Goal: Task Accomplishment & Management: Complete application form

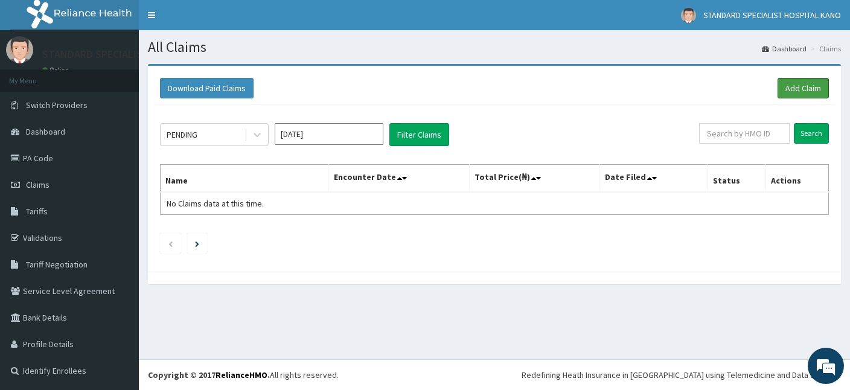
click at [815, 92] on link "Add Claim" at bounding box center [803, 88] width 51 height 21
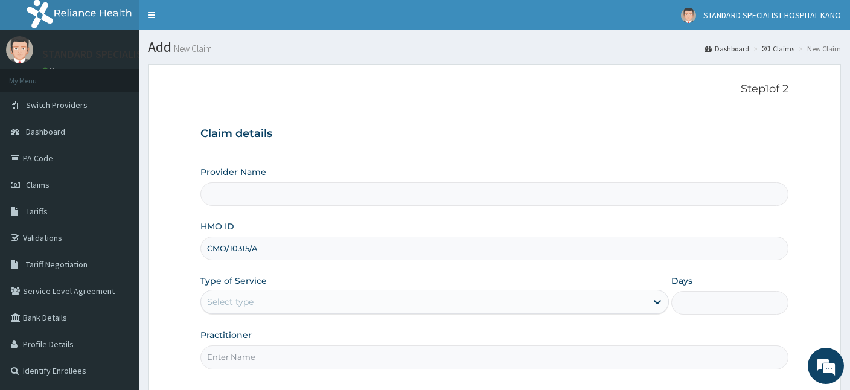
click at [249, 248] on input "CMO/10315/A" at bounding box center [495, 249] width 588 height 24
type input "CMO/10356/A"
click at [262, 297] on div "Select type" at bounding box center [424, 301] width 446 height 19
click at [258, 297] on div "Select type" at bounding box center [424, 301] width 446 height 19
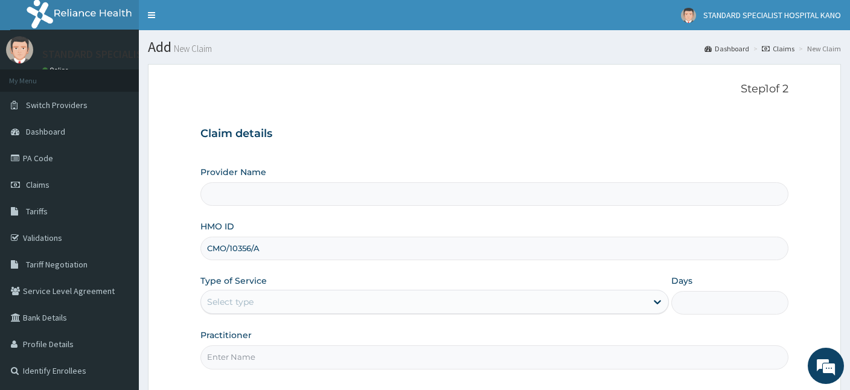
click at [258, 297] on div "Select type" at bounding box center [424, 301] width 446 height 19
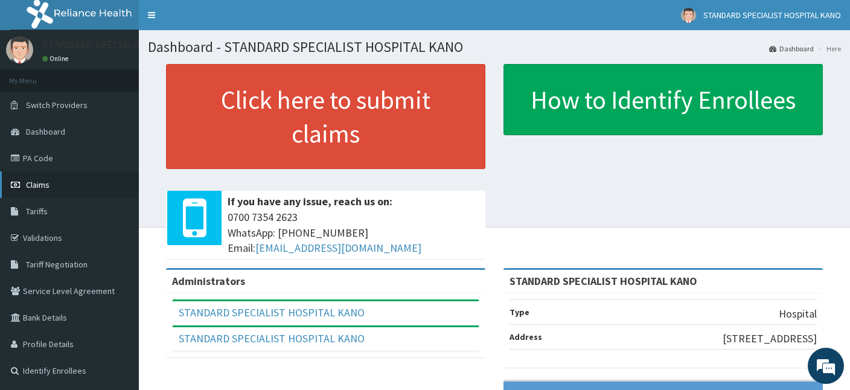
click at [40, 184] on span "Claims" at bounding box center [38, 184] width 24 height 11
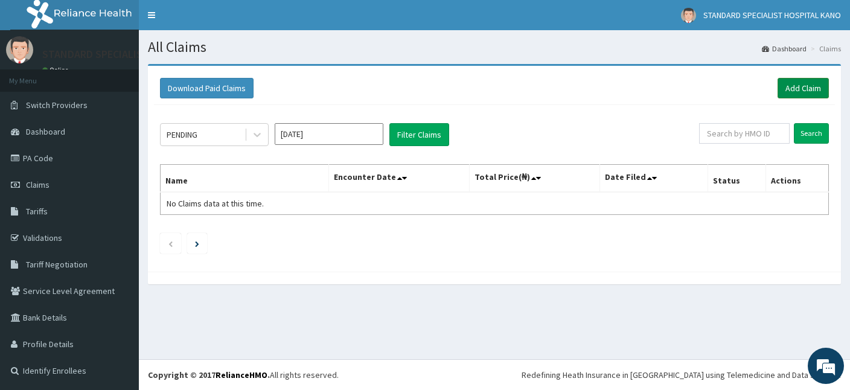
click at [792, 92] on link "Add Claim" at bounding box center [803, 88] width 51 height 21
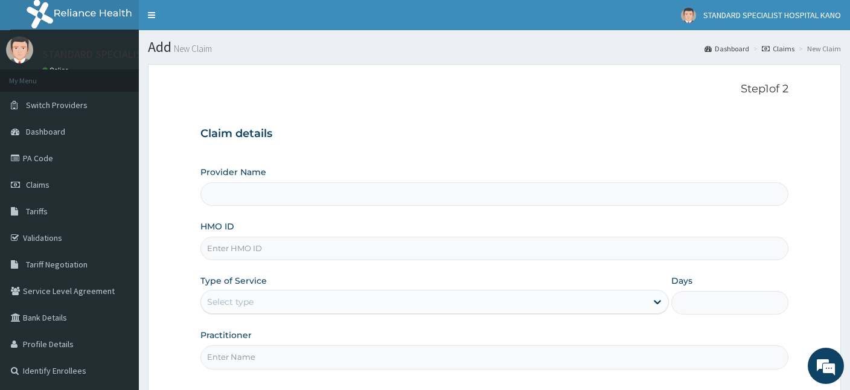
click at [249, 243] on input "HMO ID" at bounding box center [495, 249] width 588 height 24
type input "STANDARD SPECIALIST HOSPITAL KANO"
type input "CMO/10356/A"
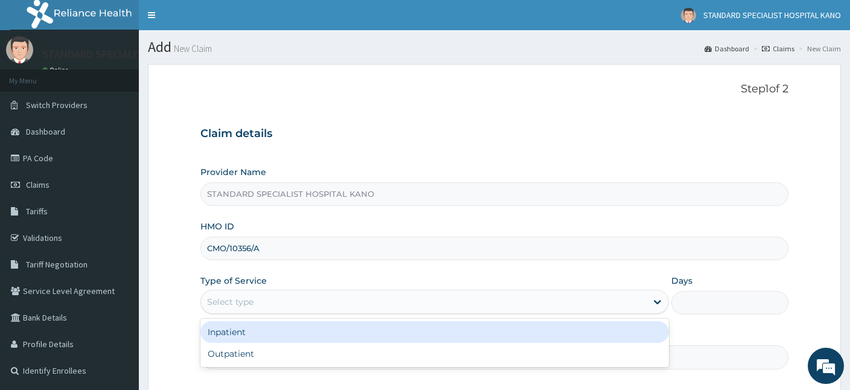
click at [239, 305] on div "Select type" at bounding box center [230, 302] width 47 height 12
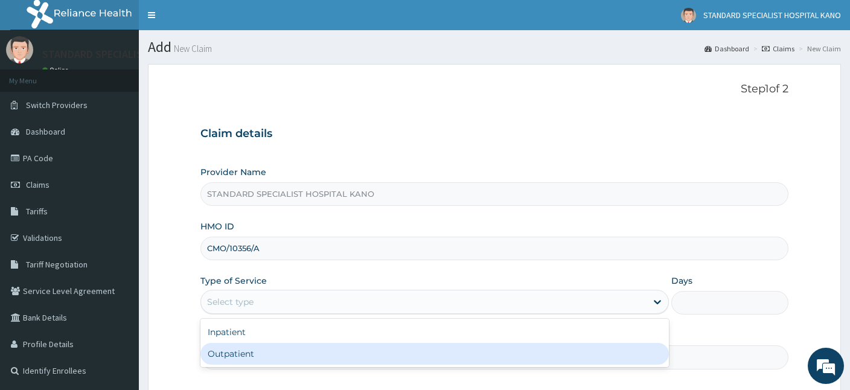
click at [255, 345] on div "Outpatient" at bounding box center [435, 354] width 469 height 22
type input "1"
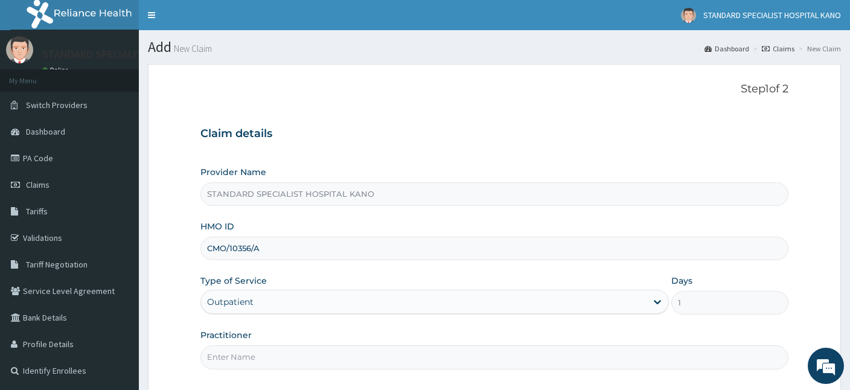
scroll to position [111, 0]
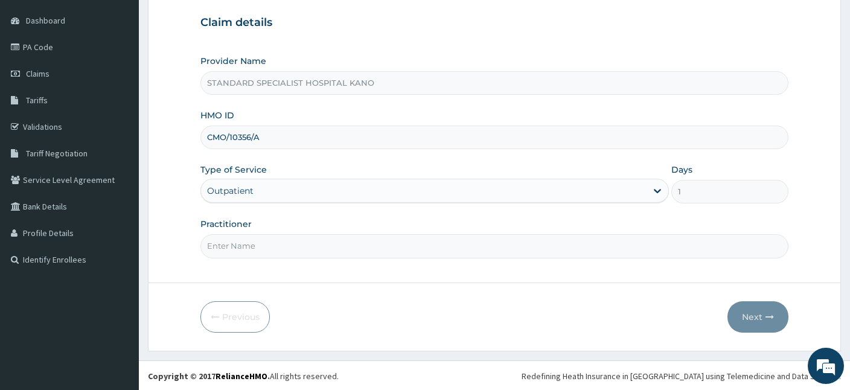
click at [251, 249] on input "Practitioner" at bounding box center [495, 246] width 588 height 24
type input "[PERSON_NAME]"
click at [757, 318] on button "Next" at bounding box center [758, 316] width 61 height 31
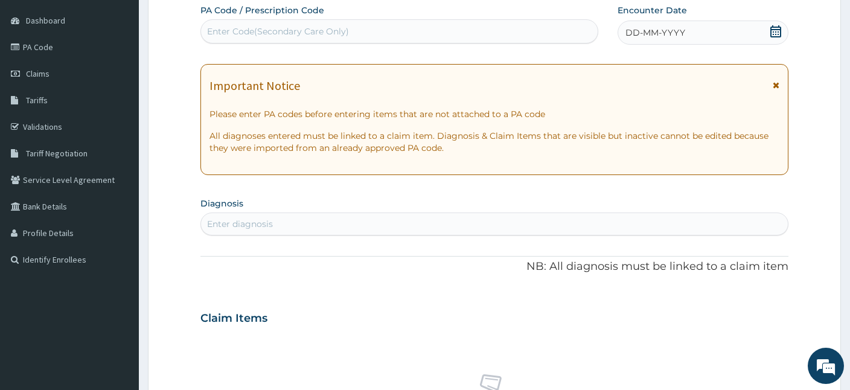
click at [777, 34] on icon at bounding box center [776, 31] width 12 height 12
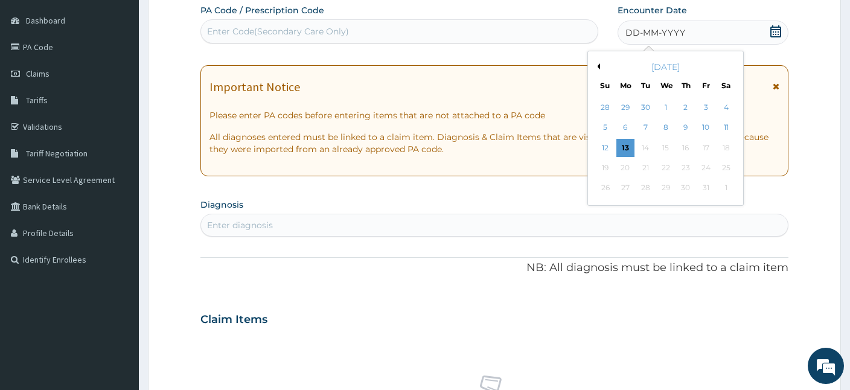
click at [599, 66] on button "Previous Month" at bounding box center [597, 66] width 6 height 6
click at [690, 192] on div "28" at bounding box center [686, 188] width 18 height 18
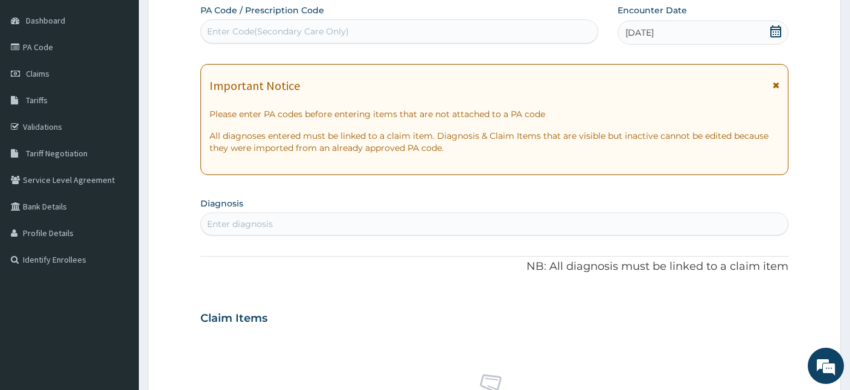
click at [250, 222] on div "Enter diagnosis" at bounding box center [240, 224] width 66 height 12
type input "FEVER"
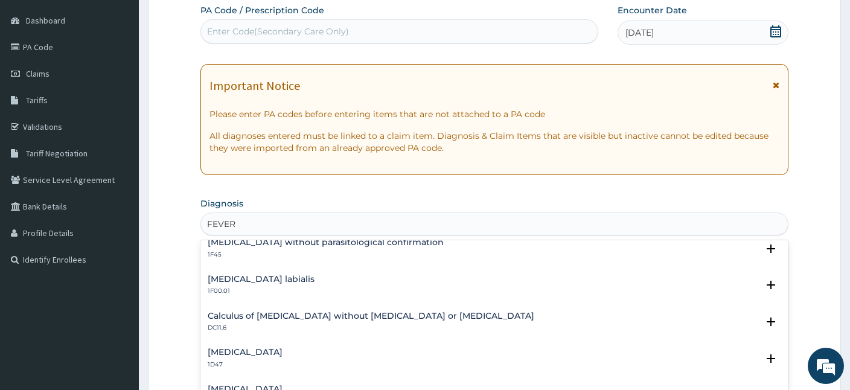
scroll to position [230, 0]
click at [281, 245] on h4 "Malaria without parasitological confirmation" at bounding box center [326, 241] width 236 height 9
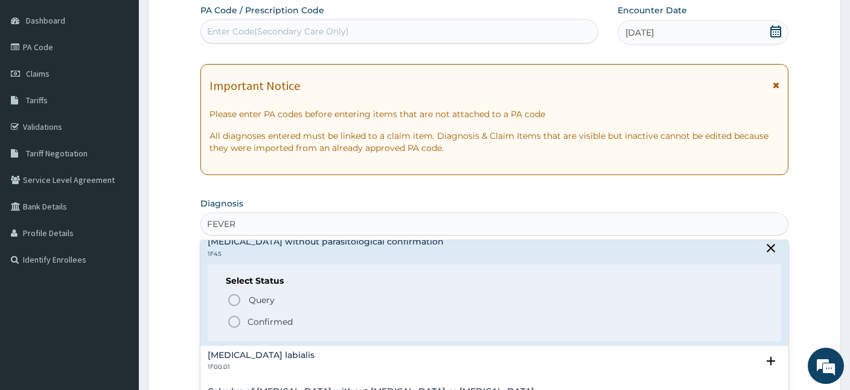
click at [236, 321] on icon "status option filled" at bounding box center [234, 322] width 14 height 14
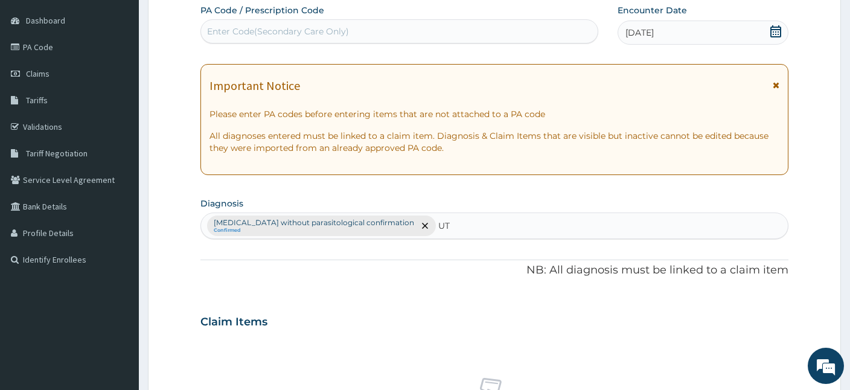
type input "UTI"
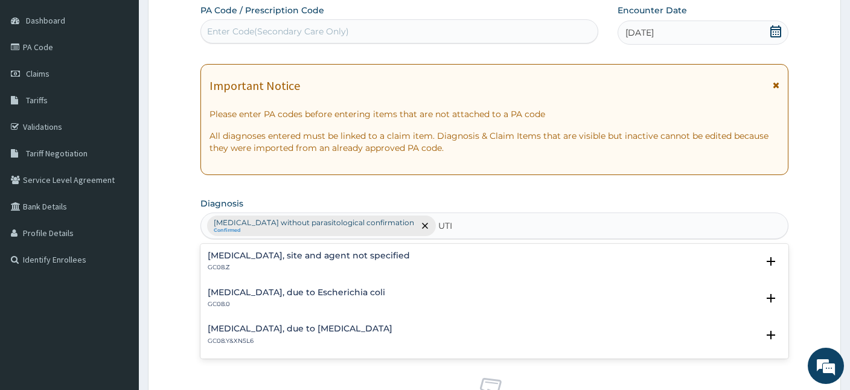
click at [246, 257] on h4 "Urinary tract infection, site and agent not specified" at bounding box center [309, 255] width 202 height 9
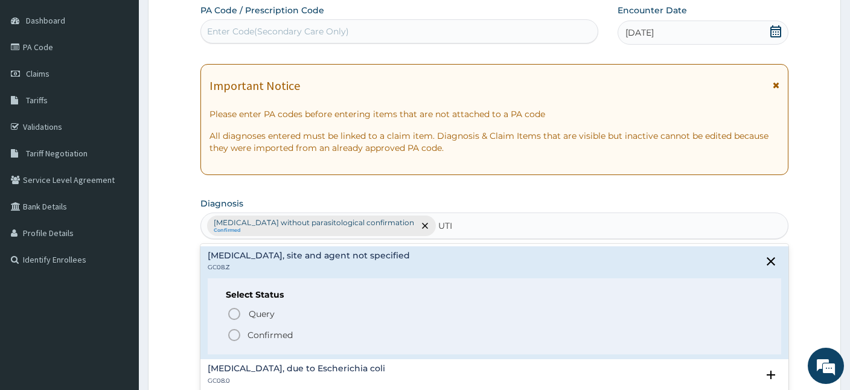
click at [232, 333] on icon "status option filled" at bounding box center [234, 335] width 14 height 14
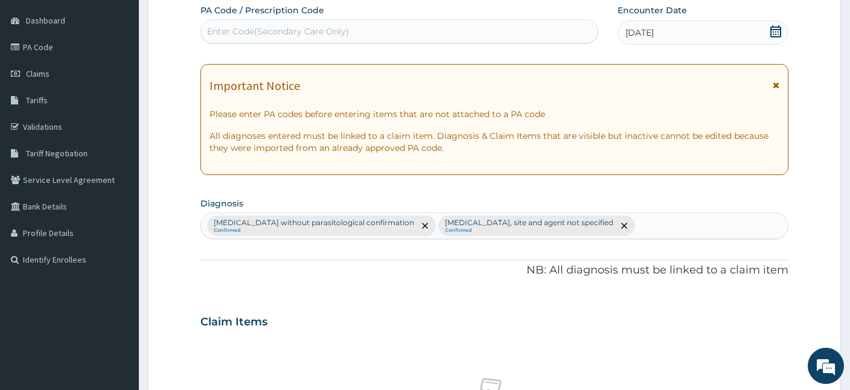
scroll to position [479, 0]
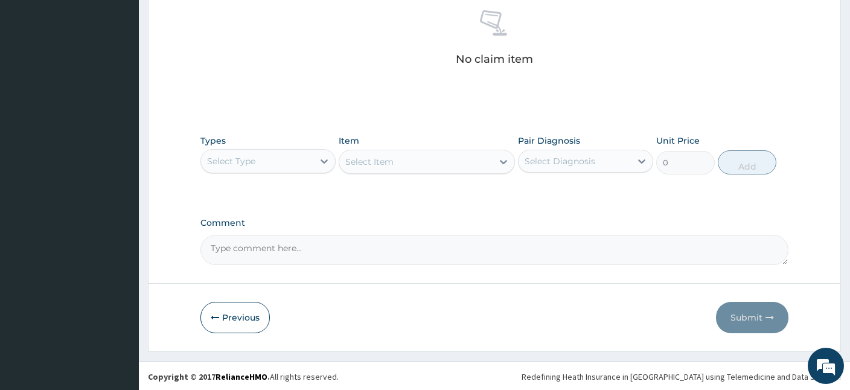
click at [248, 157] on div "Select Type" at bounding box center [231, 161] width 48 height 12
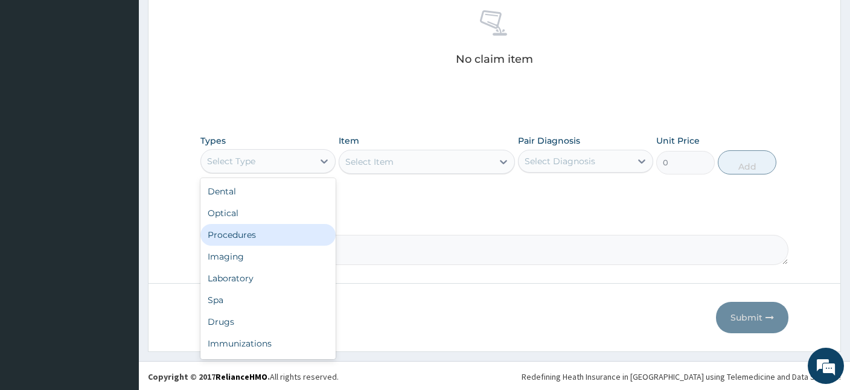
click at [260, 232] on div "Procedures" at bounding box center [268, 235] width 135 height 22
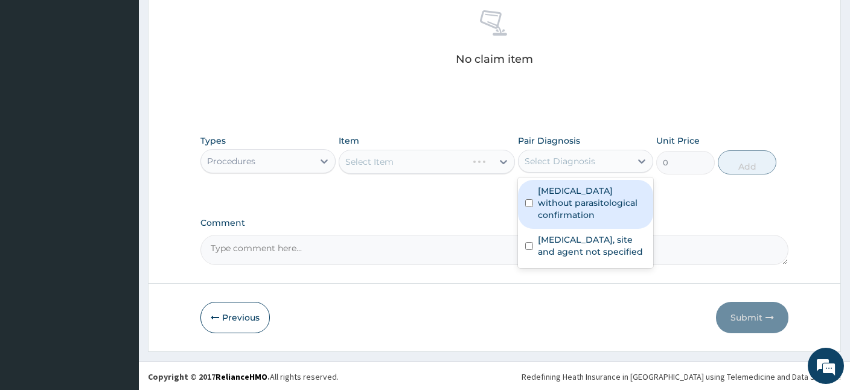
click at [574, 164] on div "Select Diagnosis" at bounding box center [560, 161] width 71 height 12
click at [579, 202] on label "Malaria without parasitological confirmation" at bounding box center [592, 203] width 108 height 36
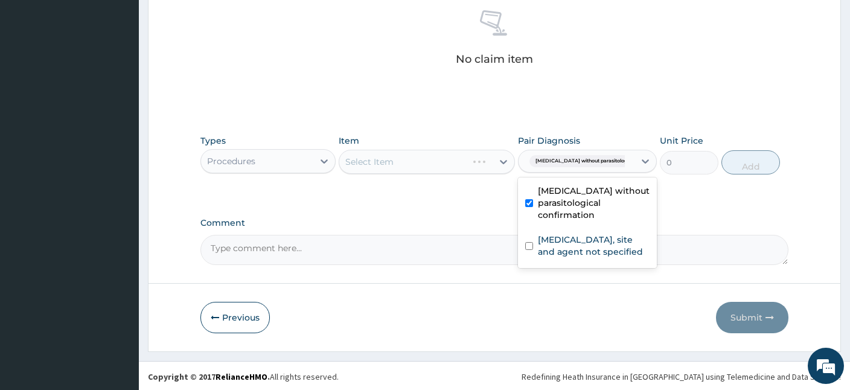
checkbox input "true"
click at [408, 164] on div "Select Item" at bounding box center [427, 162] width 176 height 24
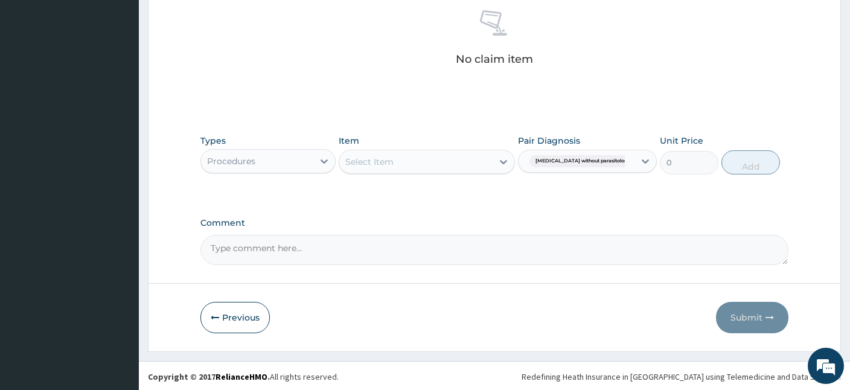
click at [408, 164] on div "Select Item" at bounding box center [415, 161] width 153 height 19
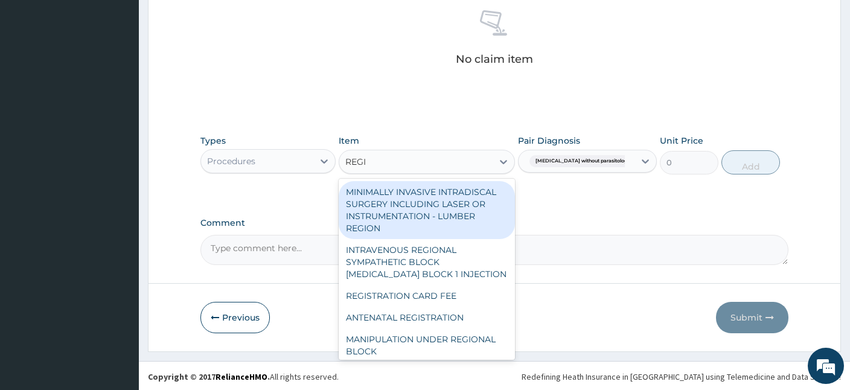
type input "REGIS"
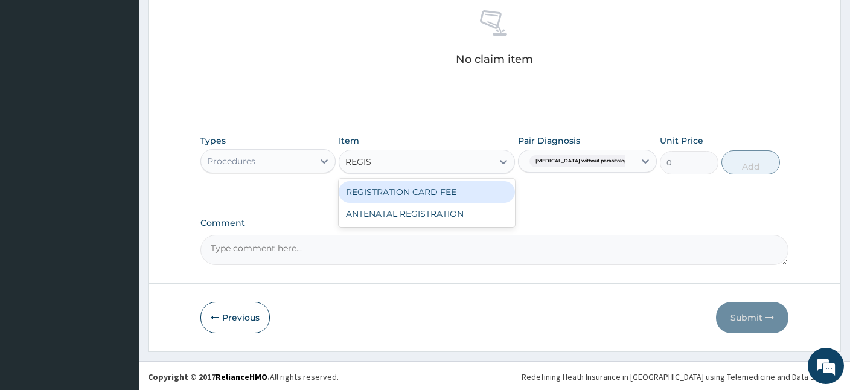
click at [413, 193] on div "REGISTRATION CARD FEE" at bounding box center [427, 192] width 176 height 22
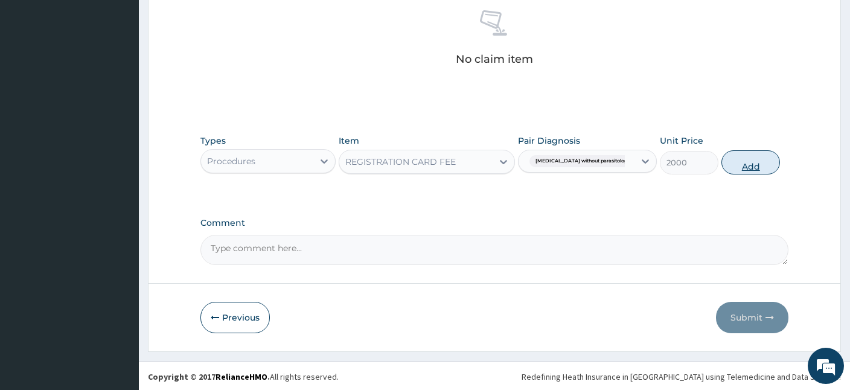
click at [731, 165] on button "Add" at bounding box center [751, 162] width 59 height 24
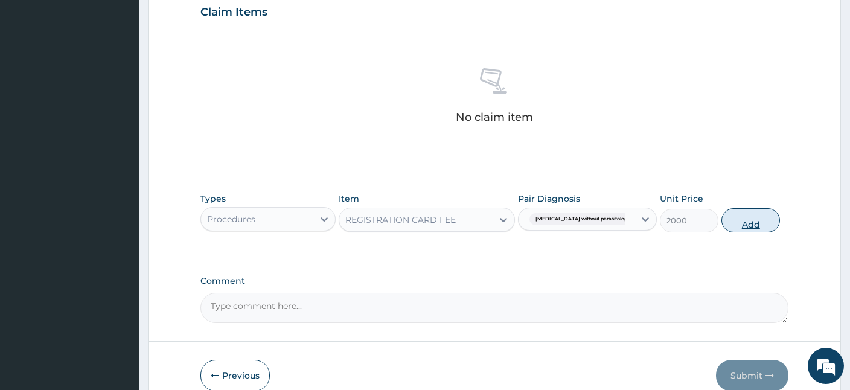
type input "0"
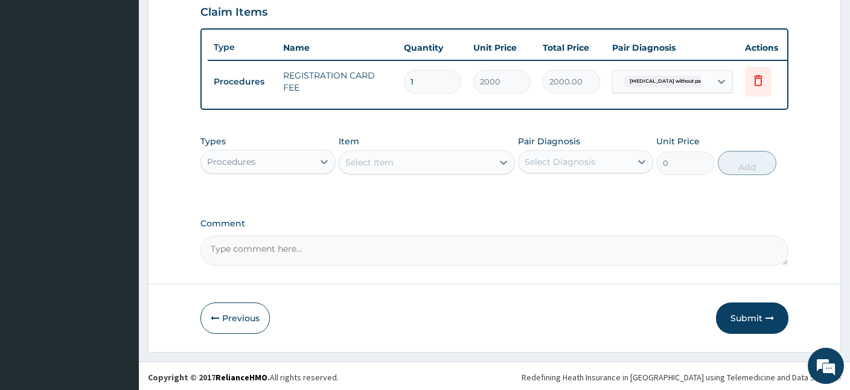
click at [376, 167] on div "Select Item" at bounding box center [415, 162] width 153 height 19
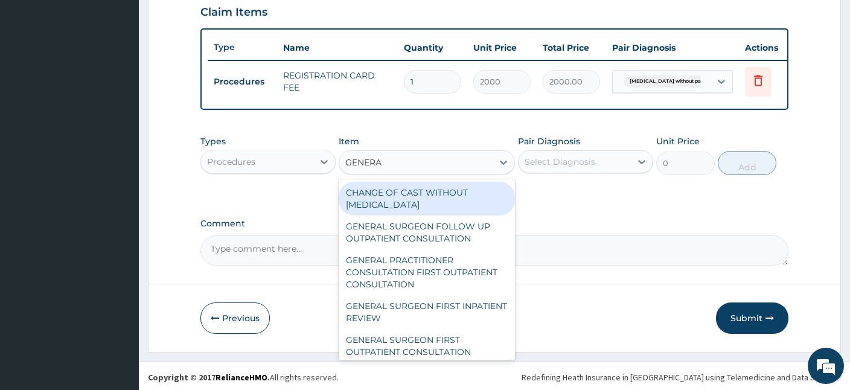
type input "GENERAL"
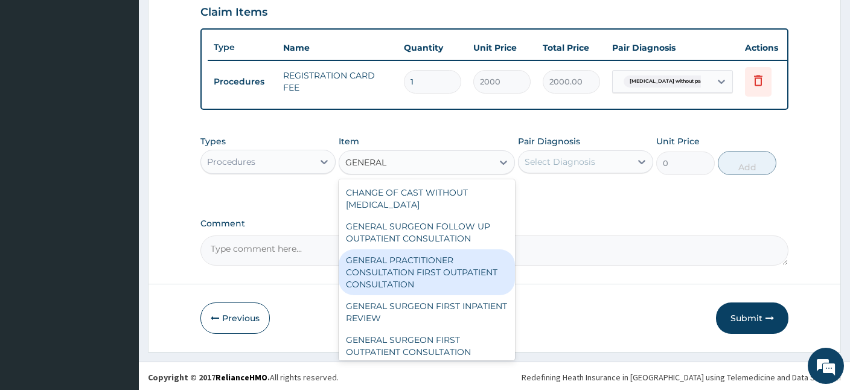
click at [402, 271] on div "GENERAL PRACTITIONER CONSULTATION FIRST OUTPATIENT CONSULTATION" at bounding box center [427, 272] width 176 height 46
type input "2400"
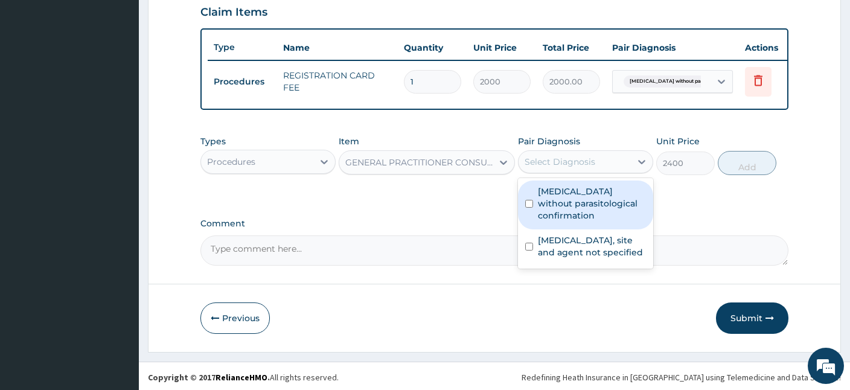
click at [597, 159] on div "Select Diagnosis" at bounding box center [575, 161] width 112 height 19
click at [559, 207] on label "[MEDICAL_DATA] without parasitological confirmation" at bounding box center [592, 203] width 108 height 36
checkbox input "true"
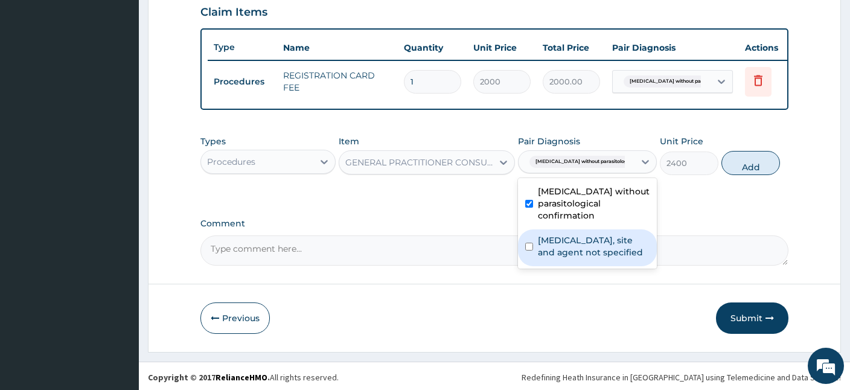
click at [580, 259] on label "Urinary tract infection, site and agent not specified" at bounding box center [594, 246] width 112 height 24
checkbox input "true"
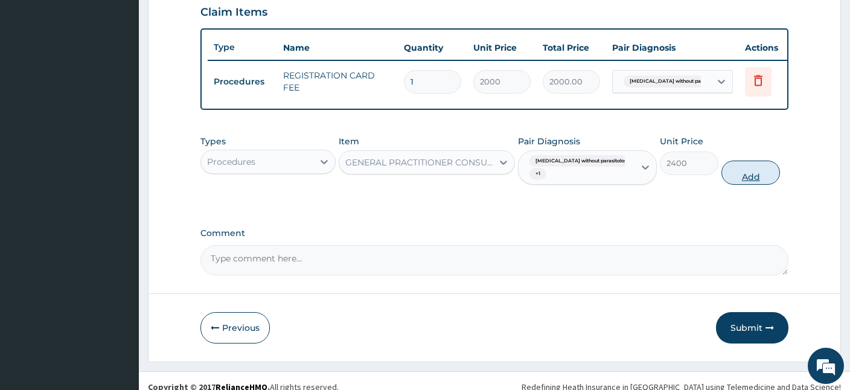
click at [747, 175] on button "Add" at bounding box center [751, 173] width 59 height 24
type input "0"
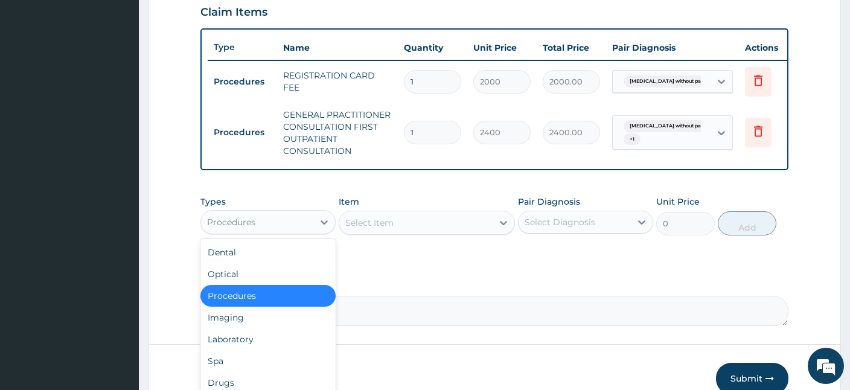
click at [294, 213] on div "Procedures" at bounding box center [257, 222] width 112 height 19
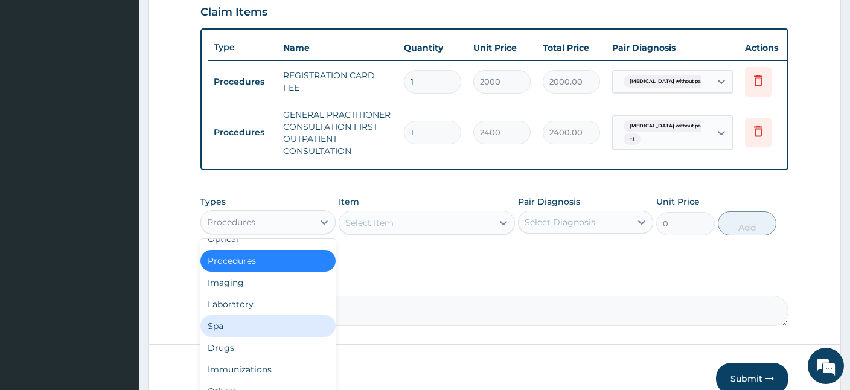
scroll to position [36, 0]
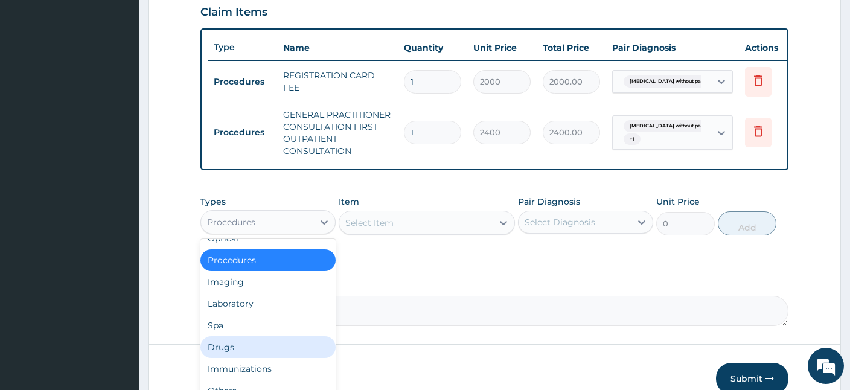
click at [255, 337] on div "Drugs" at bounding box center [268, 347] width 135 height 22
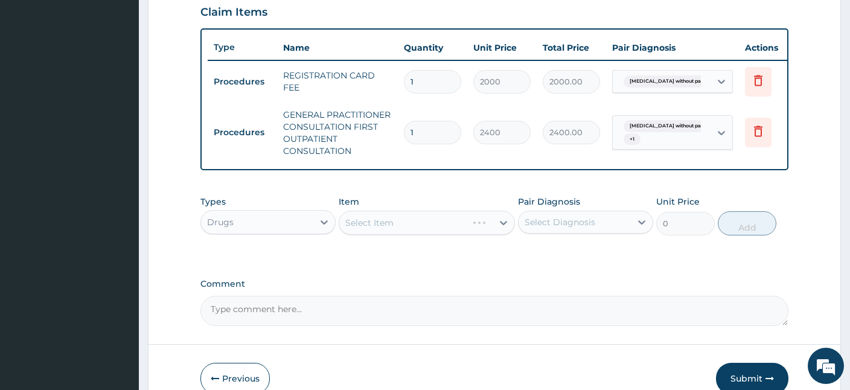
scroll to position [481, 0]
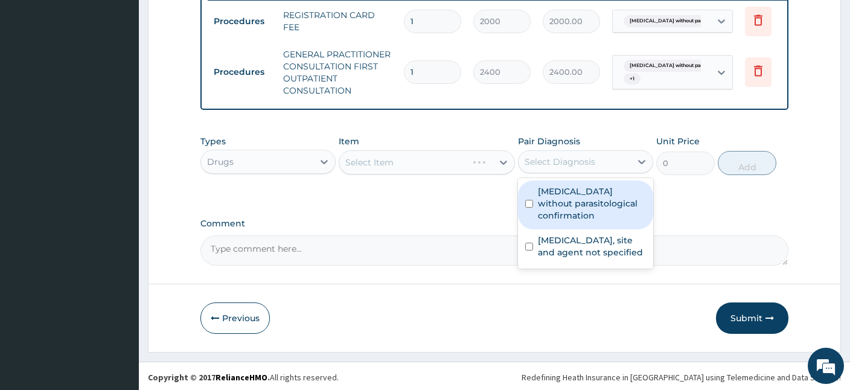
click at [581, 156] on div "Select Diagnosis" at bounding box center [560, 162] width 71 height 12
click at [379, 161] on div "Select Item" at bounding box center [369, 162] width 48 height 12
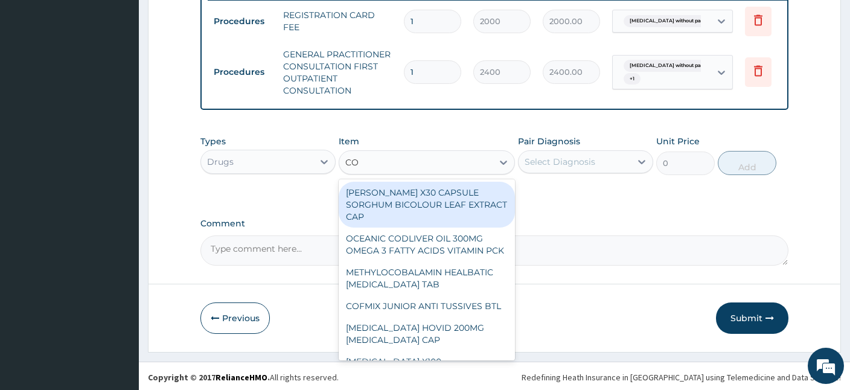
type input "COA"
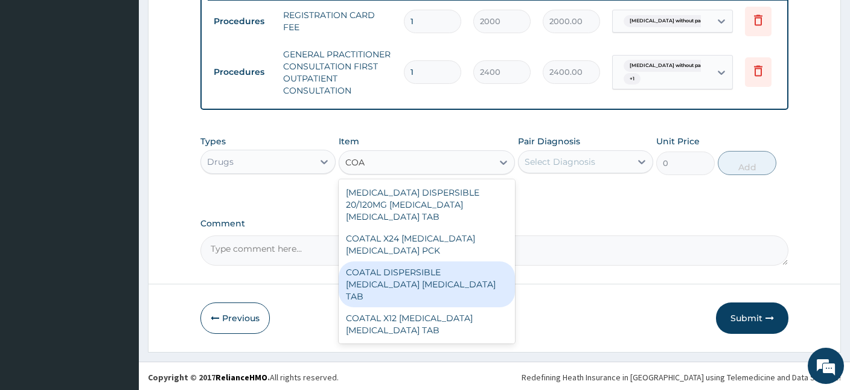
click at [405, 262] on div "COATAL DISPERSIBLE [MEDICAL_DATA] [MEDICAL_DATA] TAB" at bounding box center [427, 285] width 176 height 46
type input "345"
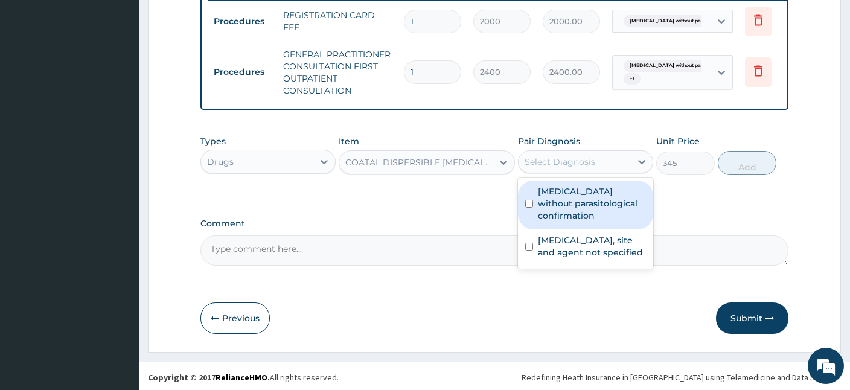
click at [576, 157] on div "Select Diagnosis" at bounding box center [560, 162] width 71 height 12
click at [576, 201] on label "[MEDICAL_DATA] without parasitological confirmation" at bounding box center [592, 203] width 108 height 36
checkbox input "true"
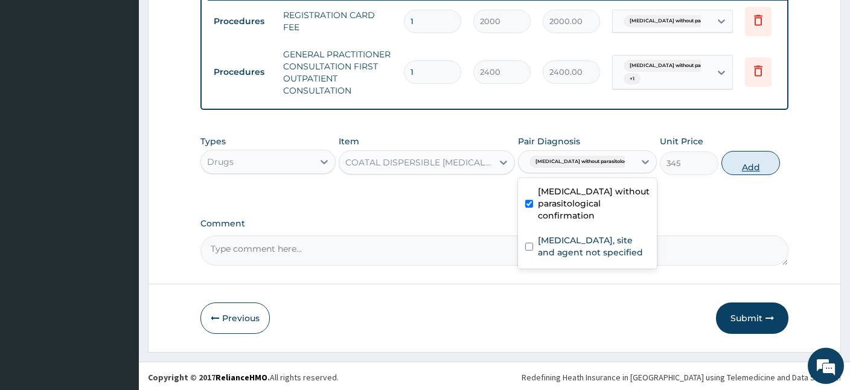
click at [740, 165] on button "Add" at bounding box center [751, 163] width 59 height 24
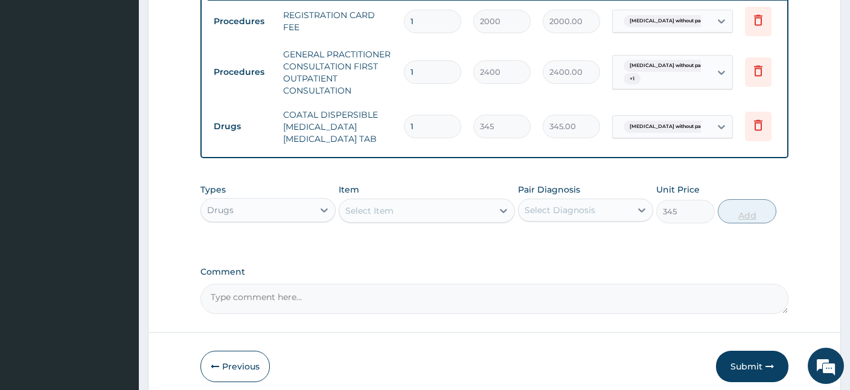
type input "0"
type input "0.00"
type input "6"
type input "2070.00"
type input "6"
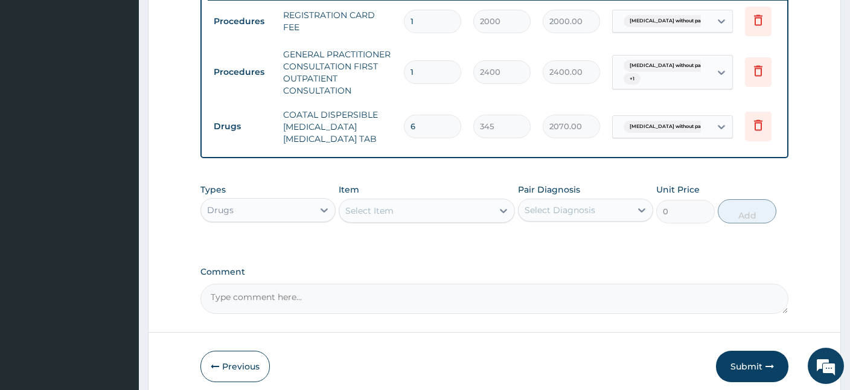
click at [420, 201] on div "Select Item" at bounding box center [415, 210] width 153 height 19
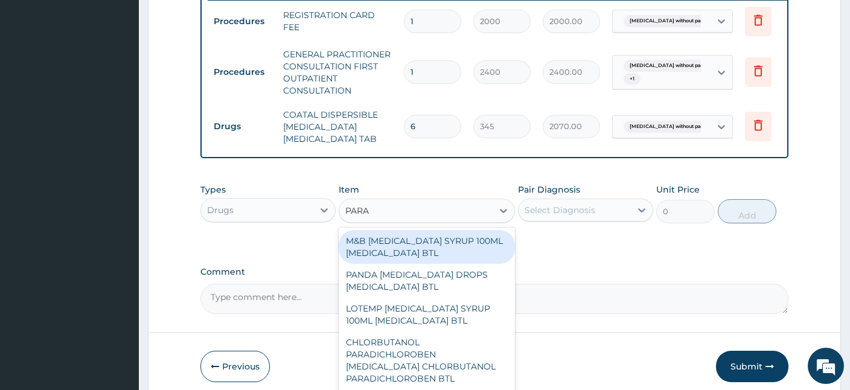
type input "PARAC"
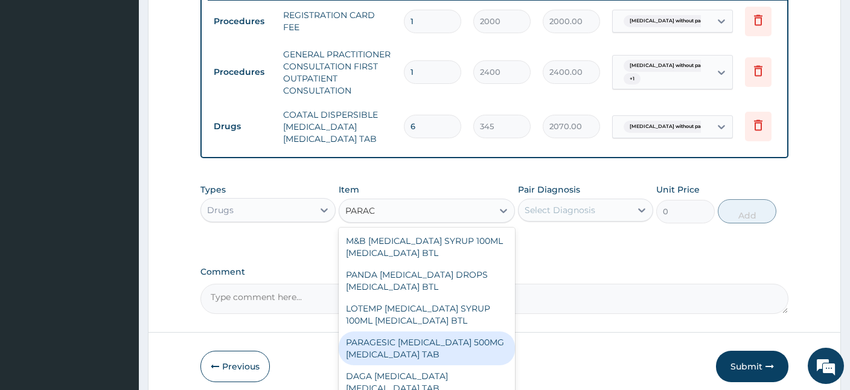
click at [403, 344] on div "PARAGESIC [MEDICAL_DATA] 500MG [MEDICAL_DATA] TAB" at bounding box center [427, 349] width 176 height 34
type input "25.88"
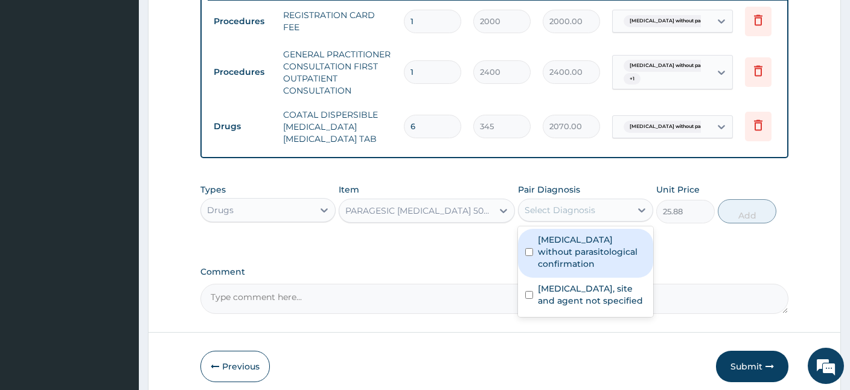
click at [588, 205] on div "Select Diagnosis" at bounding box center [560, 210] width 71 height 12
click at [552, 254] on label "Malaria without parasitological confirmation" at bounding box center [592, 252] width 108 height 36
checkbox input "true"
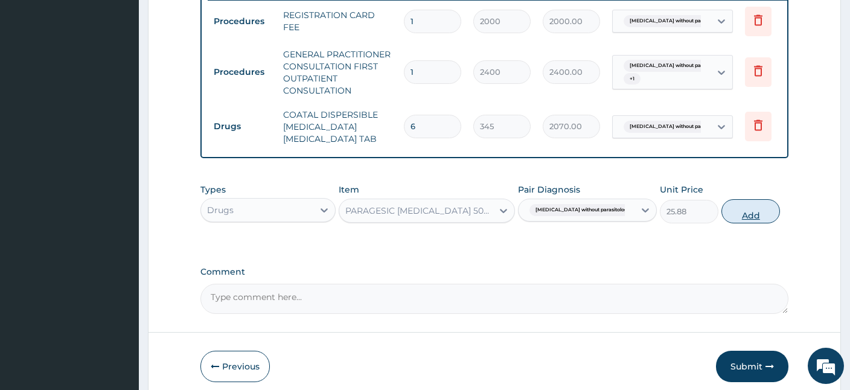
click at [763, 206] on button "Add" at bounding box center [751, 211] width 59 height 24
type input "0"
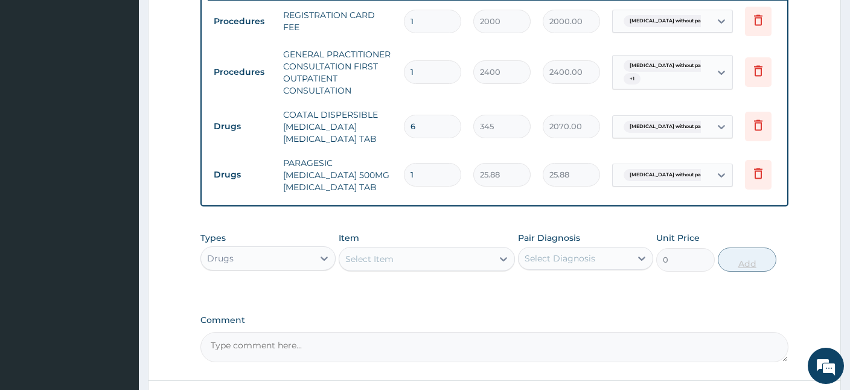
type input "19"
type input "491.72"
type input "1"
type input "25.88"
type input "18"
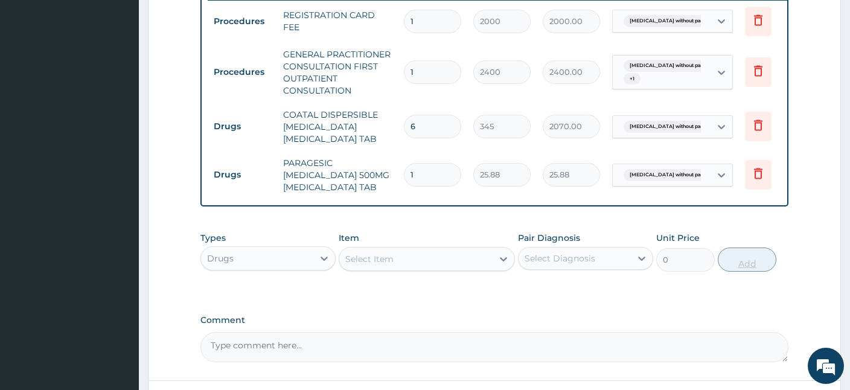
type input "465.84"
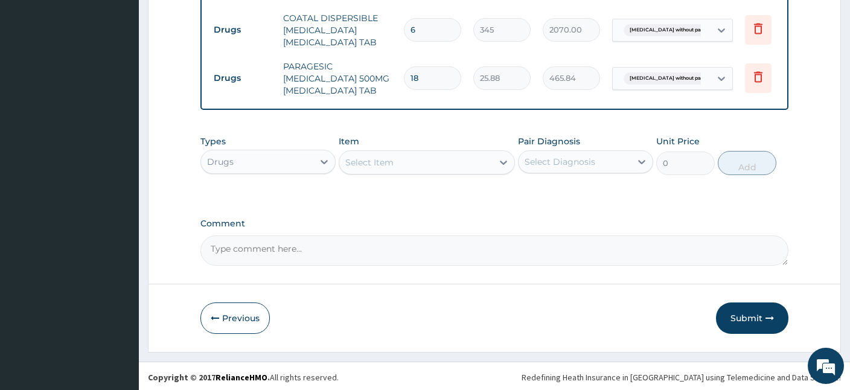
type input "18"
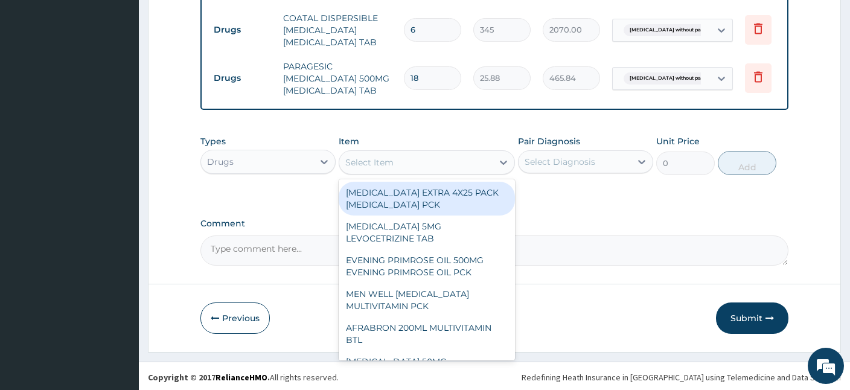
click at [414, 163] on div "Select Item" at bounding box center [415, 162] width 153 height 19
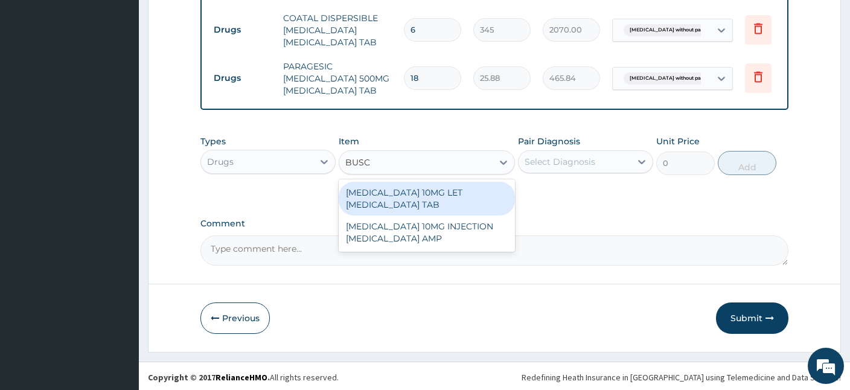
type input "BUSCO"
click at [441, 199] on div "BUSCOPAN 10MG LET HYOSCINE TAB" at bounding box center [427, 199] width 176 height 34
type input "86.25"
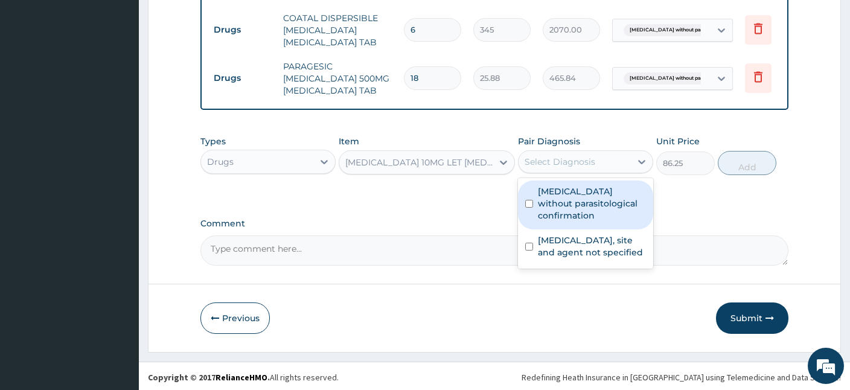
click at [582, 162] on div "Select Diagnosis" at bounding box center [560, 162] width 71 height 12
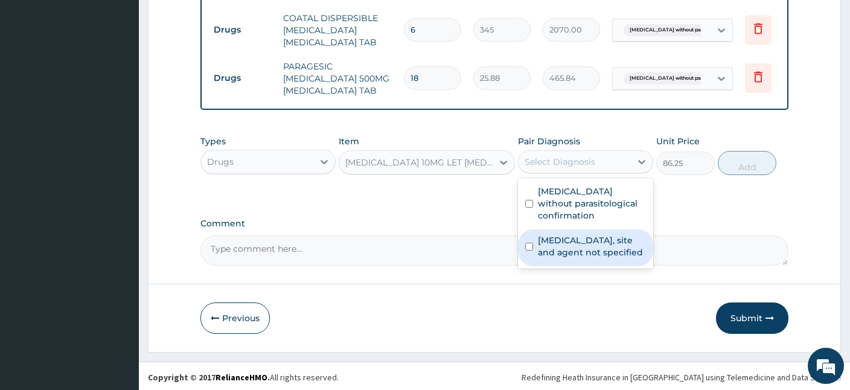
click at [554, 259] on label "Urinary tract infection, site and agent not specified" at bounding box center [592, 246] width 108 height 24
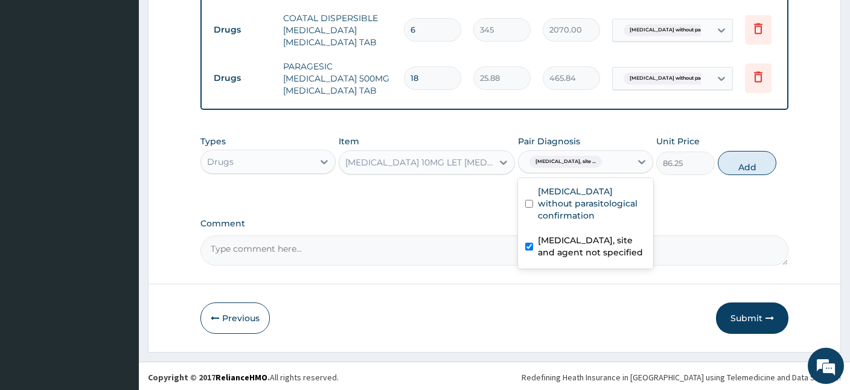
checkbox input "true"
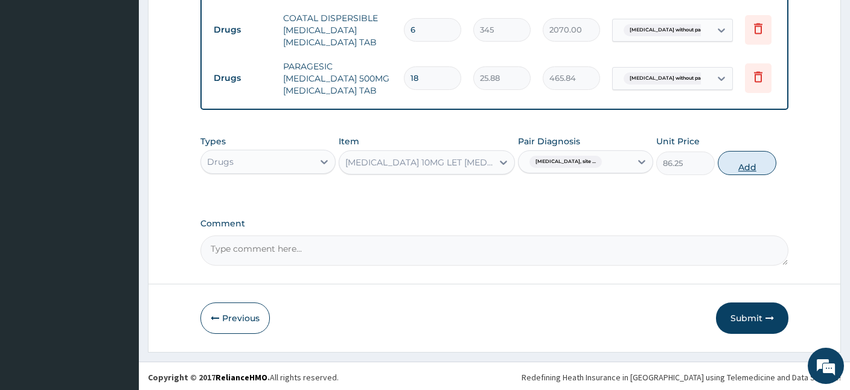
click at [754, 166] on button "Add" at bounding box center [747, 163] width 59 height 24
type input "0"
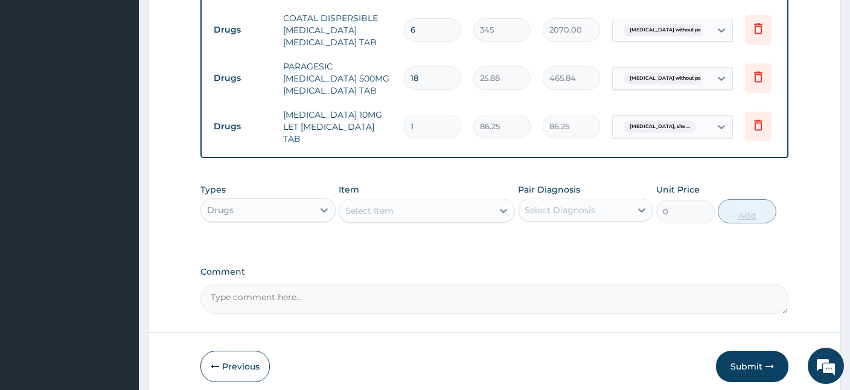
type input "10"
type input "862.50"
type input "10"
click at [471, 204] on div "Select Item" at bounding box center [415, 210] width 153 height 19
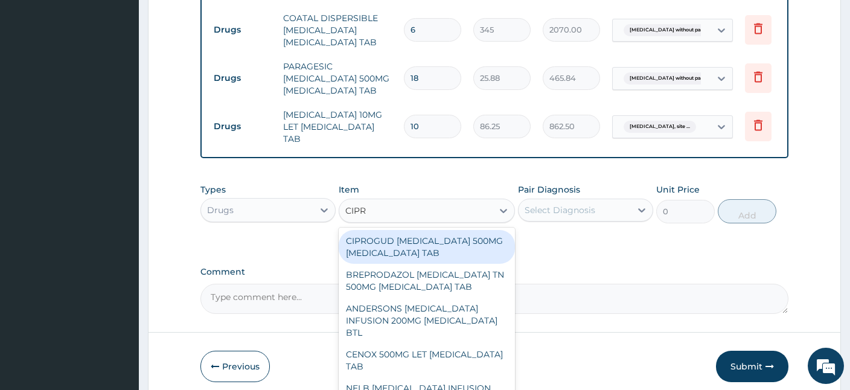
type input "CIPRO"
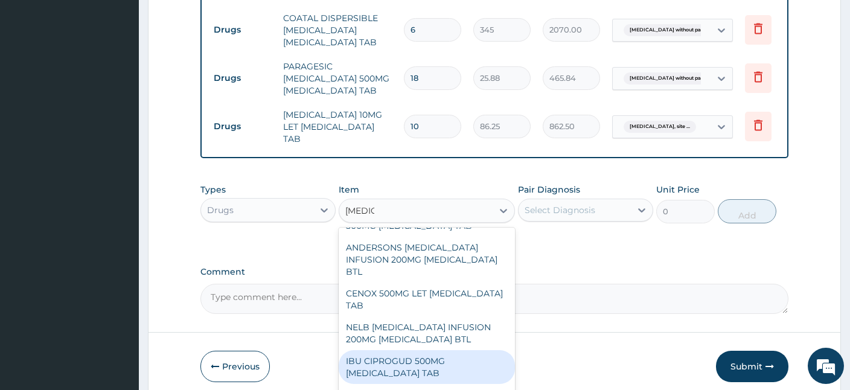
scroll to position [0, 0]
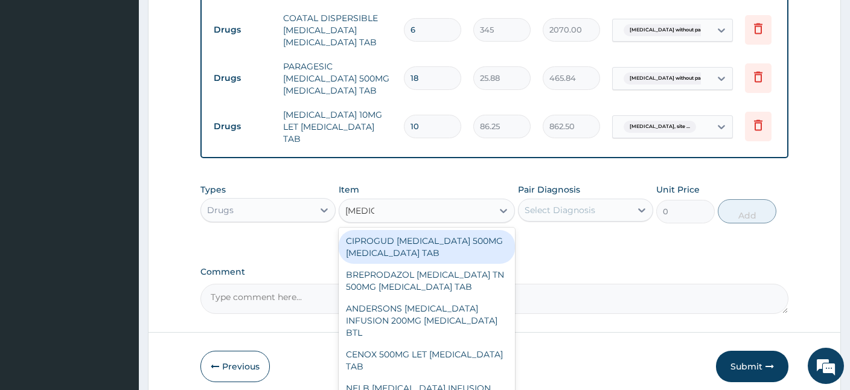
click at [436, 233] on div "CIPROGUD [MEDICAL_DATA] 500MG [MEDICAL_DATA] TAB" at bounding box center [427, 247] width 176 height 34
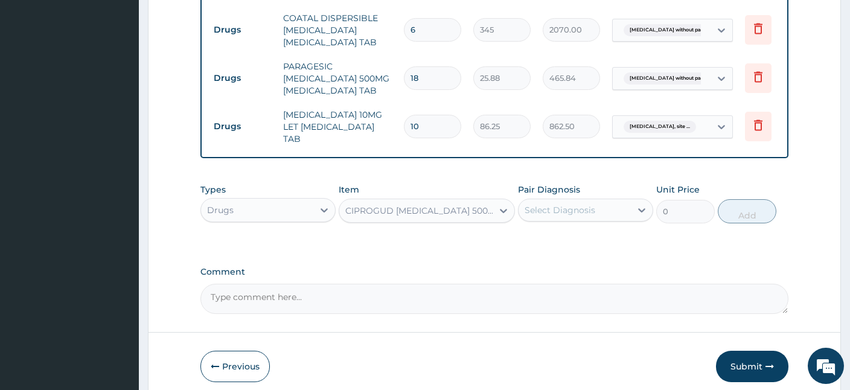
type input "301.88"
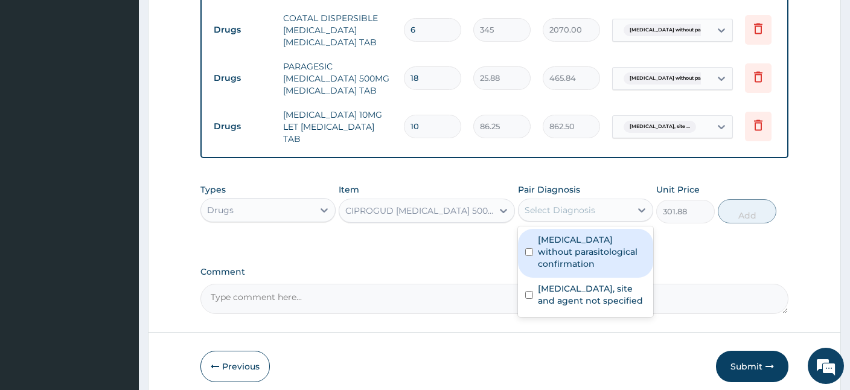
click at [579, 204] on div "Select Diagnosis" at bounding box center [560, 210] width 71 height 12
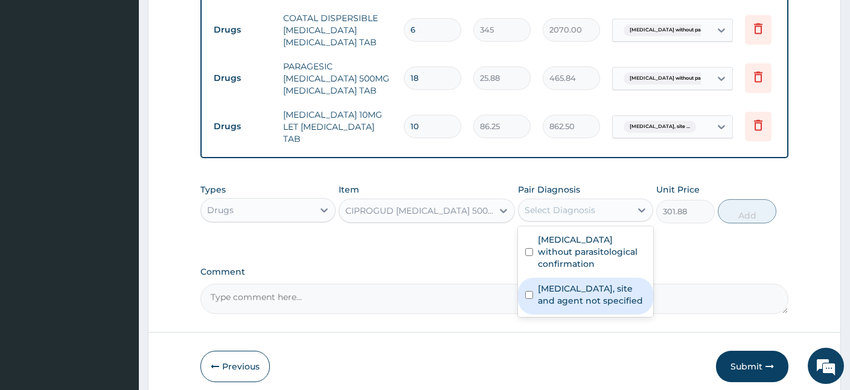
click at [587, 297] on label "Urinary tract infection, site and agent not specified" at bounding box center [592, 295] width 108 height 24
checkbox input "true"
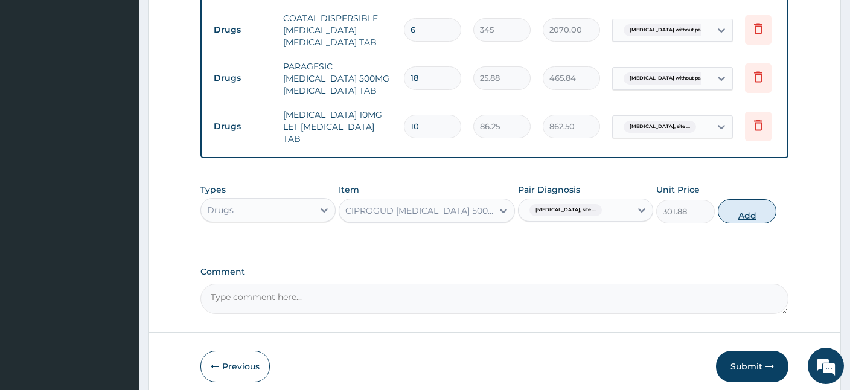
click at [732, 207] on button "Add" at bounding box center [747, 211] width 59 height 24
type input "0"
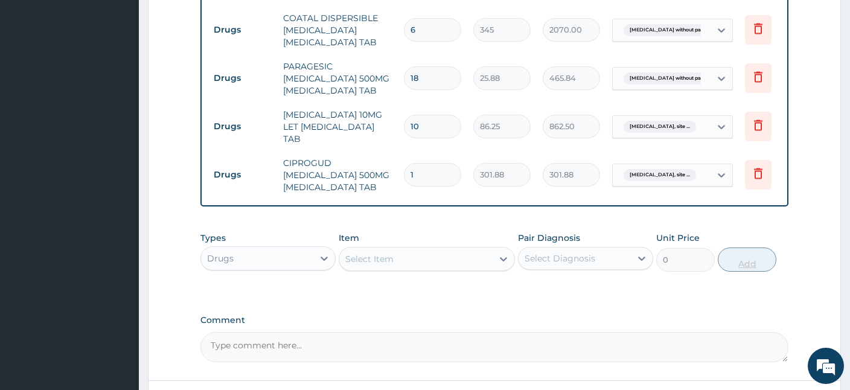
type input "14"
type input "4226.32"
type input "14"
click at [371, 253] on div "Select Item" at bounding box center [369, 259] width 48 height 12
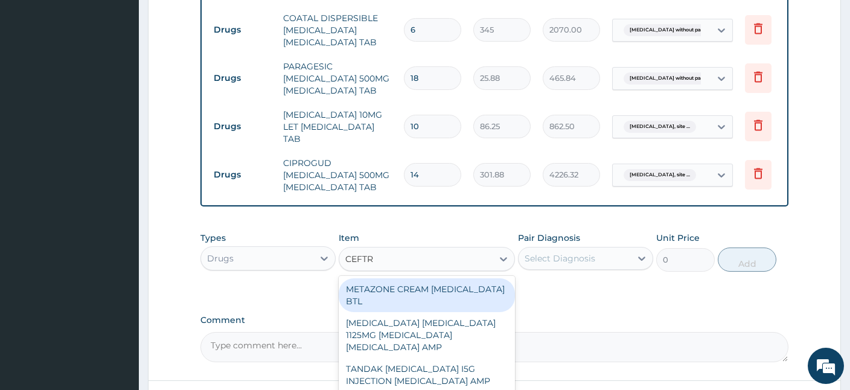
type input "CEFTRI"
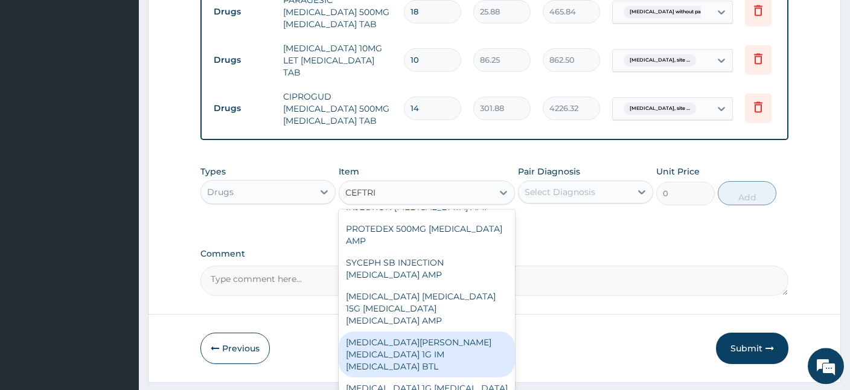
scroll to position [115, 0]
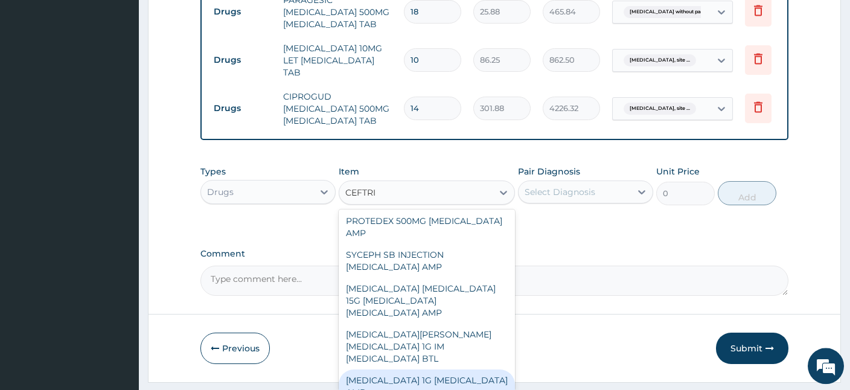
click at [390, 370] on div "[MEDICAL_DATA] 1G [MEDICAL_DATA] AMP" at bounding box center [427, 387] width 176 height 34
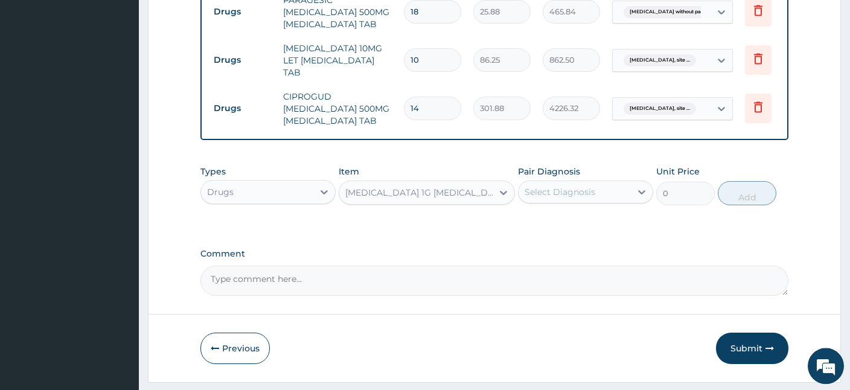
type input "862.5"
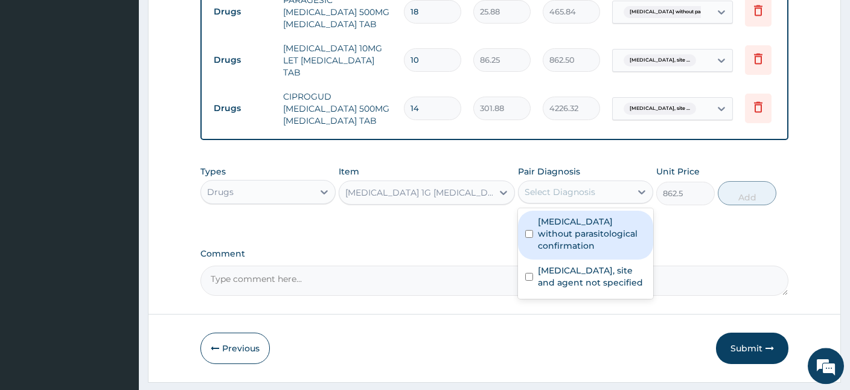
click at [613, 191] on div "Select Diagnosis" at bounding box center [575, 191] width 112 height 19
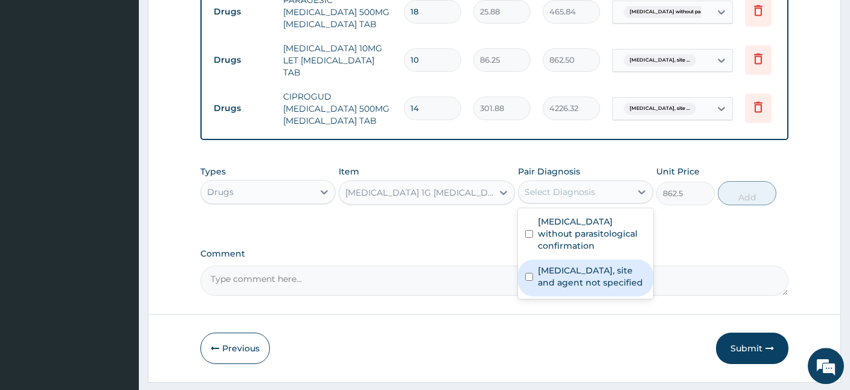
click at [580, 275] on label "Urinary tract infection, site and agent not specified" at bounding box center [592, 277] width 108 height 24
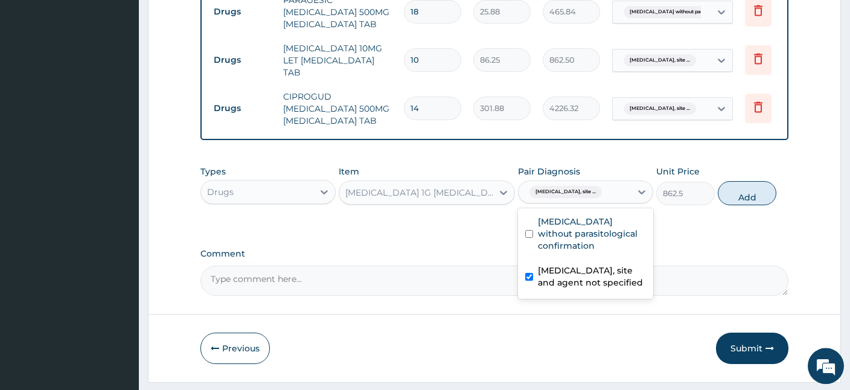
checkbox input "true"
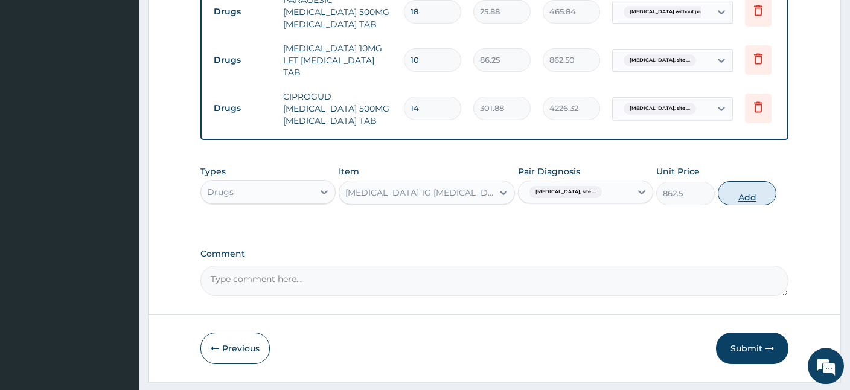
click at [743, 189] on button "Add" at bounding box center [747, 193] width 59 height 24
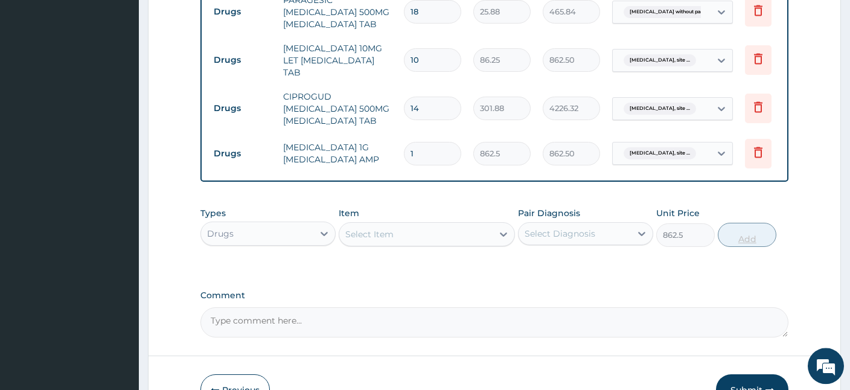
type input "0"
type input "0.00"
type input "2"
type input "1725.00"
type input "2"
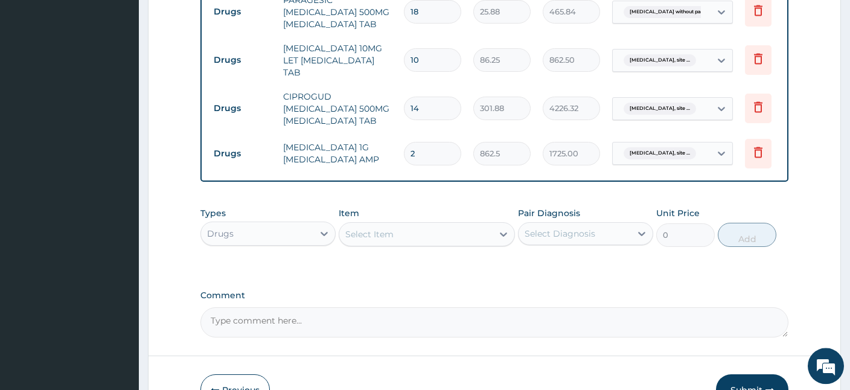
click at [767, 377] on button "Submit" at bounding box center [752, 389] width 72 height 31
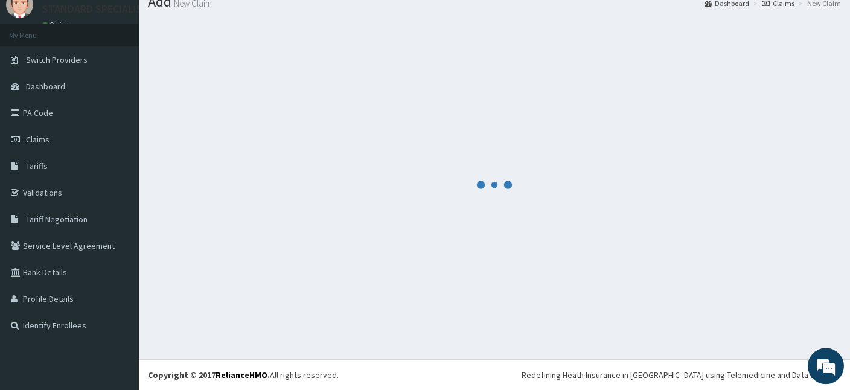
scroll to position [45, 0]
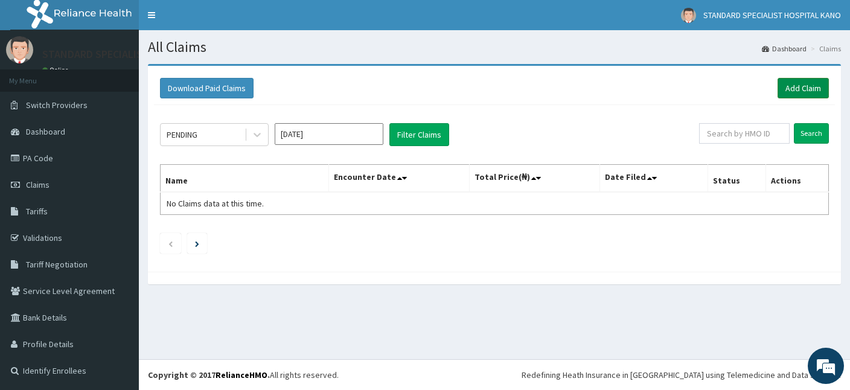
click at [789, 95] on link "Add Claim" at bounding box center [803, 88] width 51 height 21
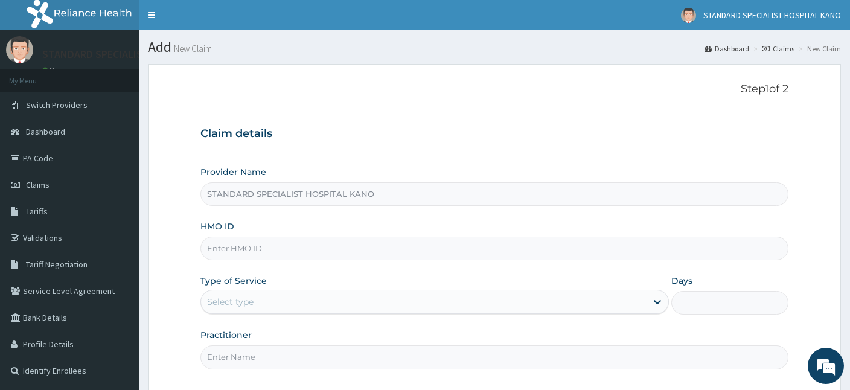
click at [281, 254] on input "HMO ID" at bounding box center [495, 249] width 588 height 24
click at [234, 248] on input "HMO ID" at bounding box center [495, 249] width 588 height 24
type input "NBC/10458/A"
click at [243, 304] on div "Select type" at bounding box center [230, 302] width 47 height 12
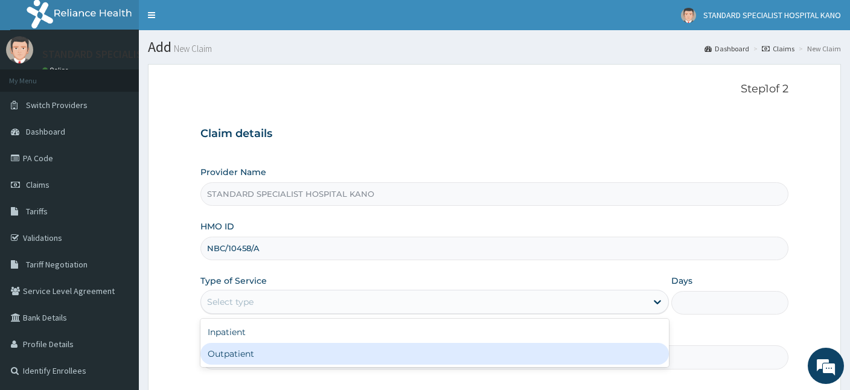
click at [243, 347] on div "Outpatient" at bounding box center [435, 354] width 469 height 22
type input "1"
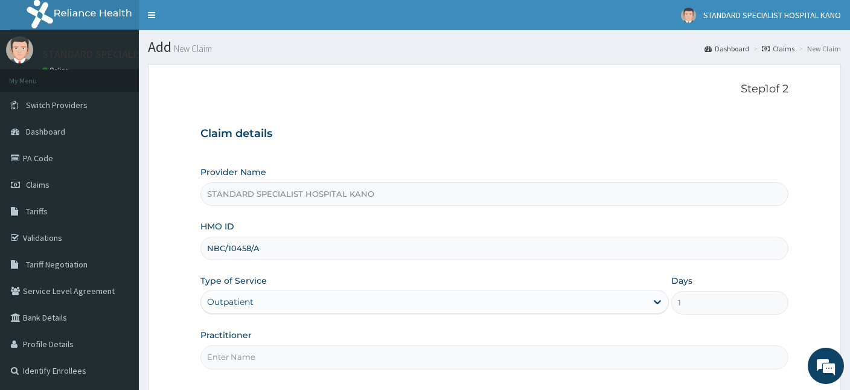
scroll to position [111, 0]
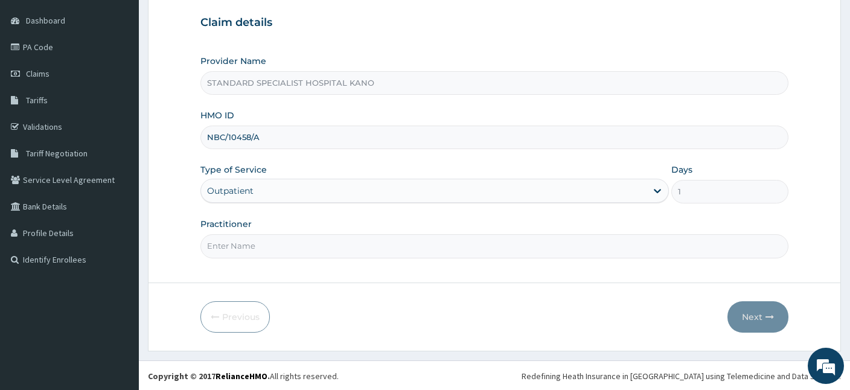
click at [267, 254] on input "Practitioner" at bounding box center [495, 246] width 588 height 24
type input "DR EZE"
click at [751, 308] on button "Next" at bounding box center [758, 316] width 61 height 31
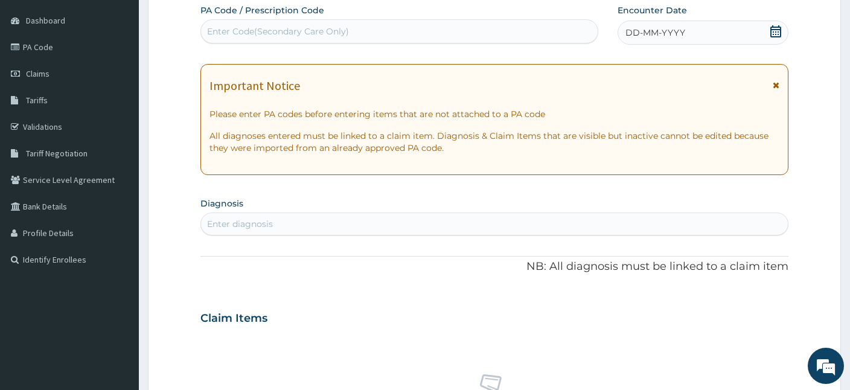
click at [771, 34] on icon at bounding box center [776, 31] width 11 height 12
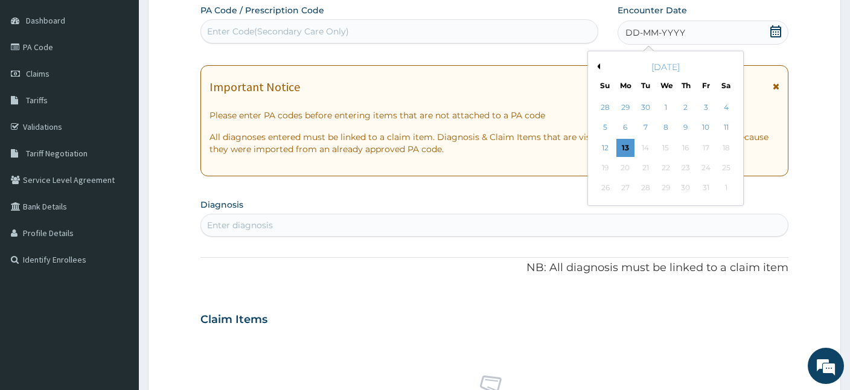
click at [599, 67] on button "Previous Month" at bounding box center [597, 66] width 6 height 6
click at [732, 65] on button "Next Month" at bounding box center [735, 66] width 6 height 6
click at [686, 184] on div "28" at bounding box center [686, 188] width 18 height 18
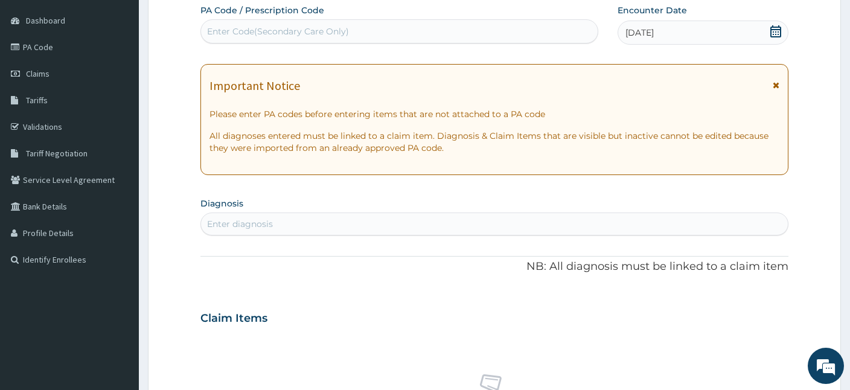
click at [356, 225] on div "Enter diagnosis" at bounding box center [494, 223] width 587 height 19
type input "FEVER"
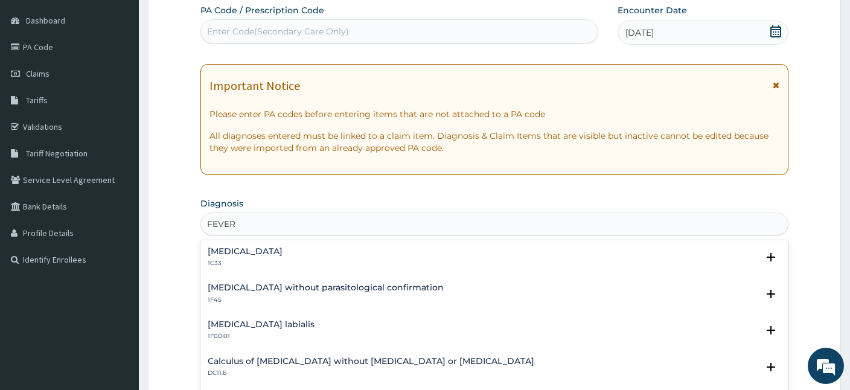
scroll to position [184, 0]
click at [274, 290] on h4 "[MEDICAL_DATA] without parasitological confirmation" at bounding box center [326, 287] width 236 height 9
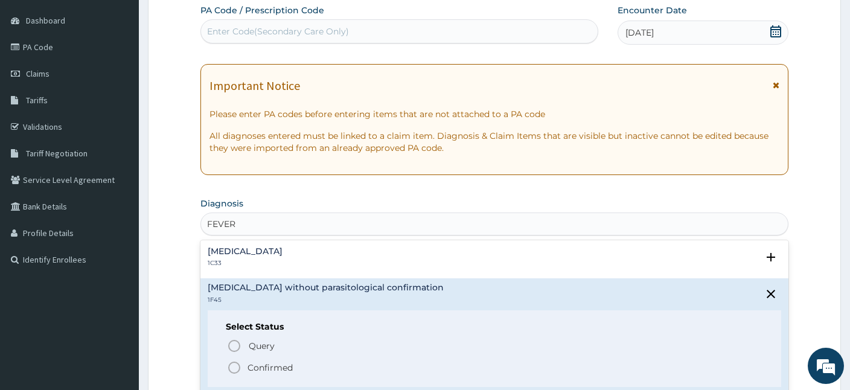
click at [231, 364] on icon "status option filled" at bounding box center [234, 368] width 14 height 14
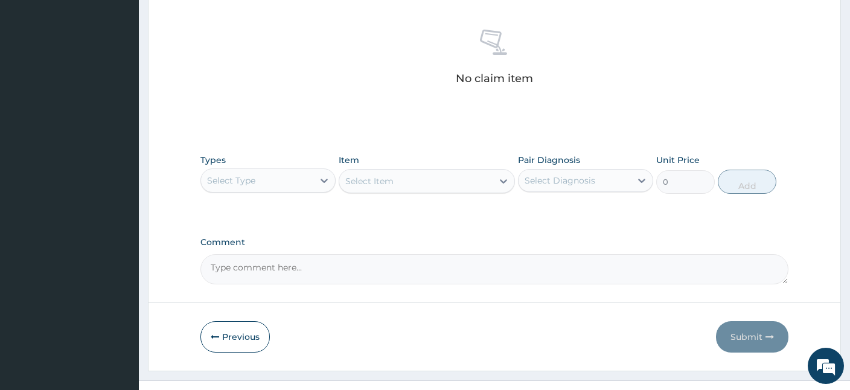
scroll to position [460, 0]
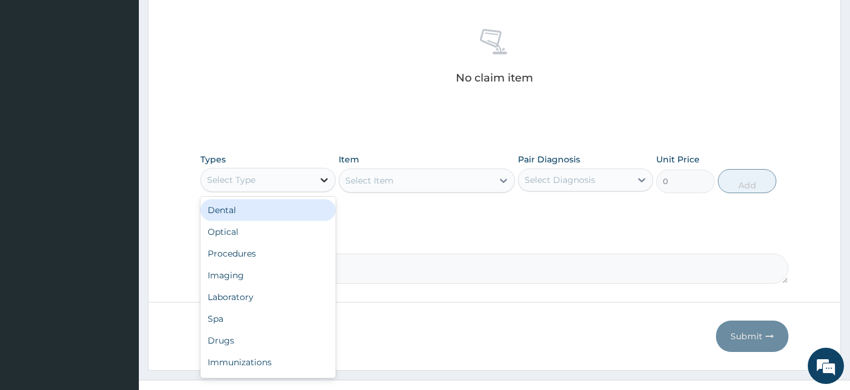
click at [320, 175] on icon at bounding box center [324, 180] width 12 height 12
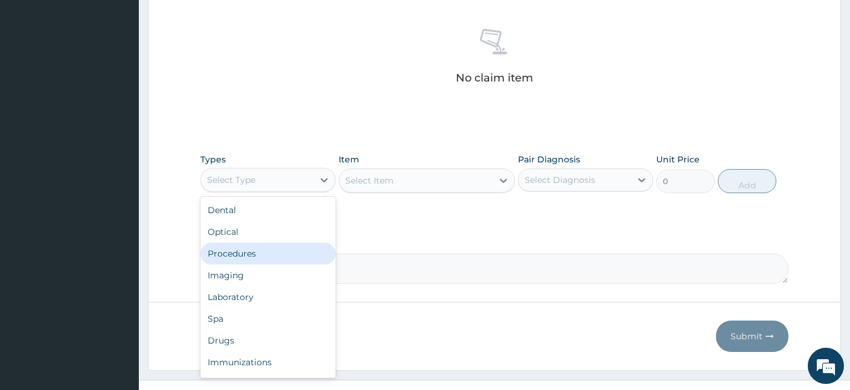
click at [245, 255] on div "Procedures" at bounding box center [268, 254] width 135 height 22
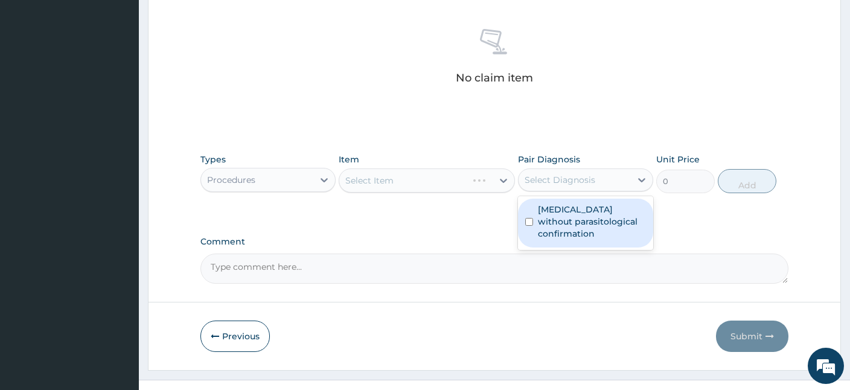
click at [554, 172] on div "Select Diagnosis" at bounding box center [575, 179] width 112 height 19
click at [539, 219] on label "Malaria without parasitological confirmation" at bounding box center [592, 222] width 108 height 36
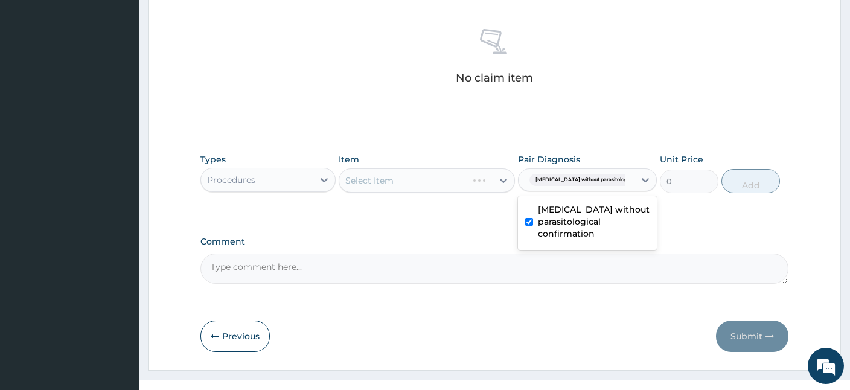
checkbox input "true"
click at [386, 182] on div "Select Item" at bounding box center [427, 181] width 176 height 24
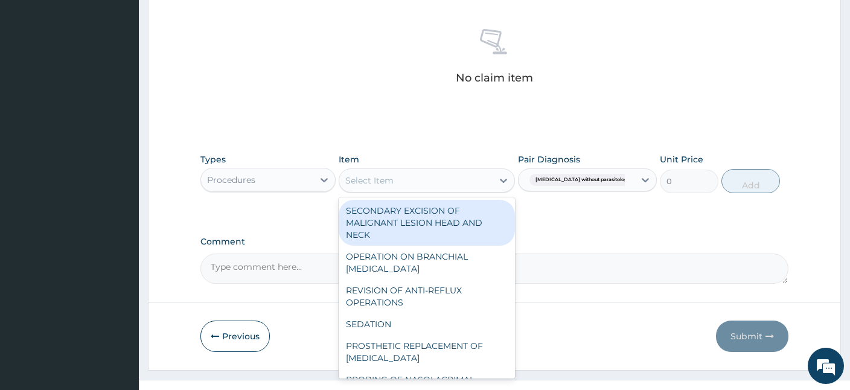
click at [386, 182] on div "Select Item" at bounding box center [369, 181] width 48 height 12
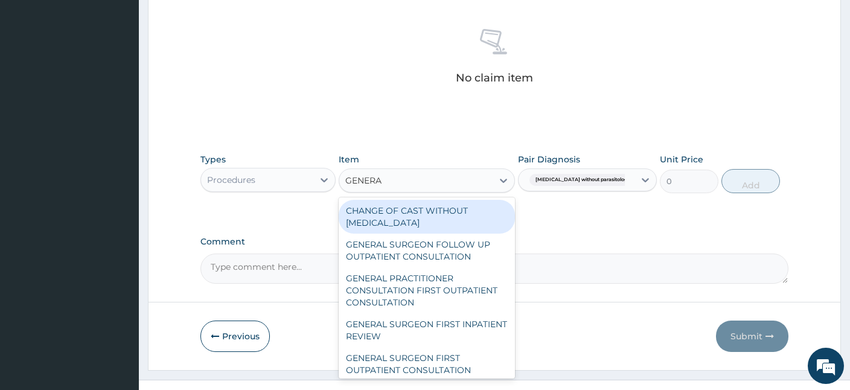
type input "GENERAL"
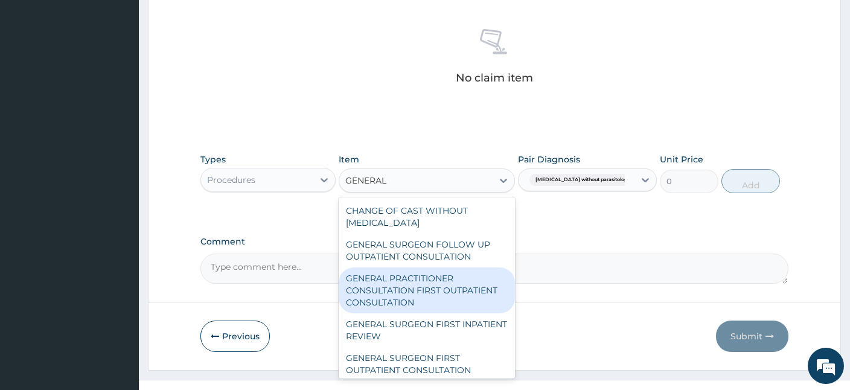
click at [399, 280] on div "GENERAL PRACTITIONER CONSULTATION FIRST OUTPATIENT CONSULTATION" at bounding box center [427, 291] width 176 height 46
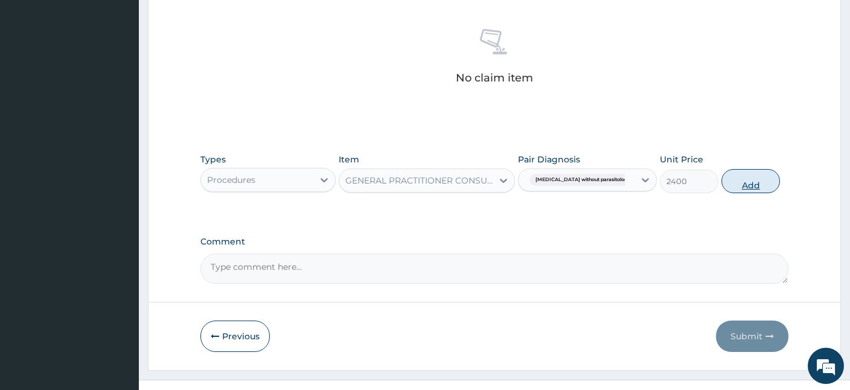
click at [738, 188] on button "Add" at bounding box center [751, 181] width 59 height 24
type input "0"
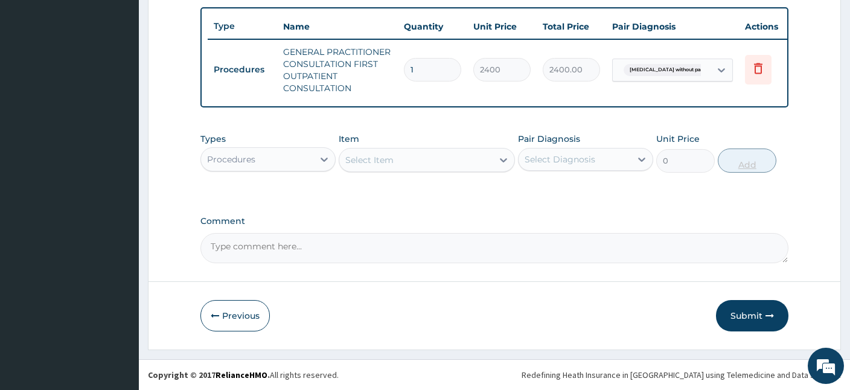
scroll to position [439, 0]
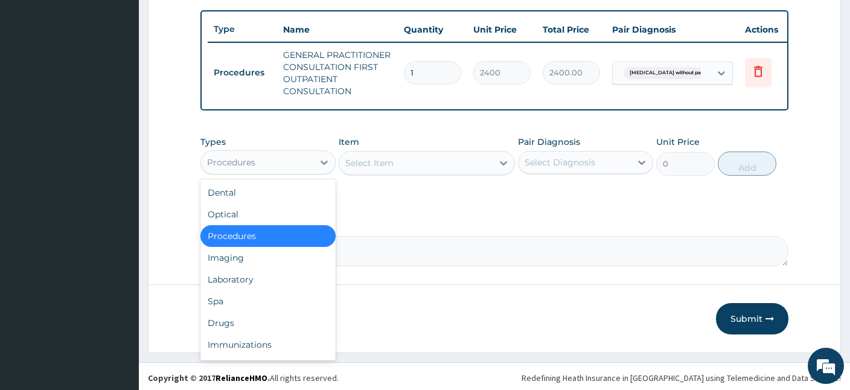
click at [290, 159] on div "Procedures" at bounding box center [257, 162] width 112 height 19
click at [220, 318] on div "Drugs" at bounding box center [268, 323] width 135 height 22
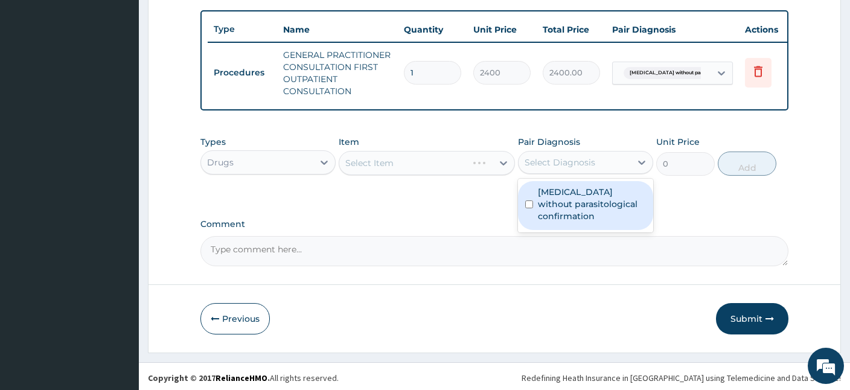
click at [571, 161] on div "Select Diagnosis" at bounding box center [560, 162] width 71 height 12
click at [560, 202] on label "[MEDICAL_DATA] without parasitological confirmation" at bounding box center [592, 204] width 108 height 36
checkbox input "true"
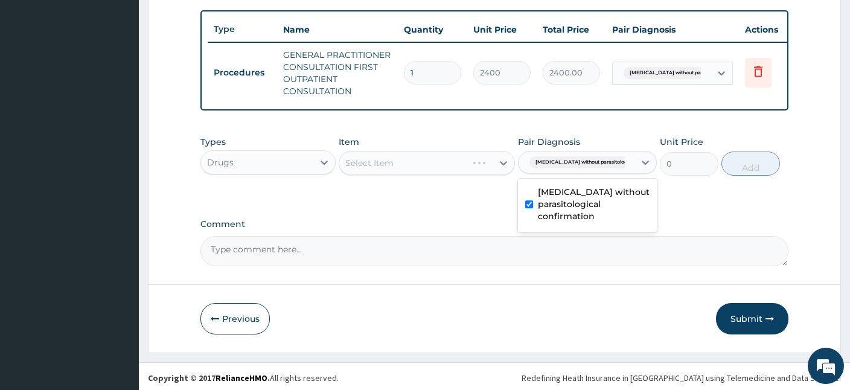
click at [460, 164] on div "Select Item" at bounding box center [427, 163] width 176 height 24
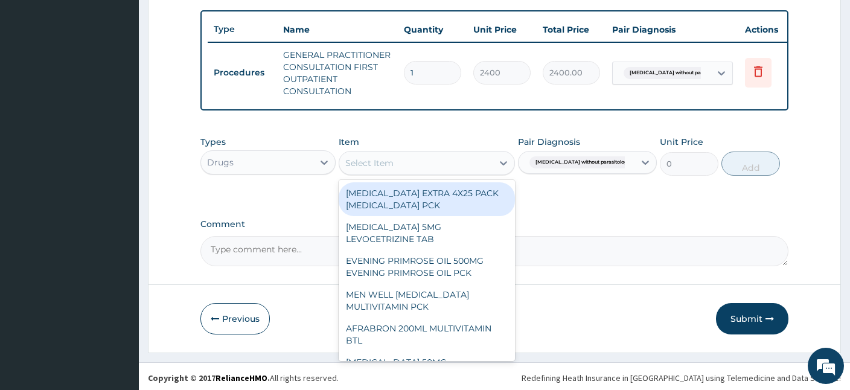
click at [443, 167] on div "Select Item" at bounding box center [415, 162] width 153 height 19
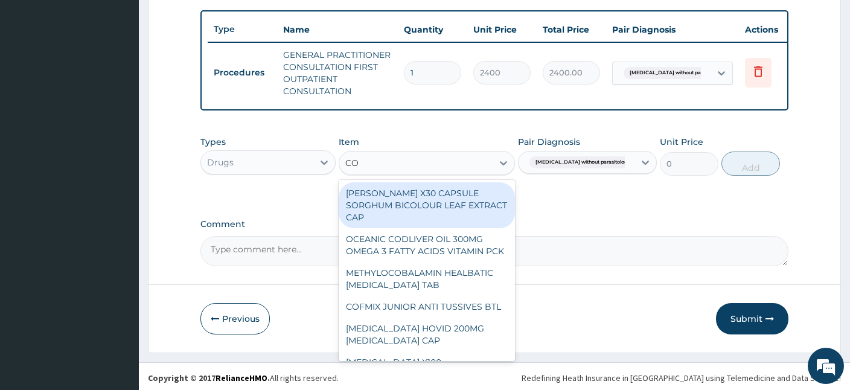
type input "COA"
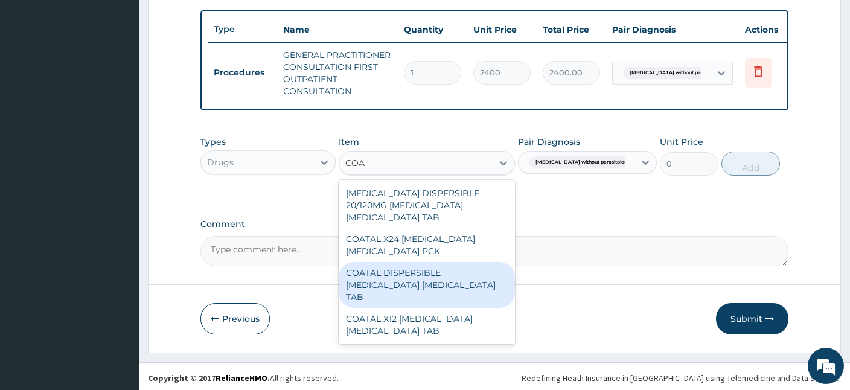
click at [414, 263] on div "COATAL DISPERSIBLE [MEDICAL_DATA] [MEDICAL_DATA] TAB" at bounding box center [427, 285] width 176 height 46
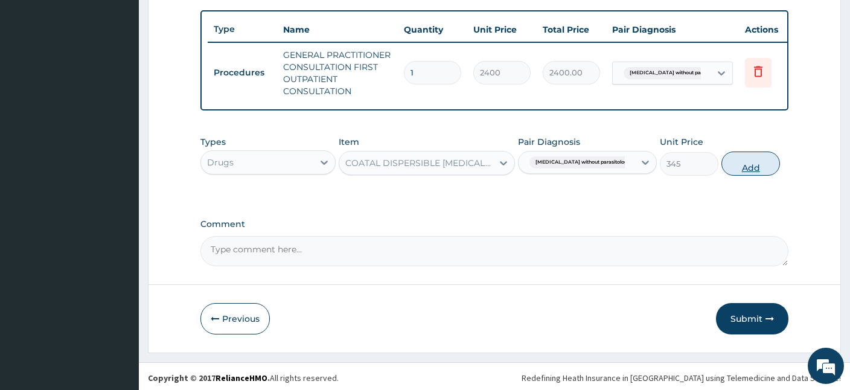
click at [750, 158] on button "Add" at bounding box center [751, 164] width 59 height 24
type input "0"
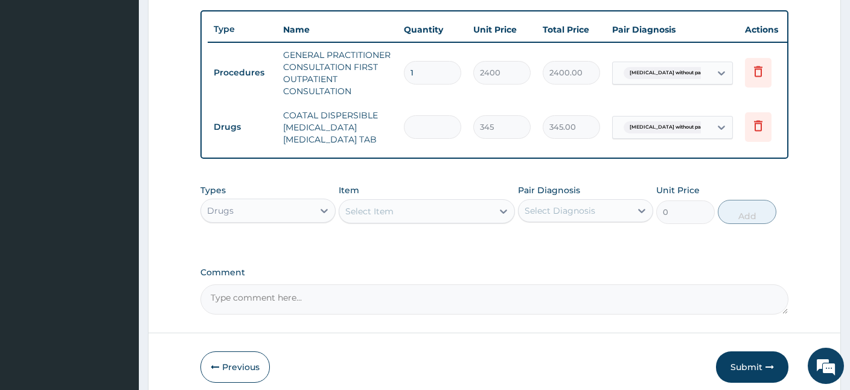
type input "0.00"
type input "6"
type input "2070.00"
type input "6"
click at [408, 210] on div "Select Item" at bounding box center [415, 211] width 153 height 19
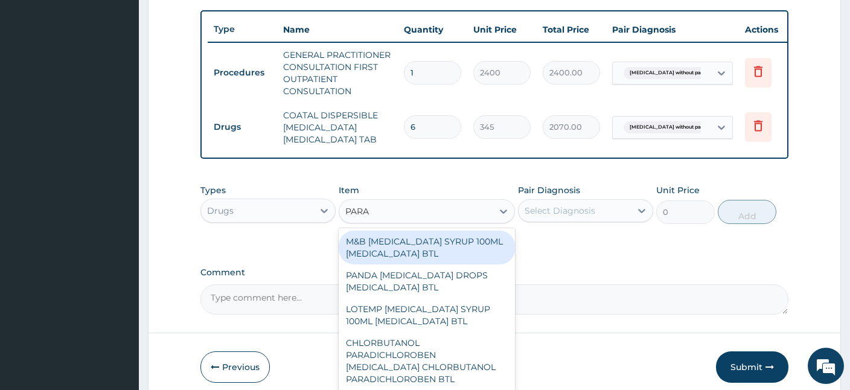
type input "PARAC"
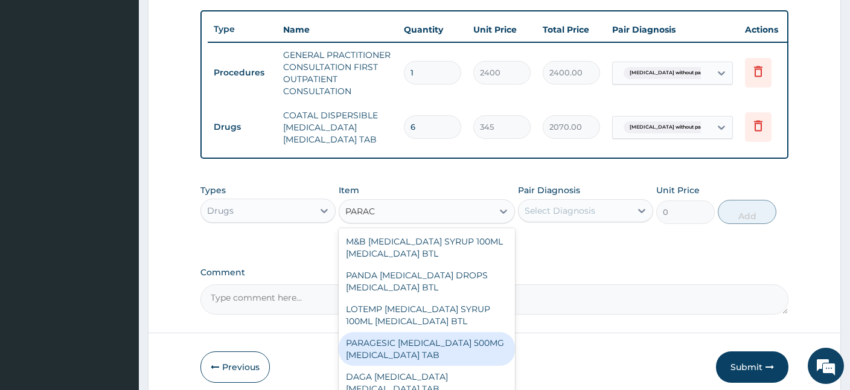
click at [456, 339] on div "PARAGESIC [MEDICAL_DATA] 500MG [MEDICAL_DATA] TAB" at bounding box center [427, 349] width 176 height 34
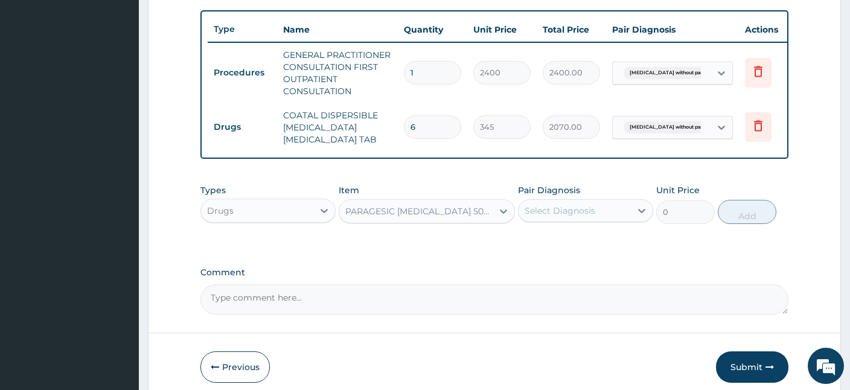
type input "25.88"
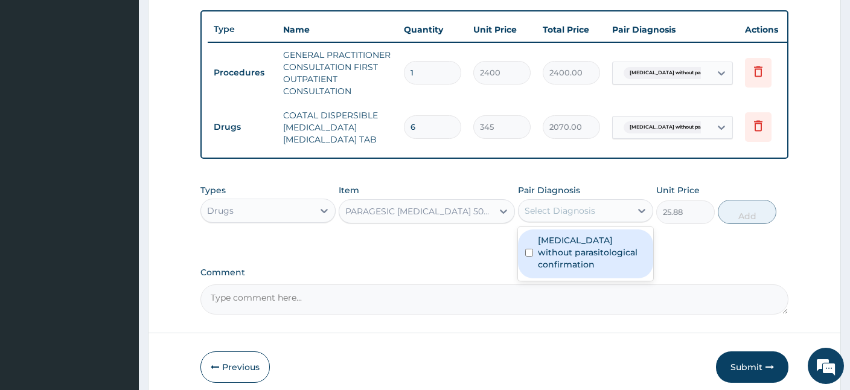
click at [596, 215] on div "Select Diagnosis" at bounding box center [575, 210] width 112 height 19
click at [582, 255] on label "Malaria without parasitological confirmation" at bounding box center [592, 252] width 108 height 36
checkbox input "true"
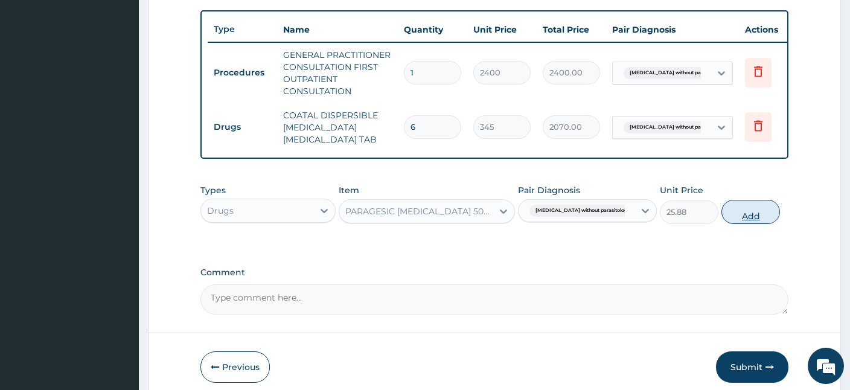
click at [736, 211] on button "Add" at bounding box center [751, 212] width 59 height 24
type input "0"
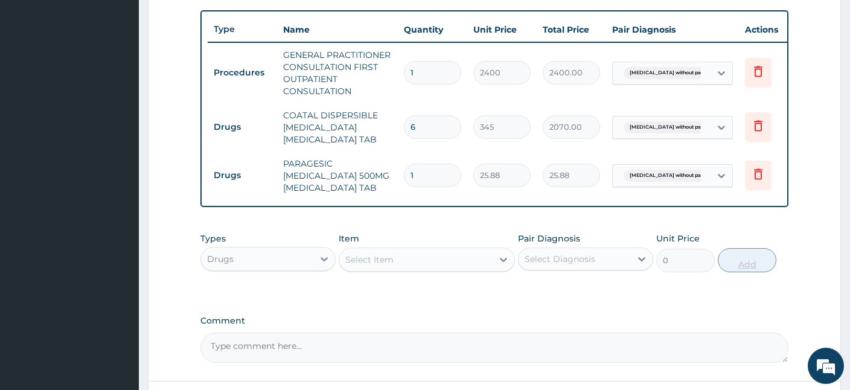
type input "18"
type input "465.84"
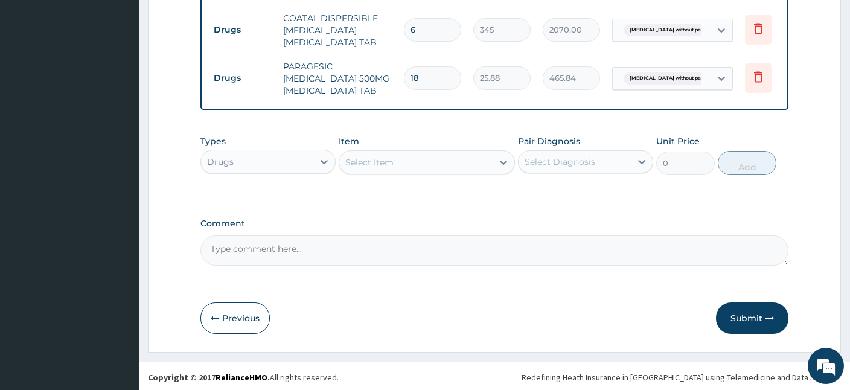
type input "18"
click at [753, 312] on button "Submit" at bounding box center [752, 318] width 72 height 31
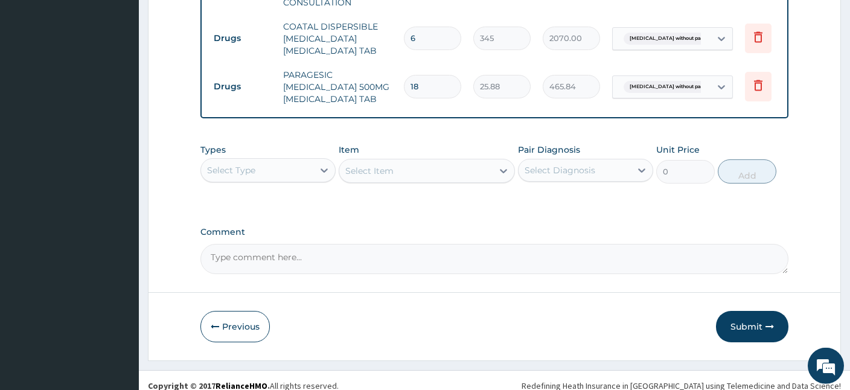
scroll to position [535, 0]
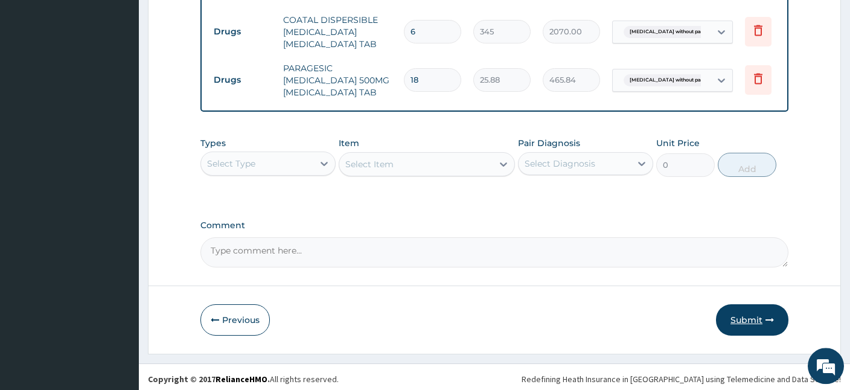
click at [741, 320] on button "Submit" at bounding box center [752, 319] width 72 height 31
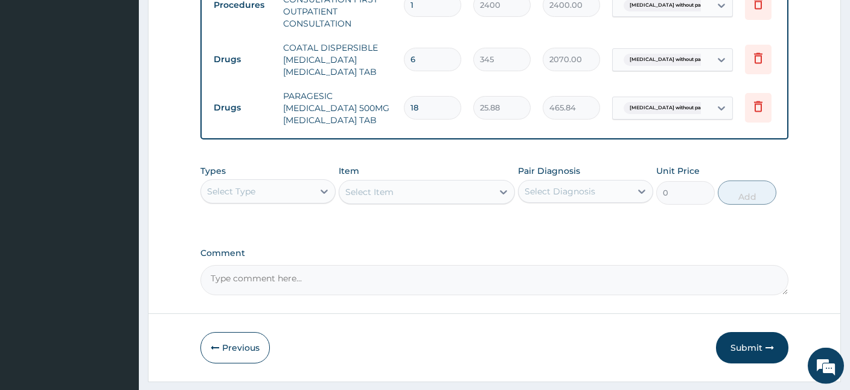
scroll to position [533, 0]
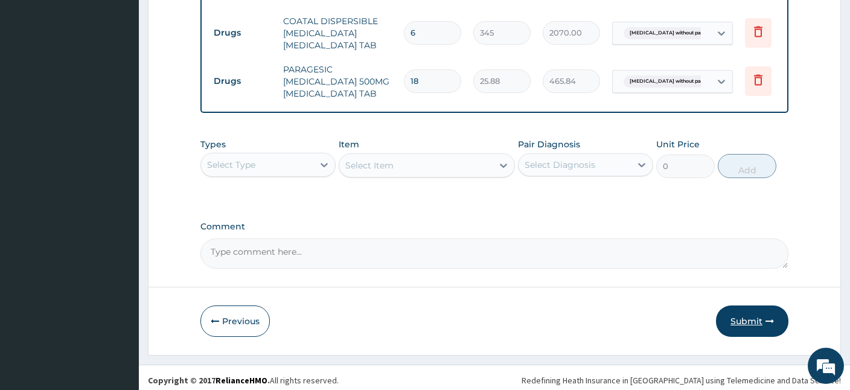
click at [751, 322] on button "Submit" at bounding box center [752, 321] width 72 height 31
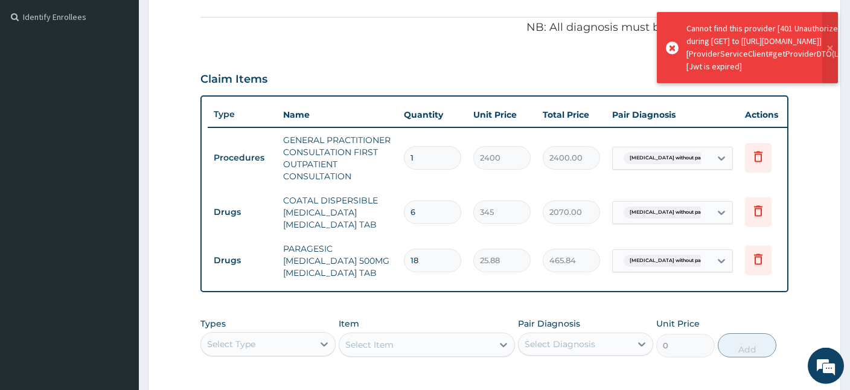
scroll to position [536, 0]
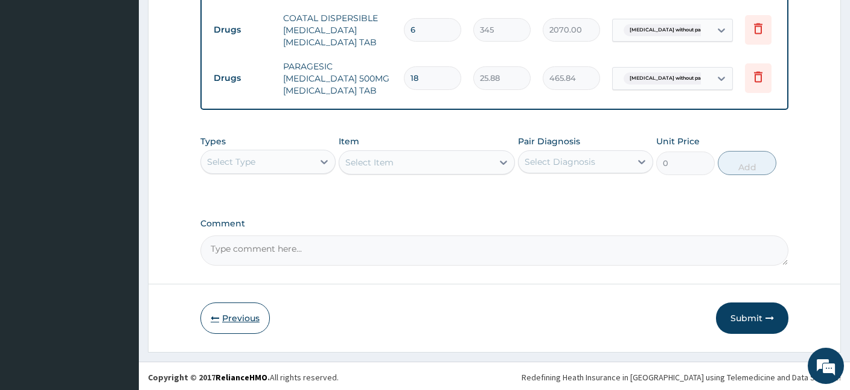
click at [248, 308] on button "Previous" at bounding box center [235, 318] width 69 height 31
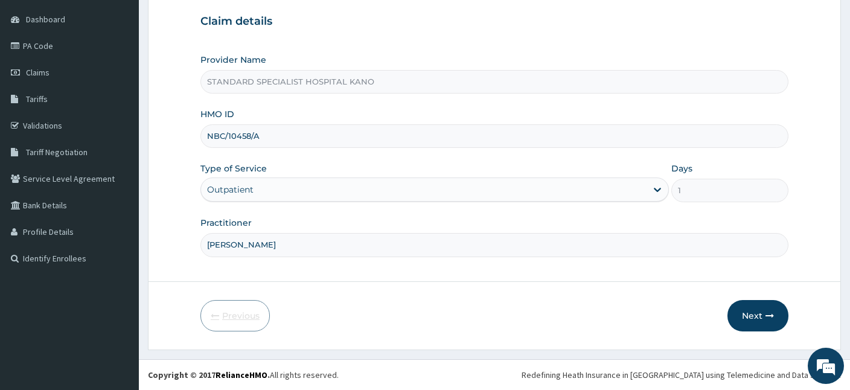
scroll to position [111, 0]
click at [754, 312] on button "Next" at bounding box center [758, 316] width 61 height 31
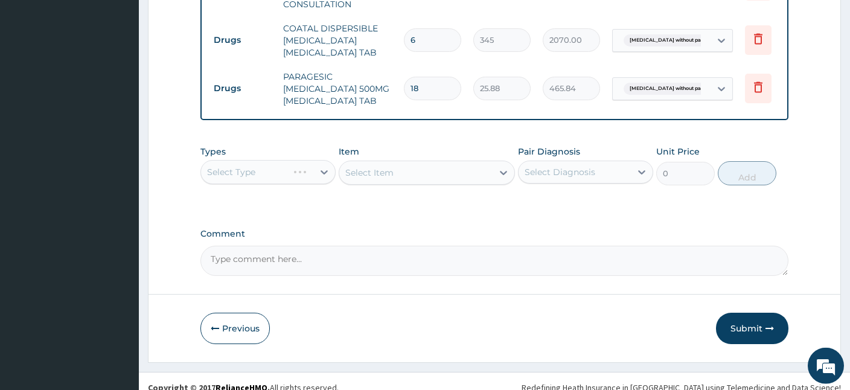
scroll to position [536, 0]
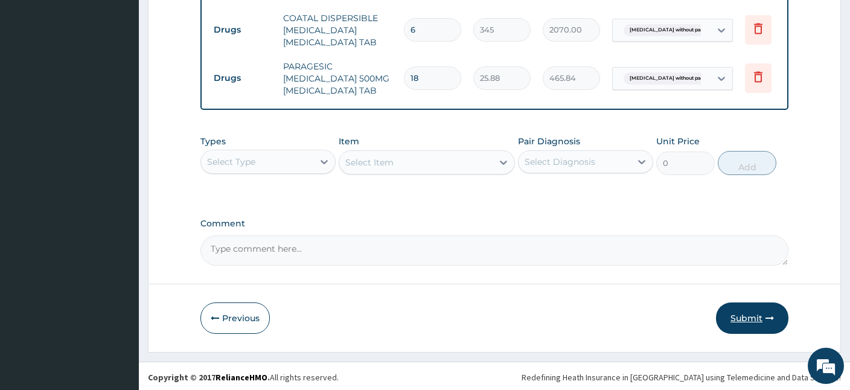
click at [739, 320] on button "Submit" at bounding box center [752, 318] width 72 height 31
click at [735, 321] on button "Submit" at bounding box center [752, 318] width 72 height 31
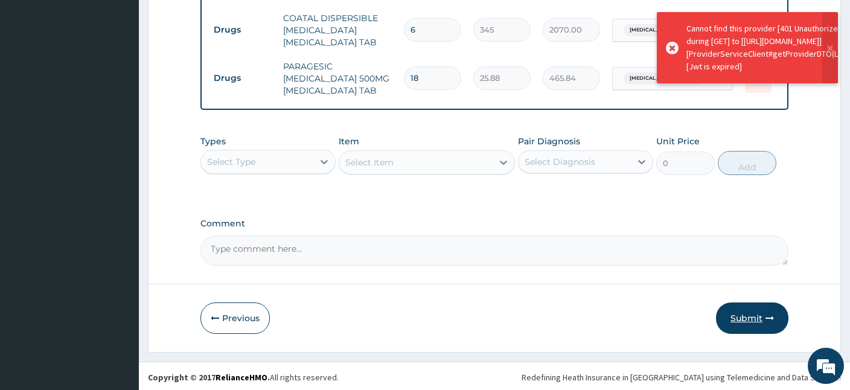
click at [766, 317] on button "Submit" at bounding box center [752, 318] width 72 height 31
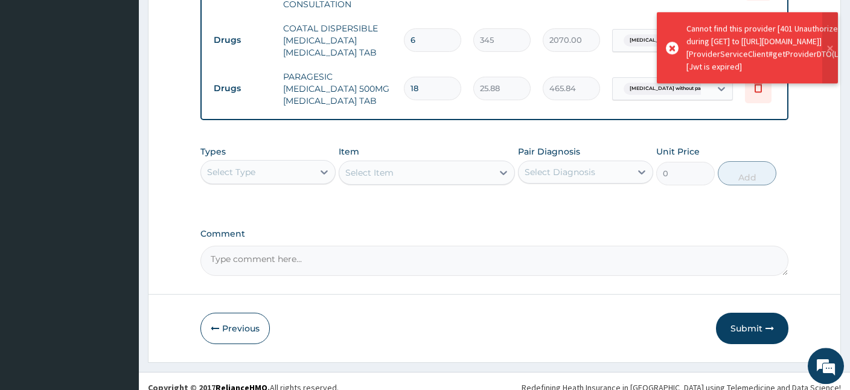
scroll to position [530, 0]
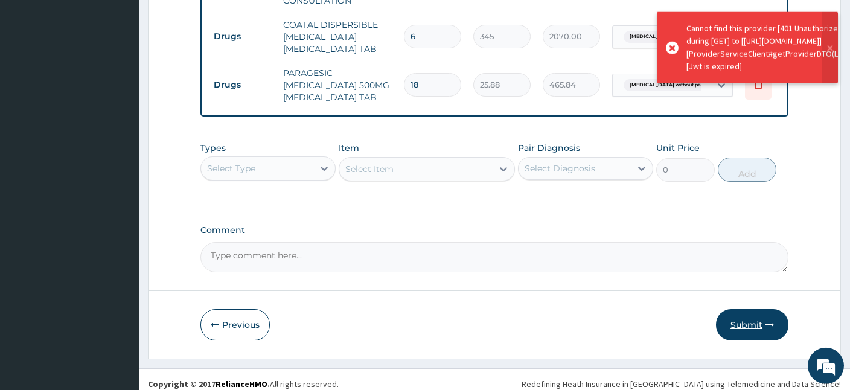
click at [762, 320] on button "Submit" at bounding box center [752, 324] width 72 height 31
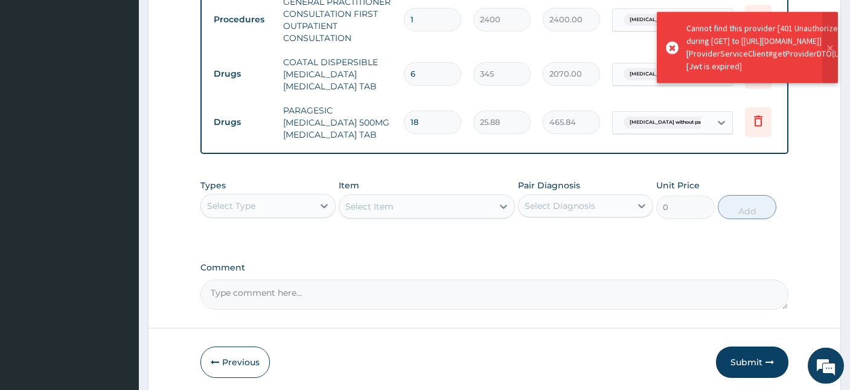
scroll to position [536, 0]
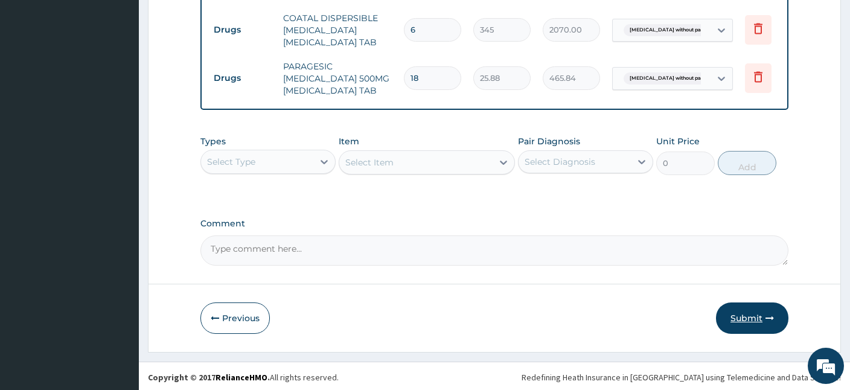
click at [747, 314] on button "Submit" at bounding box center [752, 318] width 72 height 31
click at [740, 324] on button "Submit" at bounding box center [752, 318] width 72 height 31
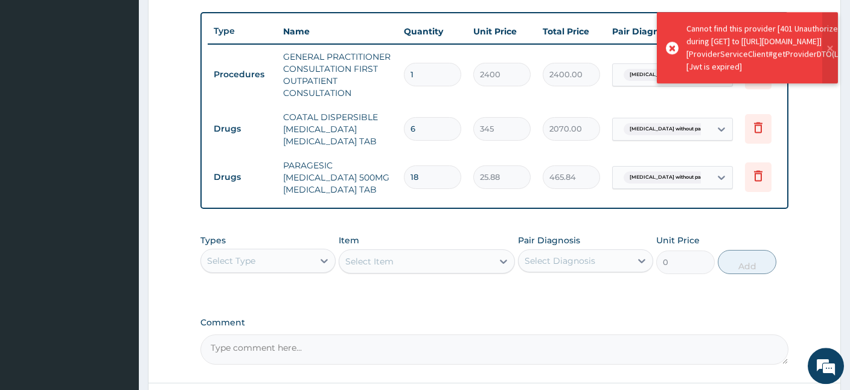
scroll to position [471, 0]
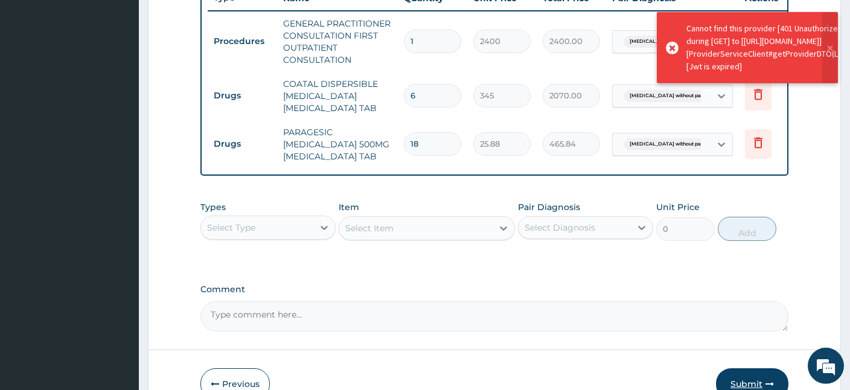
click at [760, 374] on button "Submit" at bounding box center [752, 383] width 72 height 31
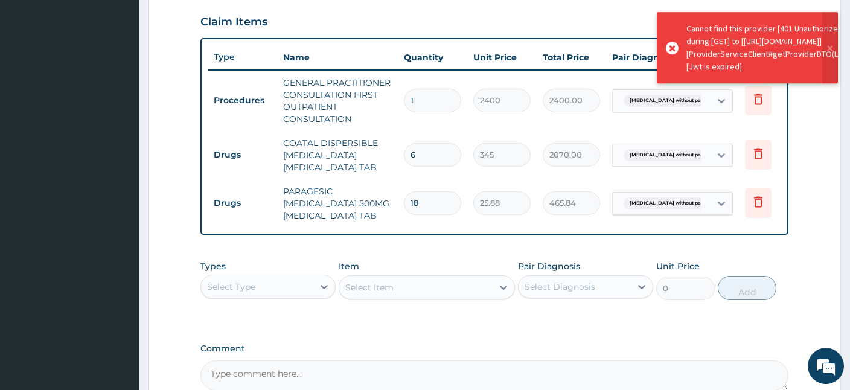
scroll to position [536, 0]
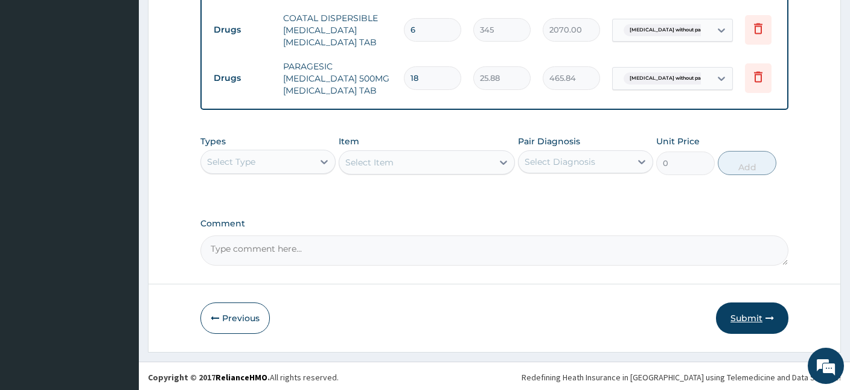
click at [755, 316] on button "Submit" at bounding box center [752, 318] width 72 height 31
click at [746, 315] on button "Submit" at bounding box center [752, 318] width 72 height 31
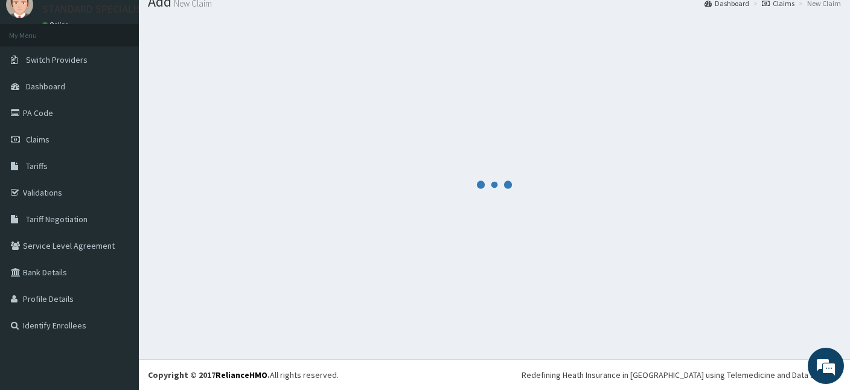
scroll to position [45, 0]
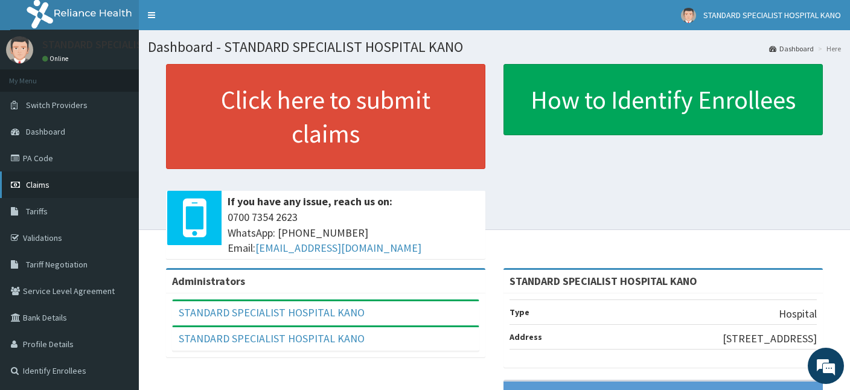
click at [37, 186] on span "Claims" at bounding box center [38, 184] width 24 height 11
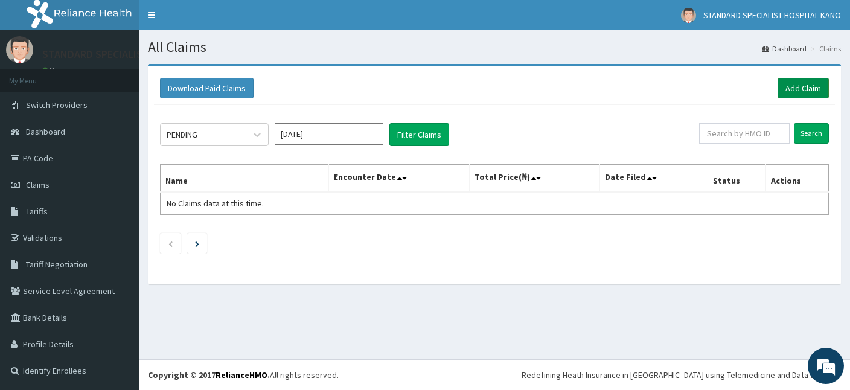
click at [809, 88] on link "Add Claim" at bounding box center [803, 88] width 51 height 21
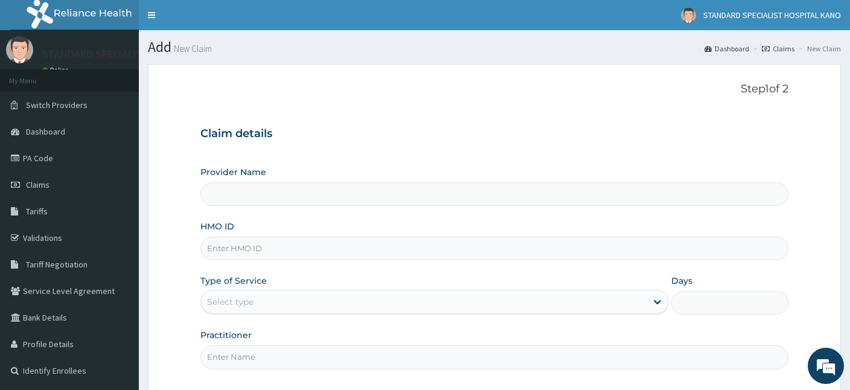
type input "STANDARD SPECIALIST HOSPITAL KANO"
click at [249, 247] on input "HMO ID" at bounding box center [495, 249] width 588 height 24
type input "NBC/10458/A"
click at [271, 301] on div "Select type" at bounding box center [424, 301] width 446 height 19
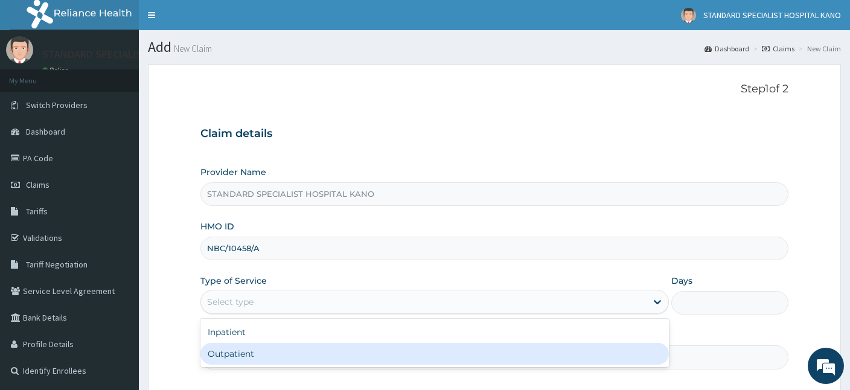
click at [307, 357] on div "Outpatient" at bounding box center [435, 354] width 469 height 22
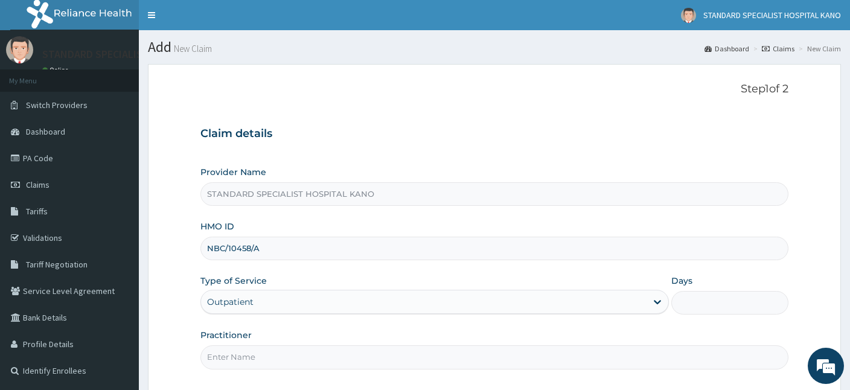
type input "1"
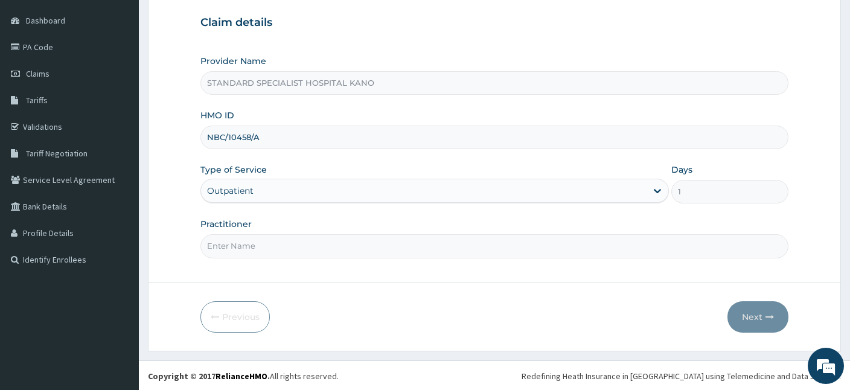
click at [330, 247] on input "Practitioner" at bounding box center [495, 246] width 588 height 24
click at [258, 252] on input "Practitioner" at bounding box center [495, 246] width 588 height 24
type input "[PERSON_NAME]"
click at [760, 316] on button "Next" at bounding box center [758, 316] width 61 height 31
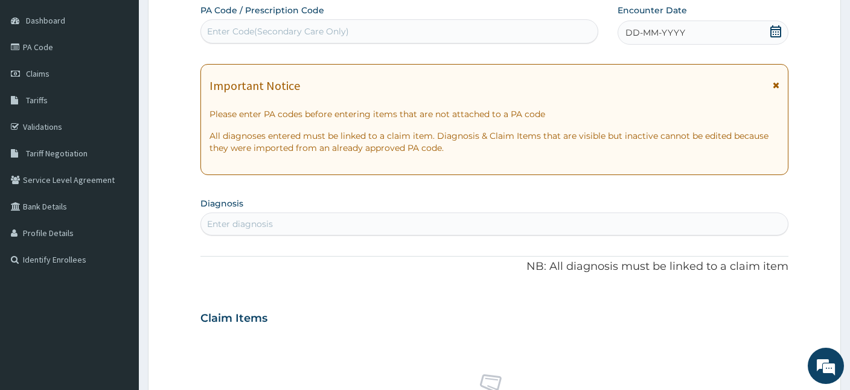
click at [780, 27] on icon at bounding box center [776, 31] width 12 height 12
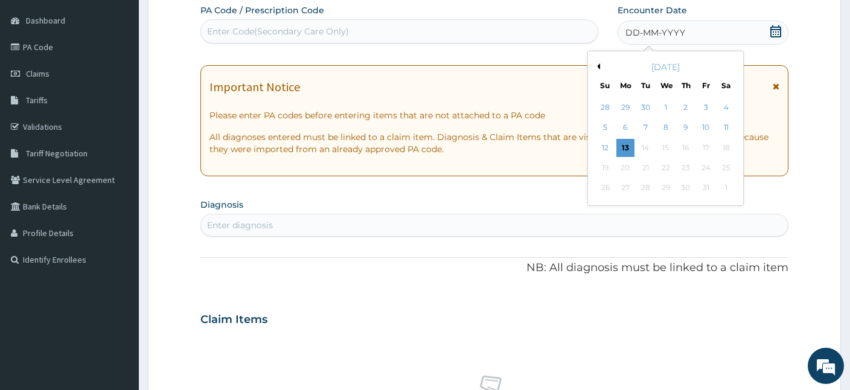
click at [597, 59] on div "October 2025 Su Mo Tu We Th Fr Sa" at bounding box center [666, 73] width 146 height 35
click at [599, 65] on button "Previous Month" at bounding box center [597, 66] width 6 height 6
click at [689, 191] on div "28" at bounding box center [686, 188] width 18 height 18
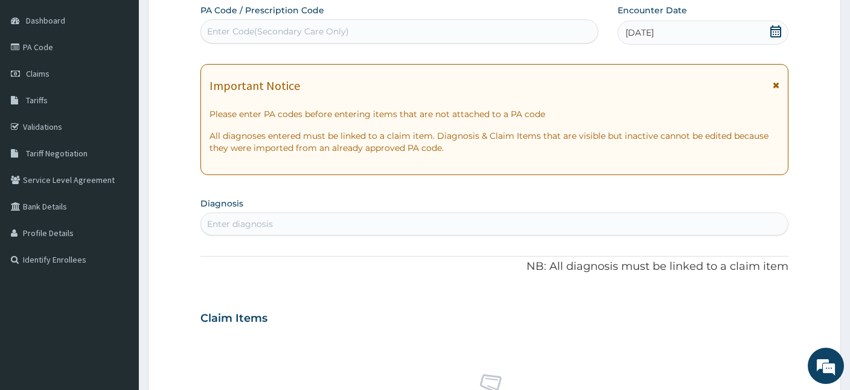
click at [400, 221] on div "Enter diagnosis" at bounding box center [494, 223] width 587 height 19
type input "FEVER"
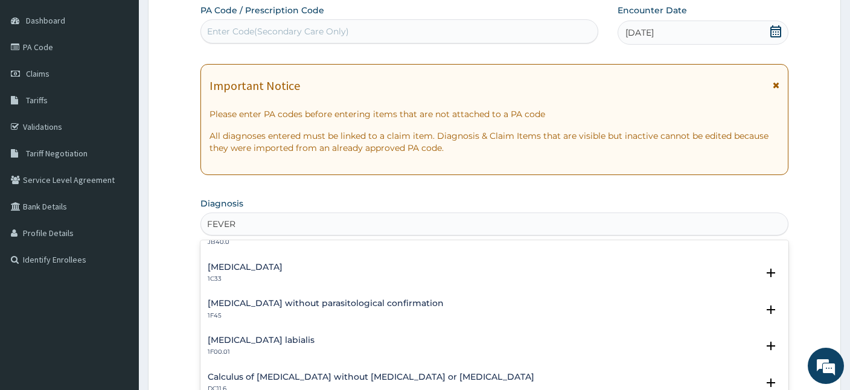
scroll to position [173, 0]
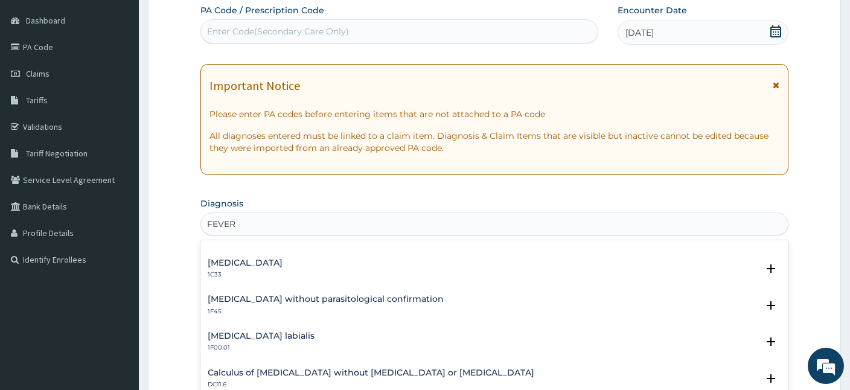
click at [305, 305] on div "Malaria without parasitological confirmation 1F45" at bounding box center [326, 305] width 236 height 21
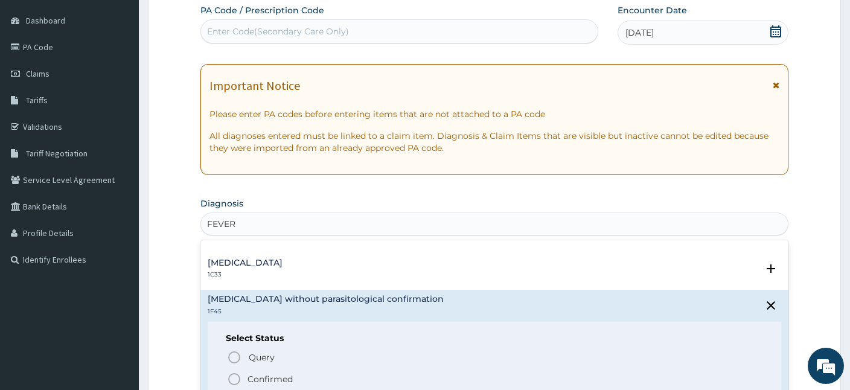
click at [231, 377] on icon "status option filled" at bounding box center [234, 379] width 14 height 14
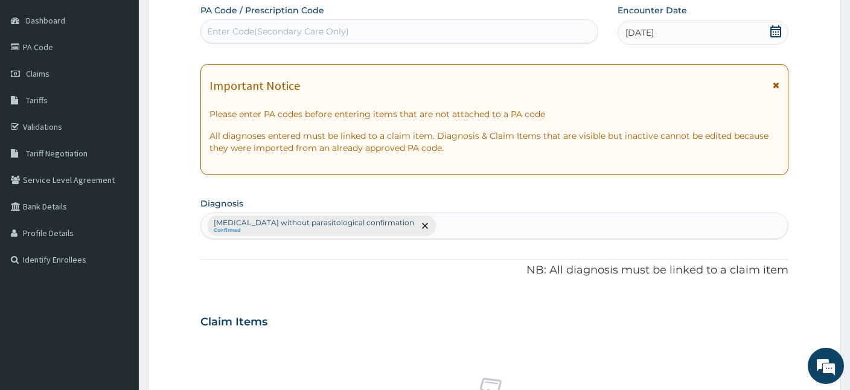
scroll to position [479, 0]
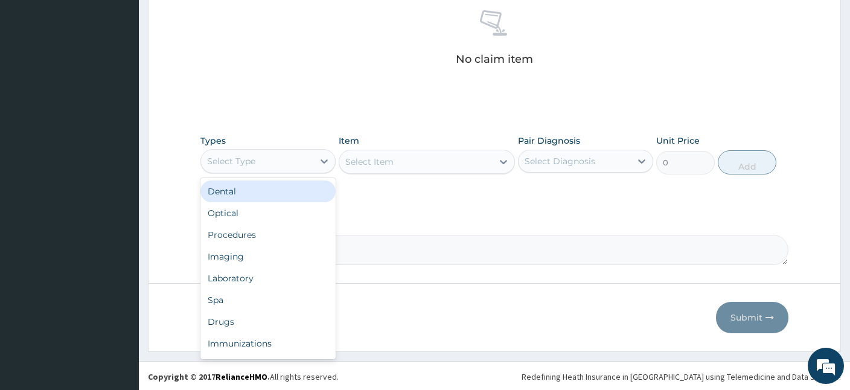
click at [303, 159] on div "Select Type" at bounding box center [257, 161] width 112 height 19
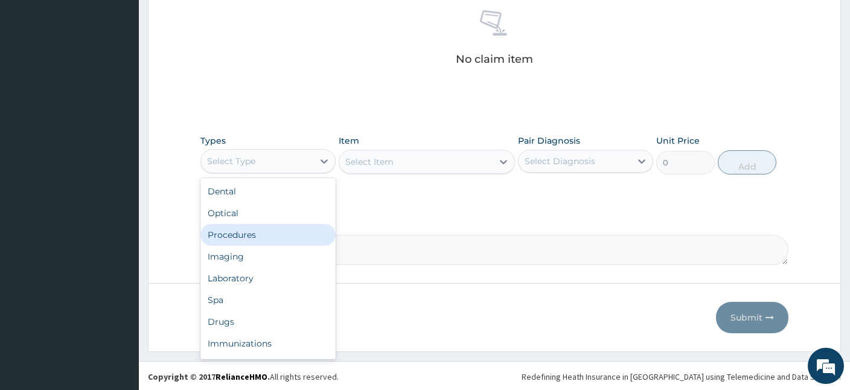
click at [251, 232] on div "Procedures" at bounding box center [268, 235] width 135 height 22
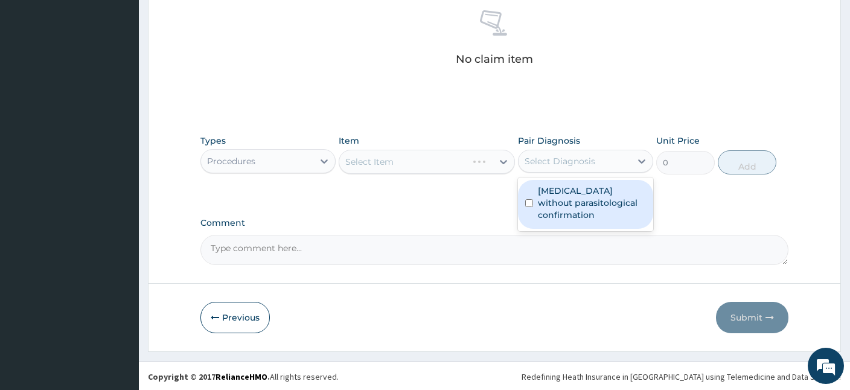
click at [572, 159] on div "Select Diagnosis" at bounding box center [560, 161] width 71 height 12
click at [558, 208] on label "[MEDICAL_DATA] without parasitological confirmation" at bounding box center [592, 203] width 108 height 36
checkbox input "true"
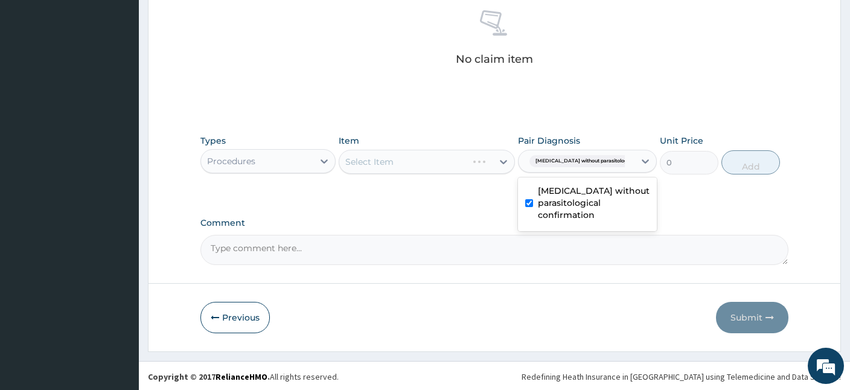
click at [363, 165] on div "Select Item" at bounding box center [427, 162] width 176 height 24
click at [377, 157] on div "Select Item" at bounding box center [369, 162] width 48 height 12
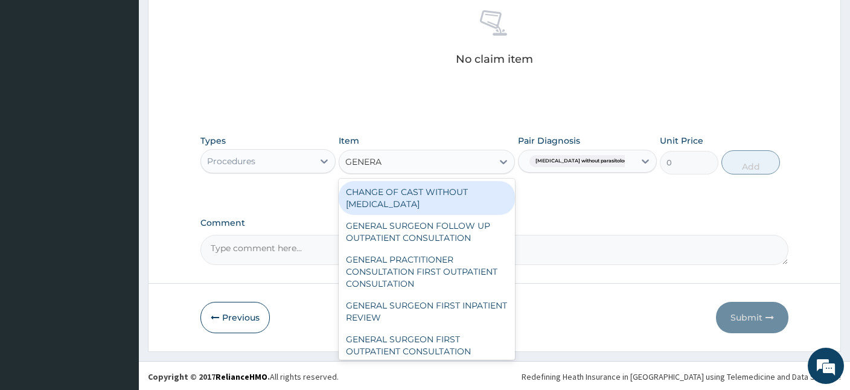
type input "GENERAL"
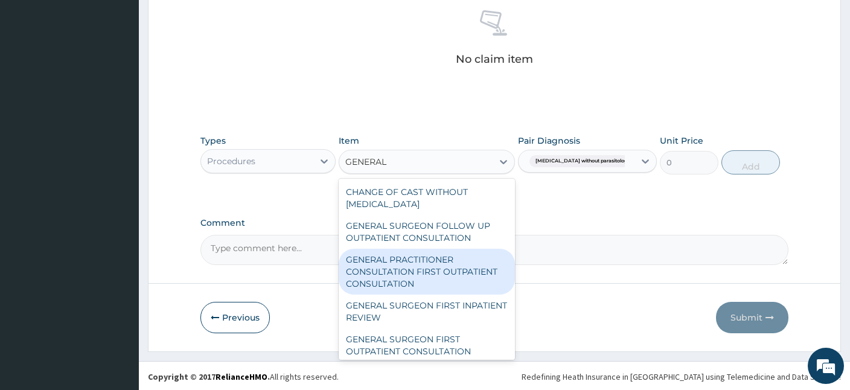
click at [426, 268] on div "GENERAL PRACTITIONER CONSULTATION FIRST OUTPATIENT CONSULTATION" at bounding box center [427, 272] width 176 height 46
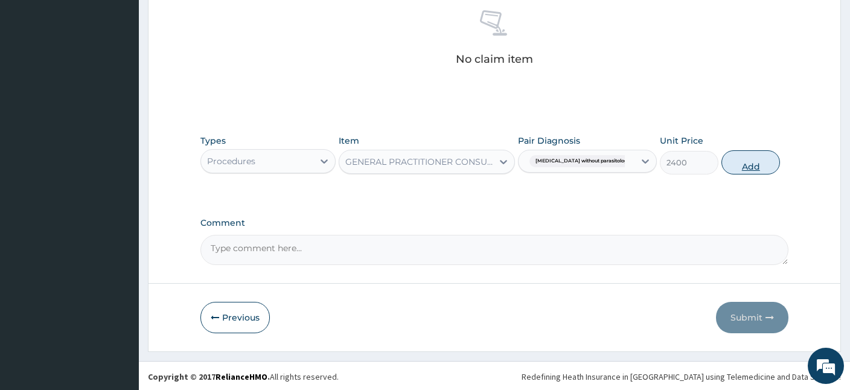
click at [722, 167] on button "Add" at bounding box center [751, 162] width 59 height 24
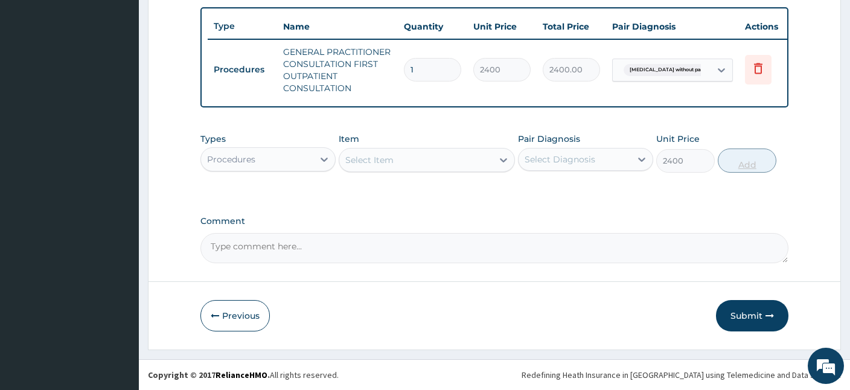
type input "0"
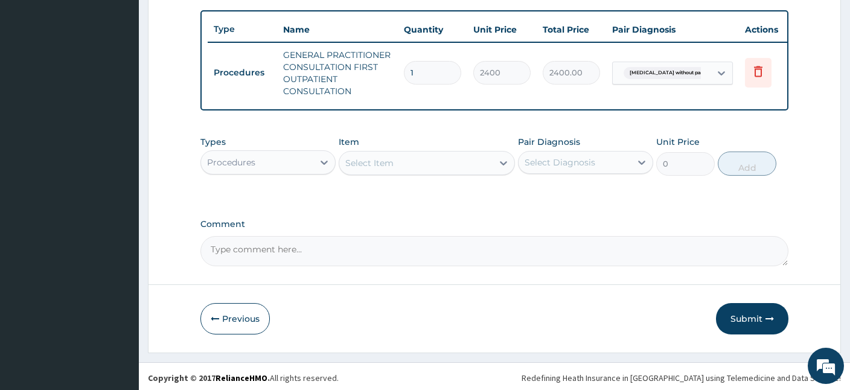
click at [363, 162] on div "Select Item" at bounding box center [369, 163] width 48 height 12
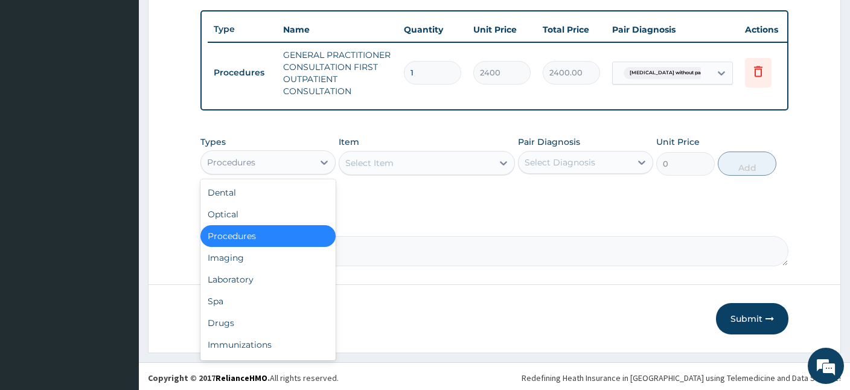
click at [306, 164] on div "Procedures" at bounding box center [257, 162] width 112 height 19
click at [245, 321] on div "Drugs" at bounding box center [268, 323] width 135 height 22
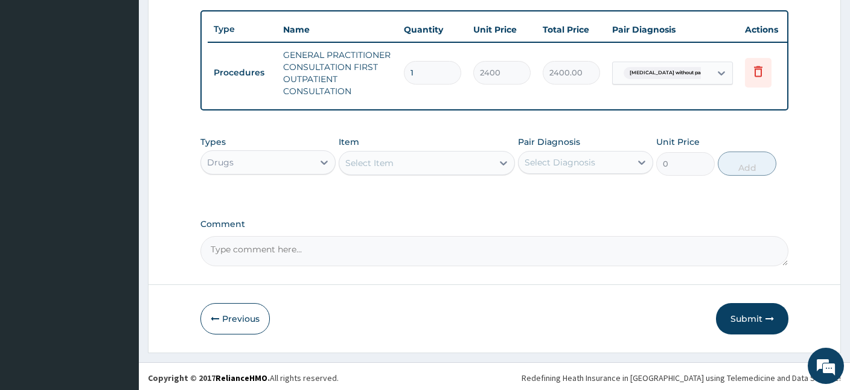
click at [374, 154] on div "Select Item" at bounding box center [415, 162] width 153 height 19
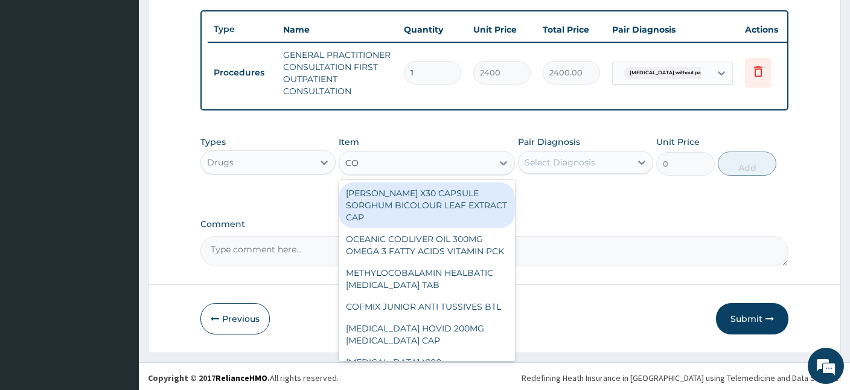
type input "COA"
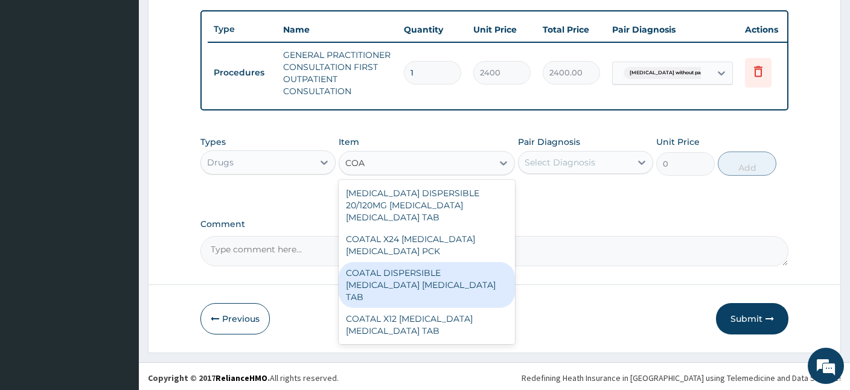
click at [374, 267] on div "COATAL DISPERSIBLE [MEDICAL_DATA] [MEDICAL_DATA] TAB" at bounding box center [427, 285] width 176 height 46
type input "345"
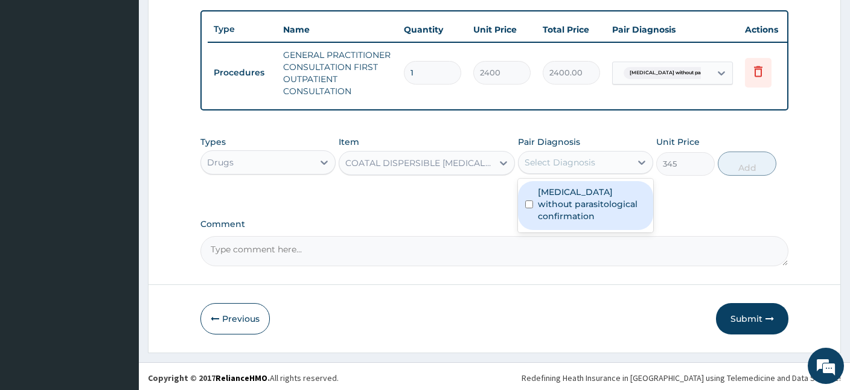
click at [591, 165] on div "Select Diagnosis" at bounding box center [560, 162] width 71 height 12
click at [584, 208] on label "[MEDICAL_DATA] without parasitological confirmation" at bounding box center [592, 204] width 108 height 36
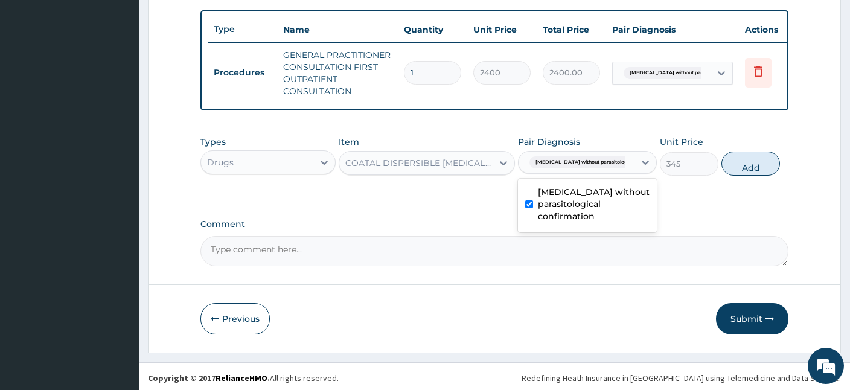
checkbox input "true"
click at [748, 170] on button "Add" at bounding box center [751, 164] width 59 height 24
type input "0"
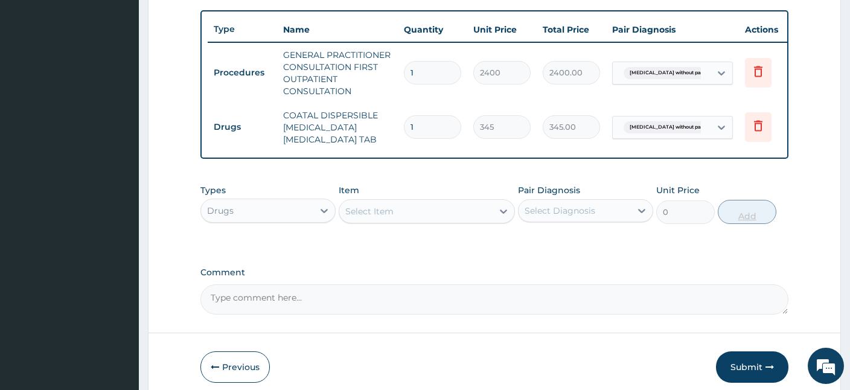
type input "0.00"
type input "6"
type input "2070.00"
type input "6"
click at [394, 202] on div "Select Item" at bounding box center [415, 211] width 153 height 19
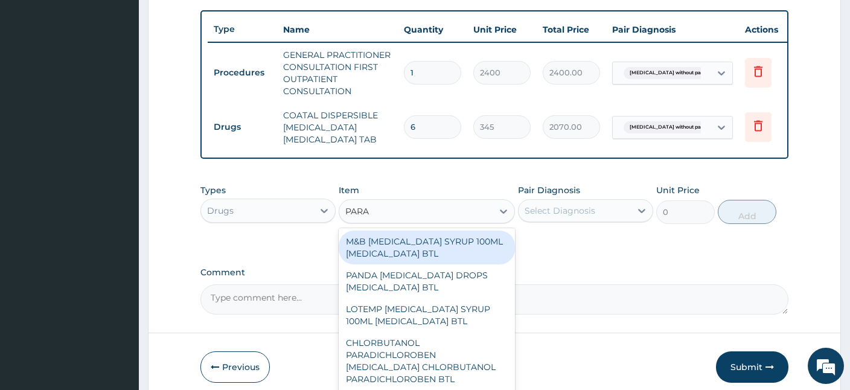
type input "PARAC"
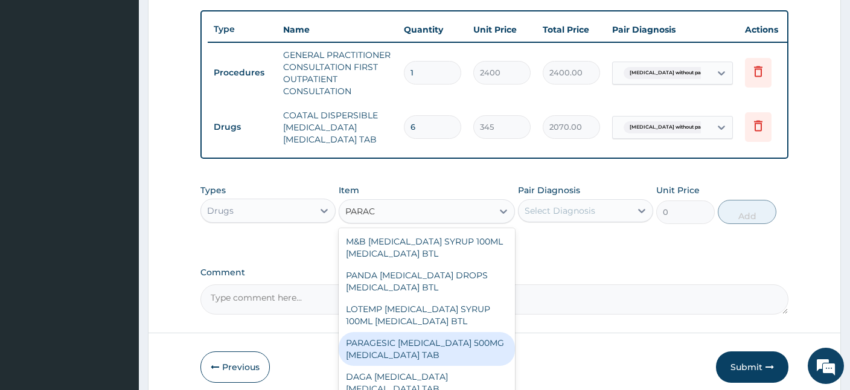
click at [379, 346] on div "PARAGESIC [MEDICAL_DATA] 500MG [MEDICAL_DATA] TAB" at bounding box center [427, 349] width 176 height 34
type input "25.88"
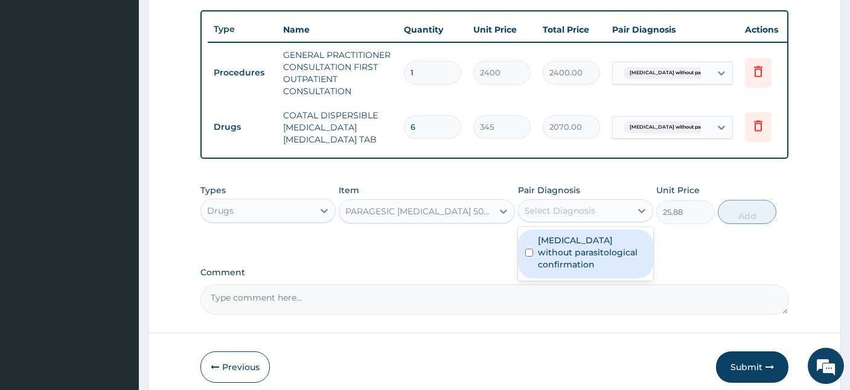
click at [604, 207] on div "Select Diagnosis" at bounding box center [575, 210] width 112 height 19
click at [563, 258] on label "[MEDICAL_DATA] without parasitological confirmation" at bounding box center [592, 252] width 108 height 36
checkbox input "true"
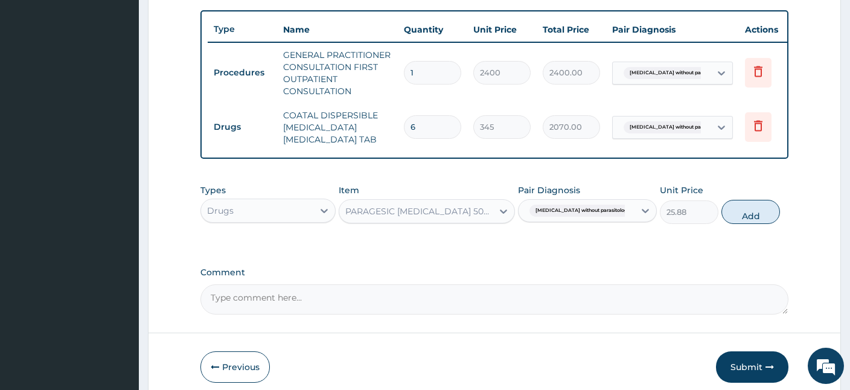
click at [745, 222] on div "Types Drugs Item PARAGESIC PARACETAMOL 500MG ACETAMINOPHEN TAB Pair Diagnosis M…" at bounding box center [495, 204] width 588 height 52
click at [748, 219] on button "Add" at bounding box center [751, 212] width 59 height 24
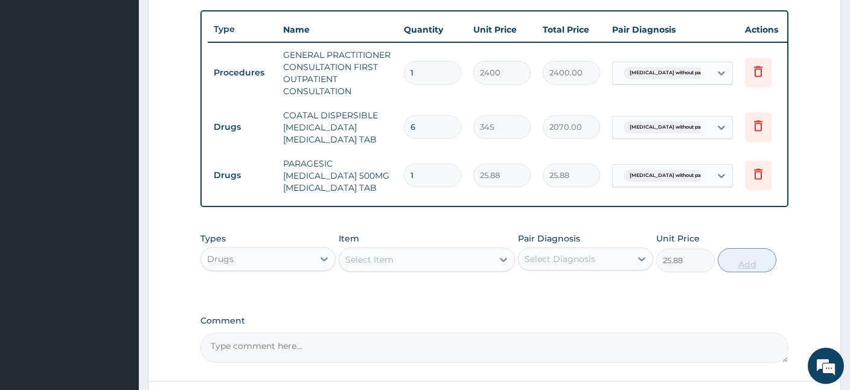
type input "0"
type input "18"
type input "465.84"
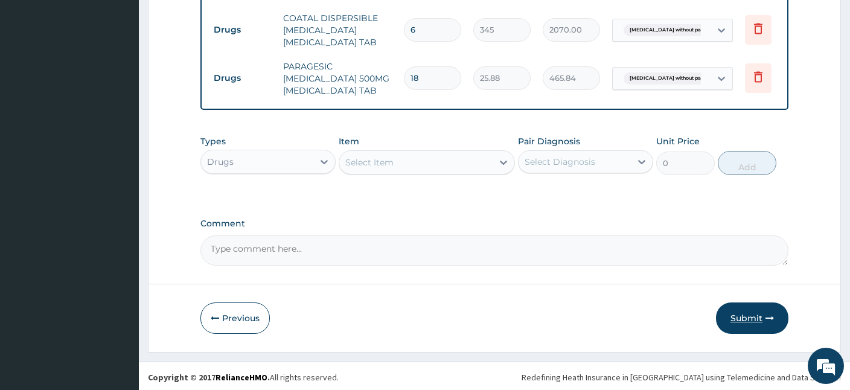
type input "18"
click at [738, 325] on button "Submit" at bounding box center [752, 318] width 72 height 31
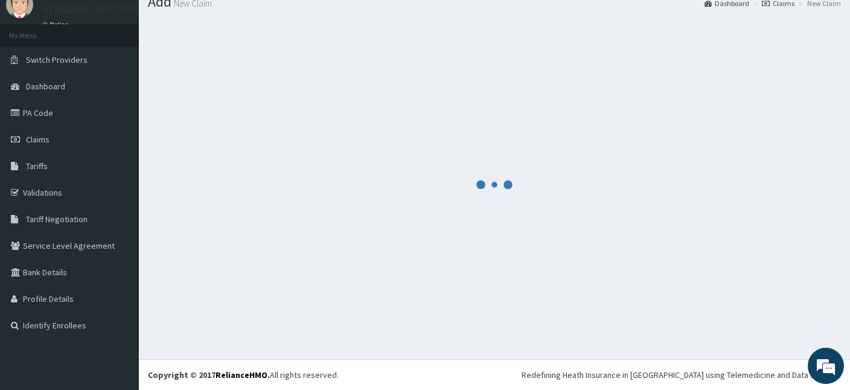
scroll to position [45, 0]
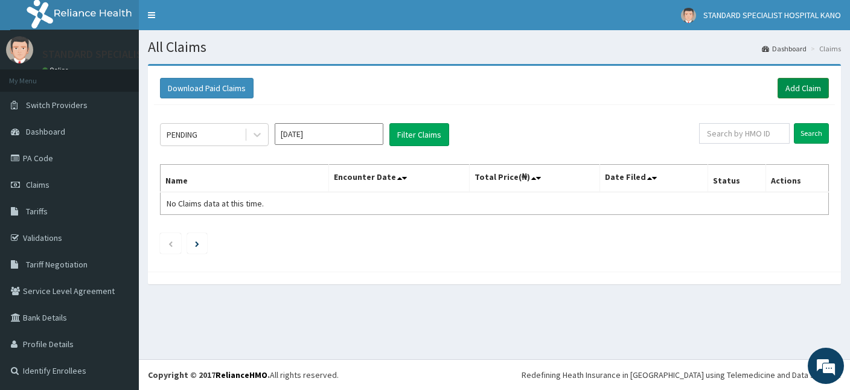
click at [802, 91] on link "Add Claim" at bounding box center [803, 88] width 51 height 21
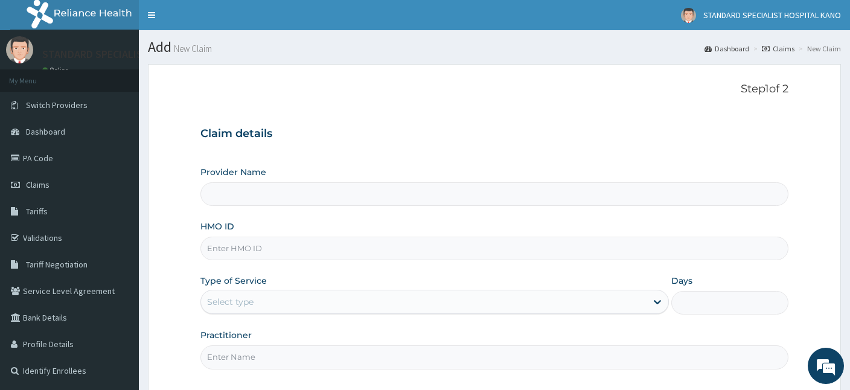
click at [233, 246] on input "HMO ID" at bounding box center [495, 249] width 588 height 24
type input "STANDARD SPECIALIST HOSPITAL KANO"
type input "SBG/10482/A"
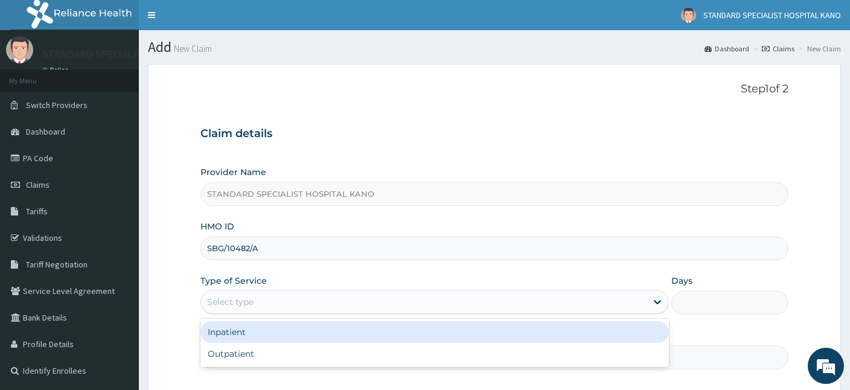
click at [215, 305] on div "Select type" at bounding box center [230, 302] width 47 height 12
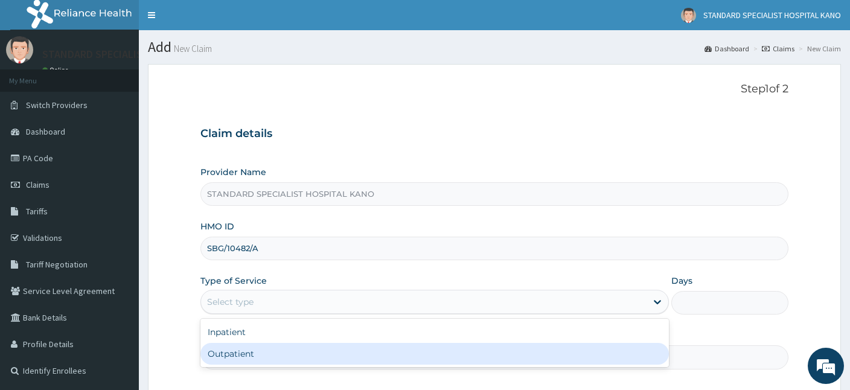
click at [232, 356] on div "Outpatient" at bounding box center [435, 354] width 469 height 22
type input "1"
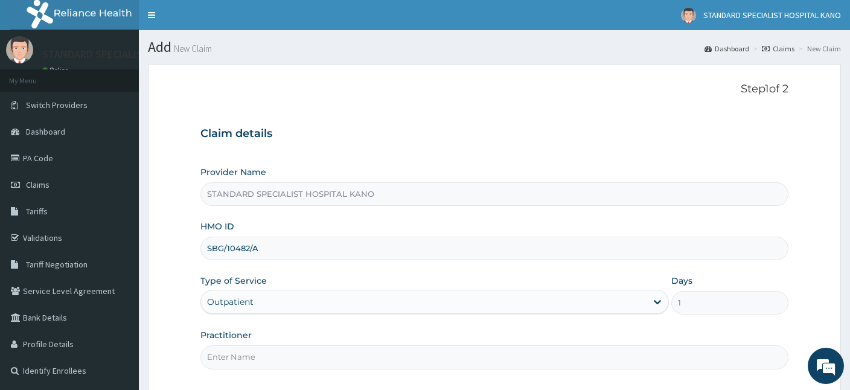
click at [233, 358] on input "Practitioner" at bounding box center [495, 357] width 588 height 24
click at [263, 354] on input "Practitioner" at bounding box center [495, 357] width 588 height 24
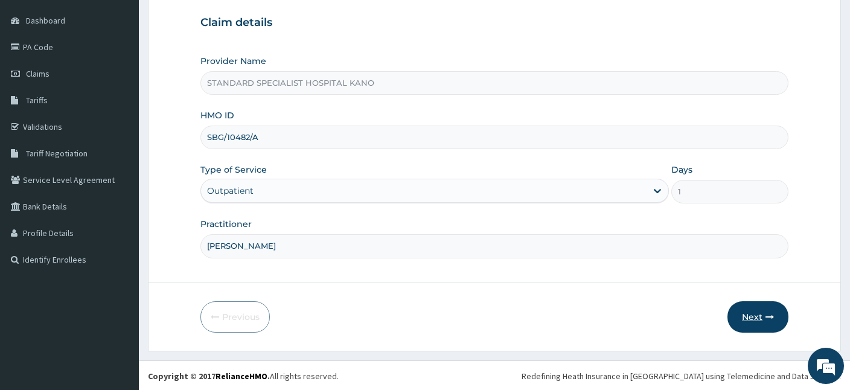
type input "[PERSON_NAME]"
click at [775, 316] on button "Next" at bounding box center [758, 316] width 61 height 31
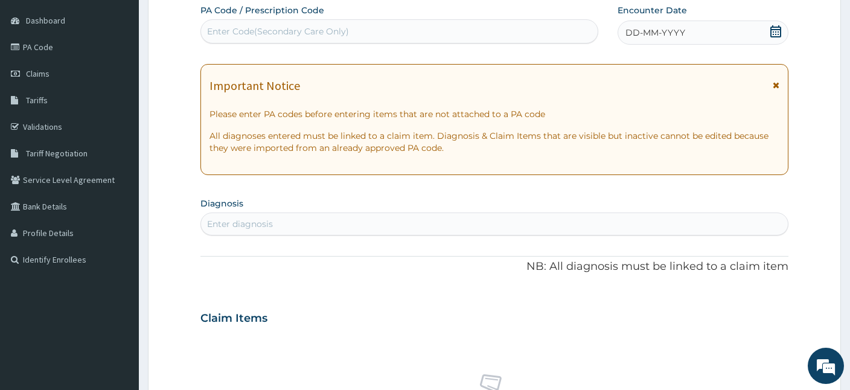
click at [778, 29] on icon at bounding box center [776, 31] width 11 height 12
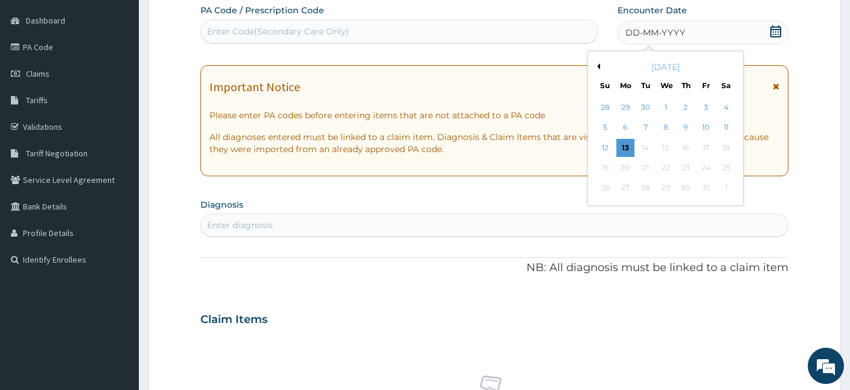
click at [599, 62] on div "October 2025" at bounding box center [666, 67] width 146 height 12
click at [600, 63] on div "October 2025" at bounding box center [666, 67] width 146 height 12
click at [599, 69] on div "October 2025" at bounding box center [666, 67] width 146 height 12
click at [599, 65] on button "Previous Month" at bounding box center [597, 66] width 6 height 6
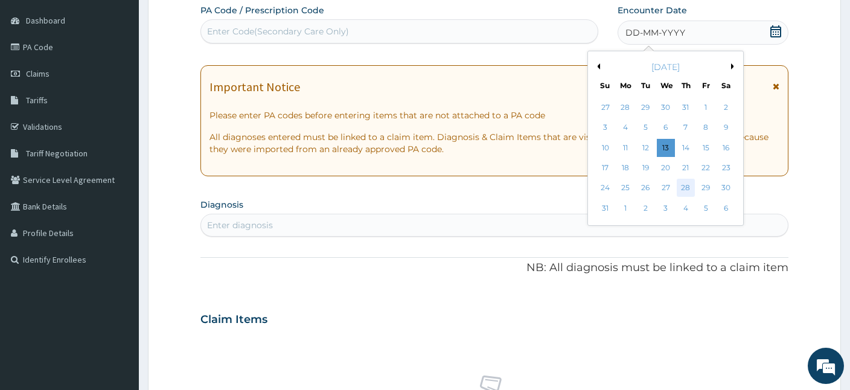
click at [689, 191] on div "28" at bounding box center [686, 188] width 18 height 18
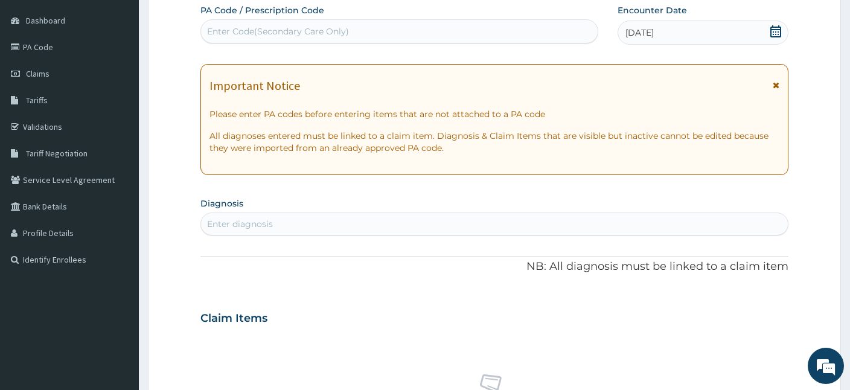
click at [385, 225] on div "Enter diagnosis" at bounding box center [494, 223] width 587 height 19
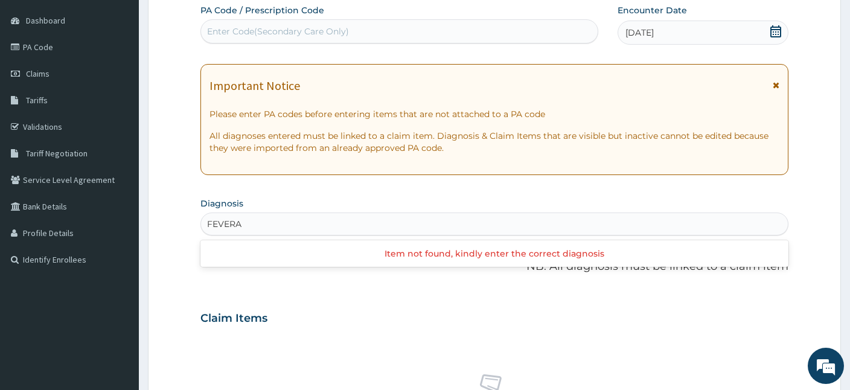
type input "FEVER"
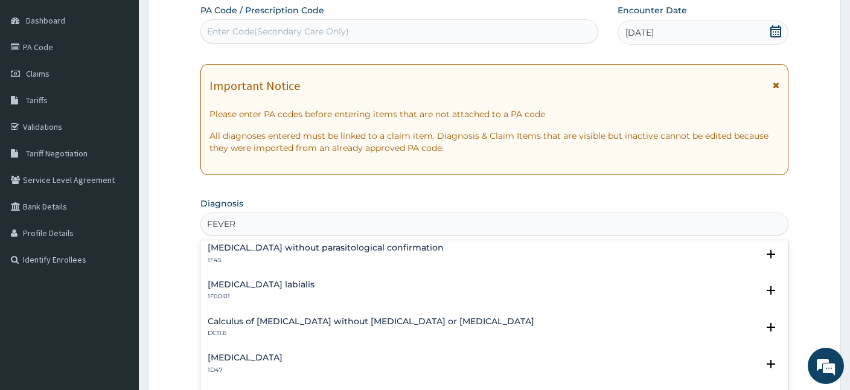
scroll to position [224, 0]
click at [273, 248] on h4 "[MEDICAL_DATA] without parasitological confirmation" at bounding box center [326, 247] width 236 height 9
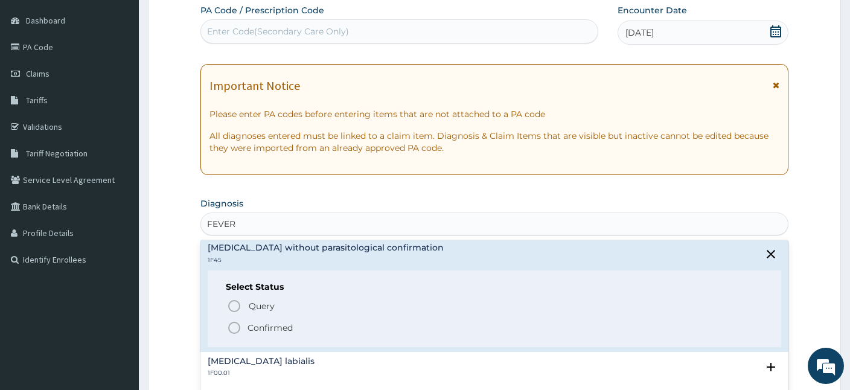
click at [240, 329] on icon "status option filled" at bounding box center [234, 328] width 14 height 14
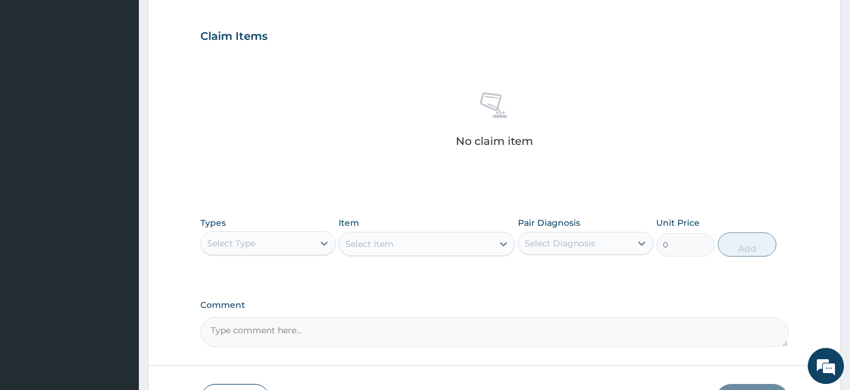
scroll to position [479, 0]
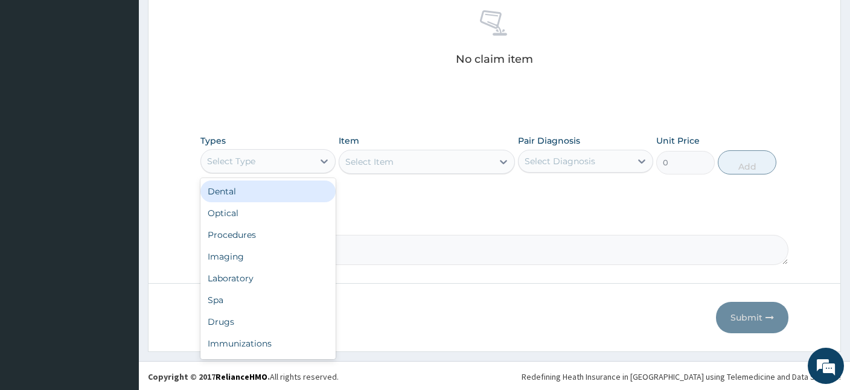
click at [248, 158] on div "Select Type" at bounding box center [231, 161] width 48 height 12
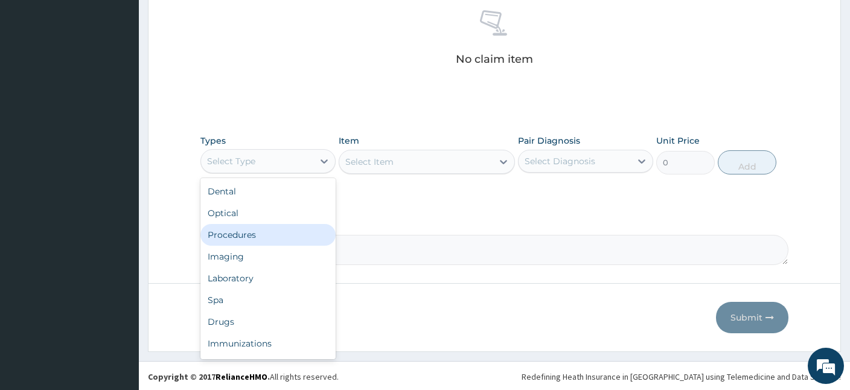
click at [225, 237] on div "Procedures" at bounding box center [268, 235] width 135 height 22
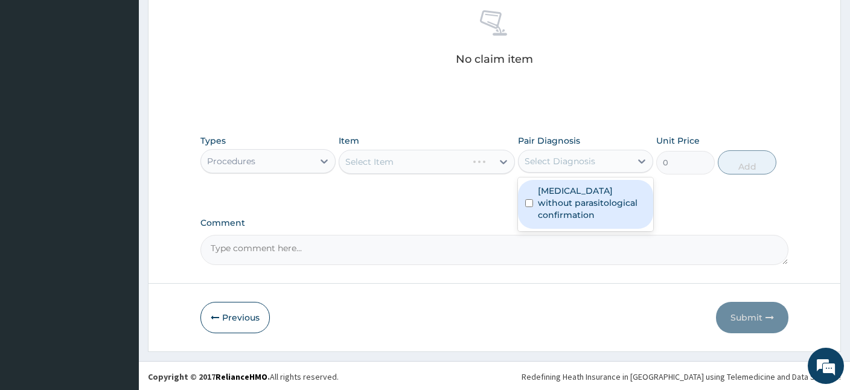
click at [536, 161] on div "Select Diagnosis" at bounding box center [560, 161] width 71 height 12
click at [565, 220] on label "Malaria without parasitological confirmation" at bounding box center [592, 203] width 108 height 36
checkbox input "true"
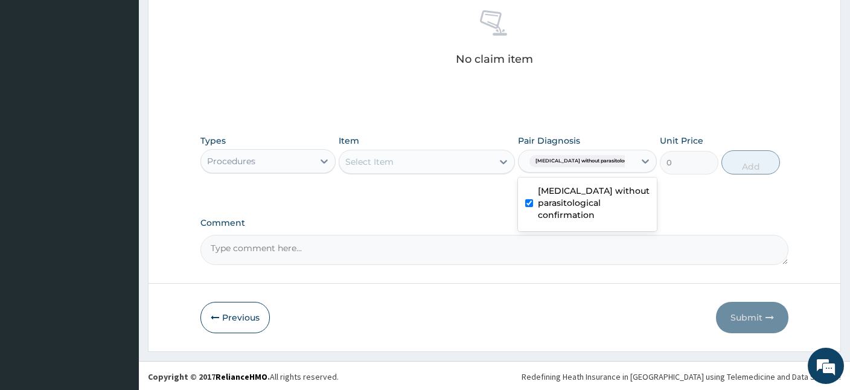
click at [409, 164] on div "Select Item" at bounding box center [415, 161] width 153 height 19
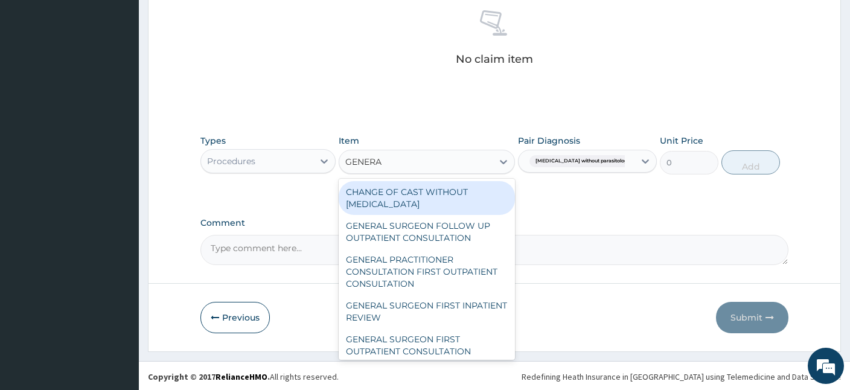
type input "GENERAL"
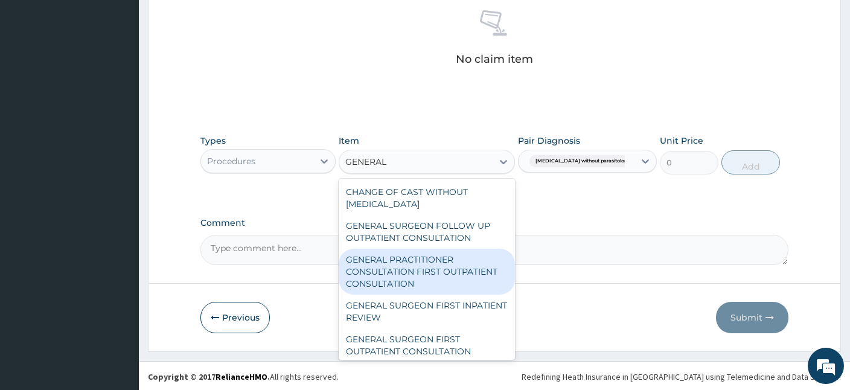
click at [403, 271] on div "GENERAL PRACTITIONER CONSULTATION FIRST OUTPATIENT CONSULTATION" at bounding box center [427, 272] width 176 height 46
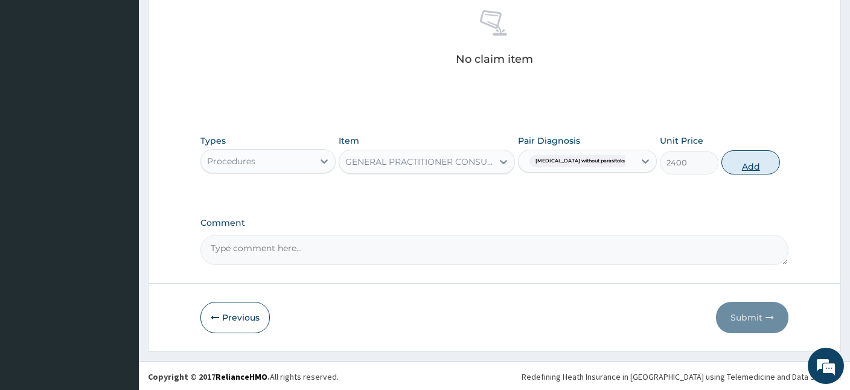
click at [751, 159] on button "Add" at bounding box center [751, 162] width 59 height 24
type input "0"
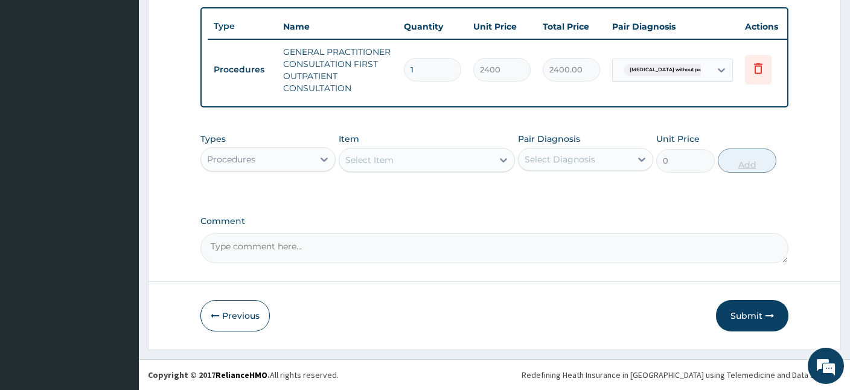
scroll to position [439, 0]
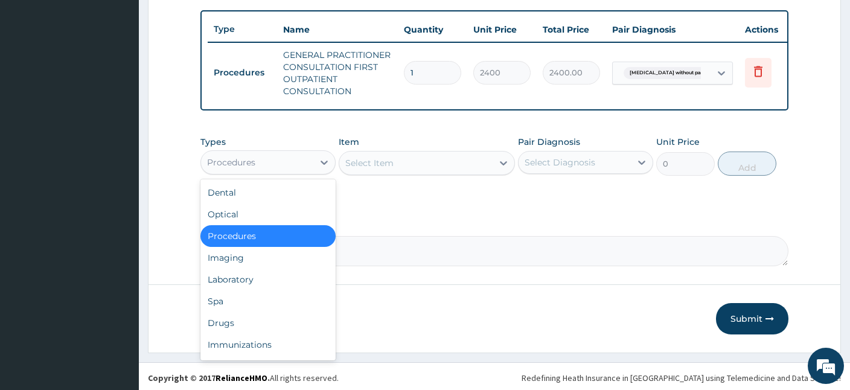
click at [283, 159] on div "Procedures" at bounding box center [257, 162] width 112 height 19
click at [216, 316] on div "Drugs" at bounding box center [268, 323] width 135 height 22
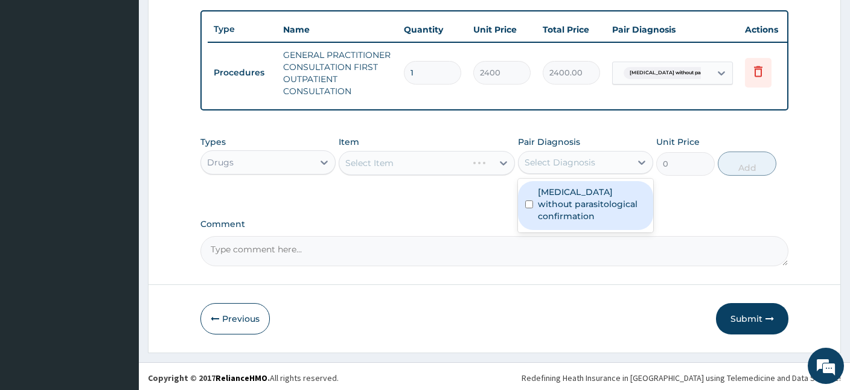
click at [560, 161] on div "Select Diagnosis" at bounding box center [560, 162] width 71 height 12
click at [569, 194] on label "[MEDICAL_DATA] without parasitological confirmation" at bounding box center [592, 204] width 108 height 36
checkbox input "true"
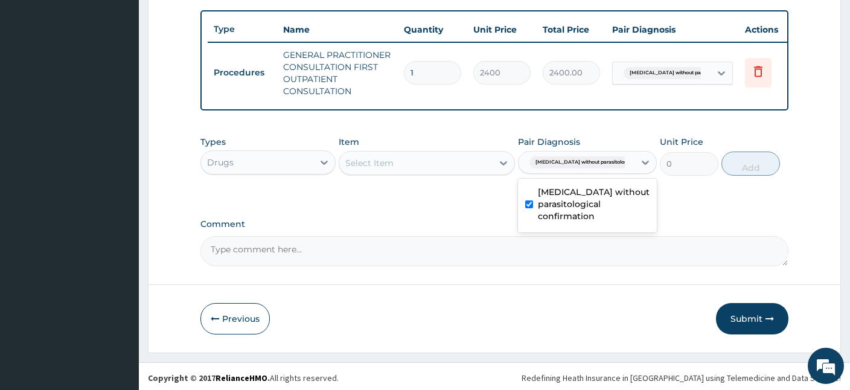
click at [378, 158] on div "Select Item" at bounding box center [369, 163] width 48 height 12
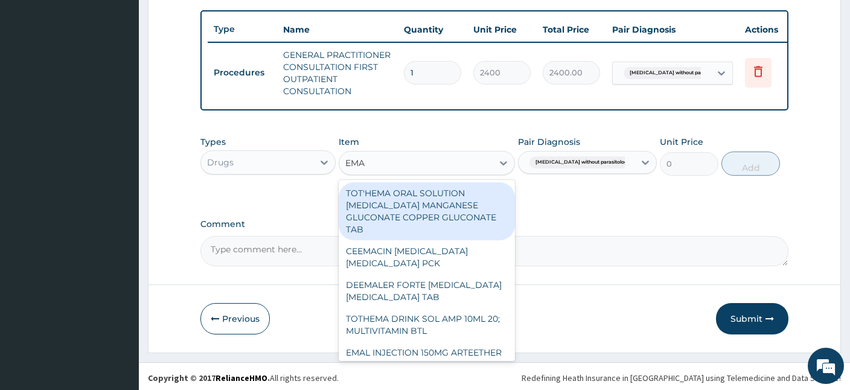
type input "EMAL"
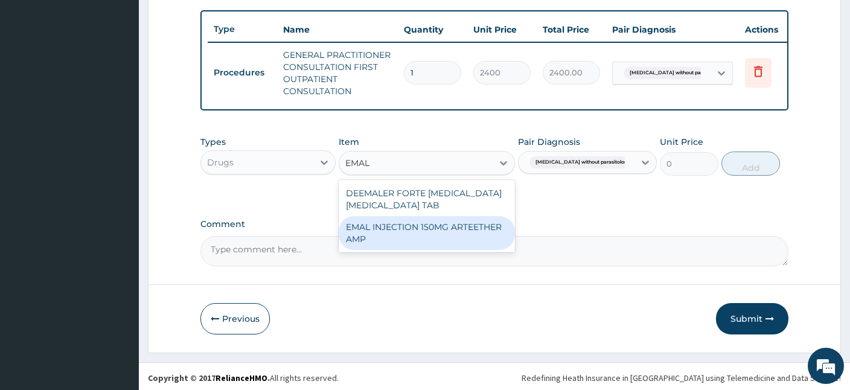
click at [403, 226] on div "EMAL INJECTION 150MG ARTEETHER AMP" at bounding box center [427, 233] width 176 height 34
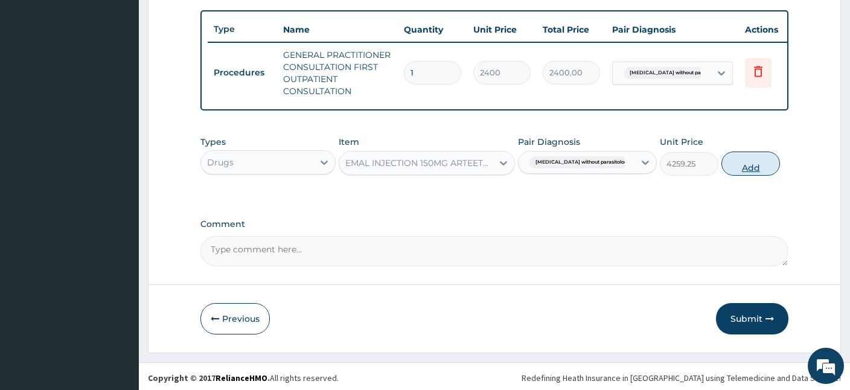
click at [728, 167] on button "Add" at bounding box center [751, 164] width 59 height 24
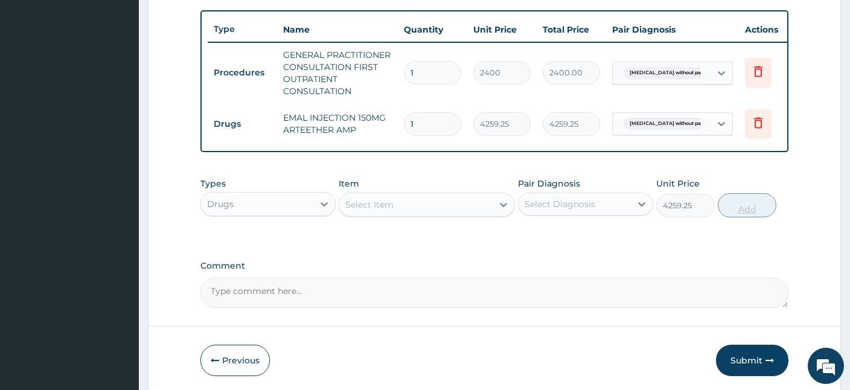
type input "0"
click at [355, 202] on div "Select Item" at bounding box center [369, 205] width 48 height 12
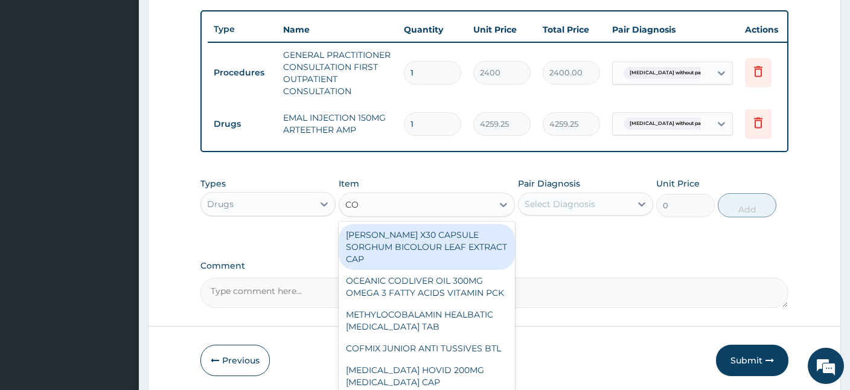
type input "COA"
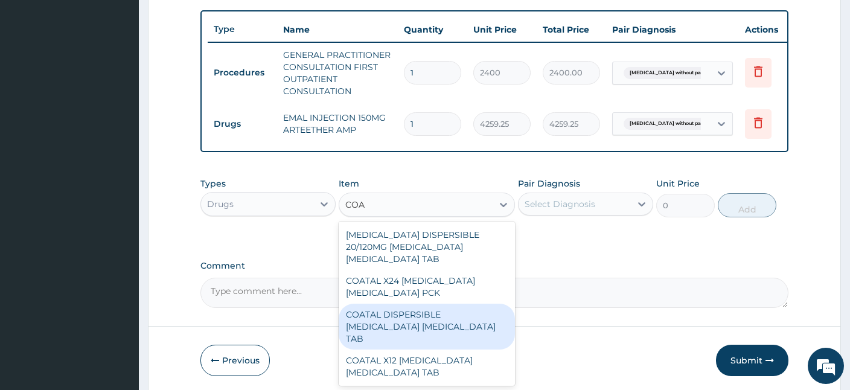
click at [413, 306] on div "COATAL DISPERSIBLE ARTEMETHER LUMEFANTRINE TAB" at bounding box center [427, 327] width 176 height 46
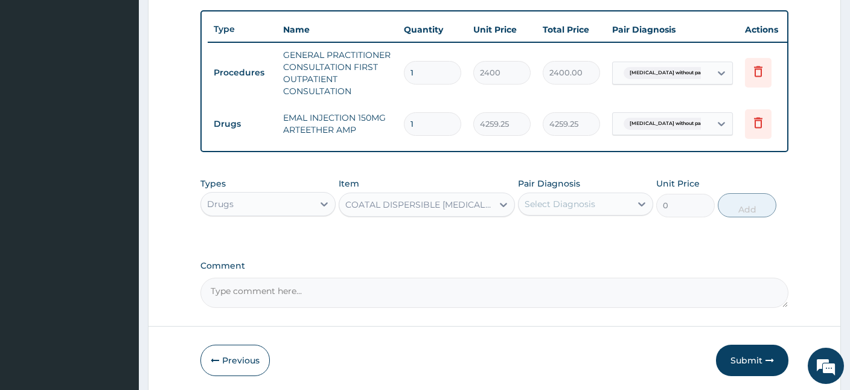
type input "345"
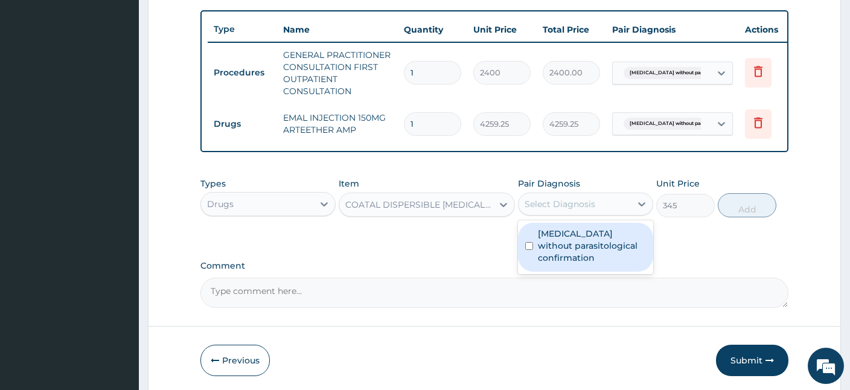
click at [556, 203] on div "Select Diagnosis" at bounding box center [560, 204] width 71 height 12
click at [552, 248] on label "Malaria without parasitological confirmation" at bounding box center [592, 246] width 108 height 36
checkbox input "true"
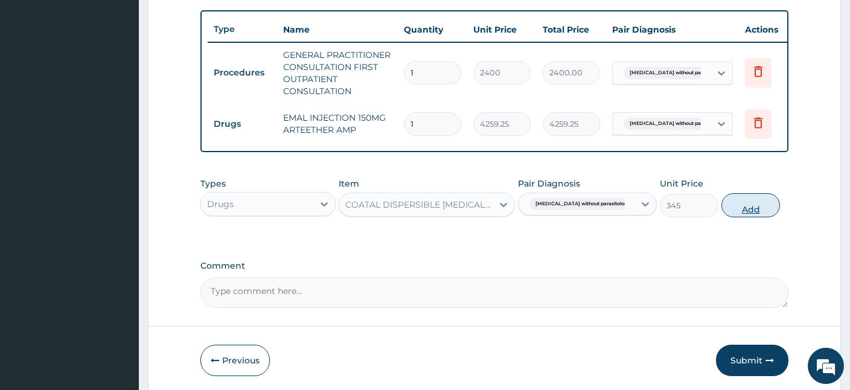
click at [745, 202] on button "Add" at bounding box center [751, 205] width 59 height 24
type input "0"
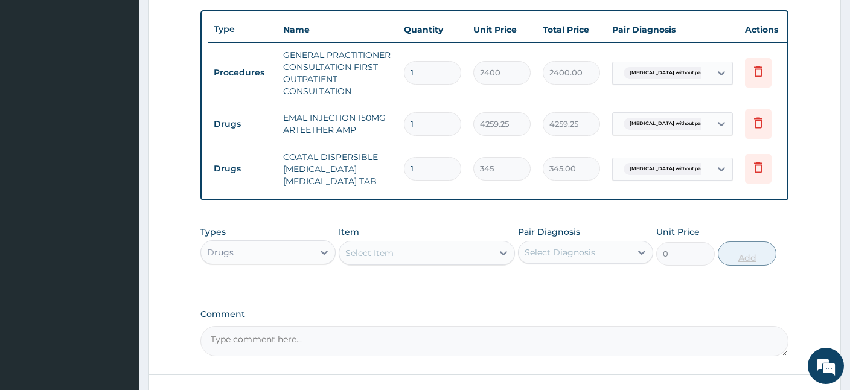
type input "0.00"
type input "6"
type input "2070.00"
type input "6"
click at [485, 248] on div "Select Item" at bounding box center [415, 252] width 153 height 19
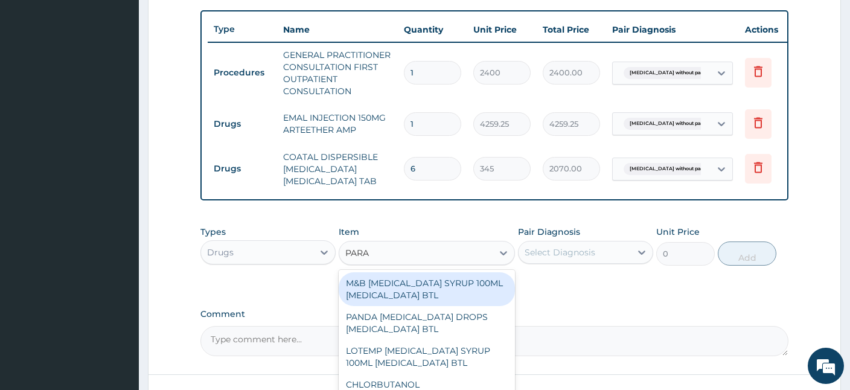
type input "PARAC"
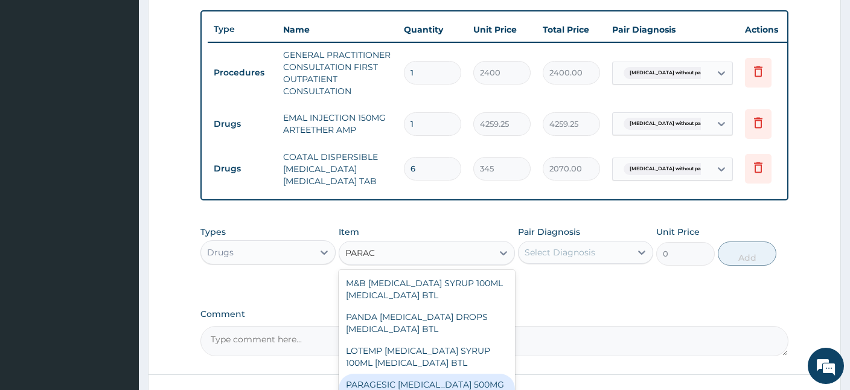
click at [487, 382] on div "PARAGESIC [MEDICAL_DATA] 500MG [MEDICAL_DATA] TAB" at bounding box center [427, 391] width 176 height 34
type input "25.88"
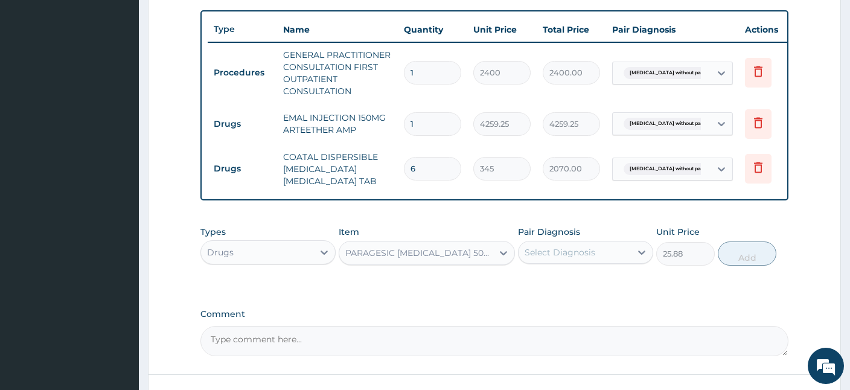
click at [570, 251] on div "Select Diagnosis" at bounding box center [560, 252] width 71 height 12
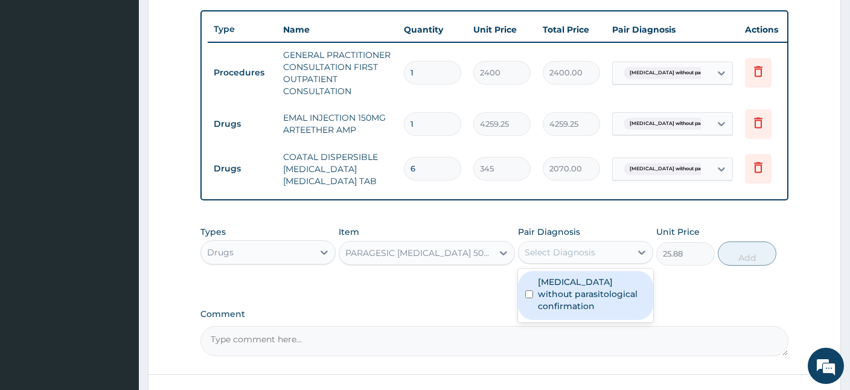
click at [560, 288] on label "Malaria without parasitological confirmation" at bounding box center [592, 294] width 108 height 36
checkbox input "true"
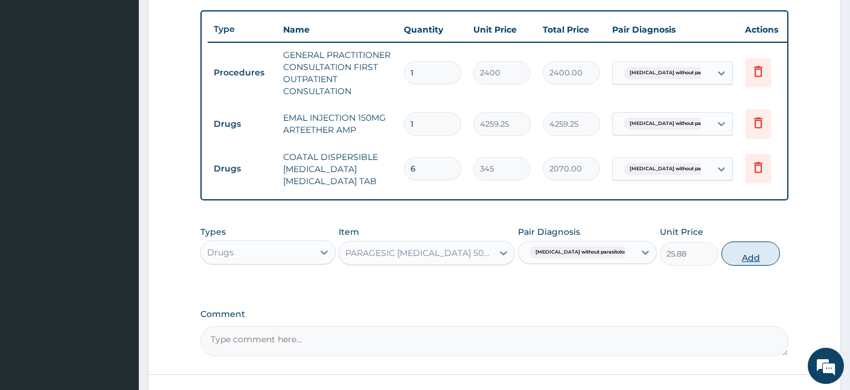
click at [756, 249] on button "Add" at bounding box center [751, 254] width 59 height 24
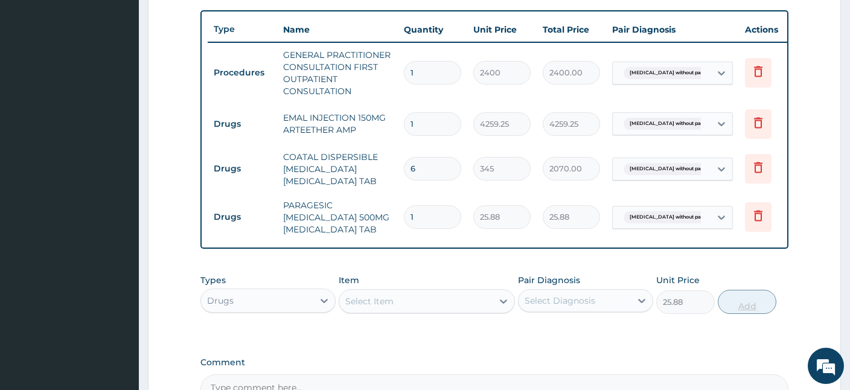
type input "0"
type input "18"
type input "465.84"
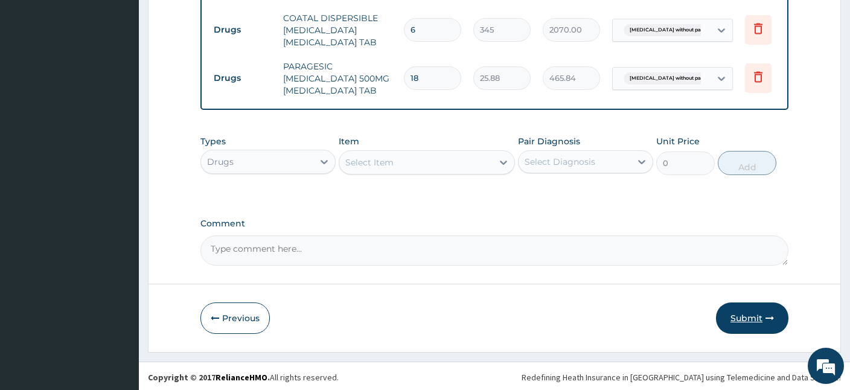
type input "18"
click at [765, 311] on button "Submit" at bounding box center [752, 318] width 72 height 31
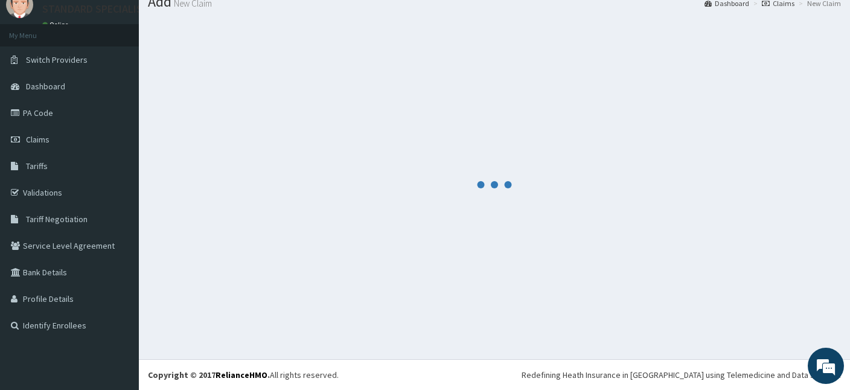
scroll to position [45, 0]
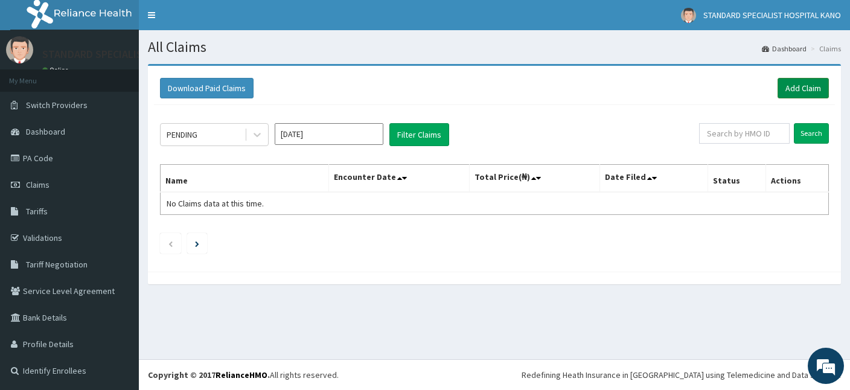
click at [801, 87] on link "Add Claim" at bounding box center [803, 88] width 51 height 21
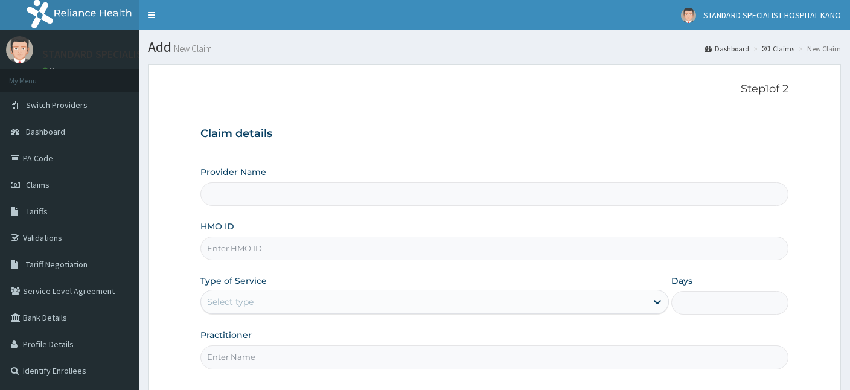
type input "STANDARD SPECIALIST HOSPITAL KANO"
click at [322, 249] on input "HMO ID" at bounding box center [495, 249] width 588 height 24
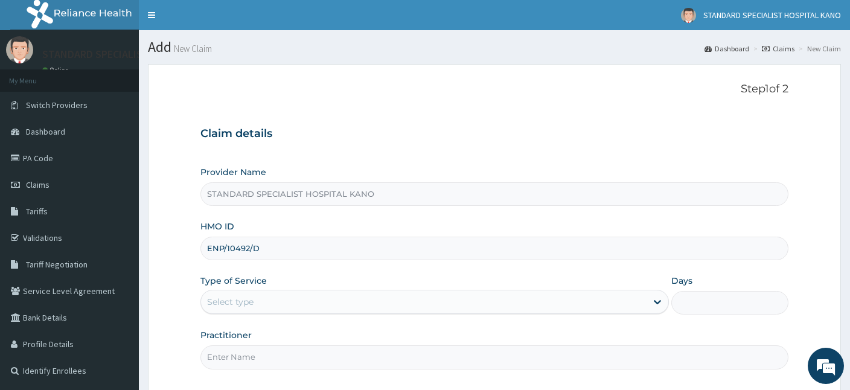
type input "ENP/10492/D"
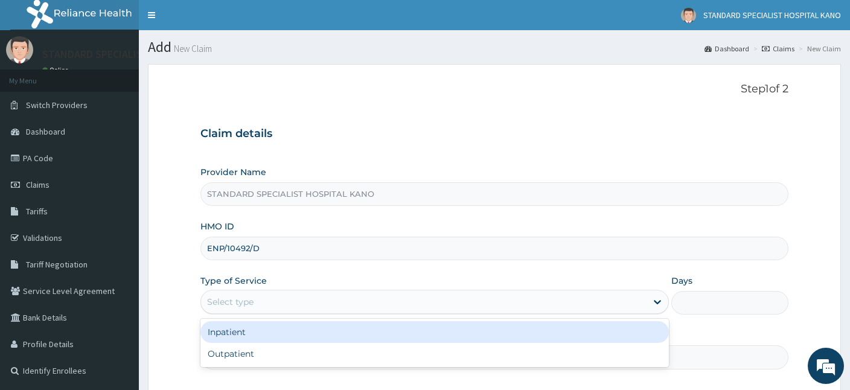
click at [289, 292] on div "Select type" at bounding box center [424, 301] width 446 height 19
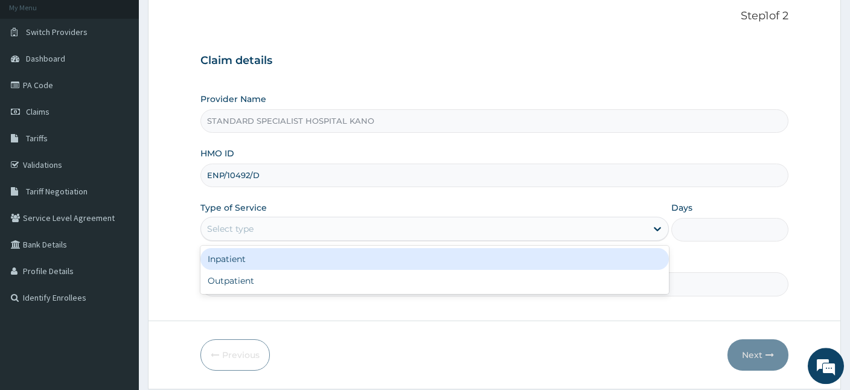
scroll to position [76, 0]
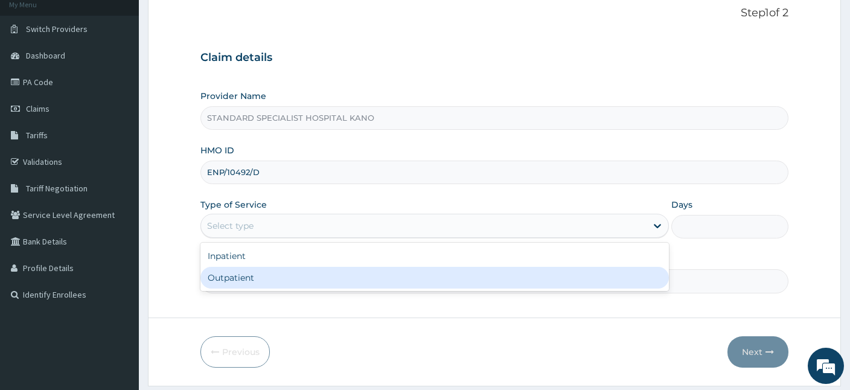
click at [268, 281] on div "Outpatient" at bounding box center [435, 278] width 469 height 22
type input "1"
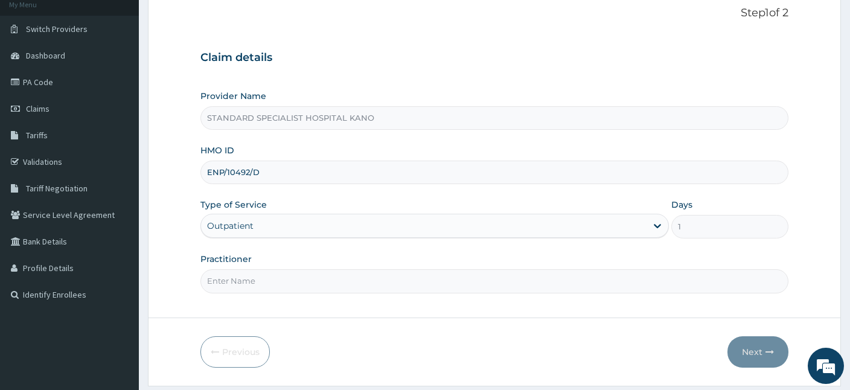
click at [315, 292] on input "Practitioner" at bounding box center [495, 281] width 588 height 24
type input "[PERSON_NAME]"
click at [764, 351] on button "Next" at bounding box center [758, 351] width 61 height 31
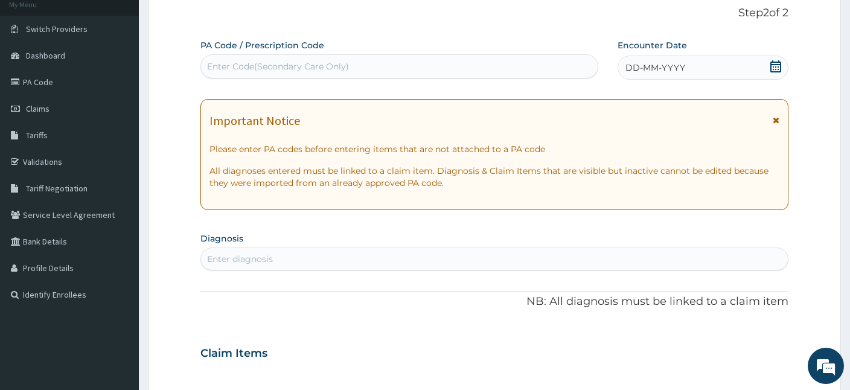
click at [774, 69] on icon at bounding box center [776, 66] width 11 height 12
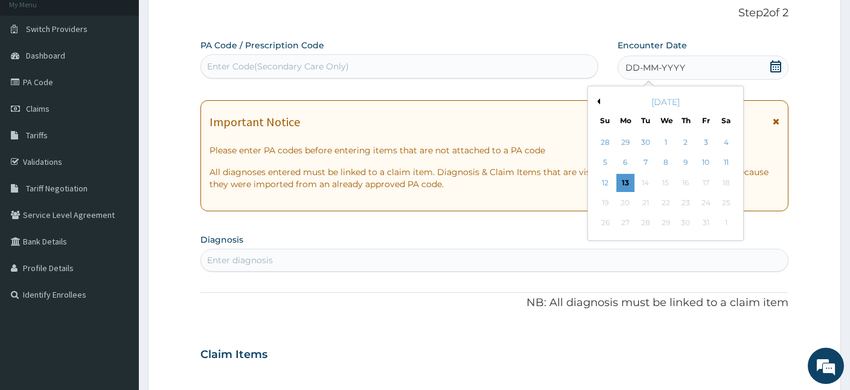
click at [596, 103] on button "Previous Month" at bounding box center [597, 101] width 6 height 6
click at [708, 227] on div "29" at bounding box center [707, 223] width 18 height 18
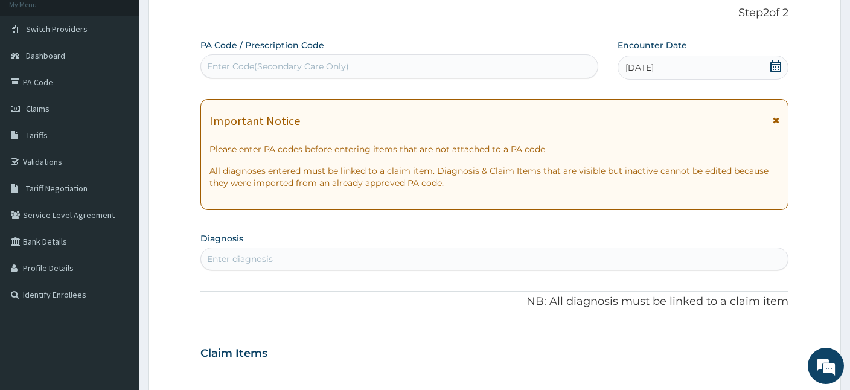
click at [239, 265] on div "Enter diagnosis" at bounding box center [494, 258] width 587 height 19
type input "FEVER"
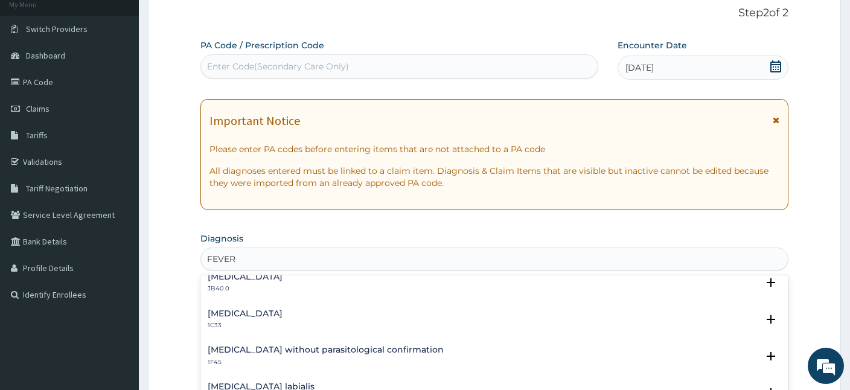
scroll to position [186, 0]
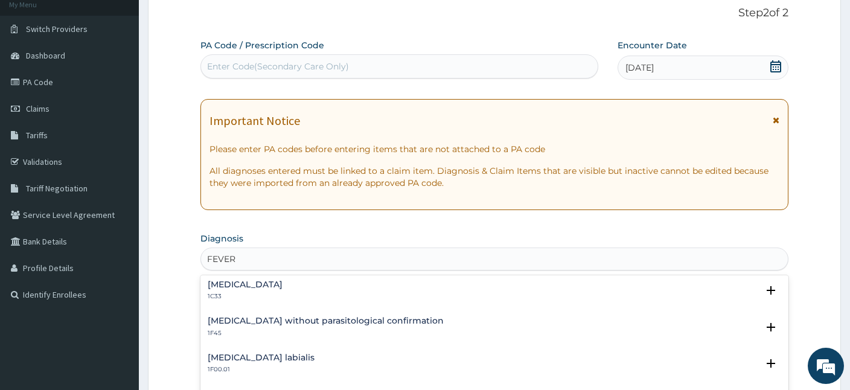
click at [242, 326] on h4 "[MEDICAL_DATA] without parasitological confirmation" at bounding box center [326, 320] width 236 height 9
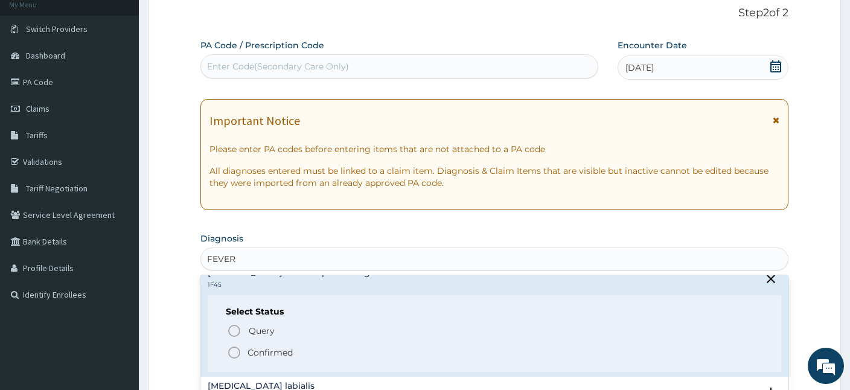
scroll to position [246, 0]
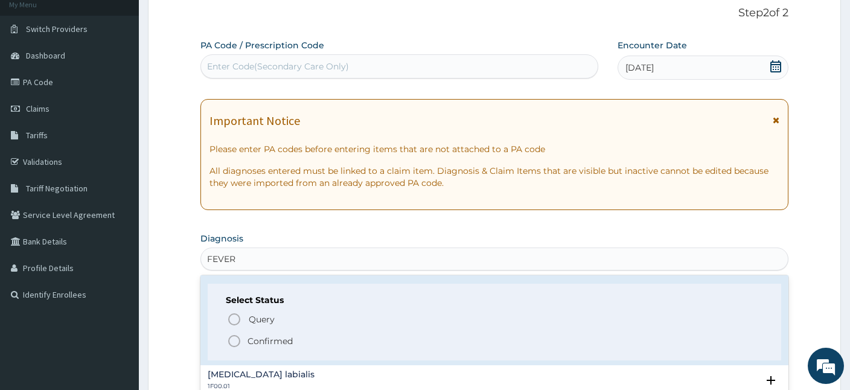
click at [238, 337] on icon "status option filled" at bounding box center [234, 341] width 14 height 14
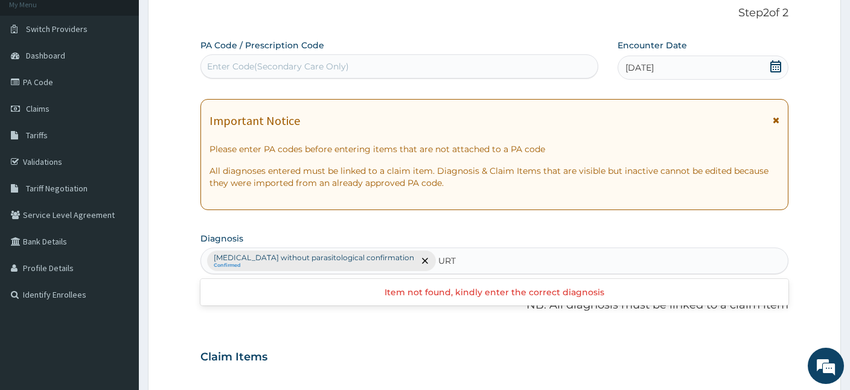
type input "URTI"
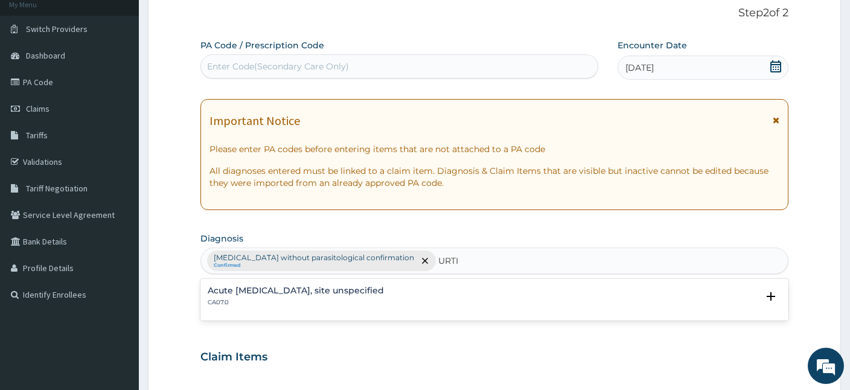
click at [305, 292] on h4 "Acute [MEDICAL_DATA], site unspecified" at bounding box center [296, 290] width 176 height 9
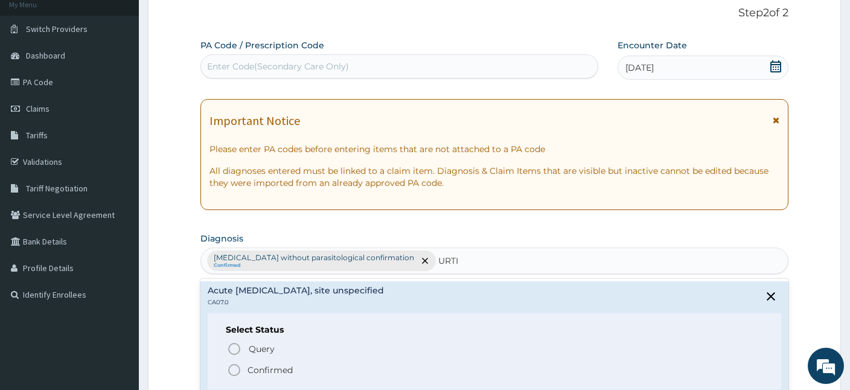
click at [237, 369] on icon "status option filled" at bounding box center [234, 370] width 14 height 14
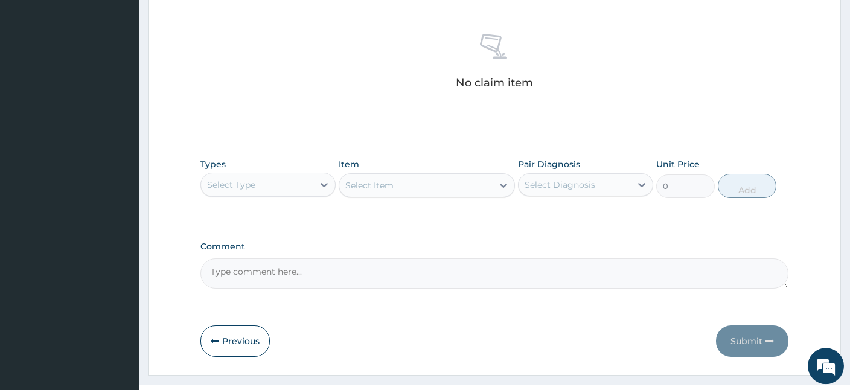
scroll to position [479, 0]
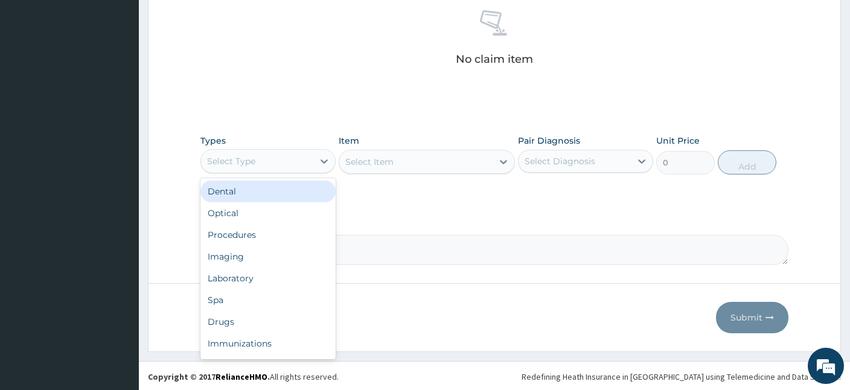
click at [265, 160] on div "Select Type" at bounding box center [257, 161] width 112 height 19
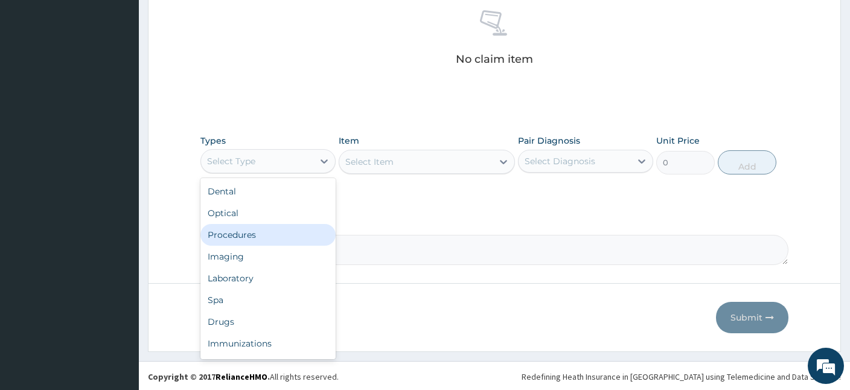
click at [239, 235] on div "Procedures" at bounding box center [268, 235] width 135 height 22
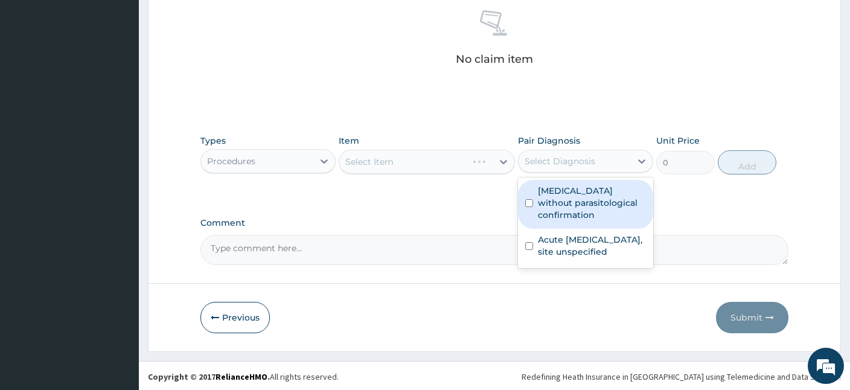
click at [581, 164] on div "Select Diagnosis" at bounding box center [560, 161] width 71 height 12
click at [568, 205] on label "[MEDICAL_DATA] without parasitological confirmation" at bounding box center [592, 203] width 108 height 36
checkbox input "true"
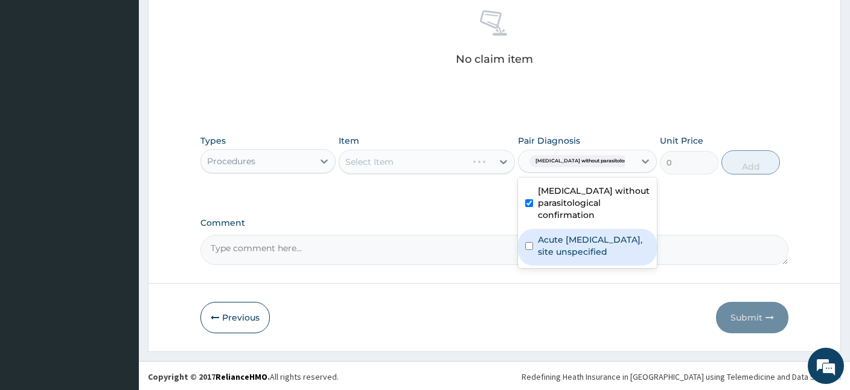
click at [565, 249] on label "Acute [MEDICAL_DATA], site unspecified" at bounding box center [594, 246] width 112 height 24
checkbox input "true"
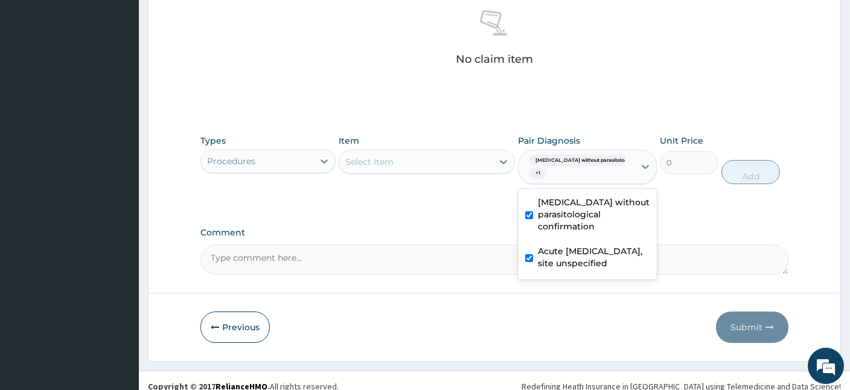
click at [384, 158] on div "Select Item" at bounding box center [369, 162] width 48 height 12
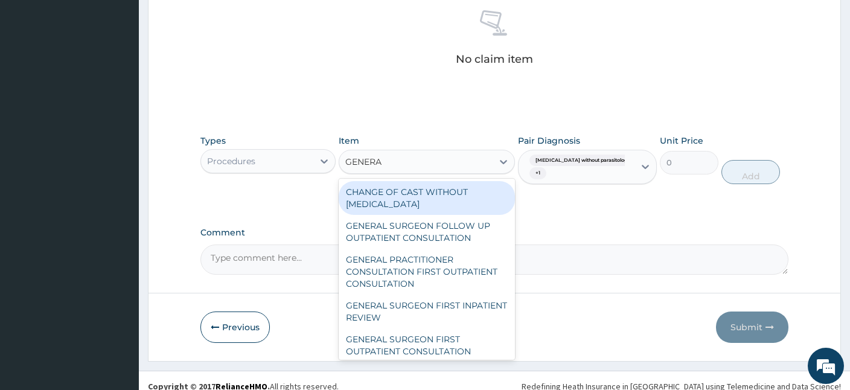
type input "GENERAL"
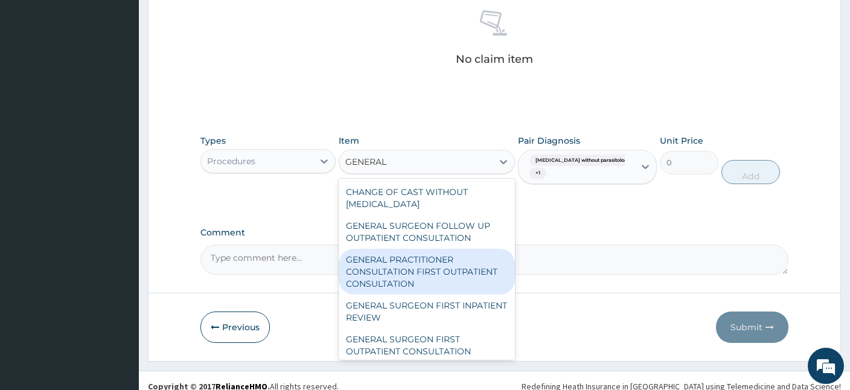
click at [375, 272] on div "GENERAL PRACTITIONER CONSULTATION FIRST OUTPATIENT CONSULTATION" at bounding box center [427, 272] width 176 height 46
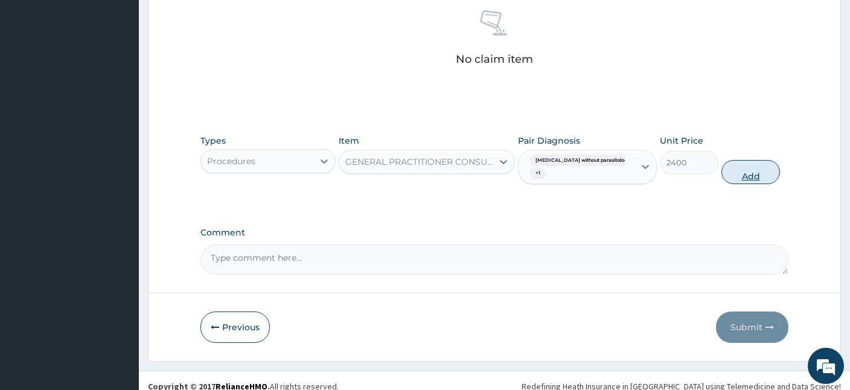
click at [750, 171] on button "Add" at bounding box center [751, 172] width 59 height 24
type input "0"
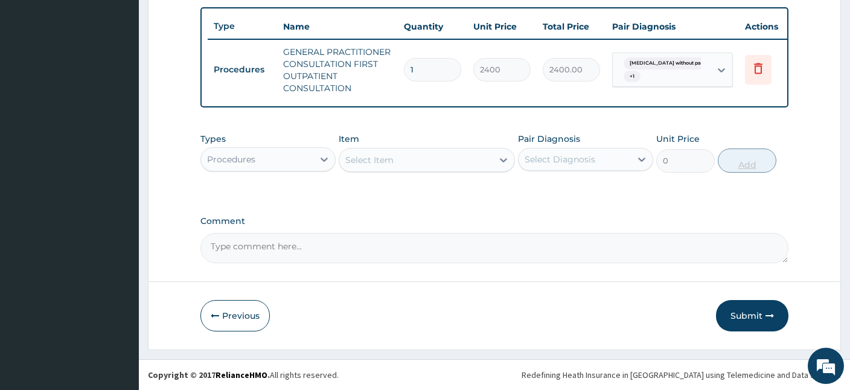
scroll to position [439, 0]
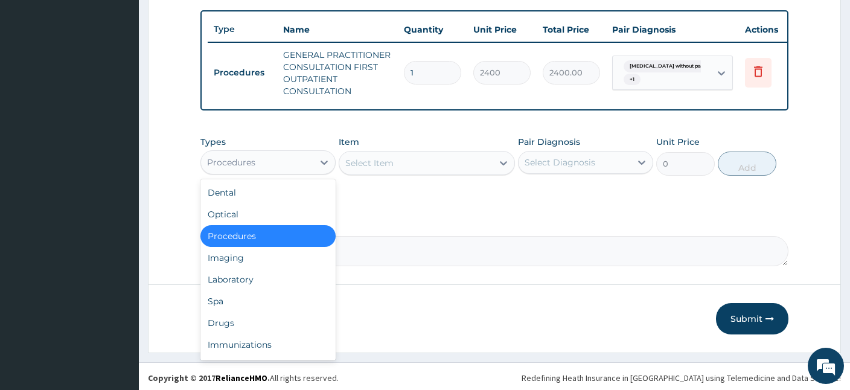
click at [307, 157] on div "Procedures" at bounding box center [257, 162] width 112 height 19
click at [224, 323] on div "Drugs" at bounding box center [268, 323] width 135 height 22
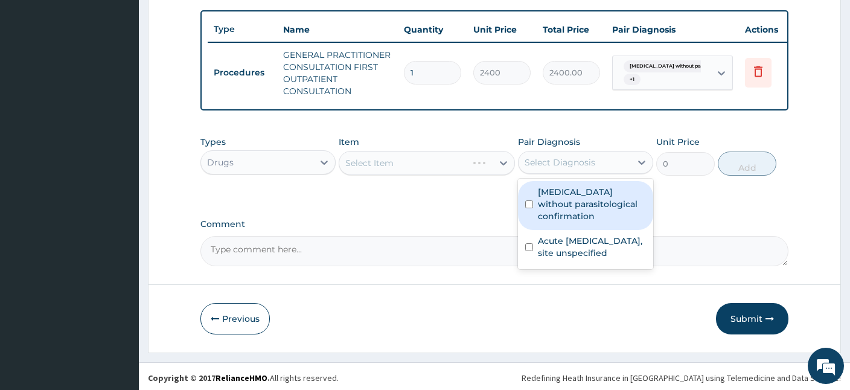
click at [567, 164] on div "Select Diagnosis" at bounding box center [560, 162] width 71 height 12
click at [572, 206] on label "Malaria without parasitological confirmation" at bounding box center [592, 204] width 108 height 36
checkbox input "true"
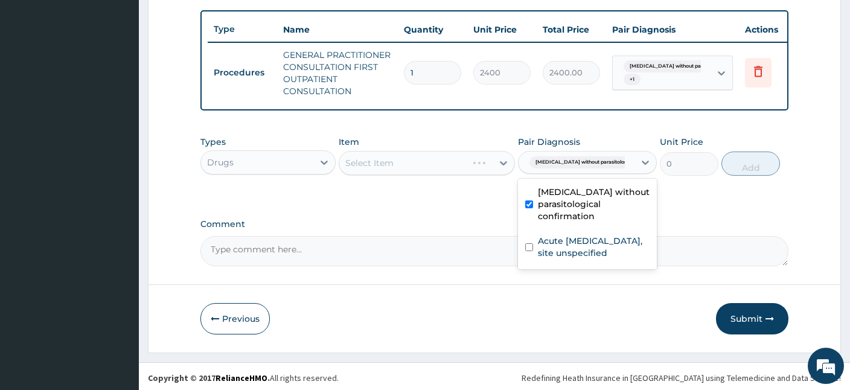
click at [386, 167] on div "Select Item" at bounding box center [427, 163] width 176 height 24
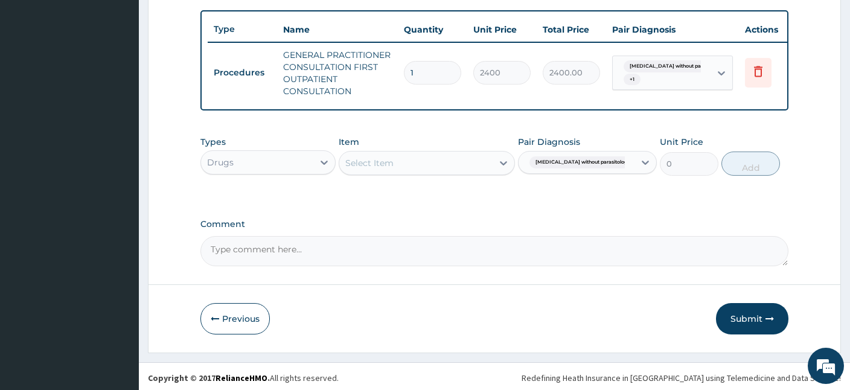
click at [403, 161] on div "Select Item" at bounding box center [415, 162] width 153 height 19
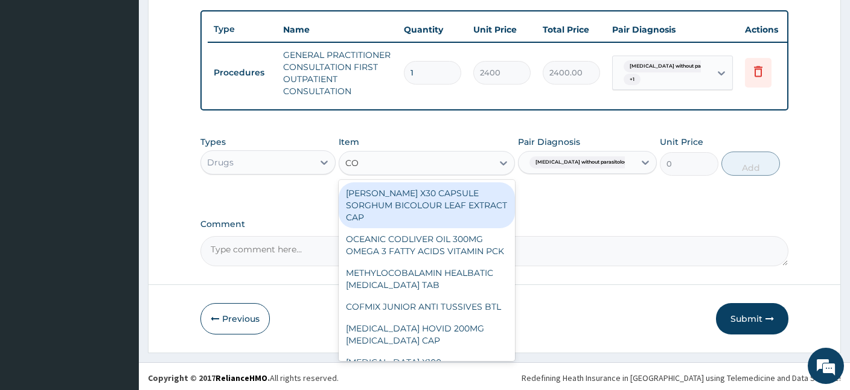
type input "COA"
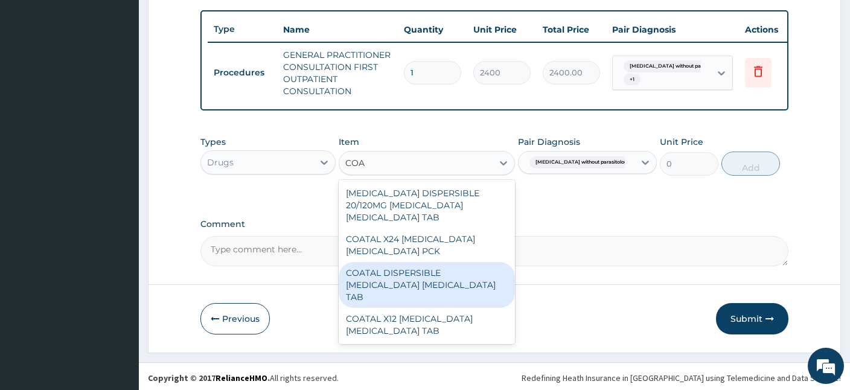
click at [416, 263] on div "COATAL DISPERSIBLE ARTEMETHER LUMEFANTRINE TAB" at bounding box center [427, 285] width 176 height 46
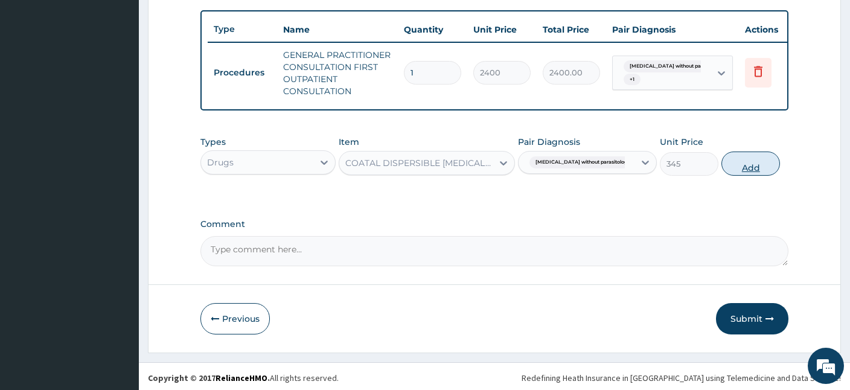
click at [751, 160] on button "Add" at bounding box center [751, 164] width 59 height 24
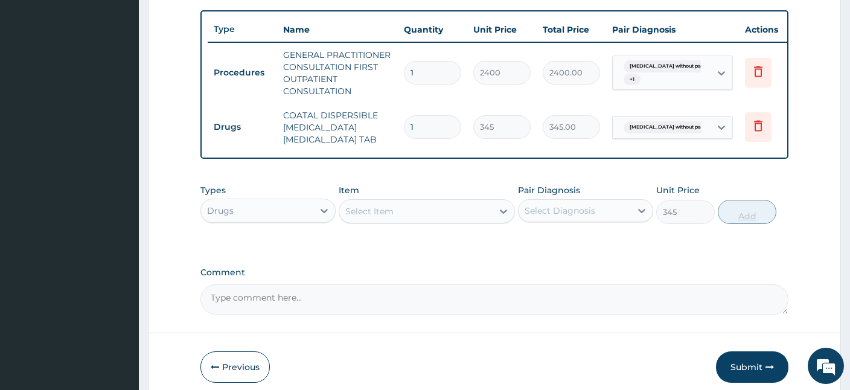
type input "0"
type input "0.00"
type input "6"
type input "2070.00"
type input "6"
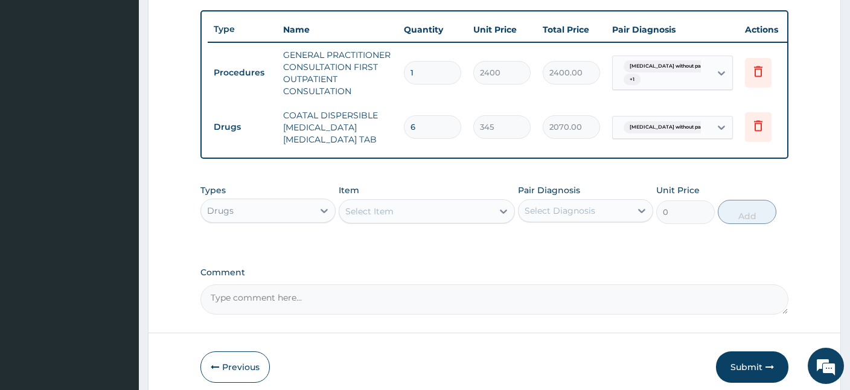
click at [376, 212] on div "Select Item" at bounding box center [369, 211] width 48 height 12
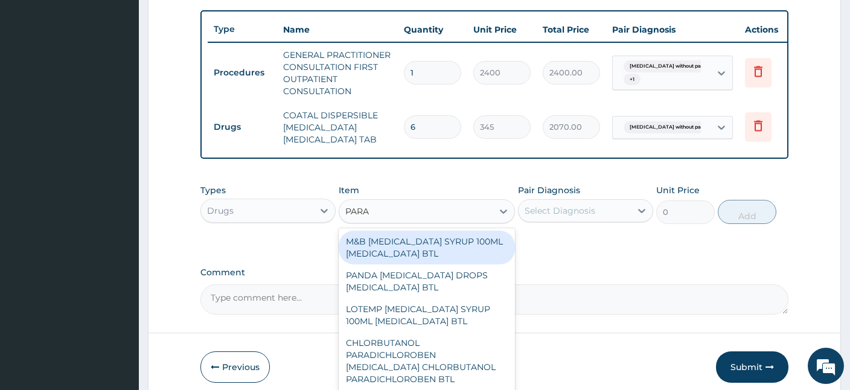
type input "PARAC"
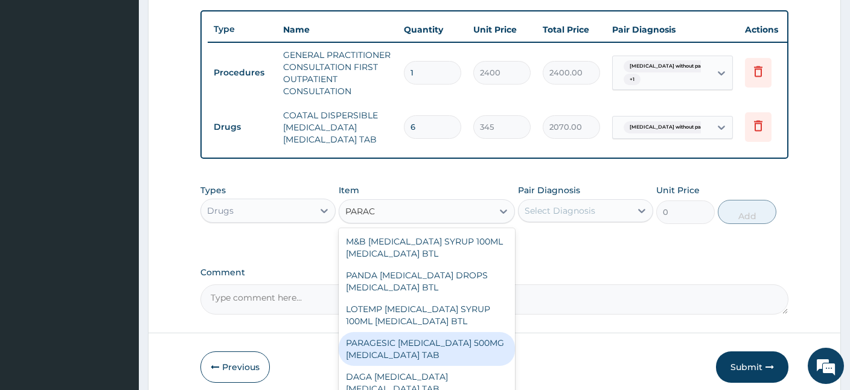
click at [408, 358] on div "PARAGESIC PARACETAMOL 500MG ACETAMINOPHEN TAB" at bounding box center [427, 349] width 176 height 34
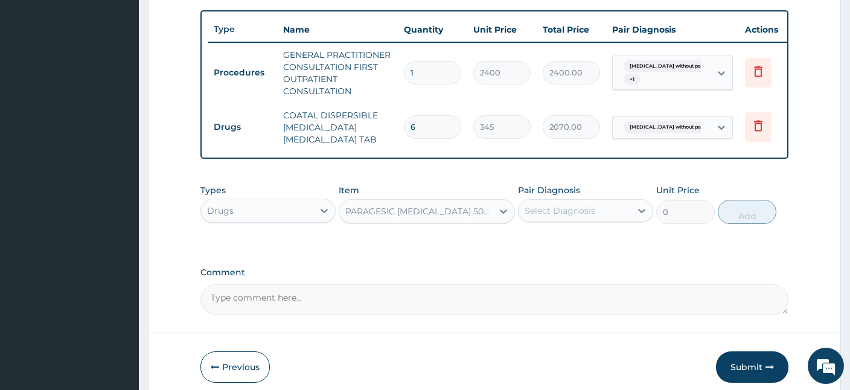
type input "25.88"
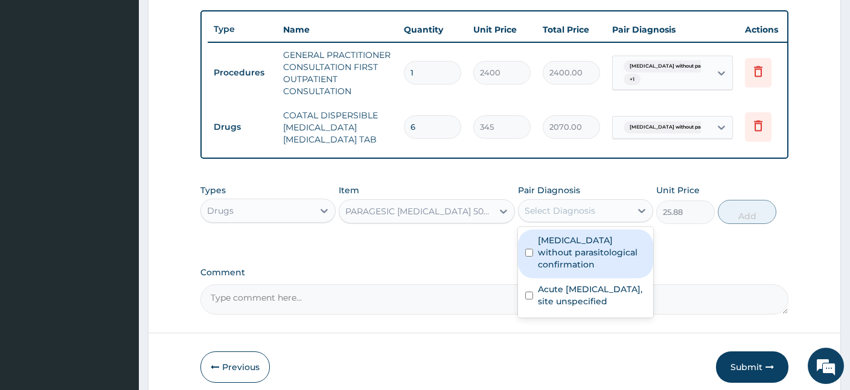
click at [560, 206] on div "Select Diagnosis" at bounding box center [560, 211] width 71 height 12
click at [568, 264] on label "Malaria without parasitological confirmation" at bounding box center [592, 252] width 108 height 36
checkbox input "true"
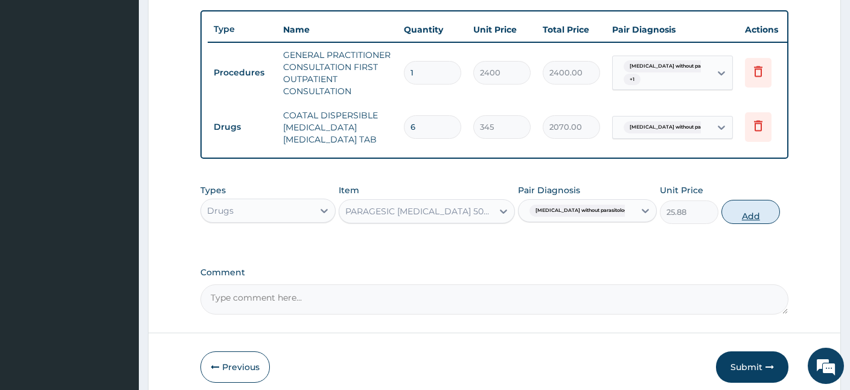
click at [753, 207] on button "Add" at bounding box center [751, 212] width 59 height 24
type input "0"
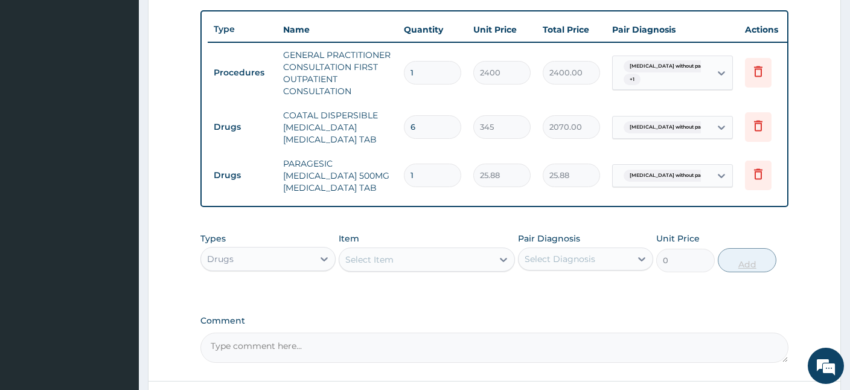
type input "18"
type input "465.84"
type input "18"
click at [443, 257] on div "Select Item" at bounding box center [415, 259] width 153 height 19
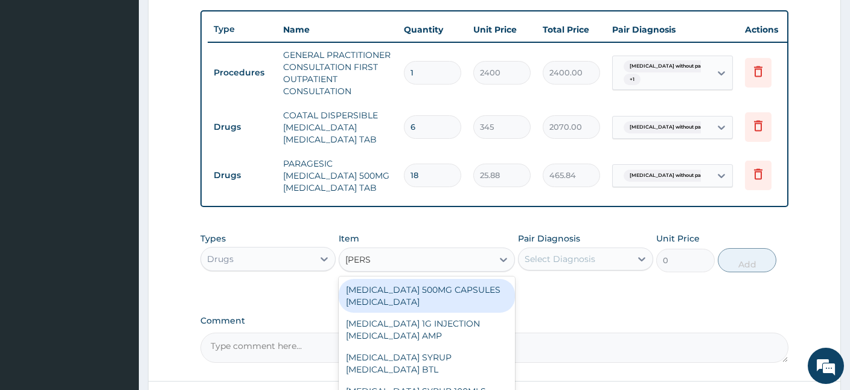
type input "LORAT"
click at [448, 298] on div "LORATADINE SYRUP LORATADINE BTL" at bounding box center [427, 296] width 176 height 34
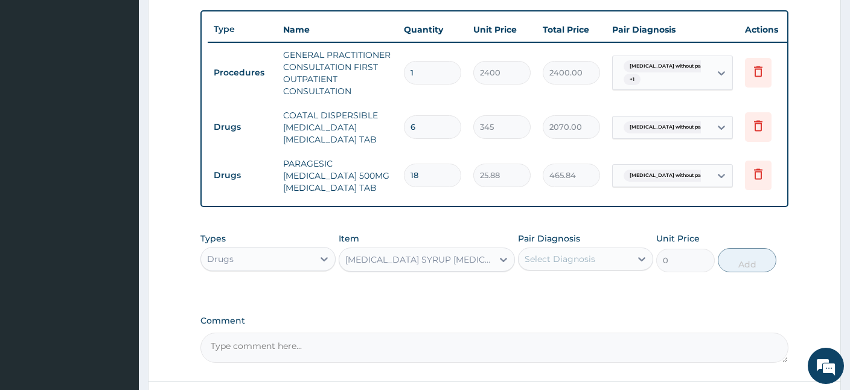
type input "1380"
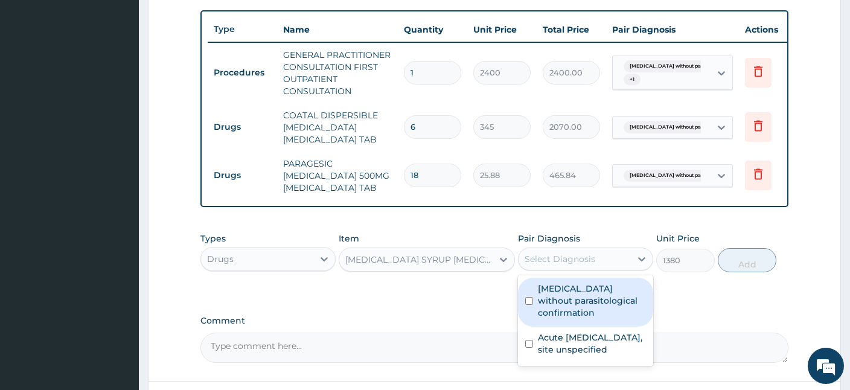
click at [617, 263] on div "Select Diagnosis" at bounding box center [575, 258] width 112 height 19
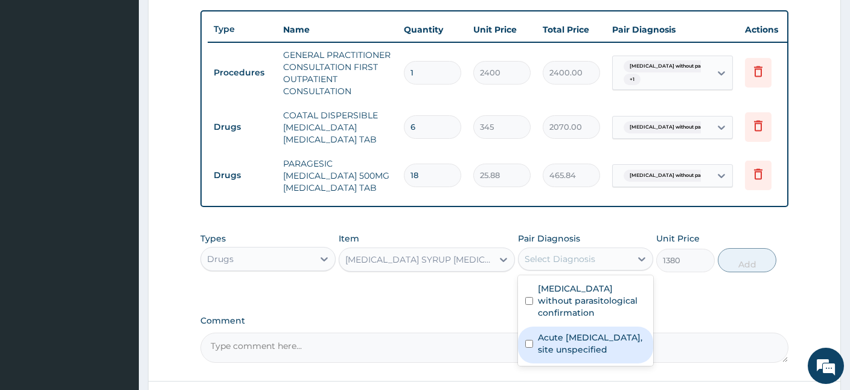
click at [576, 338] on label "Acute upper respiratory infection, site unspecified" at bounding box center [592, 344] width 108 height 24
checkbox input "true"
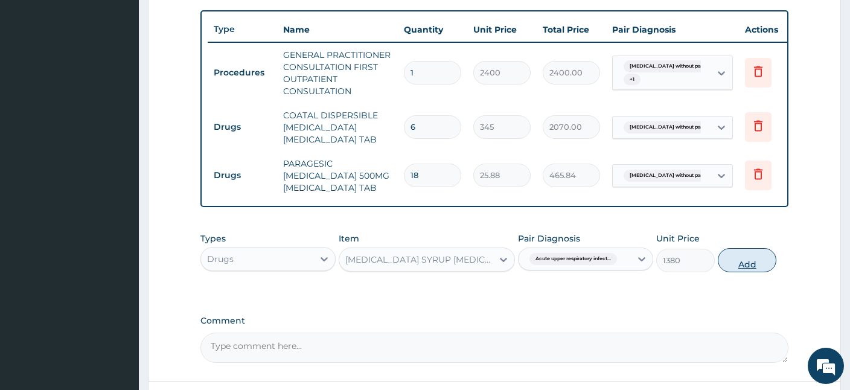
click at [751, 253] on button "Add" at bounding box center [747, 260] width 59 height 24
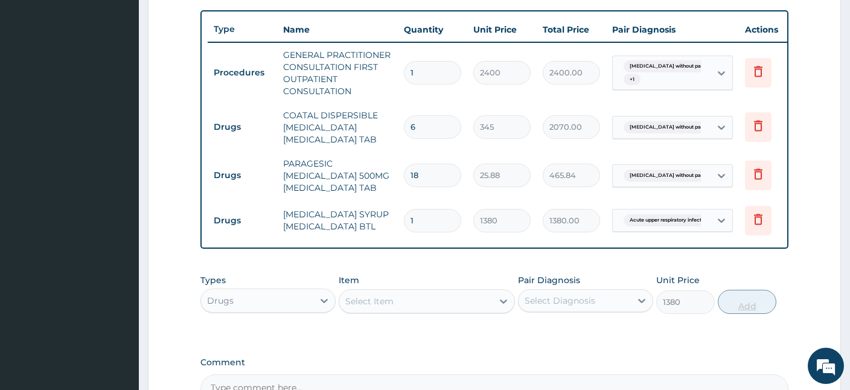
type input "0"
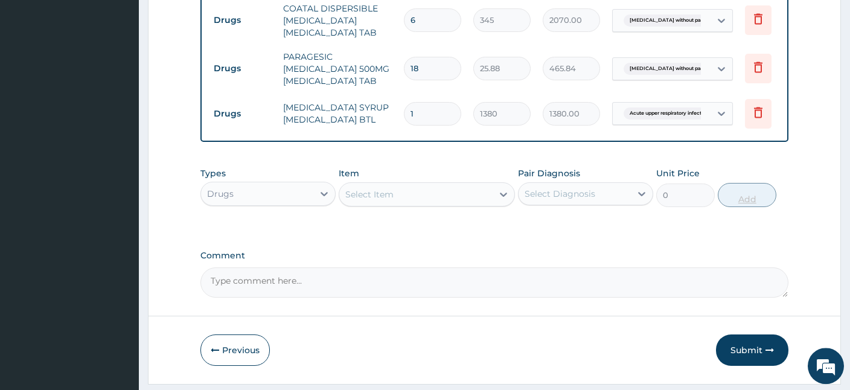
scroll to position [578, 0]
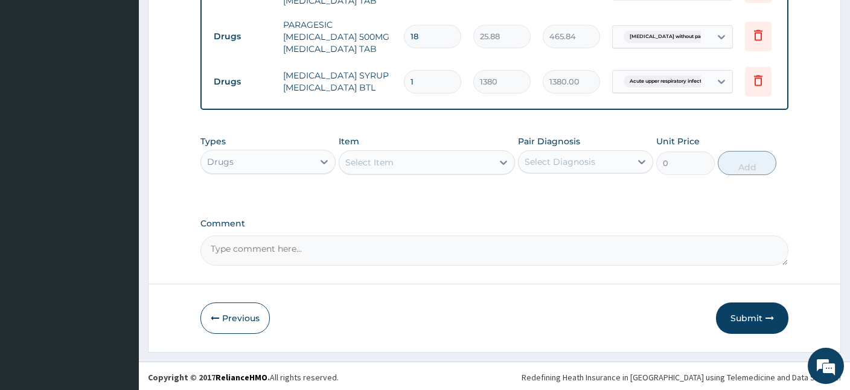
click at [466, 153] on div "Select Item" at bounding box center [415, 162] width 153 height 19
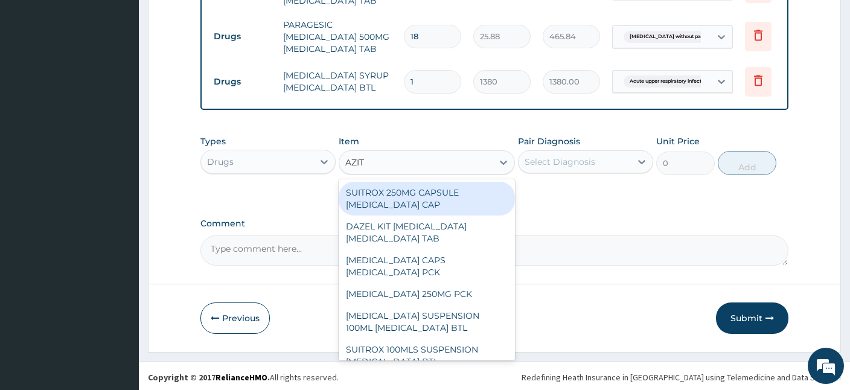
type input "AZITH"
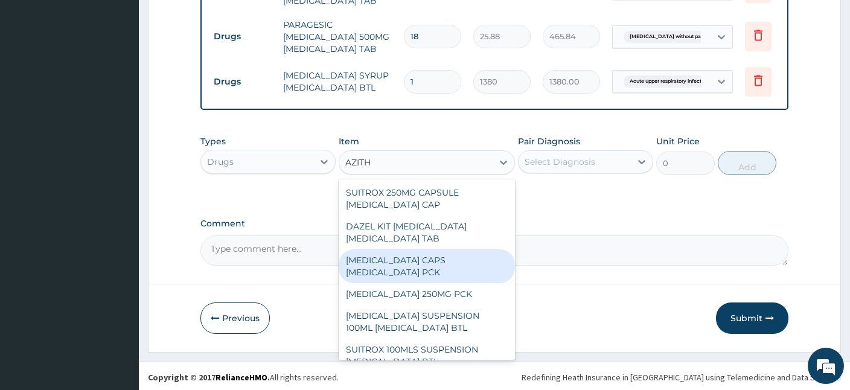
click at [379, 272] on div "[MEDICAL_DATA] CAPS [MEDICAL_DATA] PCK" at bounding box center [427, 266] width 176 height 34
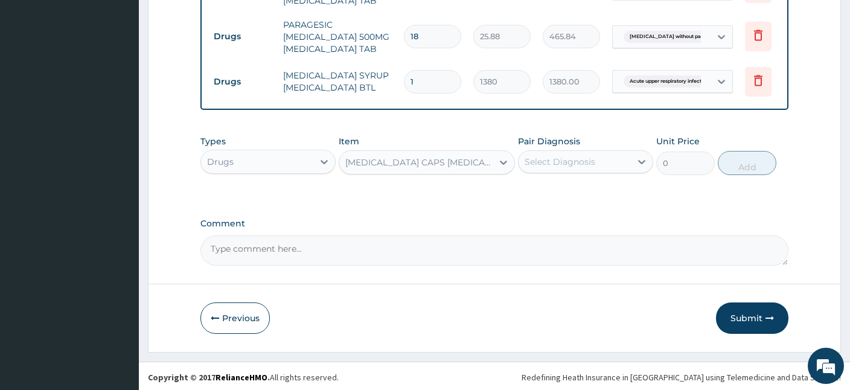
type input "345"
click at [457, 164] on div "[MEDICAL_DATA] CAPS [MEDICAL_DATA] PCK" at bounding box center [419, 162] width 149 height 12
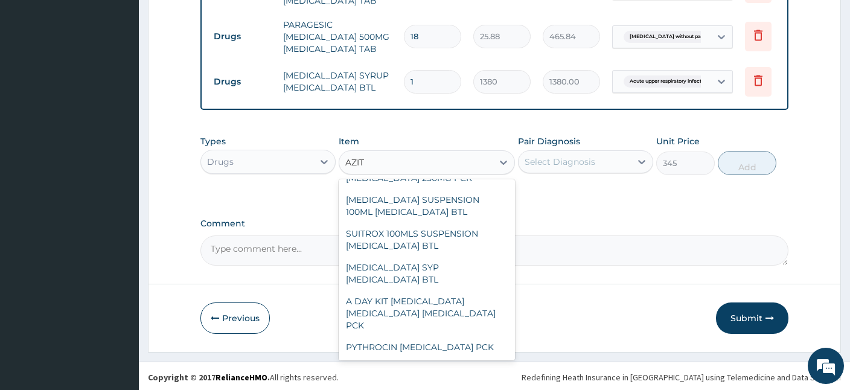
scroll to position [35, 0]
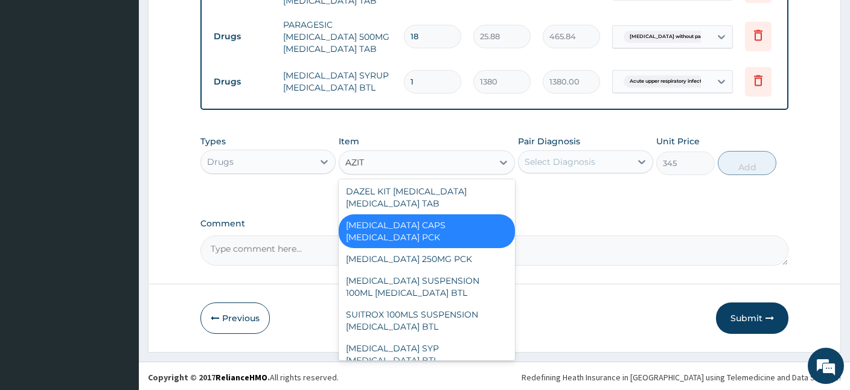
type input "AZITH"
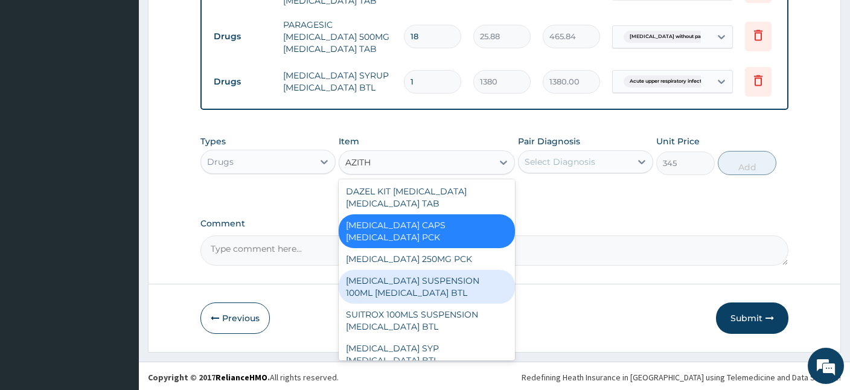
click at [407, 278] on div "[MEDICAL_DATA] SUSPENSION 100ML [MEDICAL_DATA] BTL" at bounding box center [427, 287] width 176 height 34
type input "3277.5"
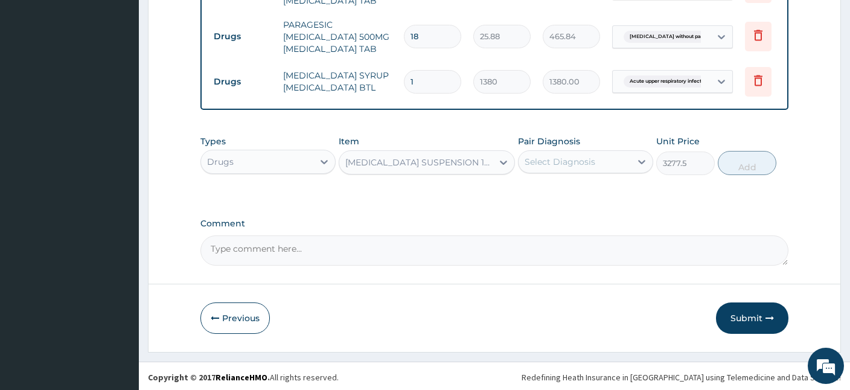
click at [528, 157] on div "Select Diagnosis" at bounding box center [560, 162] width 71 height 12
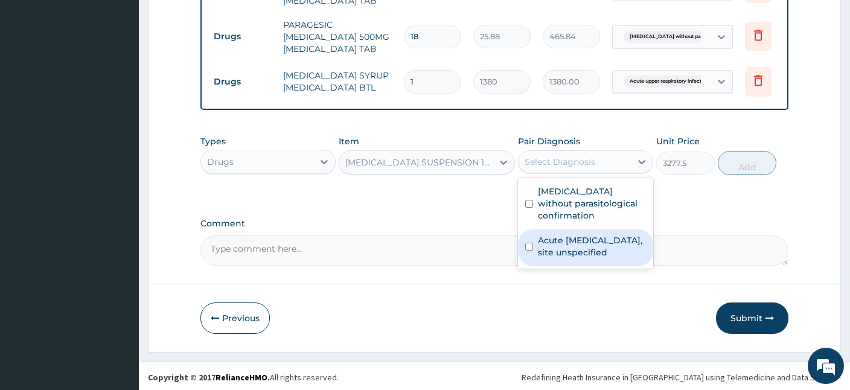
click at [596, 250] on label "Acute [MEDICAL_DATA], site unspecified" at bounding box center [592, 246] width 108 height 24
checkbox input "true"
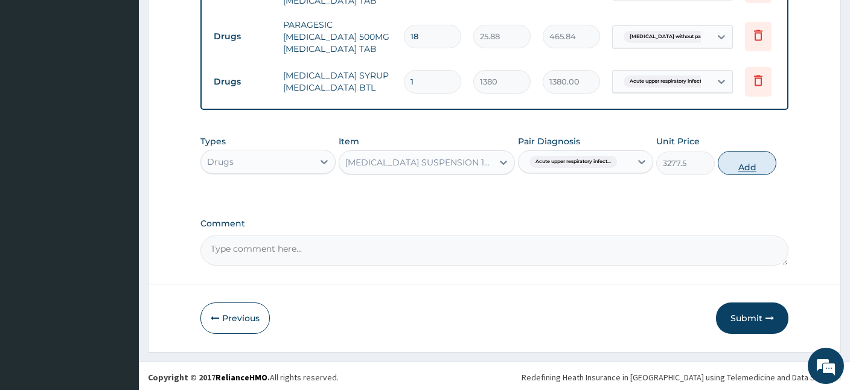
click at [764, 161] on button "Add" at bounding box center [747, 163] width 59 height 24
type input "0"
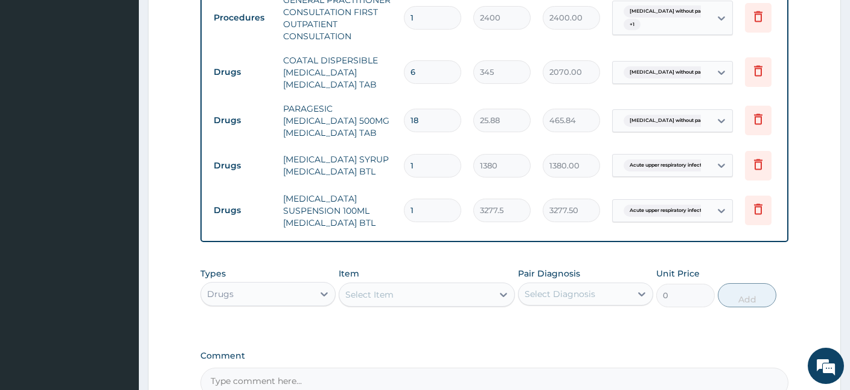
scroll to position [493, 0]
click at [445, 120] on input "18" at bounding box center [432, 122] width 57 height 24
type input "1"
type input "25.88"
type input "12"
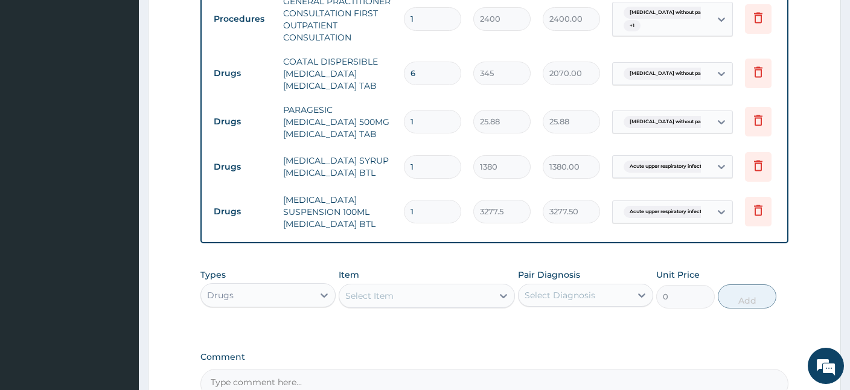
type input "310.56"
type input "12"
click at [402, 304] on div "Select Item" at bounding box center [427, 296] width 176 height 24
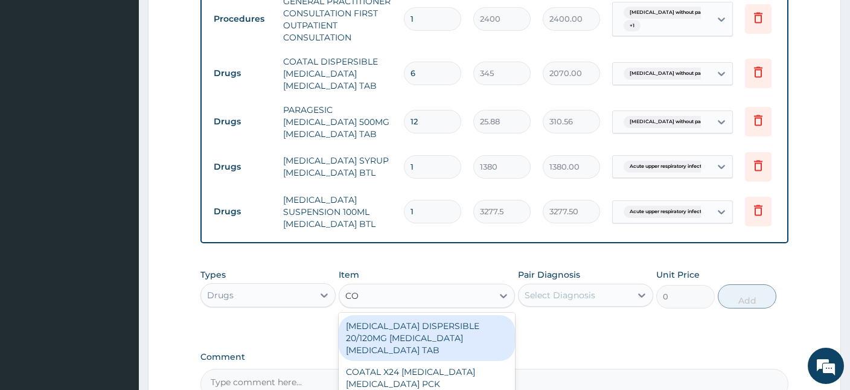
type input "COA"
click at [492, 326] on div "[MEDICAL_DATA] DISPERSIBLE 20/120MG [MEDICAL_DATA] [MEDICAL_DATA] TAB" at bounding box center [427, 338] width 176 height 46
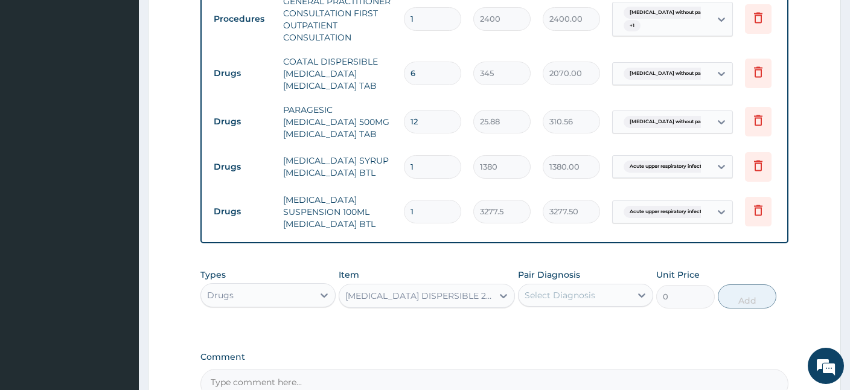
type input "776.25"
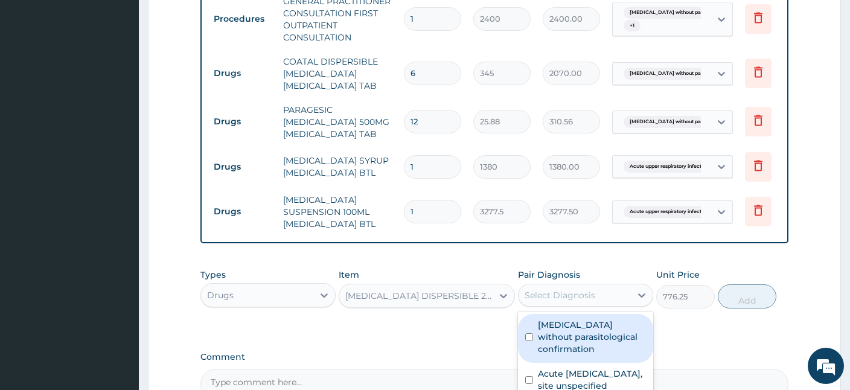
click at [585, 292] on div "Select Diagnosis" at bounding box center [560, 295] width 71 height 12
click at [559, 340] on label "[MEDICAL_DATA] without parasitological confirmation" at bounding box center [592, 337] width 108 height 36
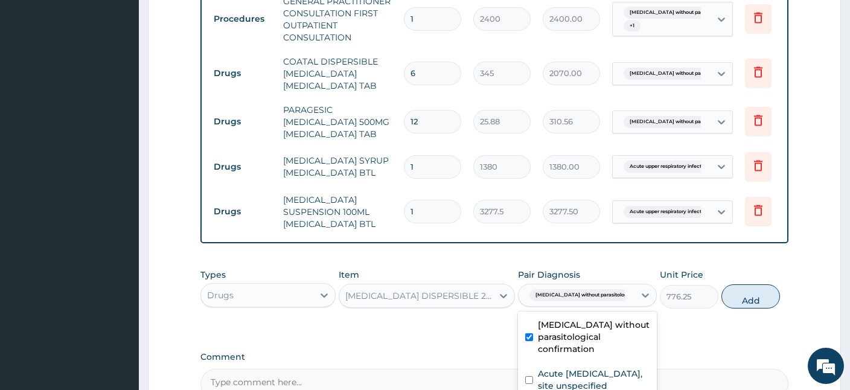
checkbox input "true"
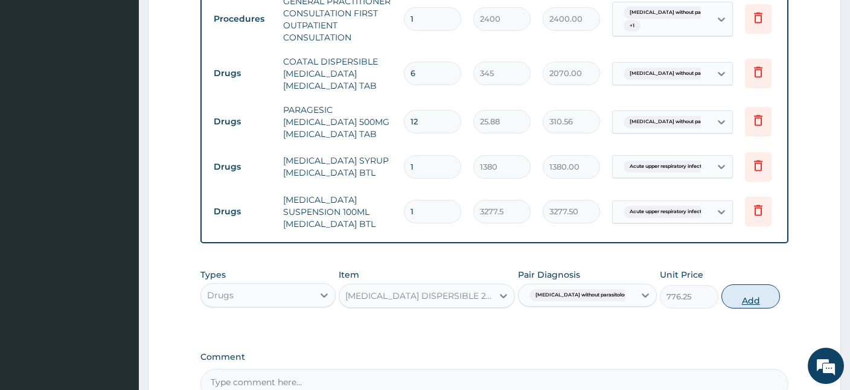
click at [748, 296] on button "Add" at bounding box center [751, 296] width 59 height 24
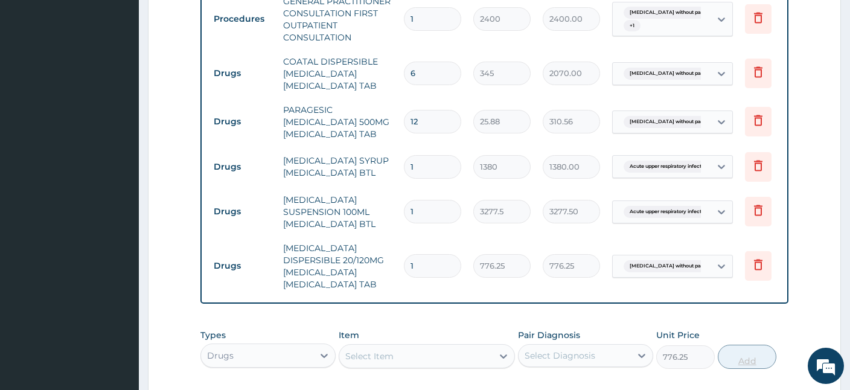
type input "0"
click at [766, 75] on icon at bounding box center [758, 74] width 27 height 30
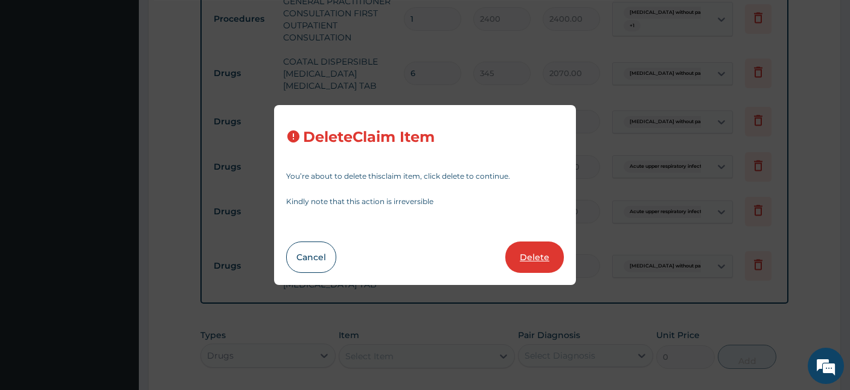
click at [539, 253] on button "Delete" at bounding box center [535, 257] width 59 height 31
type input "12"
type input "25.88"
type input "310.56"
type input "1"
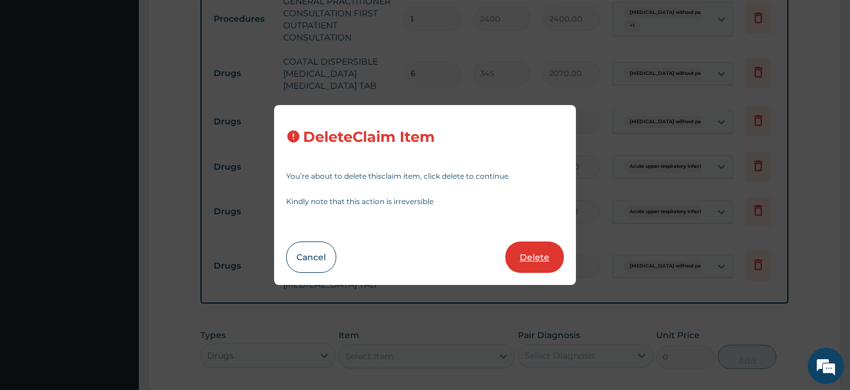
type input "1380"
type input "1380.00"
type input "3277.5"
type input "3277.50"
type input "776.25"
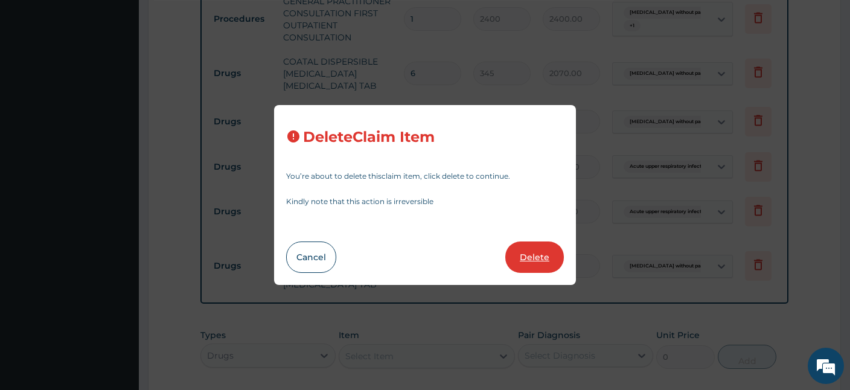
type input "776.25"
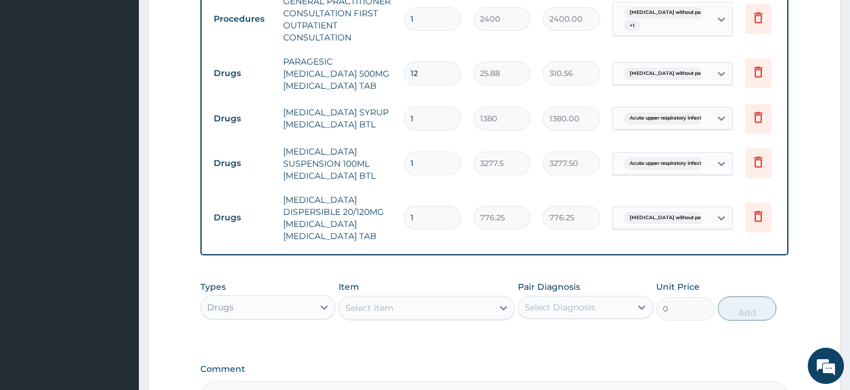
scroll to position [626, 0]
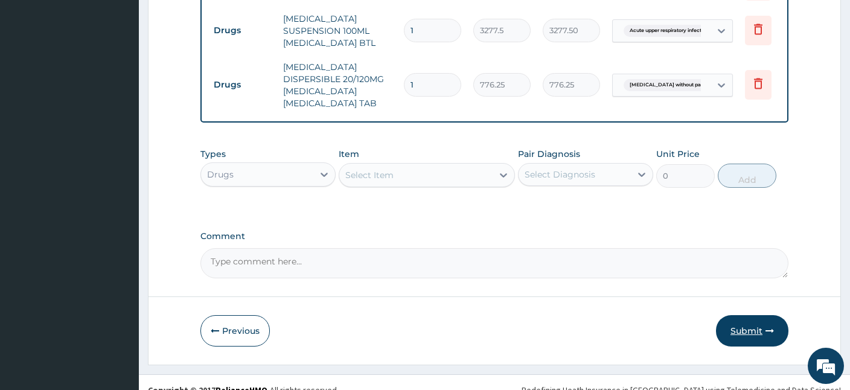
click at [739, 315] on button "Submit" at bounding box center [752, 330] width 72 height 31
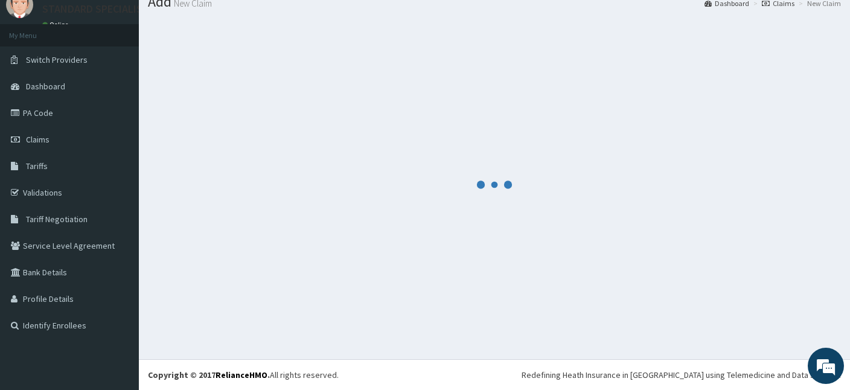
scroll to position [45, 0]
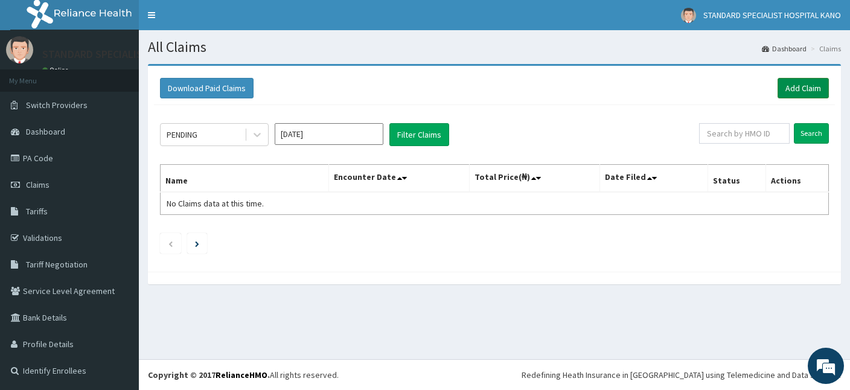
click at [793, 94] on link "Add Claim" at bounding box center [803, 88] width 51 height 21
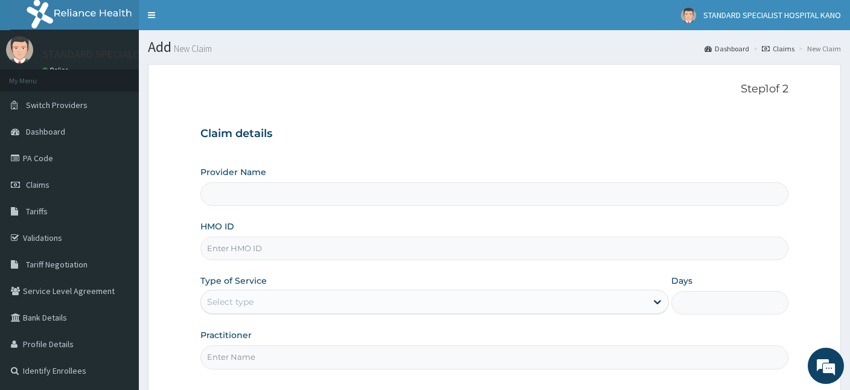
click at [282, 255] on input "HMO ID" at bounding box center [495, 249] width 588 height 24
type input "STANDARD SPECIALIST HOSPITAL KANO"
type input "ENP/10492/A"
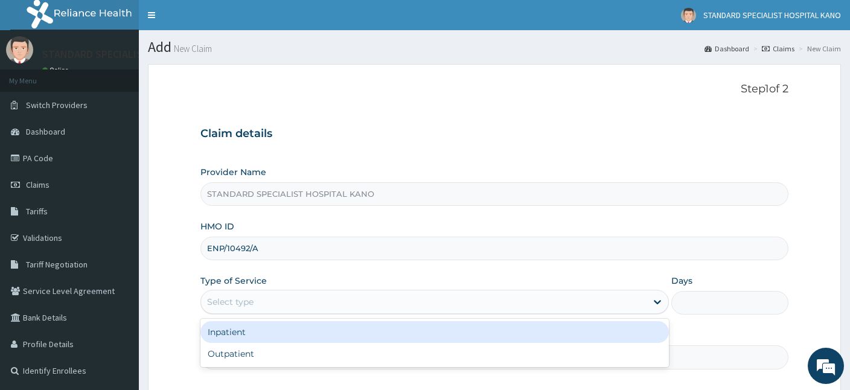
click at [244, 303] on div "Select type" at bounding box center [230, 302] width 47 height 12
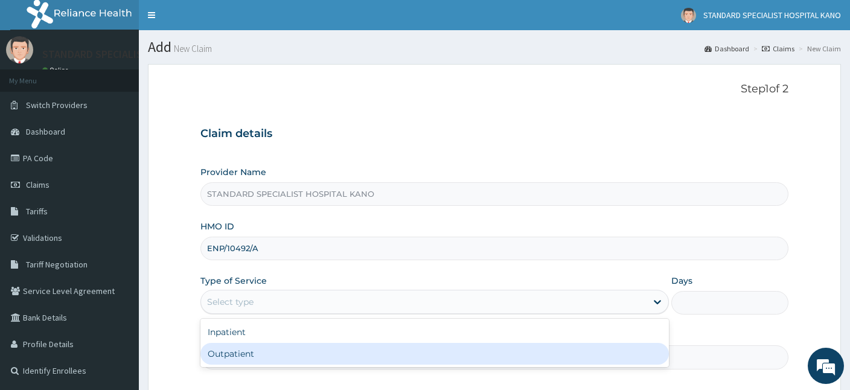
click at [214, 358] on div "Outpatient" at bounding box center [435, 354] width 469 height 22
type input "1"
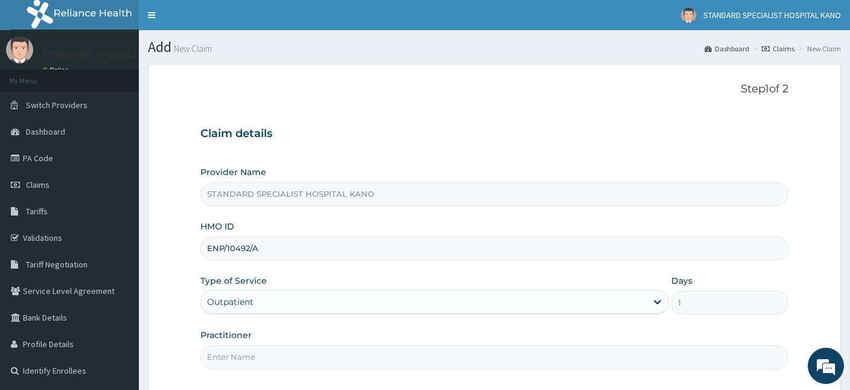
click at [230, 356] on input "Practitioner" at bounding box center [495, 357] width 588 height 24
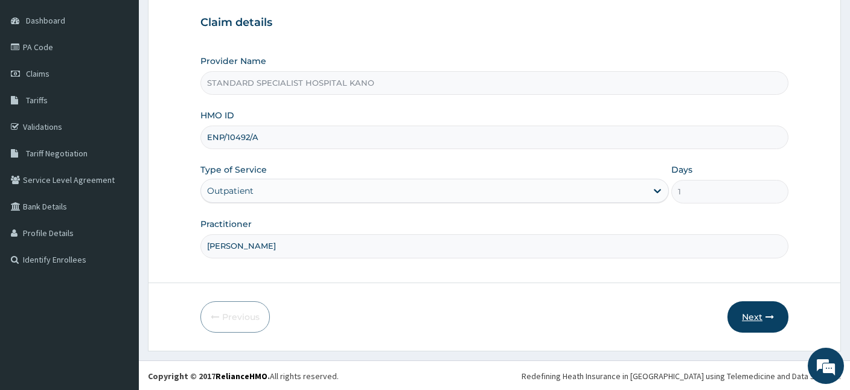
type input "DR EZE"
click at [757, 315] on button "Next" at bounding box center [758, 316] width 61 height 31
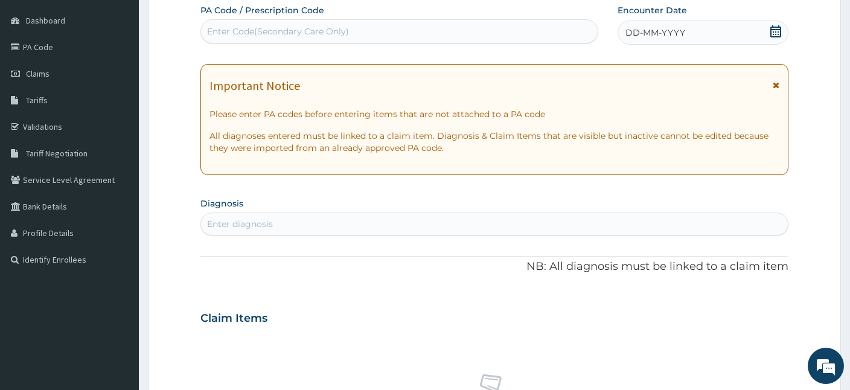
click at [777, 30] on icon at bounding box center [776, 31] width 12 height 12
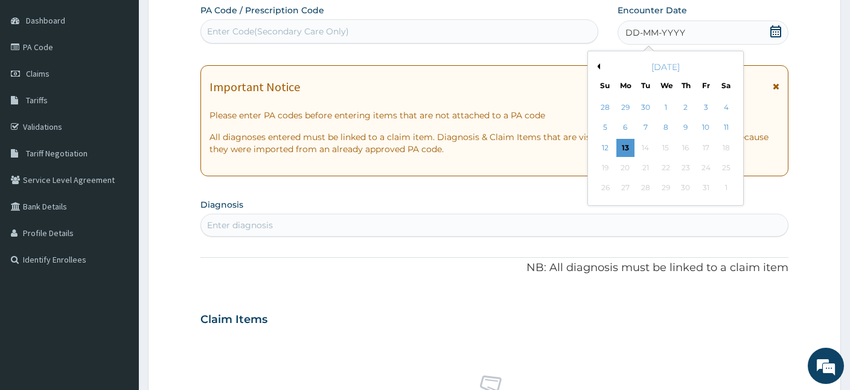
click at [599, 64] on button "Previous Month" at bounding box center [597, 66] width 6 height 6
click at [704, 188] on div "29" at bounding box center [707, 188] width 18 height 18
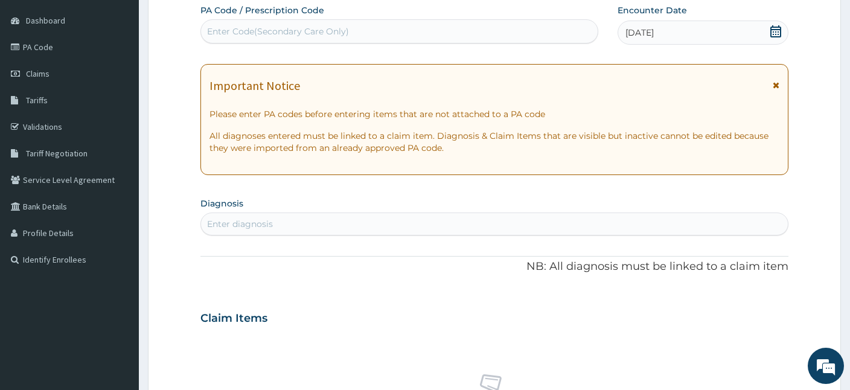
click at [231, 222] on div "Enter diagnosis" at bounding box center [240, 224] width 66 height 12
type input "URTI"
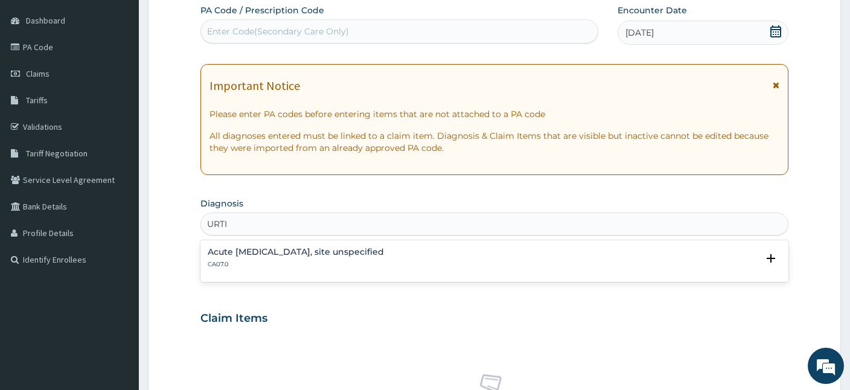
click at [242, 263] on p "CA07.0" at bounding box center [296, 264] width 176 height 8
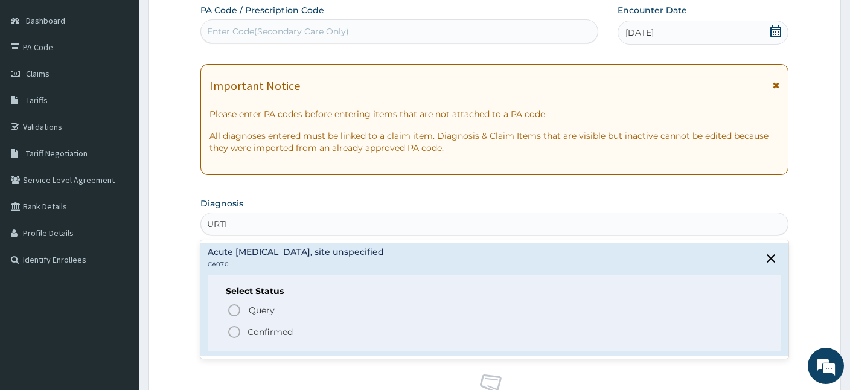
click at [252, 333] on p "Confirmed" at bounding box center [270, 332] width 45 height 12
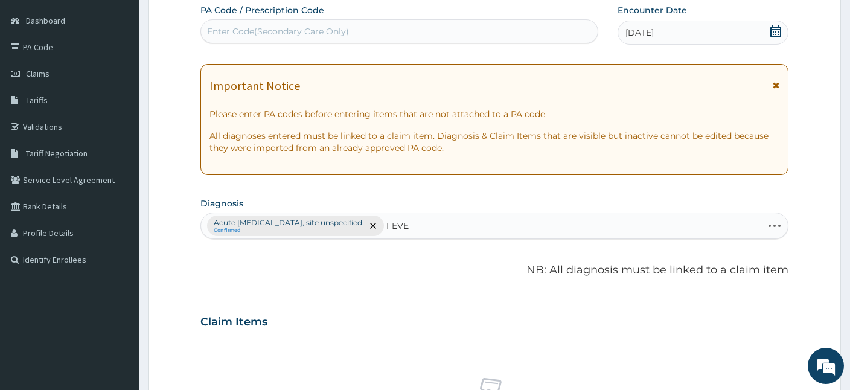
type input "FEVER"
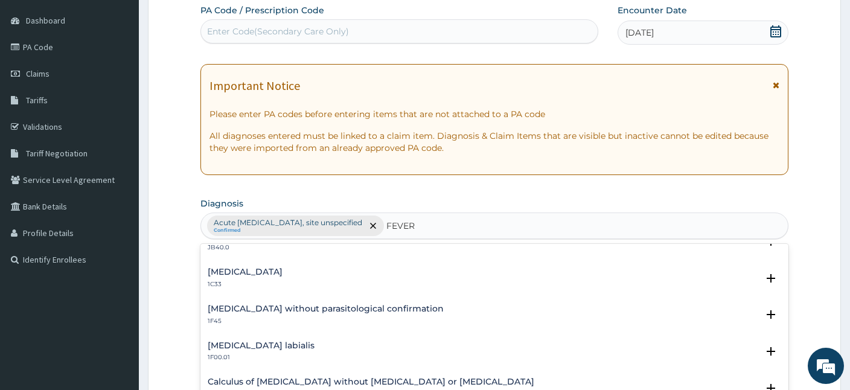
scroll to position [167, 0]
click at [225, 311] on h4 "Malaria without parasitological confirmation" at bounding box center [326, 308] width 236 height 9
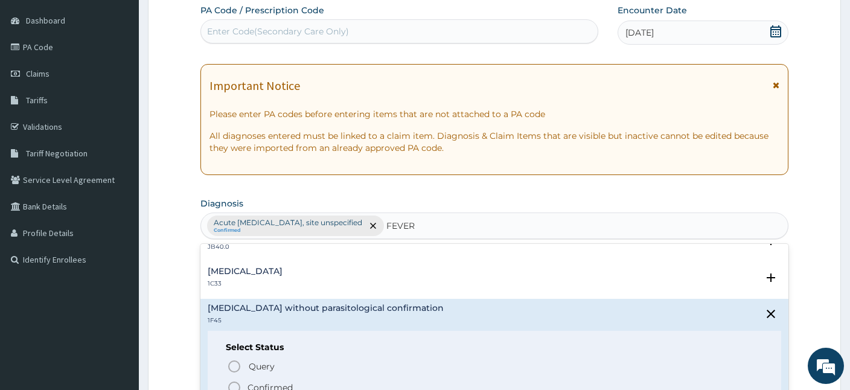
click at [257, 385] on p "Confirmed" at bounding box center [270, 388] width 45 height 12
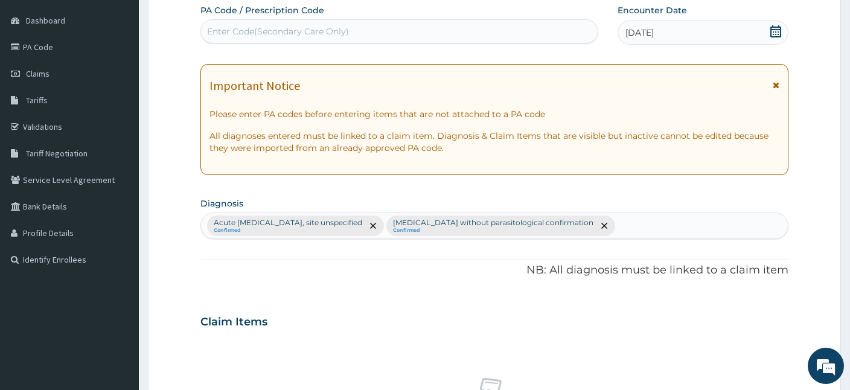
scroll to position [479, 0]
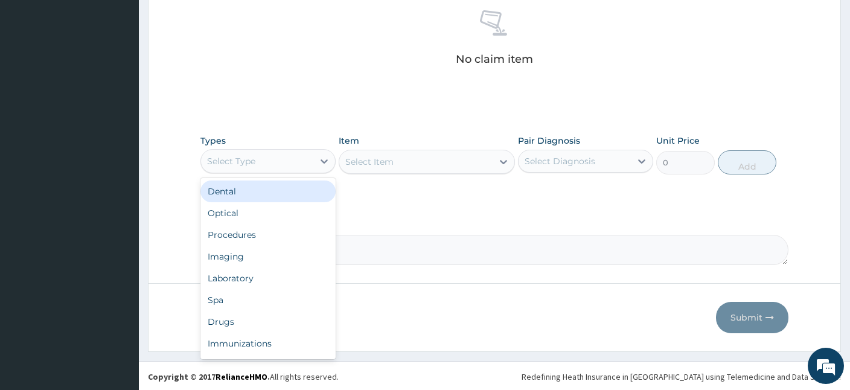
click at [243, 162] on div "Select Type" at bounding box center [231, 161] width 48 height 12
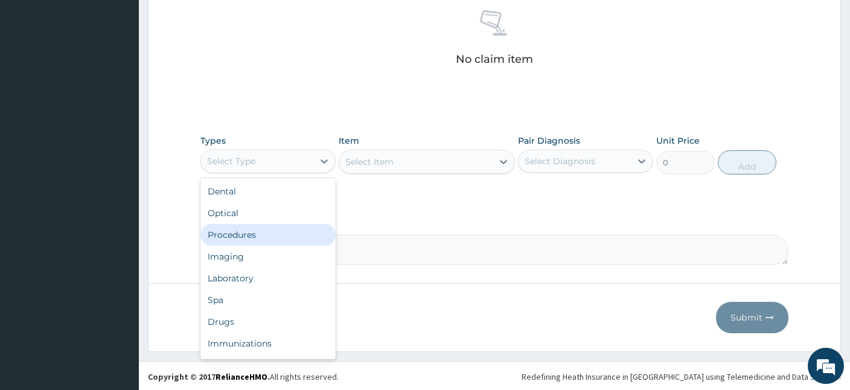
click at [255, 240] on div "Procedures" at bounding box center [268, 235] width 135 height 22
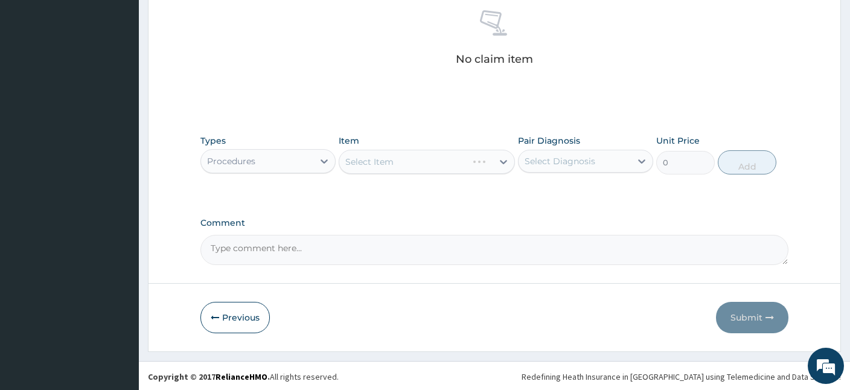
click at [553, 159] on div "Select Diagnosis" at bounding box center [560, 161] width 71 height 12
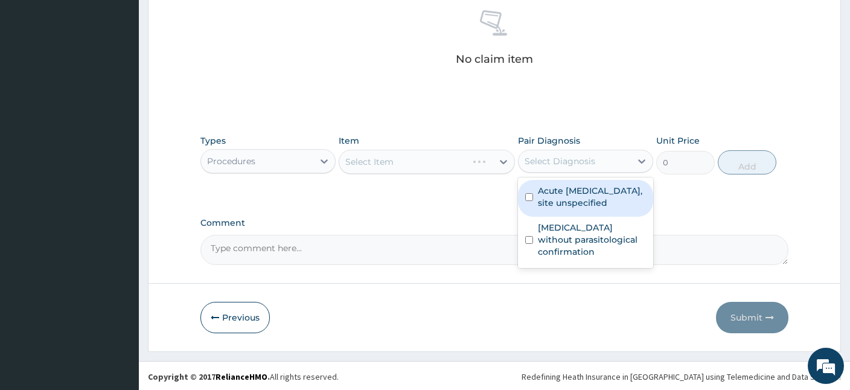
click at [566, 202] on label "Acute upper respiratory infection, site unspecified" at bounding box center [592, 197] width 108 height 24
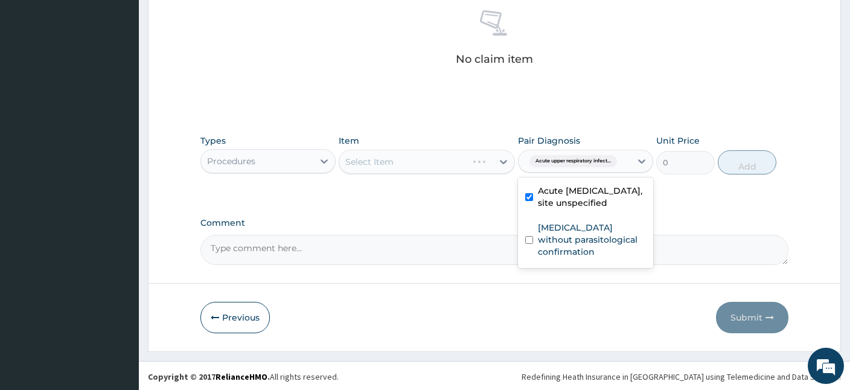
checkbox input "true"
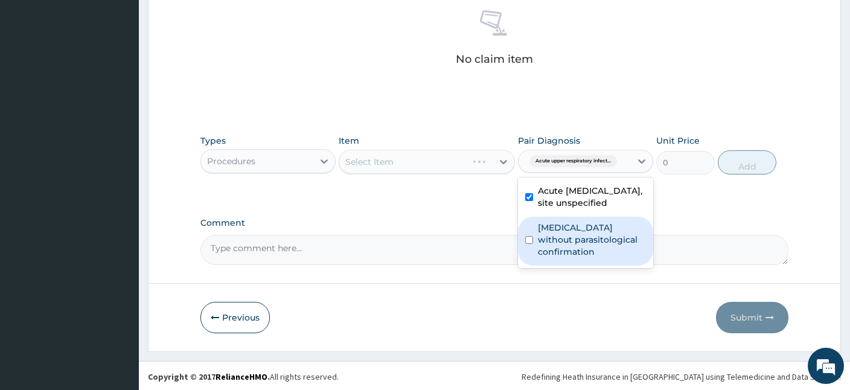
click at [571, 246] on label "Malaria without parasitological confirmation" at bounding box center [592, 240] width 108 height 36
checkbox input "true"
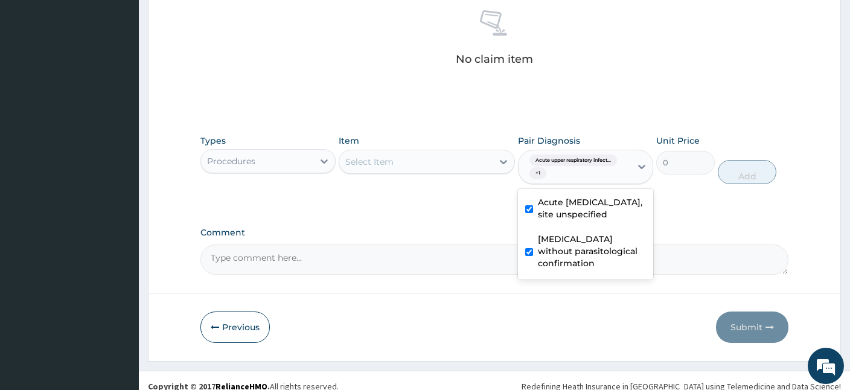
click at [393, 162] on div "Select Item" at bounding box center [369, 162] width 48 height 12
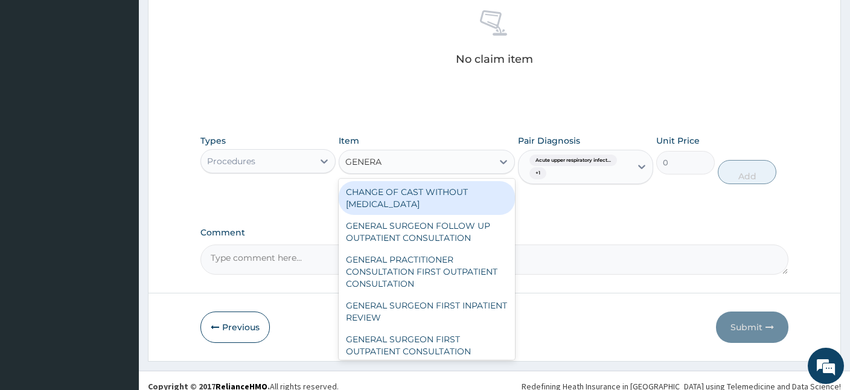
type input "GENERAL"
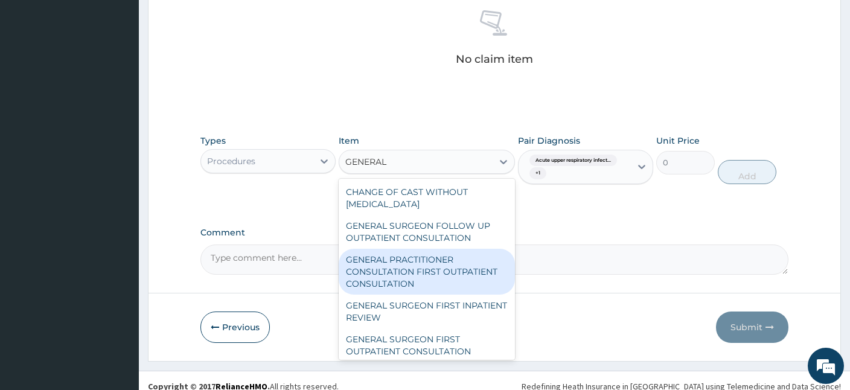
click at [387, 272] on div "GENERAL PRACTITIONER CONSULTATION FIRST OUTPATIENT CONSULTATION" at bounding box center [427, 272] width 176 height 46
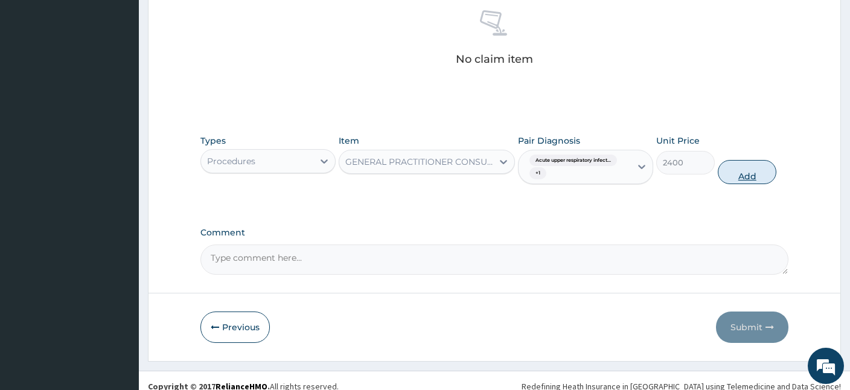
click at [753, 172] on button "Add" at bounding box center [747, 172] width 59 height 24
type input "0"
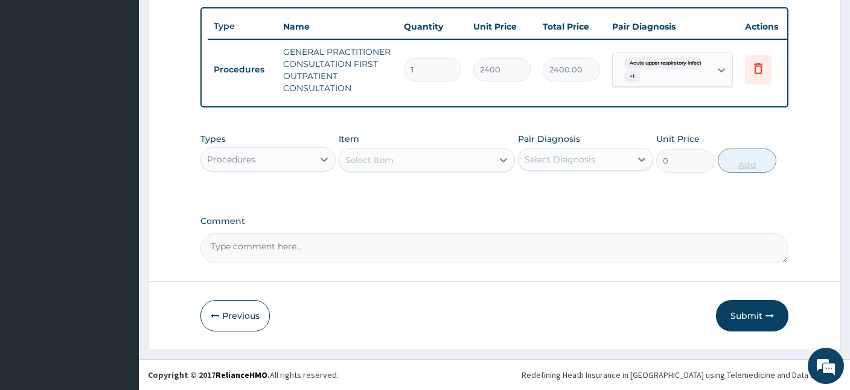
scroll to position [439, 0]
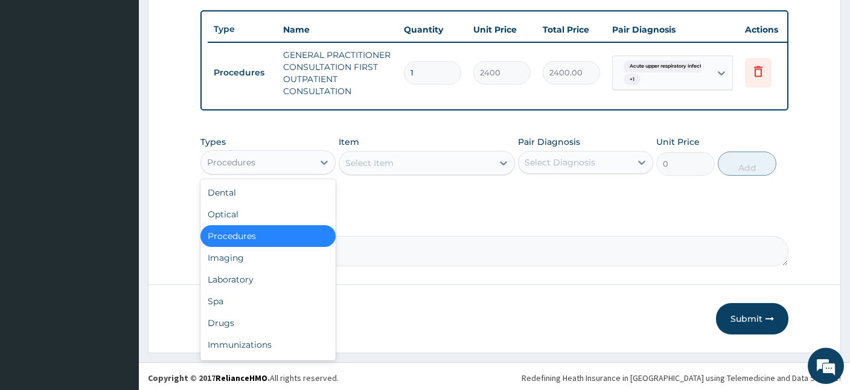
click at [252, 164] on div "Procedures" at bounding box center [231, 162] width 48 height 12
click at [219, 324] on div "Drugs" at bounding box center [268, 323] width 135 height 22
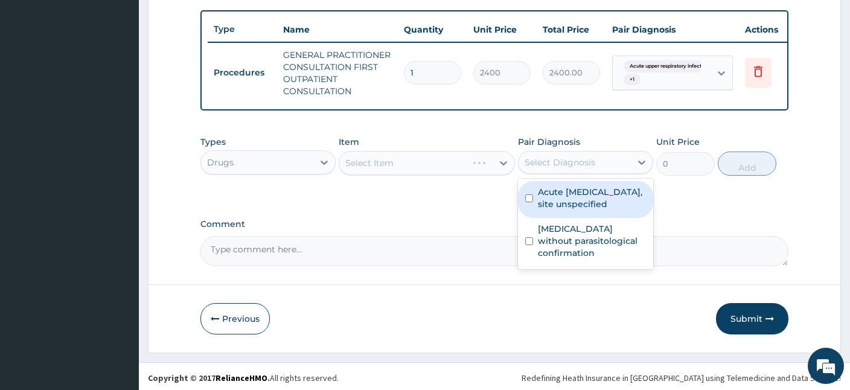
click at [605, 157] on div "Select Diagnosis" at bounding box center [575, 162] width 112 height 19
click at [580, 204] on label "Acute upper respiratory infection, site unspecified" at bounding box center [592, 198] width 108 height 24
checkbox input "true"
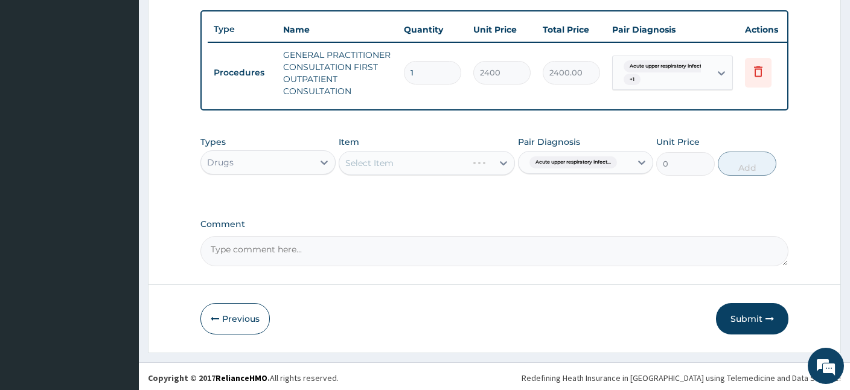
click at [422, 159] on div "Select Item" at bounding box center [427, 163] width 176 height 24
click at [422, 159] on div "Select Item" at bounding box center [415, 162] width 153 height 19
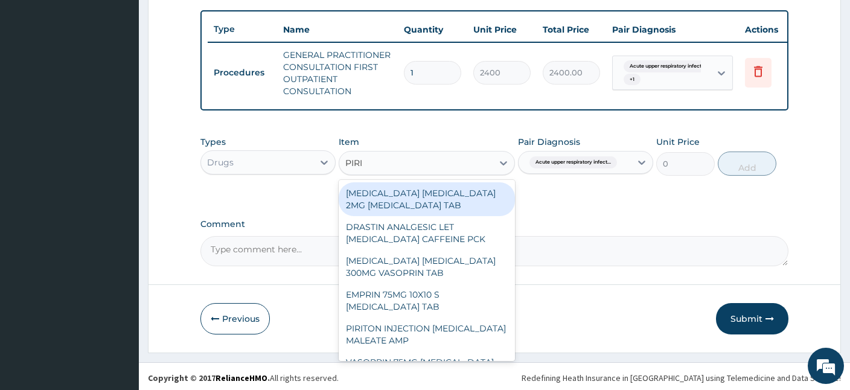
type input "PIRIT"
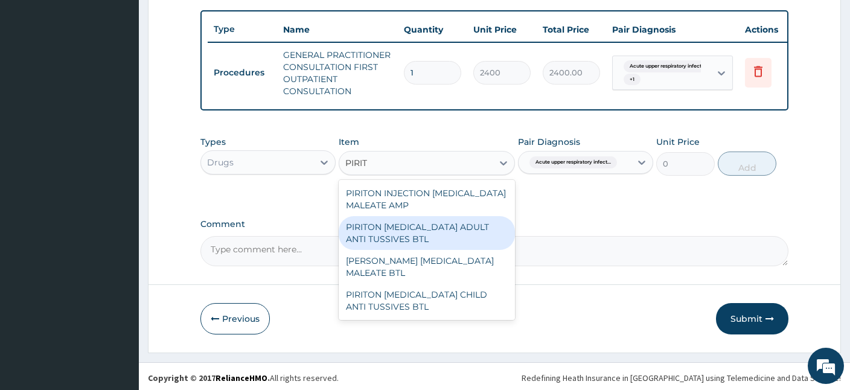
click at [408, 233] on div "PIRITON EXPECTORANT ADULT ANTI TUSSIVES BTL" at bounding box center [427, 233] width 176 height 34
type input "621"
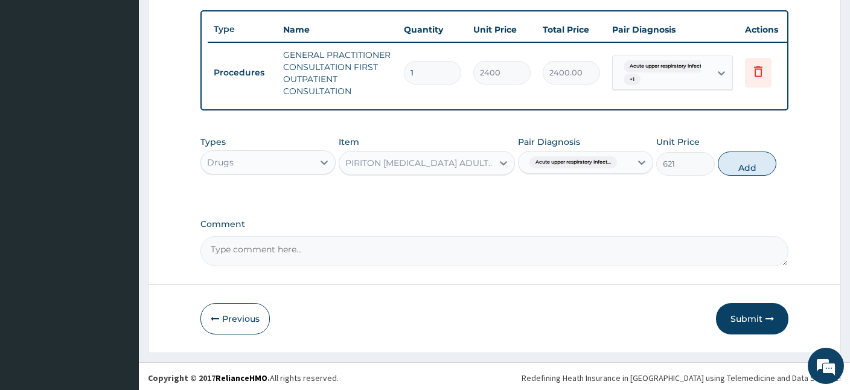
click at [454, 159] on div "PIRITON EXPECTORANT ADULT ANTI TUSSIVES BTL" at bounding box center [419, 163] width 149 height 12
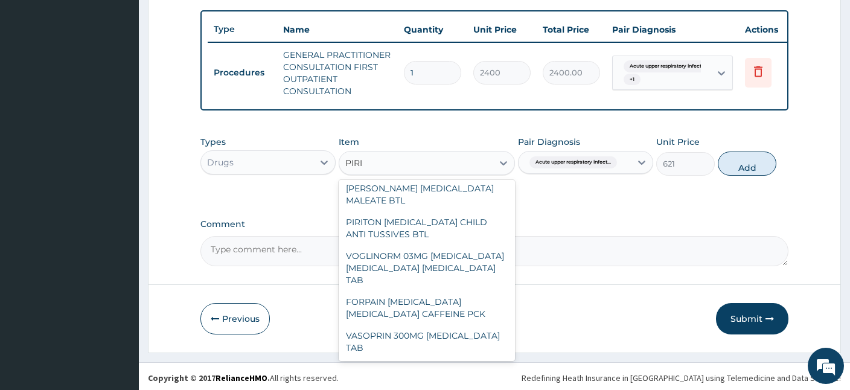
scroll to position [67, 0]
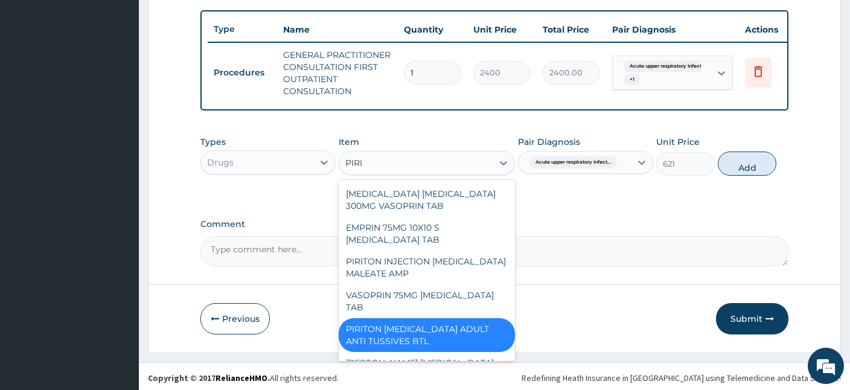
type input "PIRIT"
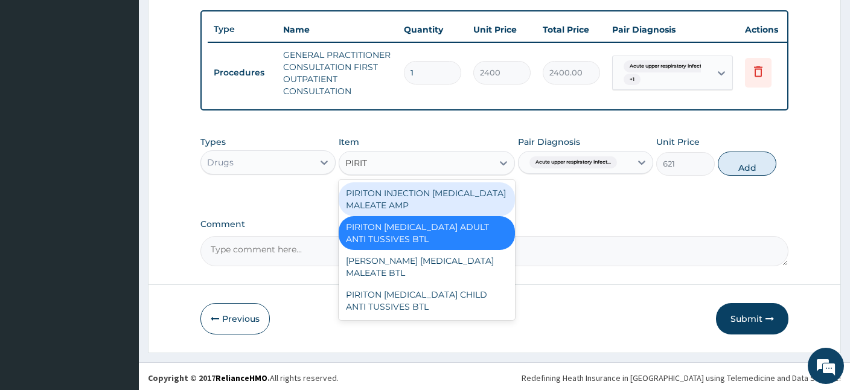
scroll to position [0, 0]
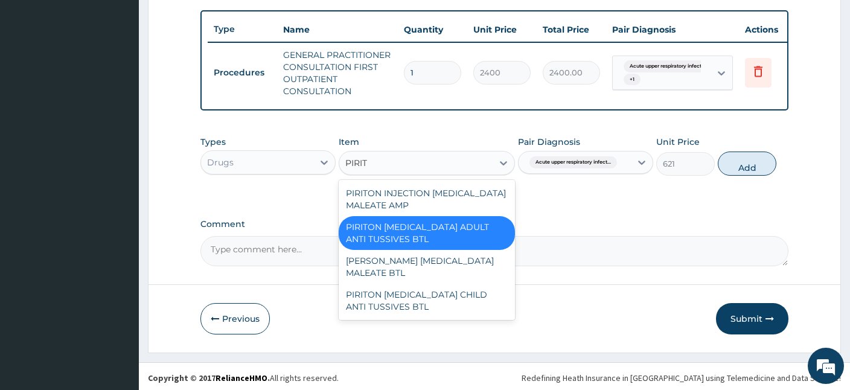
click at [400, 228] on div "PIRITON EXPECTORANT ADULT ANTI TUSSIVES BTL" at bounding box center [427, 233] width 176 height 34
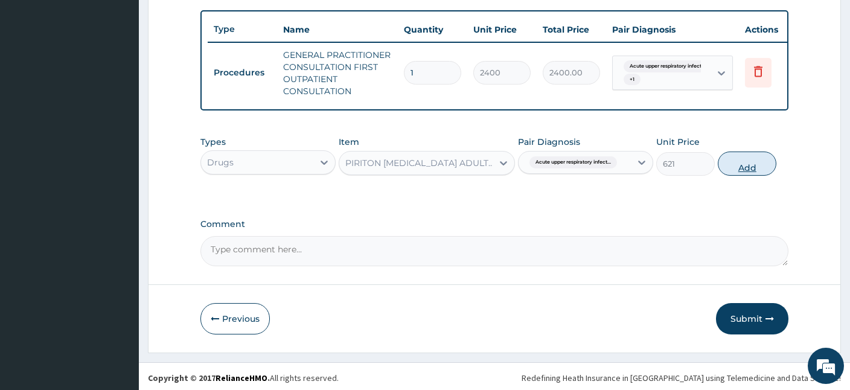
click at [743, 169] on button "Add" at bounding box center [747, 164] width 59 height 24
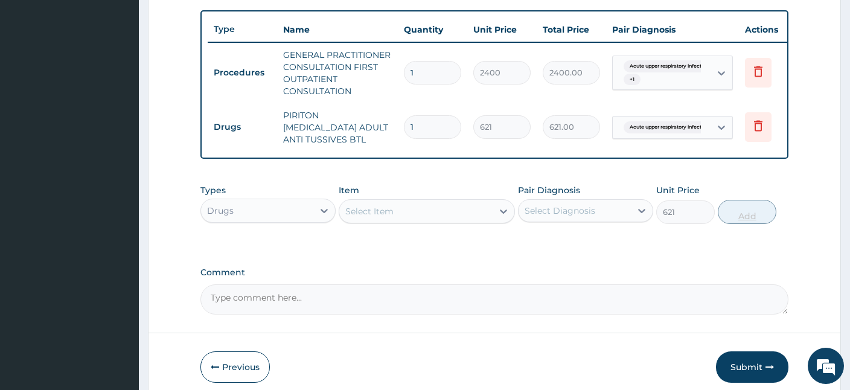
type input "0"
click at [466, 204] on div "Select Item" at bounding box center [415, 211] width 153 height 19
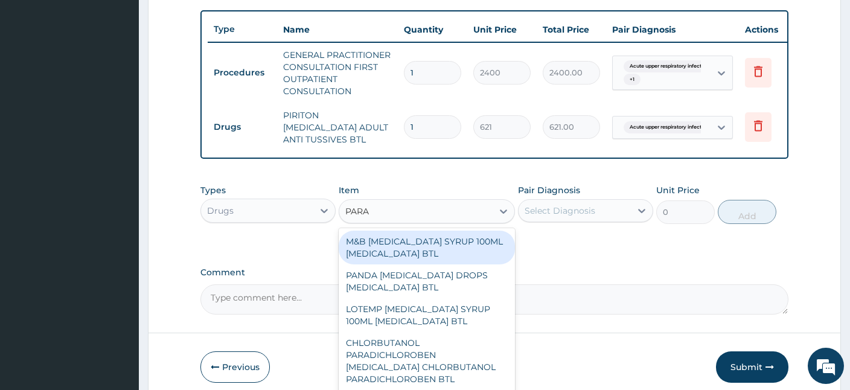
type input "PARAC"
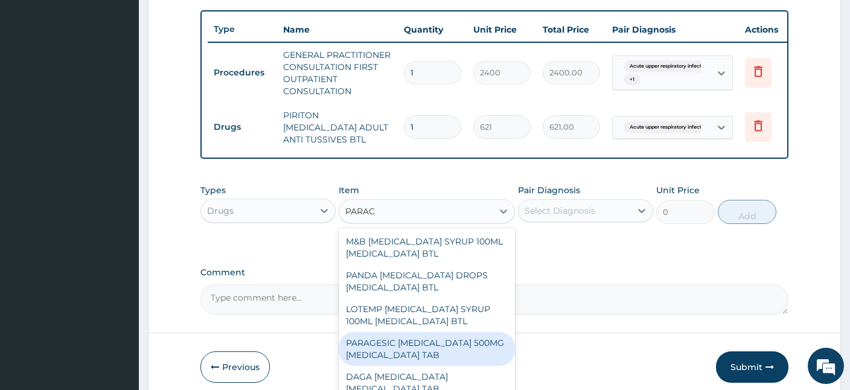
click at [406, 344] on div "PARAGESIC PARACETAMOL 500MG ACETAMINOPHEN TAB" at bounding box center [427, 349] width 176 height 34
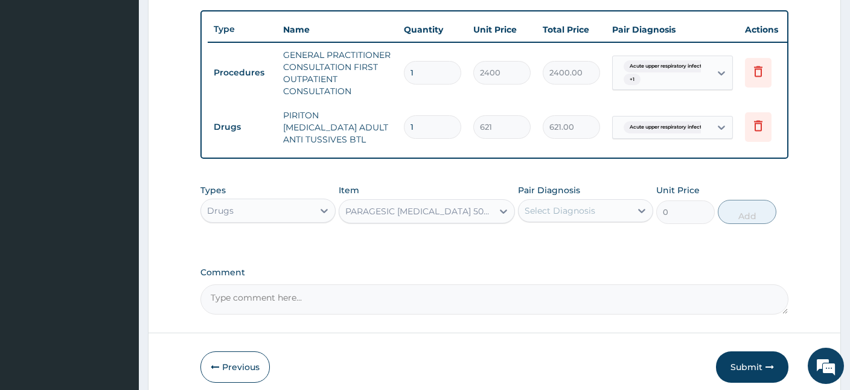
type input "25.88"
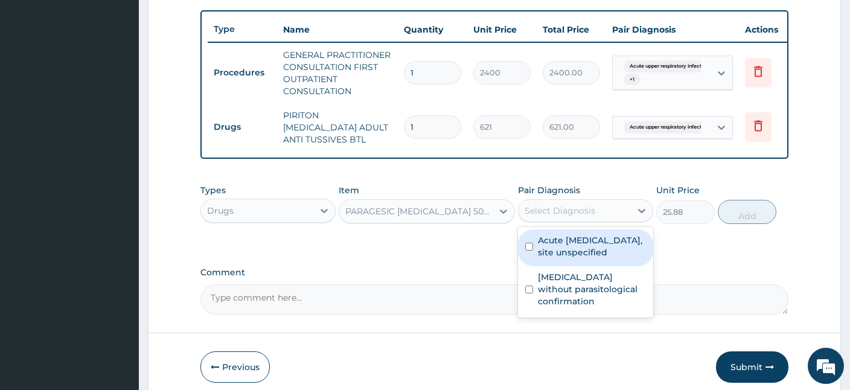
click at [605, 205] on div "Select Diagnosis" at bounding box center [575, 210] width 112 height 19
click at [560, 245] on label "Acute upper respiratory infection, site unspecified" at bounding box center [592, 246] width 108 height 24
checkbox input "true"
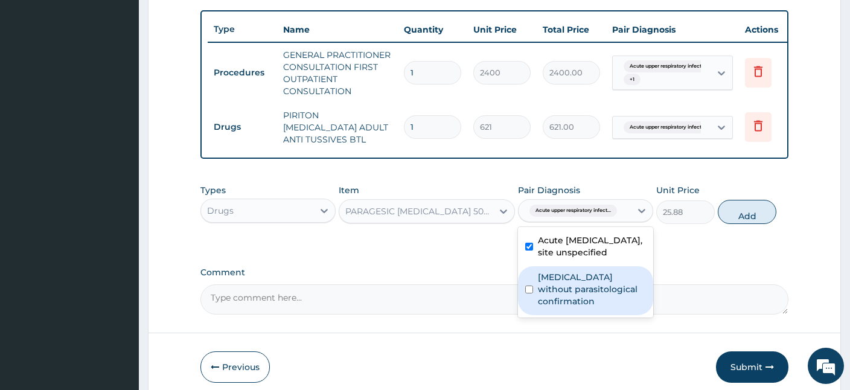
click at [566, 304] on label "Malaria without parasitological confirmation" at bounding box center [592, 289] width 108 height 36
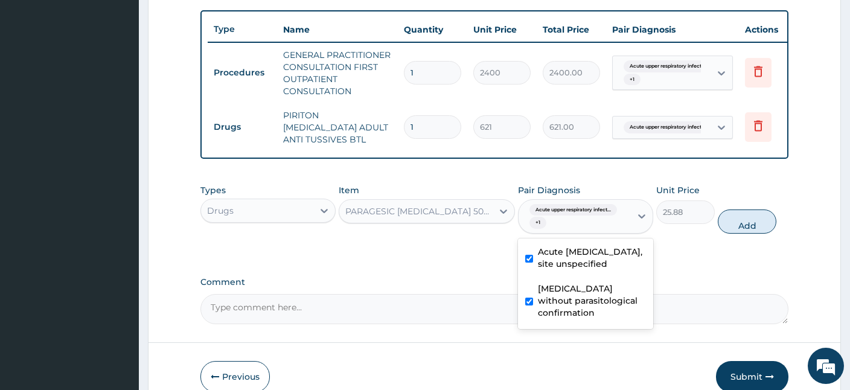
checkbox input "true"
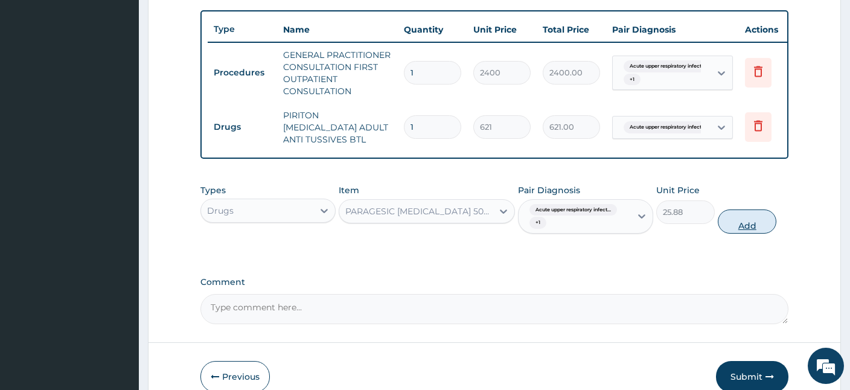
click at [744, 219] on button "Add" at bounding box center [747, 222] width 59 height 24
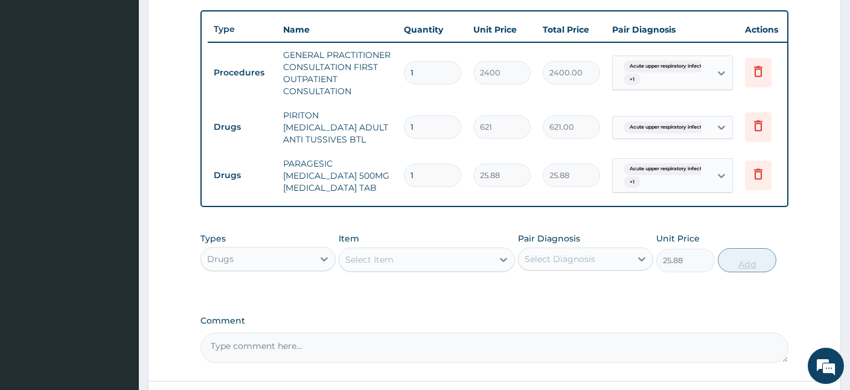
type input "0"
type input "18"
type input "465.84"
type input "18"
click at [378, 254] on div "Select Item" at bounding box center [369, 260] width 48 height 12
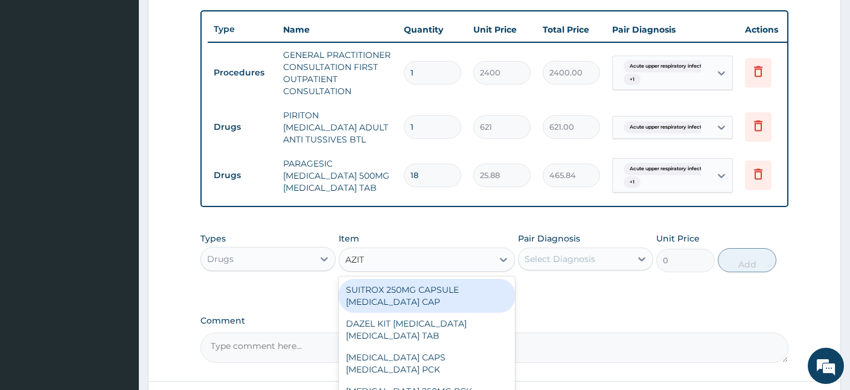
type input "AZITH"
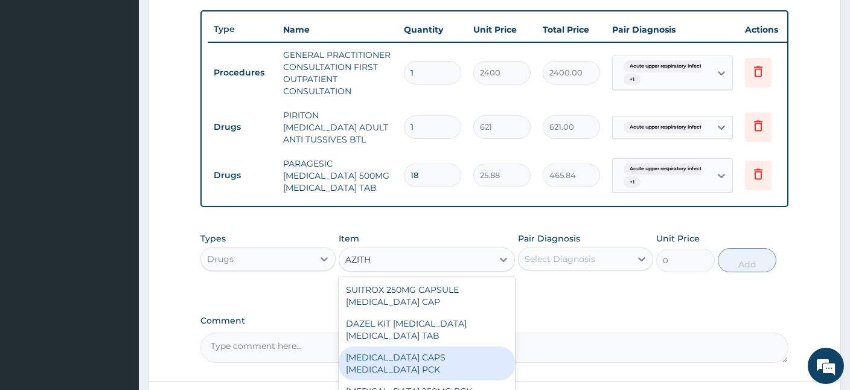
click at [408, 349] on div "ZITHROMAX CAPS AZITHROMYCIN PCK" at bounding box center [427, 364] width 176 height 34
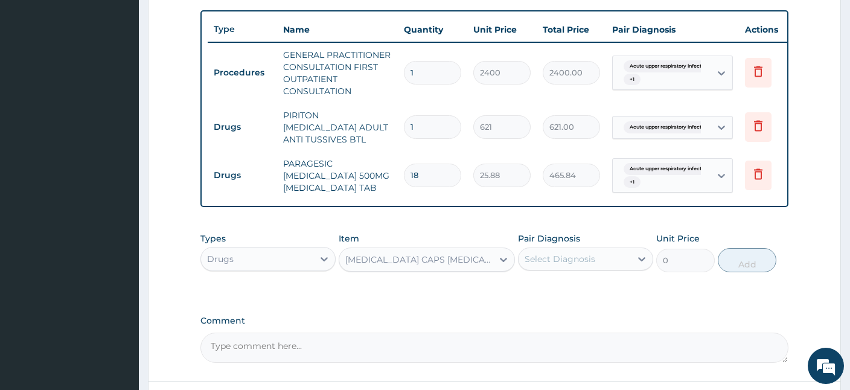
type input "345"
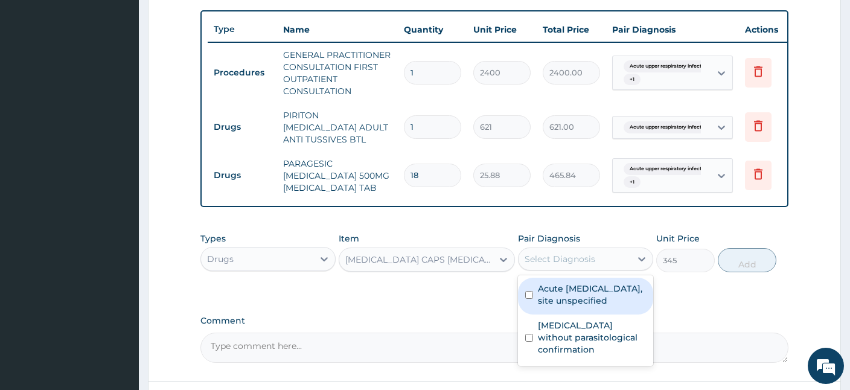
click at [593, 262] on div "Select Diagnosis" at bounding box center [560, 259] width 71 height 12
click at [564, 302] on label "Acute upper respiratory infection, site unspecified" at bounding box center [592, 295] width 108 height 24
checkbox input "true"
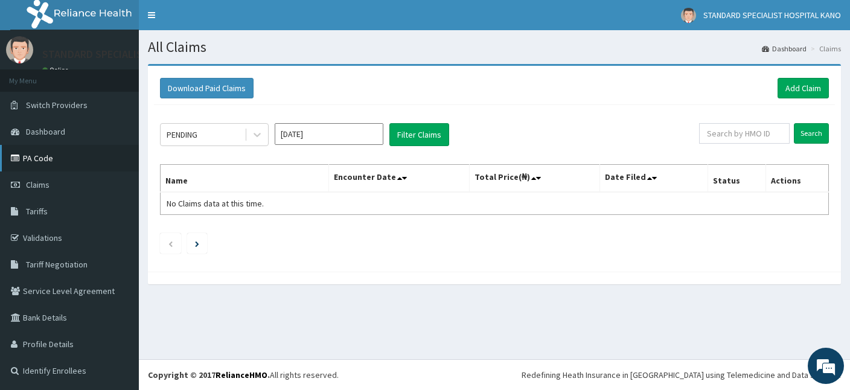
click at [34, 162] on link "PA Code" at bounding box center [69, 158] width 139 height 27
click at [799, 87] on link "Add Claim" at bounding box center [803, 88] width 51 height 21
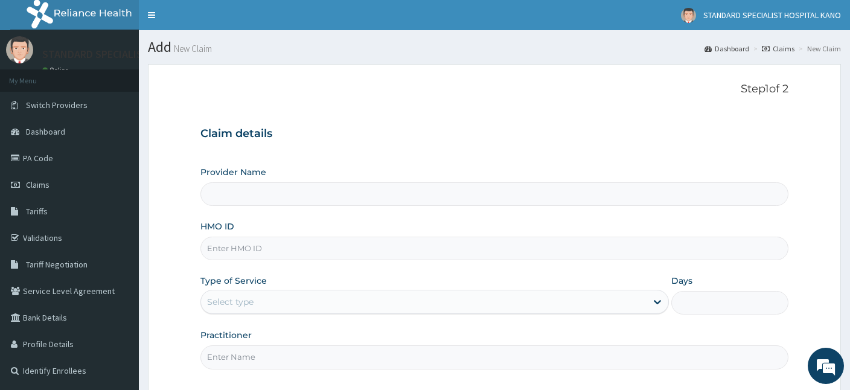
type input "STANDARD SPECIALIST HOSPITAL KANO"
click at [422, 245] on input "HMO ID" at bounding box center [495, 249] width 588 height 24
type input "ENP/10492/E"
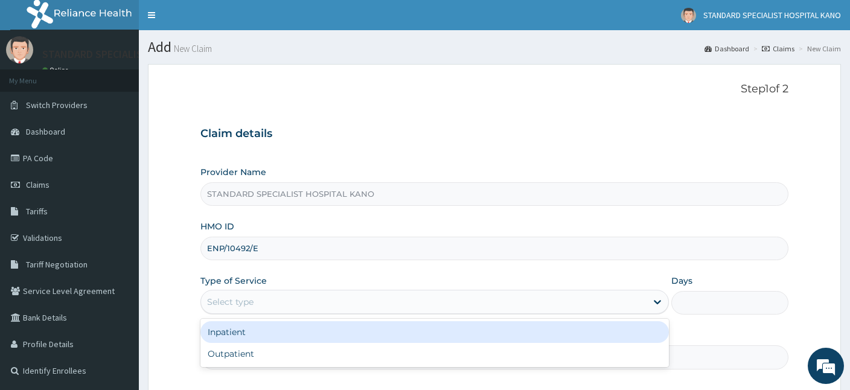
click at [323, 299] on div "Select type" at bounding box center [424, 301] width 446 height 19
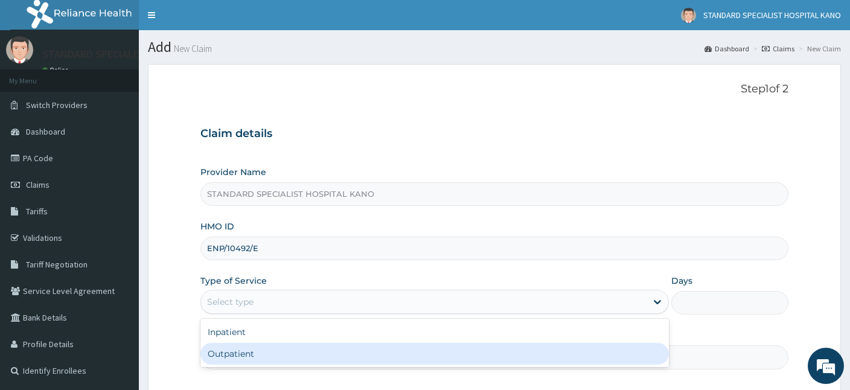
click at [248, 348] on div "Outpatient" at bounding box center [435, 354] width 469 height 22
type input "1"
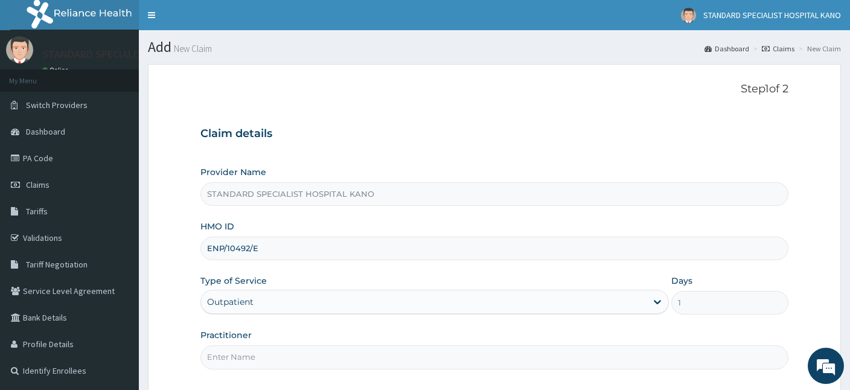
click at [223, 352] on input "Practitioner" at bounding box center [495, 357] width 588 height 24
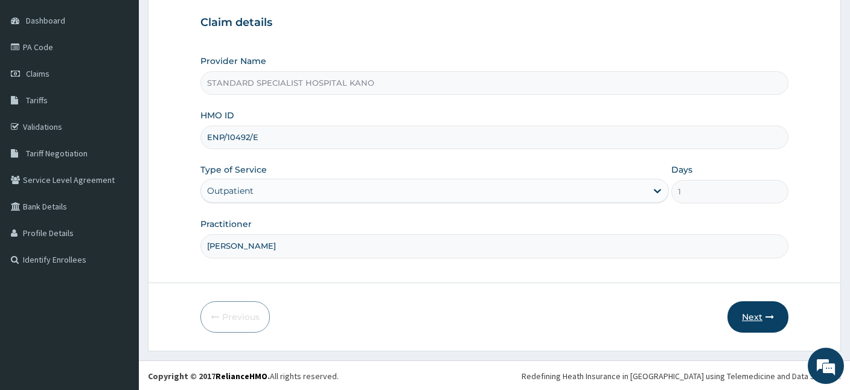
type input "DR FELIX"
click at [759, 313] on button "Next" at bounding box center [758, 316] width 61 height 31
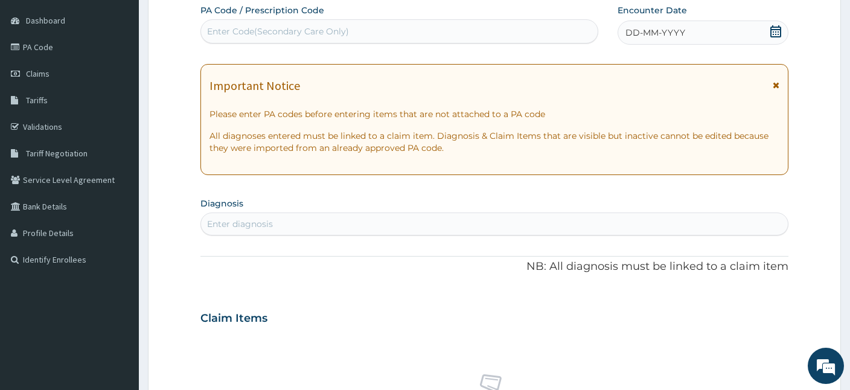
click at [771, 31] on icon at bounding box center [776, 31] width 11 height 12
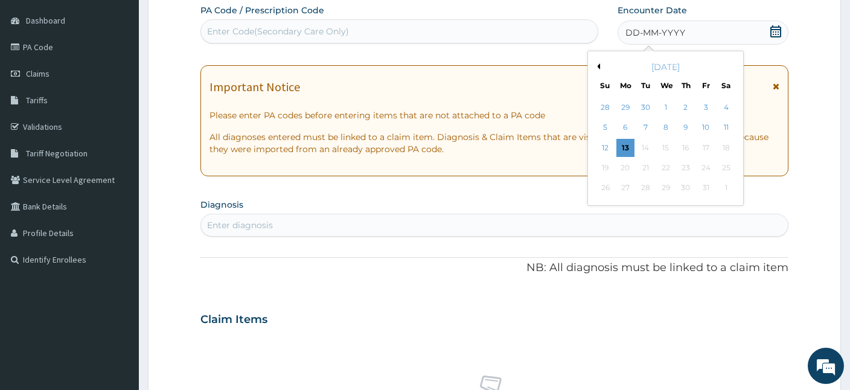
click at [599, 66] on button "Previous Month" at bounding box center [597, 66] width 6 height 6
click at [597, 65] on button "Previous Month" at bounding box center [597, 66] width 6 height 6
click at [733, 65] on button "Next Month" at bounding box center [735, 66] width 6 height 6
click at [708, 192] on div "29" at bounding box center [707, 188] width 18 height 18
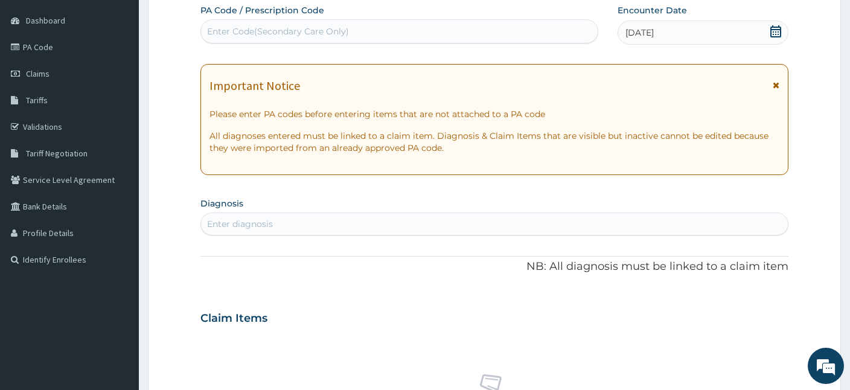
click at [305, 220] on div "Enter diagnosis" at bounding box center [494, 223] width 587 height 19
type input "FEVER"
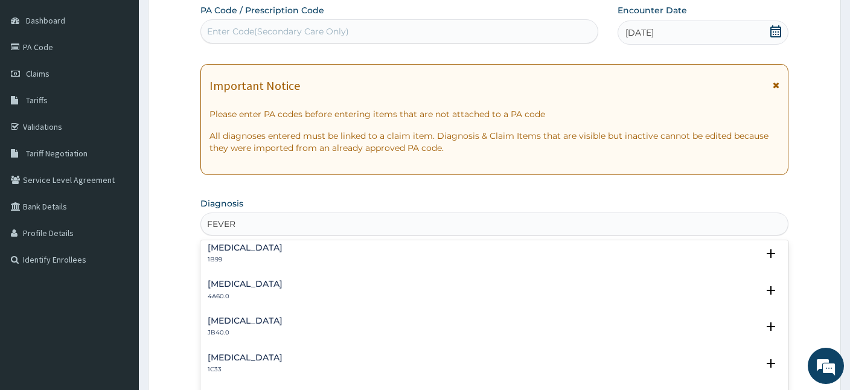
scroll to position [114, 0]
click at [257, 359] on h4 "Malaria without parasitological confirmation" at bounding box center [326, 357] width 236 height 9
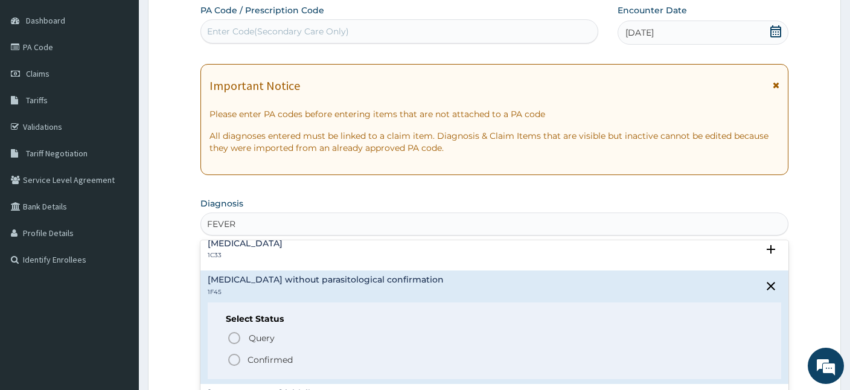
scroll to position [193, 0]
click at [234, 361] on icon "status option filled" at bounding box center [234, 359] width 14 height 14
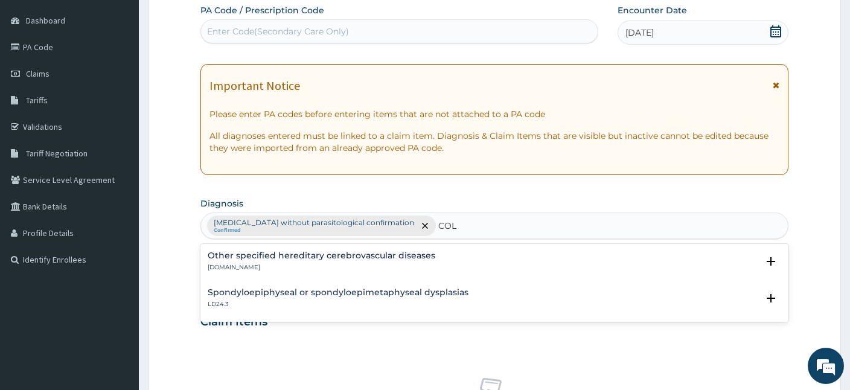
type input "COLD"
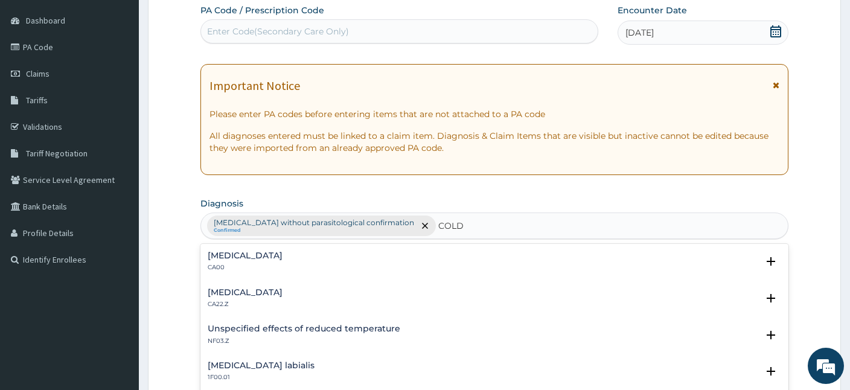
click at [244, 262] on div "Acute nasopharyngitis CA00" at bounding box center [245, 261] width 75 height 21
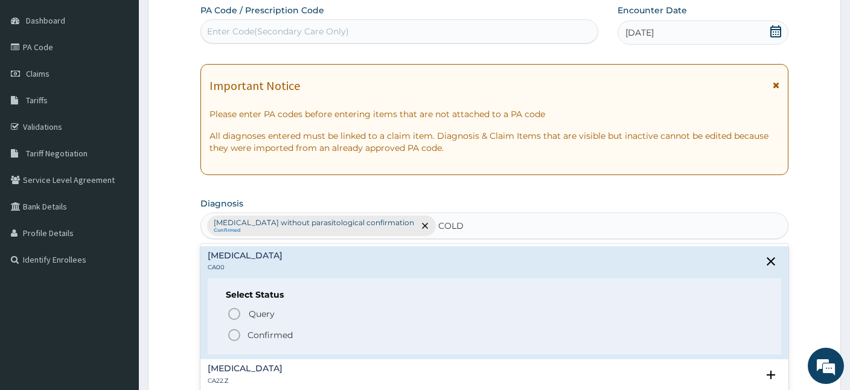
click at [233, 330] on icon "status option filled" at bounding box center [234, 335] width 14 height 14
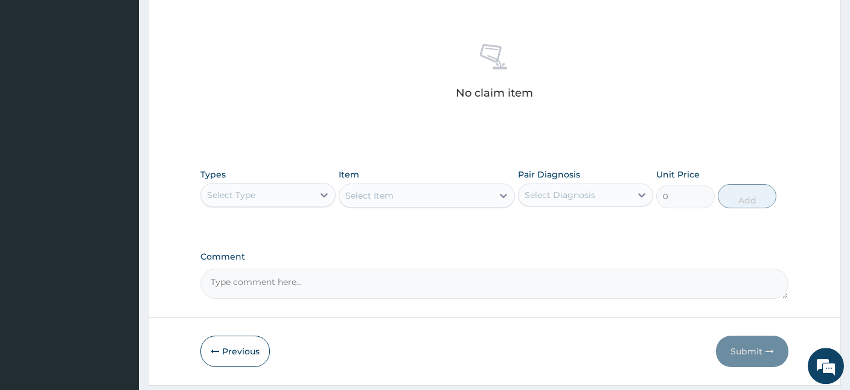
scroll to position [479, 0]
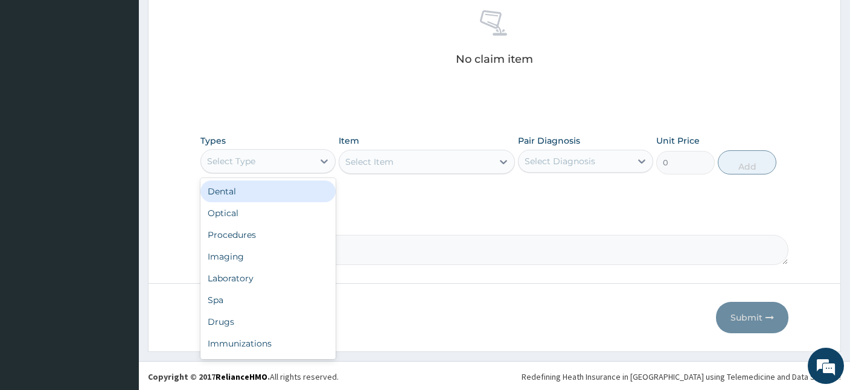
click at [288, 161] on div "Select Type" at bounding box center [257, 161] width 112 height 19
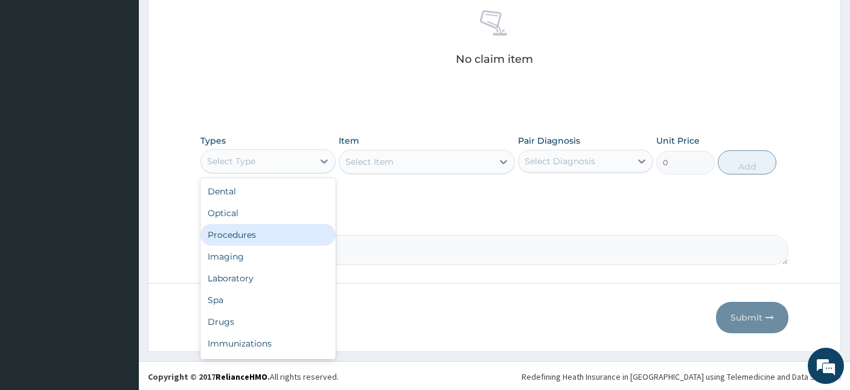
click at [240, 239] on div "Procedures" at bounding box center [268, 235] width 135 height 22
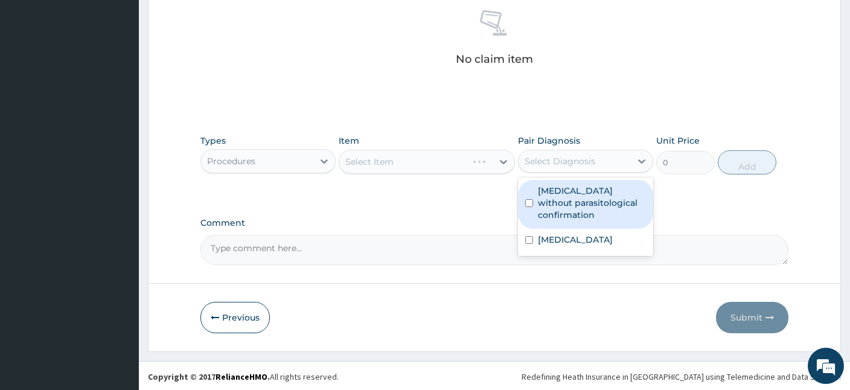
click at [571, 159] on div "Select Diagnosis" at bounding box center [560, 161] width 71 height 12
click at [559, 197] on label "Malaria without parasitological confirmation" at bounding box center [592, 203] width 108 height 36
checkbox input "true"
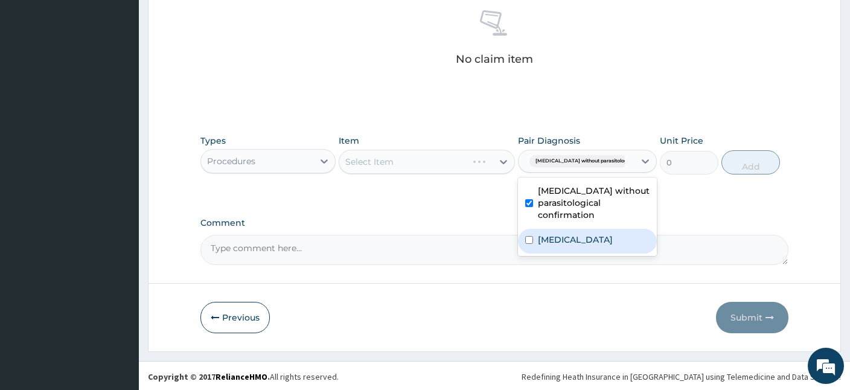
click at [570, 243] on label "Acute nasopharyngitis" at bounding box center [575, 240] width 75 height 12
checkbox input "true"
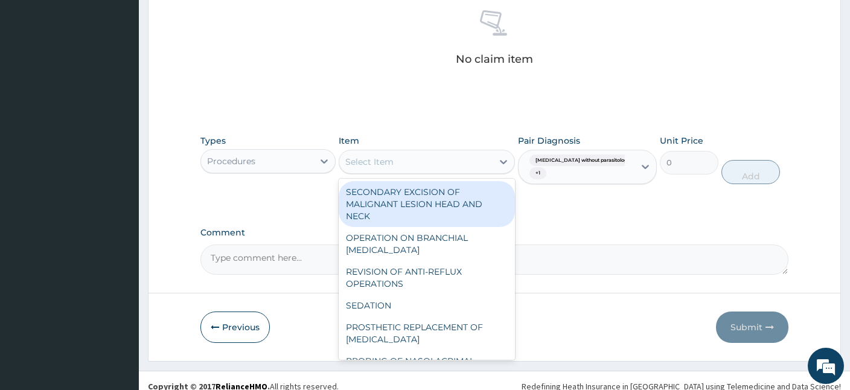
click at [390, 166] on div "Select Item" at bounding box center [369, 162] width 48 height 12
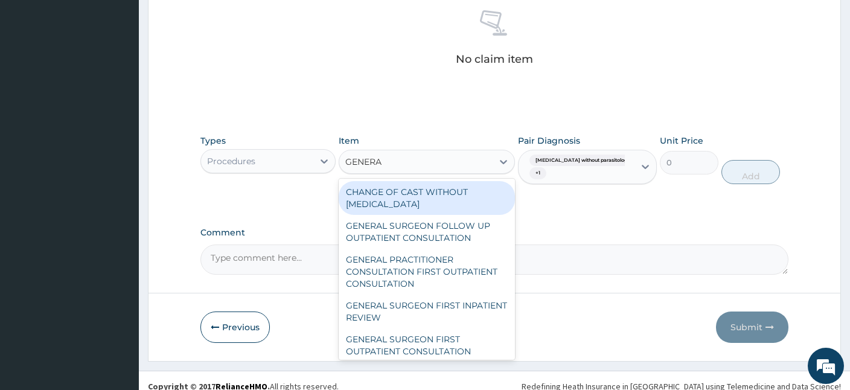
type input "GENERAL"
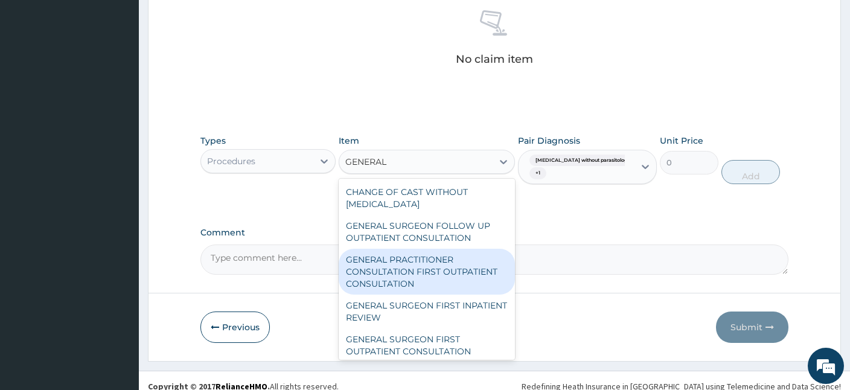
click at [400, 270] on div "GENERAL PRACTITIONER CONSULTATION FIRST OUTPATIENT CONSULTATION" at bounding box center [427, 272] width 176 height 46
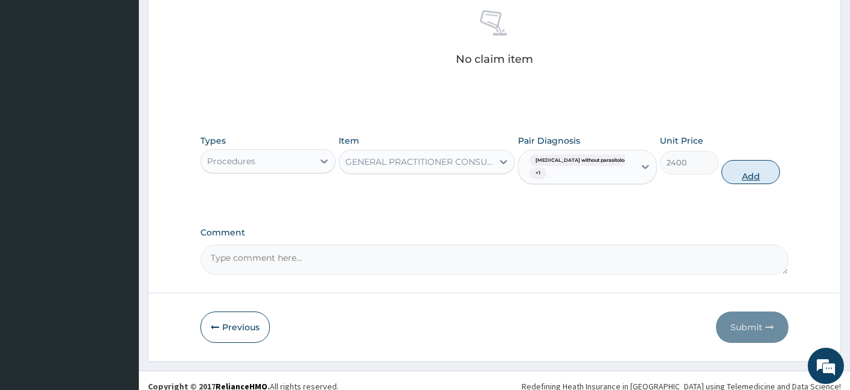
click at [746, 180] on button "Add" at bounding box center [751, 172] width 59 height 24
type input "0"
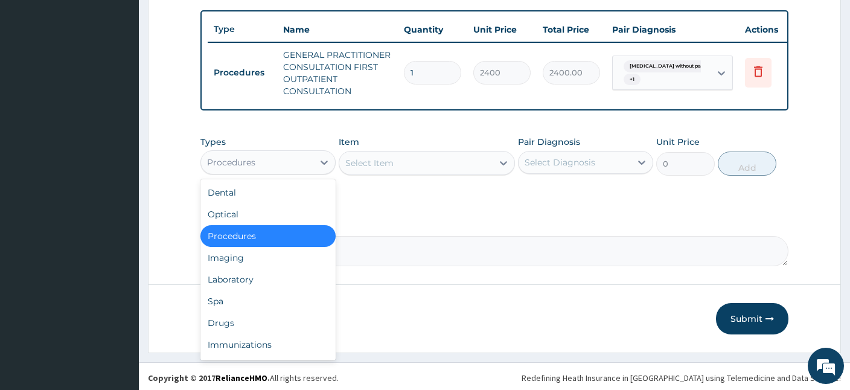
click at [278, 153] on div "Procedures" at bounding box center [257, 162] width 112 height 19
click at [239, 318] on div "Drugs" at bounding box center [268, 323] width 135 height 22
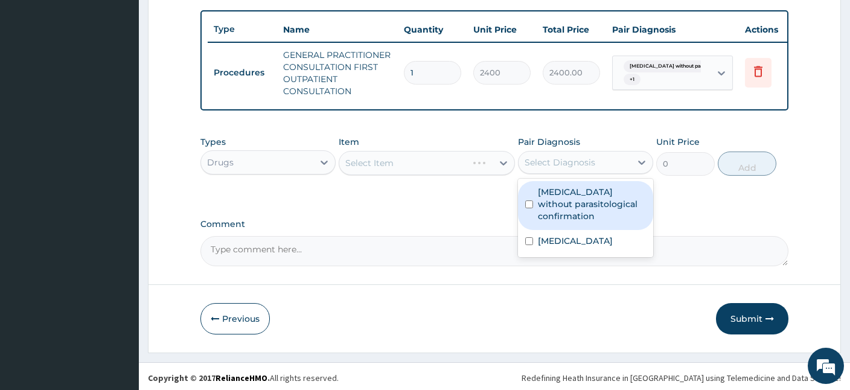
click at [546, 153] on div "Select Diagnosis" at bounding box center [575, 162] width 112 height 19
click at [613, 204] on label "Malaria without parasitological confirmation" at bounding box center [592, 204] width 108 height 36
checkbox input "true"
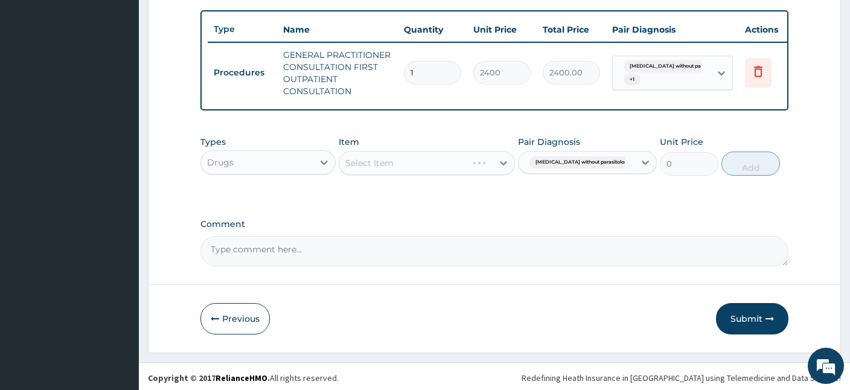
click at [455, 165] on div "Select Item" at bounding box center [427, 163] width 176 height 24
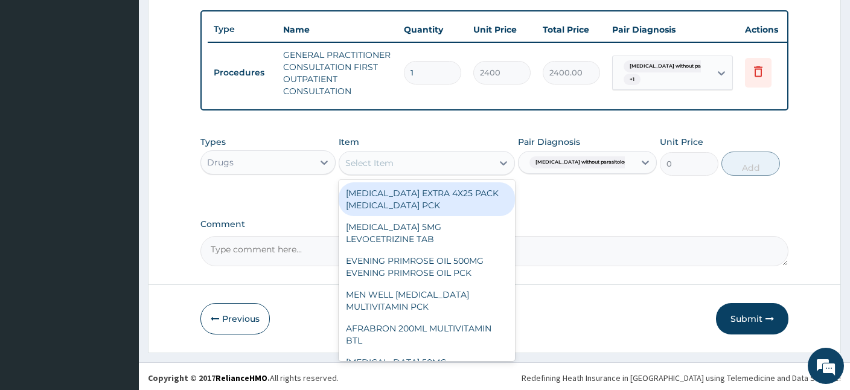
click at [444, 153] on div "Select Item" at bounding box center [415, 162] width 153 height 19
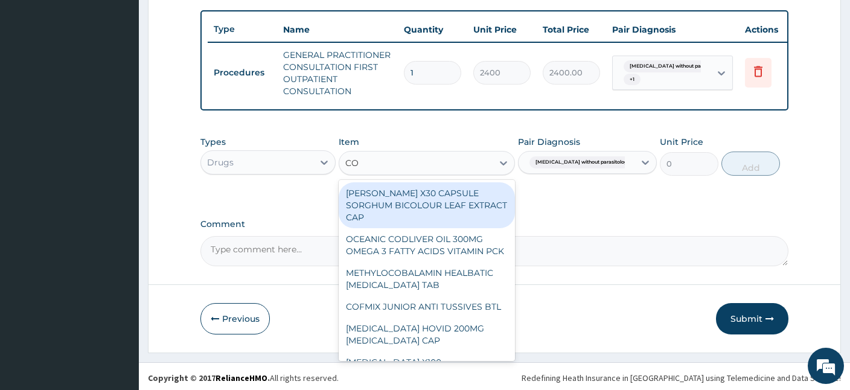
type input "COA"
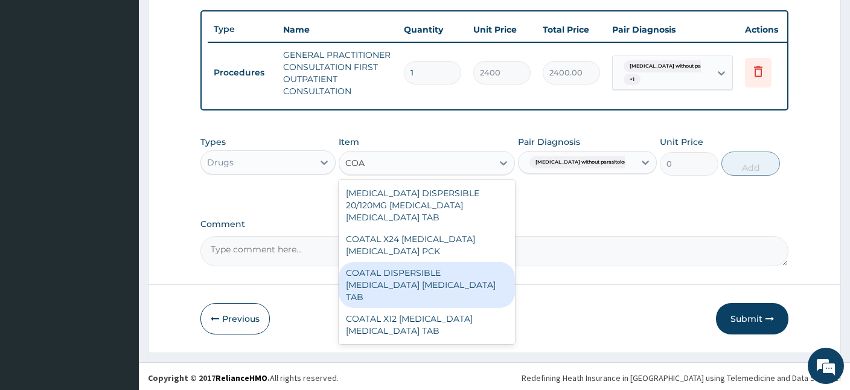
click at [396, 270] on div "COATAL DISPERSIBLE [MEDICAL_DATA] [MEDICAL_DATA] TAB" at bounding box center [427, 285] width 176 height 46
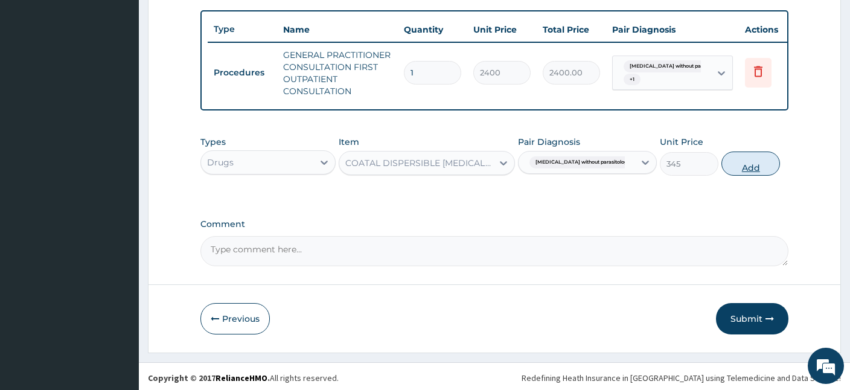
click at [730, 165] on button "Add" at bounding box center [751, 164] width 59 height 24
type input "0"
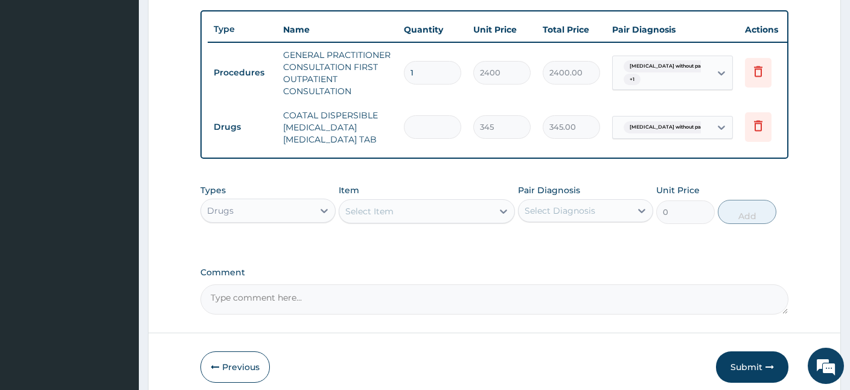
type input "0.00"
type input "5"
type input "1725.00"
type input "0.00"
type input "6"
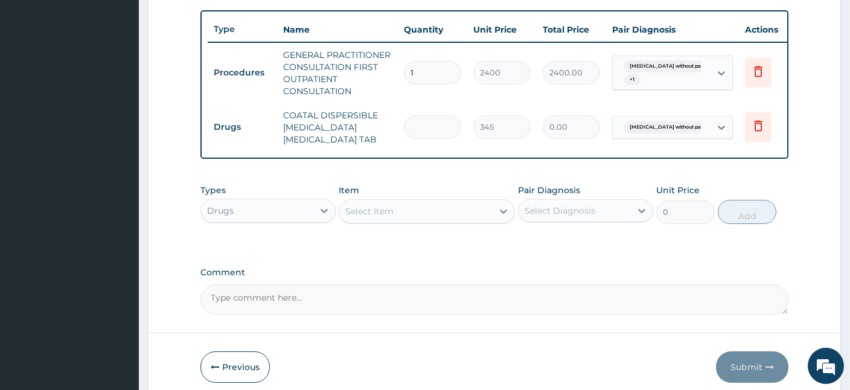
type input "2070.00"
type input "6"
click at [385, 212] on div "Select Item" at bounding box center [369, 211] width 48 height 12
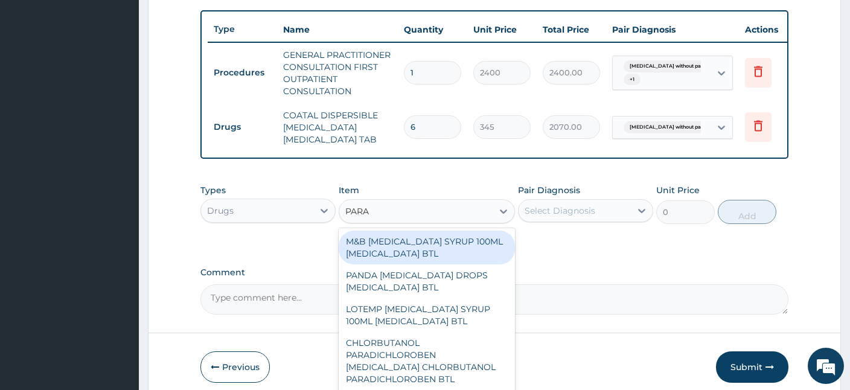
type input "PARAC"
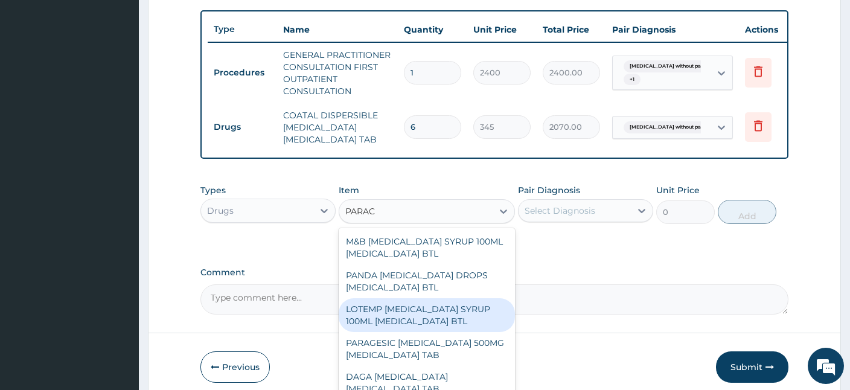
click at [420, 312] on div "LOTEMP [MEDICAL_DATA] SYRUP 100ML [MEDICAL_DATA] BTL" at bounding box center [427, 315] width 176 height 34
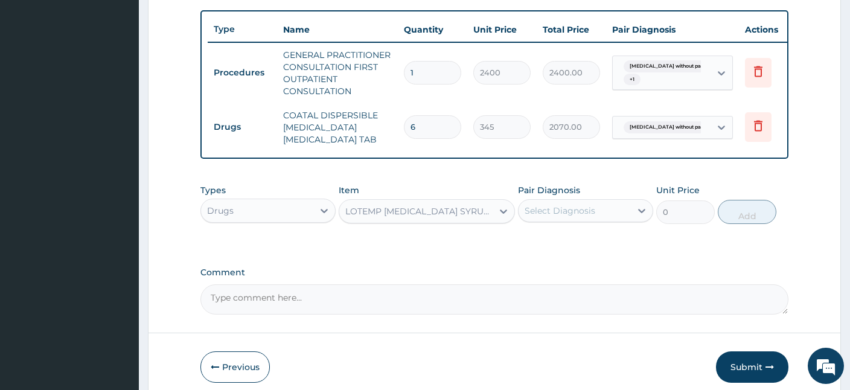
type input "690"
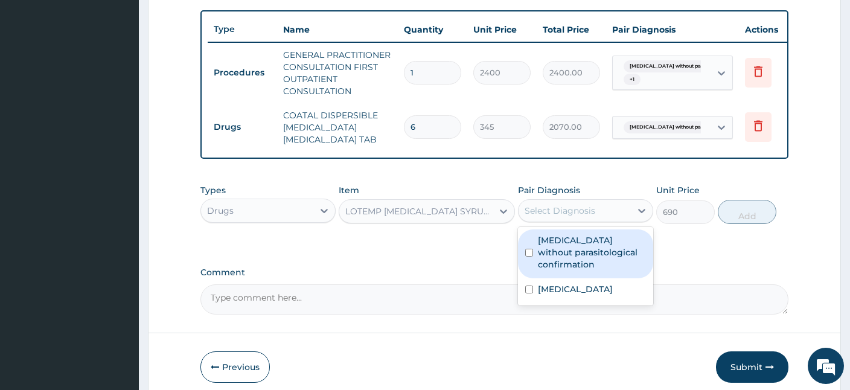
click at [625, 205] on div "Select Diagnosis" at bounding box center [575, 210] width 112 height 19
click at [612, 257] on label "Malaria without parasitological confirmation" at bounding box center [592, 252] width 108 height 36
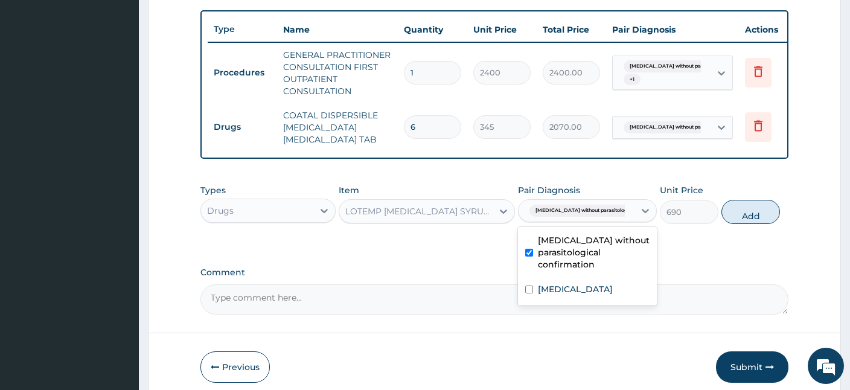
checkbox input "true"
click at [757, 217] on button "Add" at bounding box center [751, 212] width 59 height 24
type input "0"
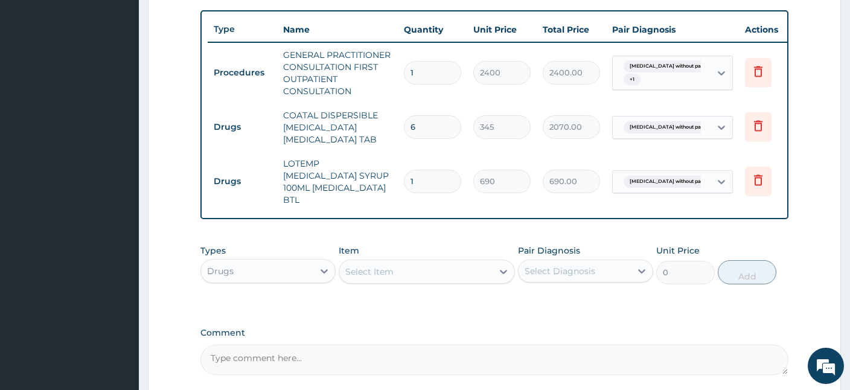
scroll to position [536, 0]
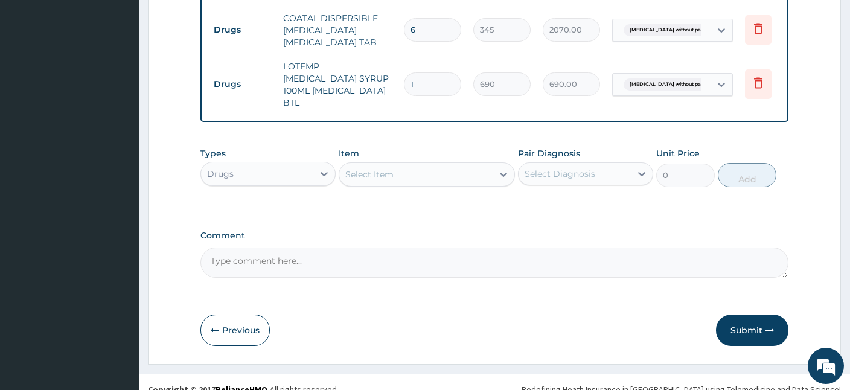
click at [436, 165] on div "Select Item" at bounding box center [415, 174] width 153 height 19
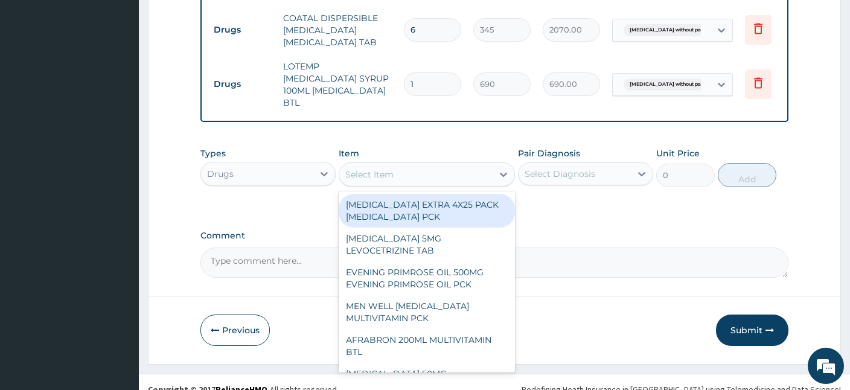
type input "C"
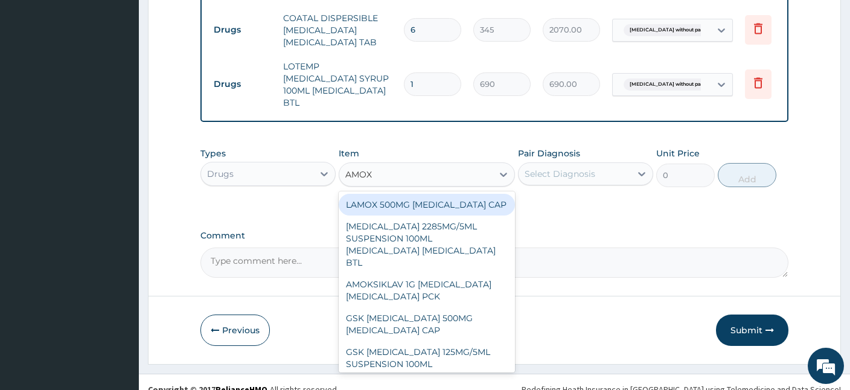
type input "AMOXI"
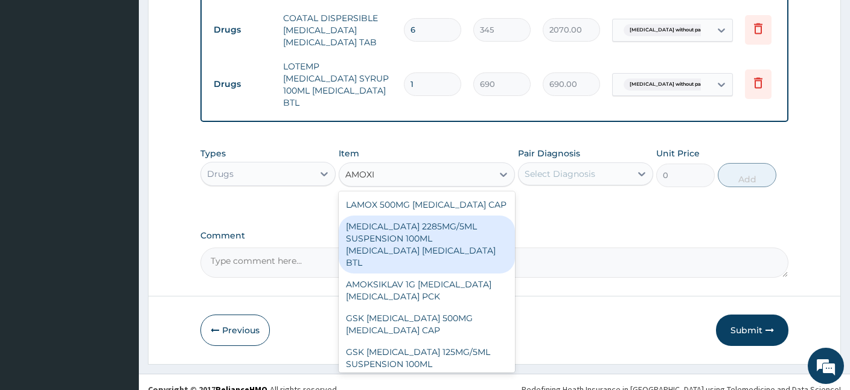
click at [439, 236] on div "[MEDICAL_DATA] 2285MG/5ML SUSPENSION 100ML [MEDICAL_DATA] [MEDICAL_DATA] BTL" at bounding box center [427, 245] width 176 height 58
type input "517.5"
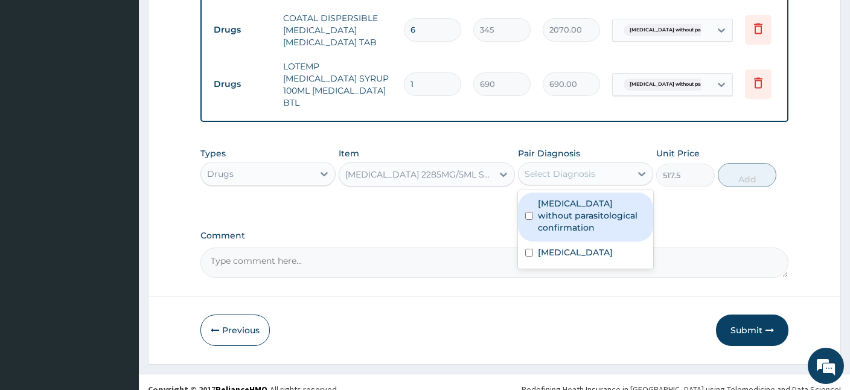
click at [578, 168] on div "Select Diagnosis" at bounding box center [560, 174] width 71 height 12
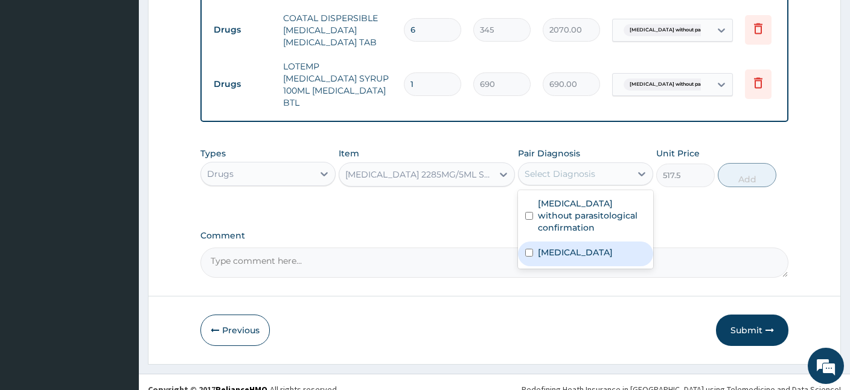
click at [562, 246] on label "Acute nasopharyngitis" at bounding box center [575, 252] width 75 height 12
checkbox input "true"
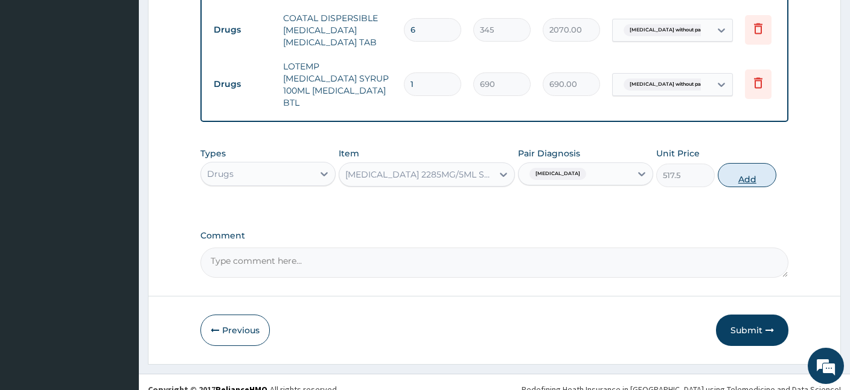
click at [744, 163] on button "Add" at bounding box center [747, 175] width 59 height 24
type input "0"
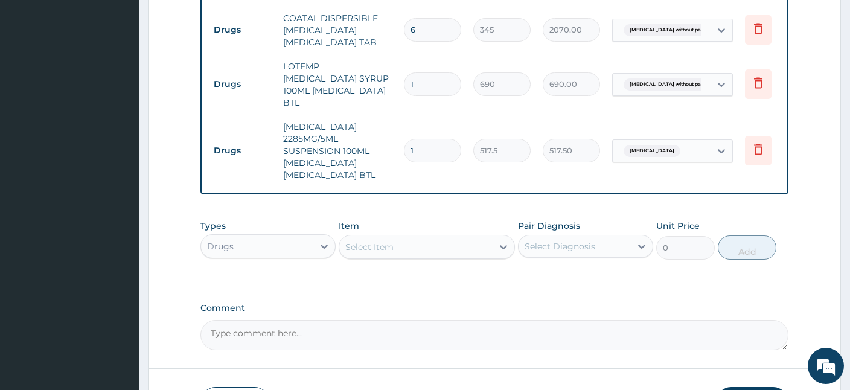
click at [402, 250] on div "Types Drugs Item Select Item Pair Diagnosis Select Diagnosis Unit Price 0 Add" at bounding box center [495, 240] width 588 height 52
click at [394, 237] on div "Select Item" at bounding box center [415, 246] width 153 height 19
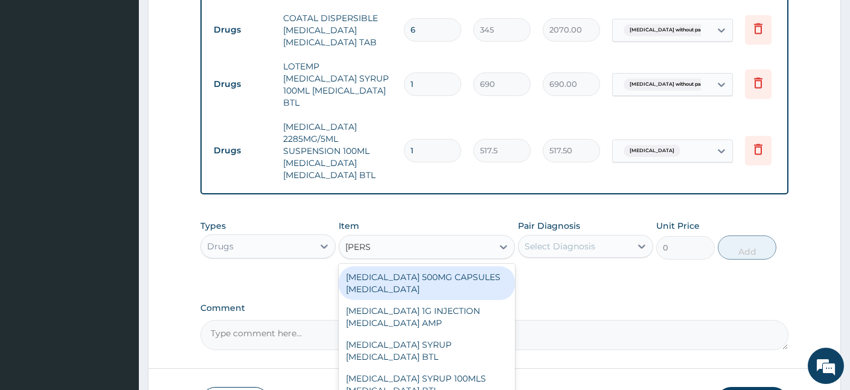
type input "LORAT"
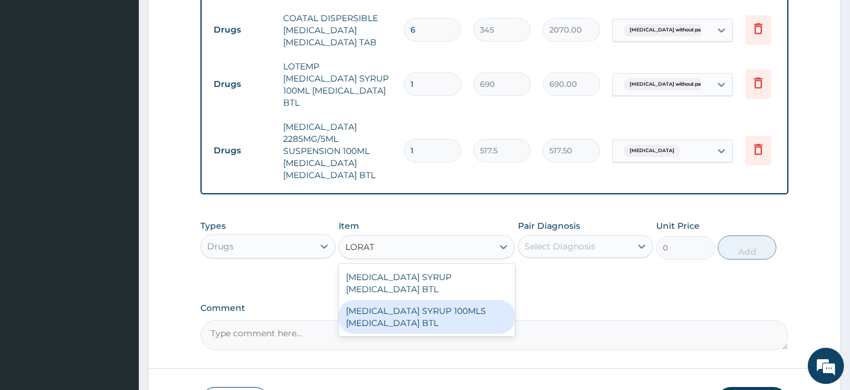
click at [449, 300] on div "[MEDICAL_DATA] SYRUP 100MLS [MEDICAL_DATA] BTL" at bounding box center [427, 317] width 176 height 34
type input "1380"
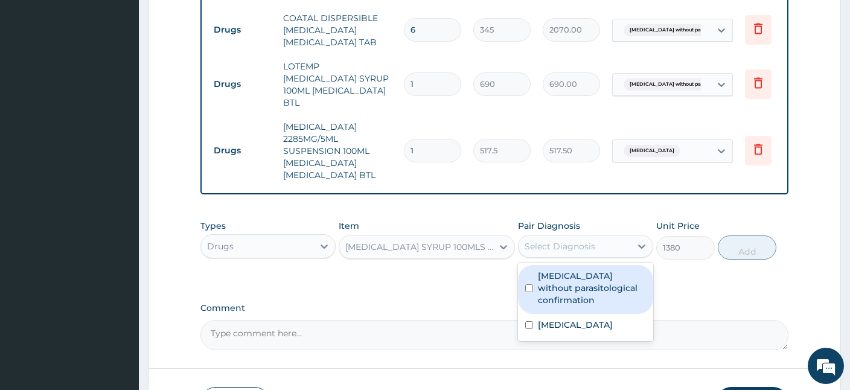
click at [613, 237] on div "Select Diagnosis" at bounding box center [575, 246] width 112 height 19
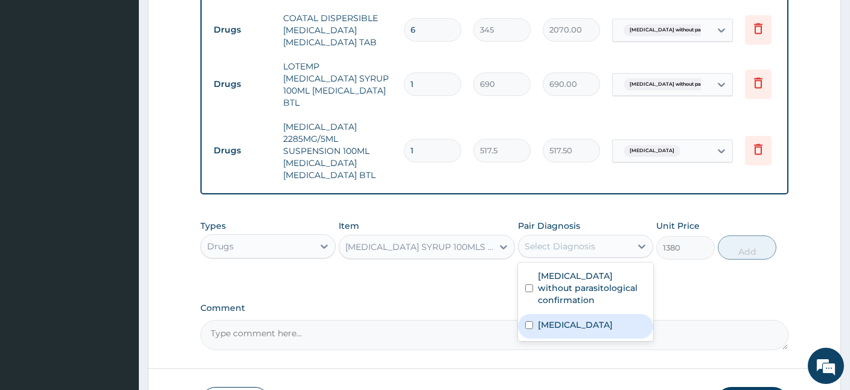
click at [569, 319] on label "Acute nasopharyngitis" at bounding box center [575, 325] width 75 height 12
checkbox input "true"
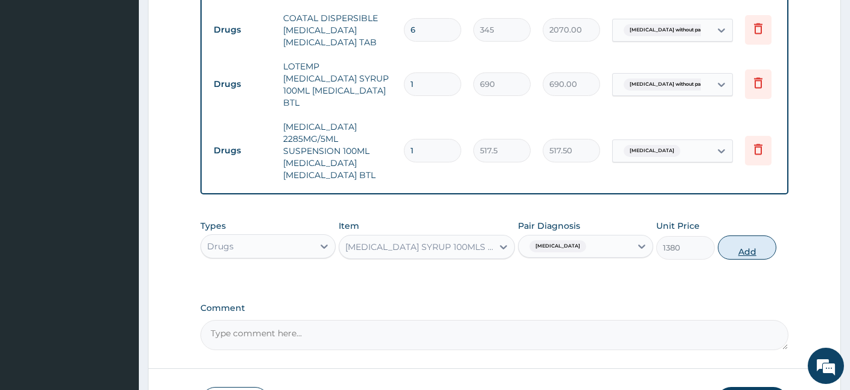
click at [741, 237] on button "Add" at bounding box center [747, 248] width 59 height 24
type input "0"
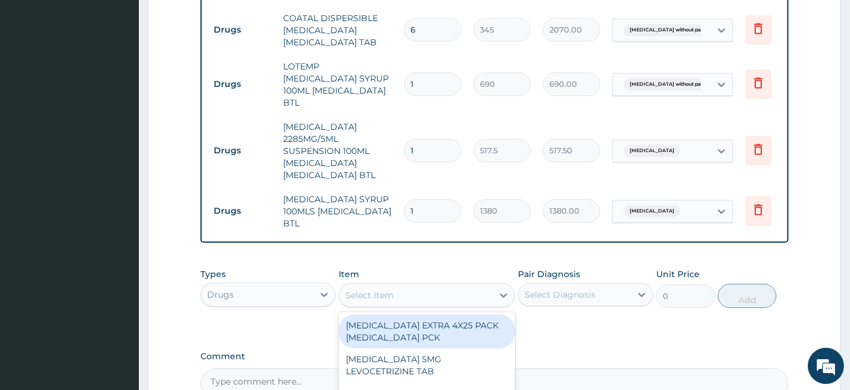
click at [437, 286] on div "Select Item" at bounding box center [415, 295] width 153 height 19
type input "ORS"
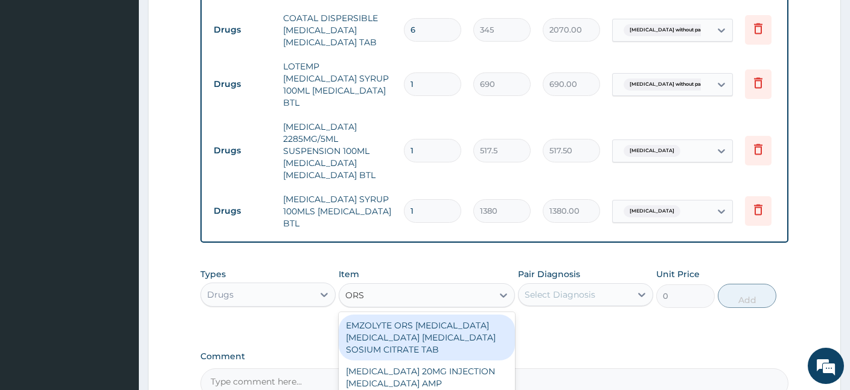
click at [463, 323] on div "EMZOLYTE ORS DEXTROSE POTASSIUM CHLORIDE SODIUM CHLORIDE SOSIUM CITRATE TAB" at bounding box center [427, 338] width 176 height 46
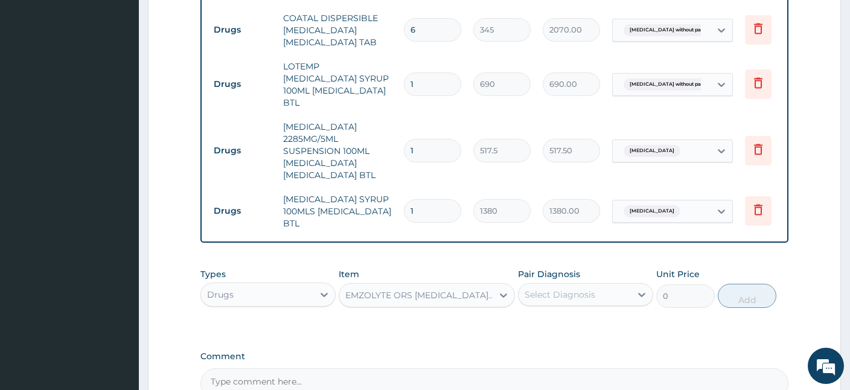
type input "431.25"
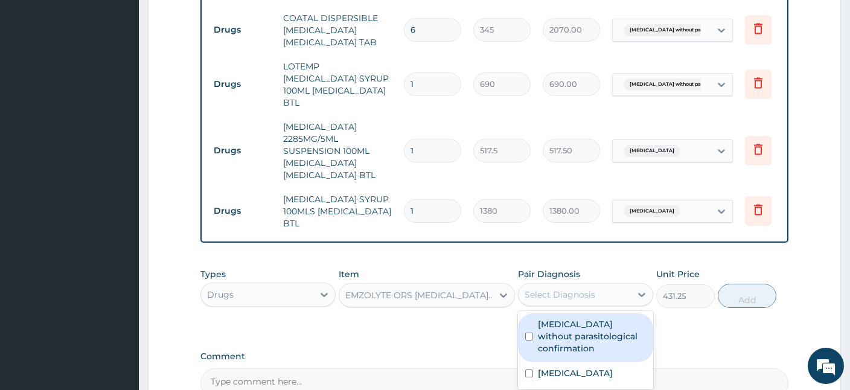
click at [613, 289] on div "Select Diagnosis" at bounding box center [575, 294] width 112 height 19
click at [561, 318] on label "Malaria without parasitological confirmation" at bounding box center [592, 336] width 108 height 36
checkbox input "true"
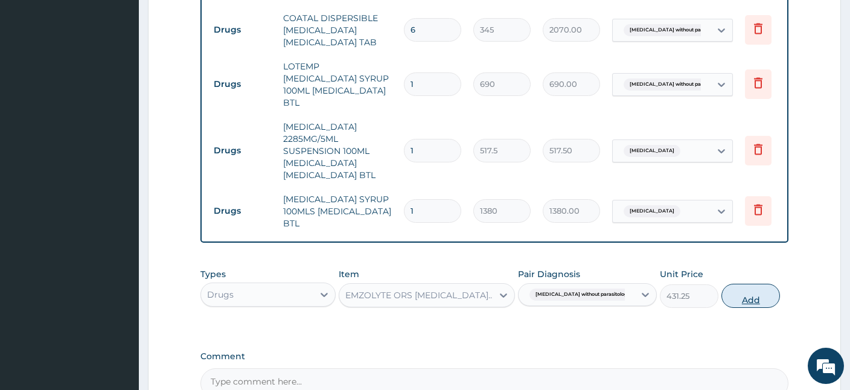
click at [740, 284] on button "Add" at bounding box center [751, 296] width 59 height 24
type input "0"
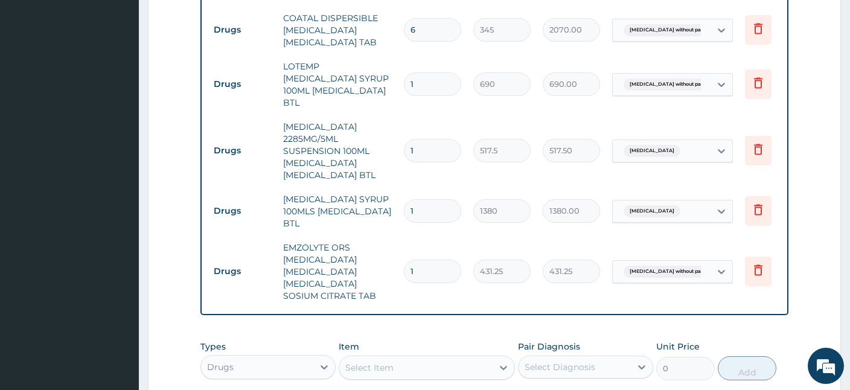
scroll to position [729, 0]
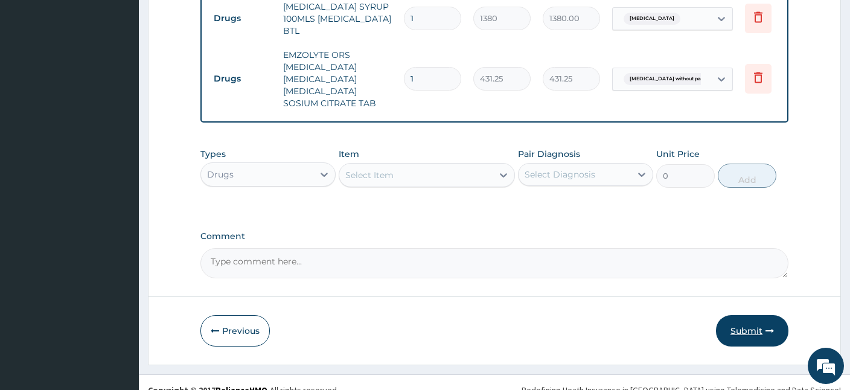
click at [748, 316] on button "Submit" at bounding box center [752, 330] width 72 height 31
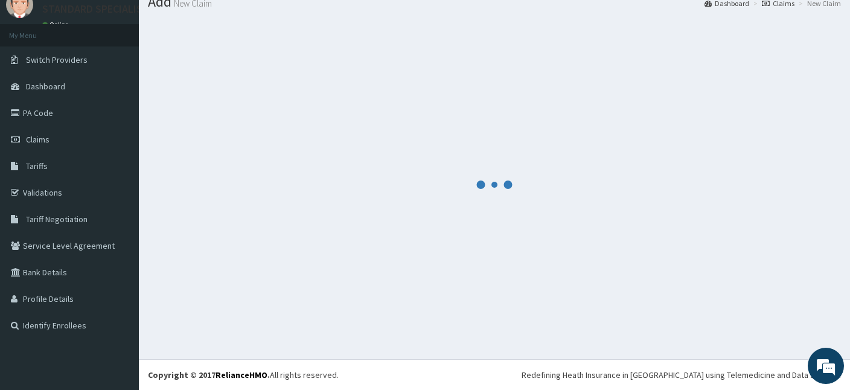
scroll to position [45, 0]
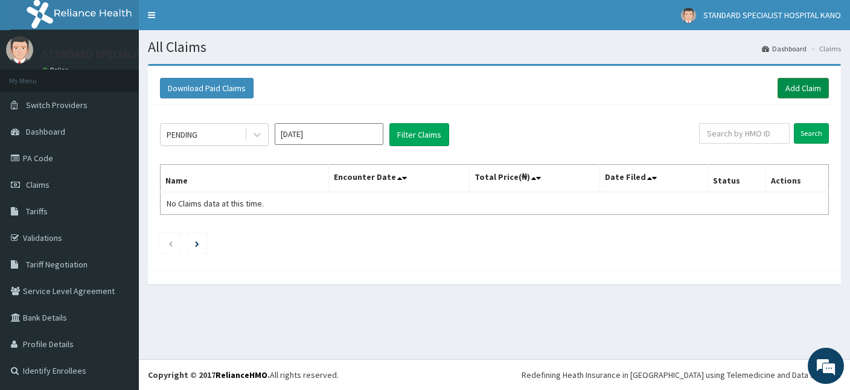
click at [801, 89] on link "Add Claim" at bounding box center [803, 88] width 51 height 21
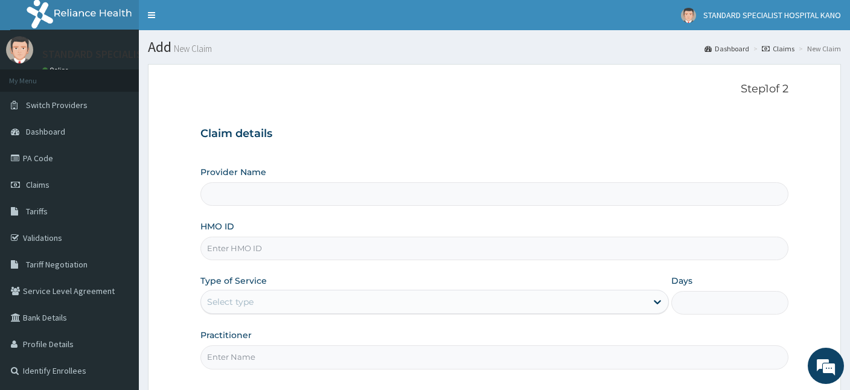
click at [263, 249] on input "HMO ID" at bounding box center [495, 249] width 588 height 24
type input "STANDARD SPECIALIST HOSPITAL KANO"
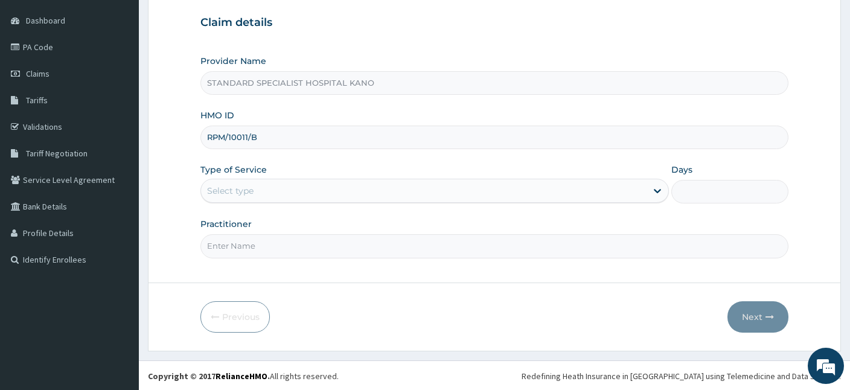
type input "RPM/10011/B"
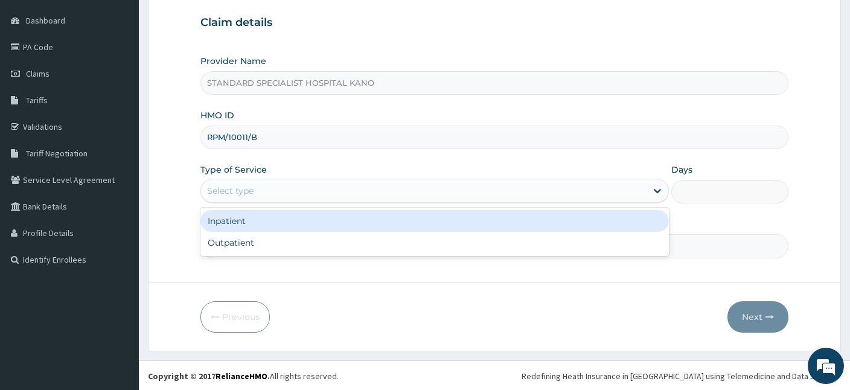
click at [223, 187] on div "Select type" at bounding box center [230, 191] width 47 height 12
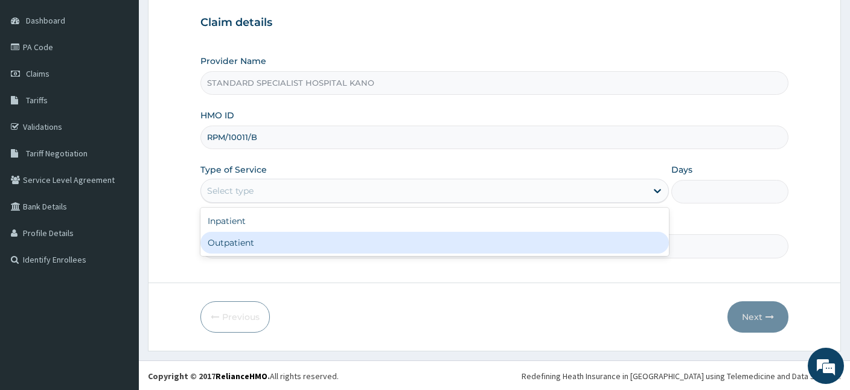
click at [233, 241] on div "Outpatient" at bounding box center [435, 243] width 469 height 22
type input "1"
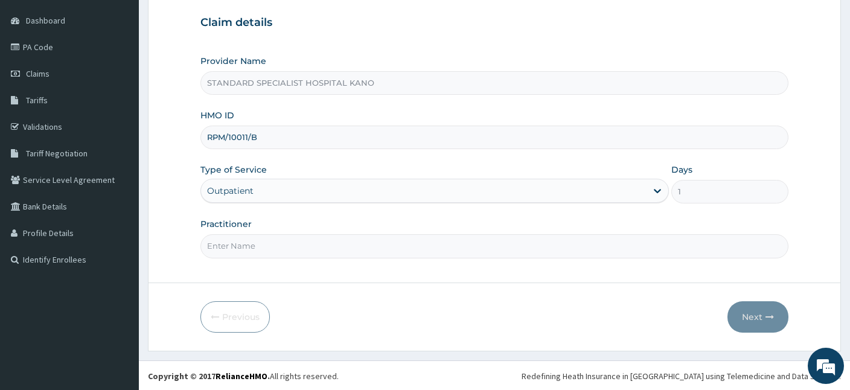
click at [222, 248] on input "Practitioner" at bounding box center [495, 246] width 588 height 24
type input "[PERSON_NAME]"
click at [754, 313] on button "Next" at bounding box center [758, 316] width 61 height 31
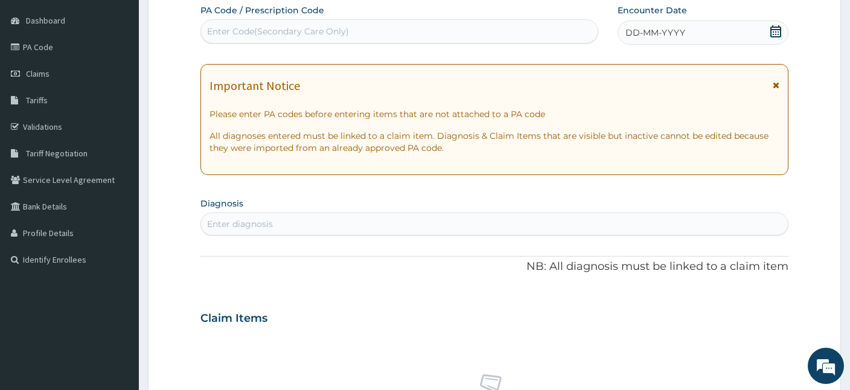
click at [778, 31] on icon at bounding box center [776, 31] width 12 height 12
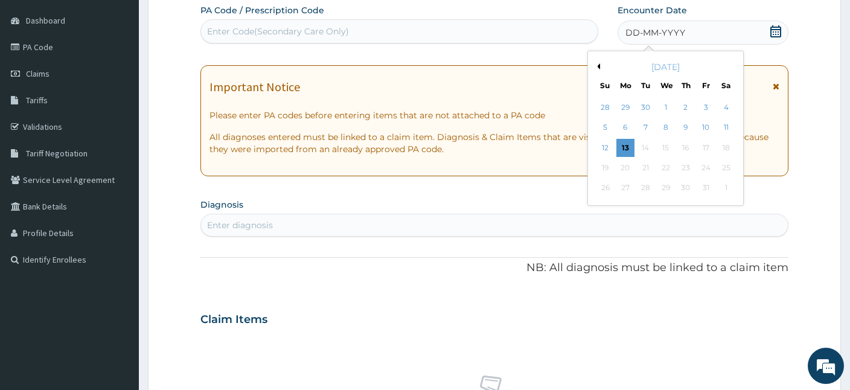
click at [597, 67] on button "Previous Month" at bounding box center [597, 66] width 6 height 6
click at [702, 190] on div "29" at bounding box center [707, 188] width 18 height 18
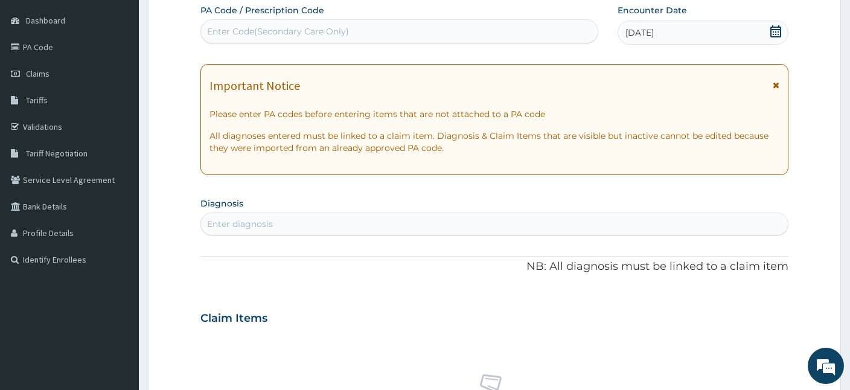
click at [339, 223] on div "Enter diagnosis" at bounding box center [494, 223] width 587 height 19
click at [257, 227] on div "Enter diagnosis" at bounding box center [240, 224] width 66 height 12
type input "D"
type input "I"
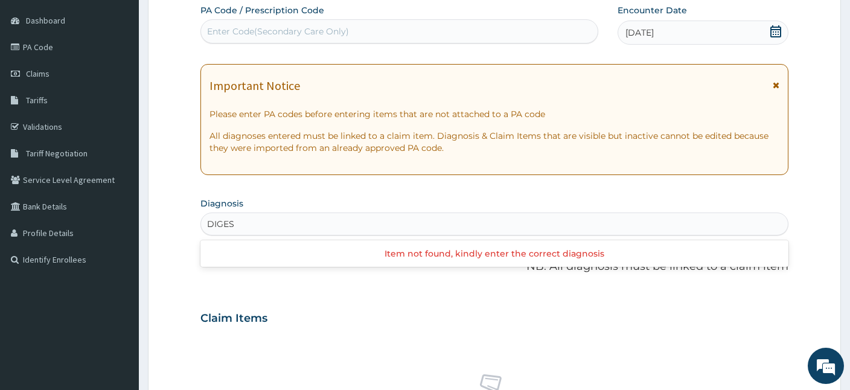
type input "DIGEST"
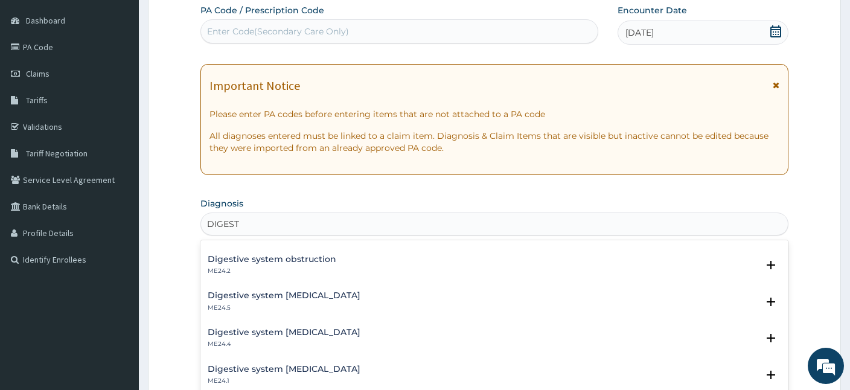
scroll to position [89, 0]
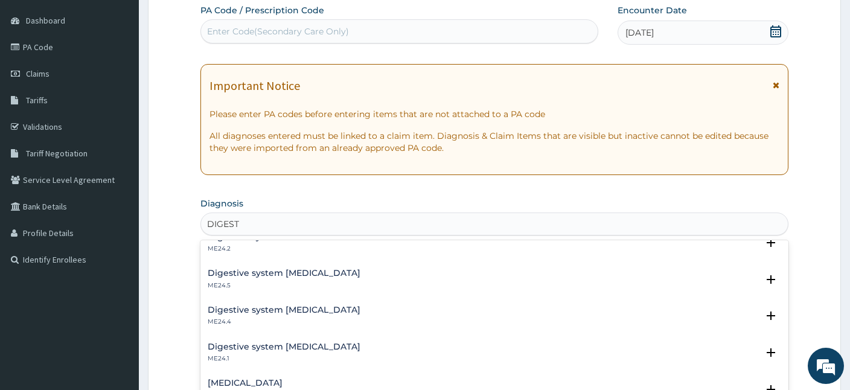
click at [265, 277] on h4 "Digestive system ulcer" at bounding box center [284, 273] width 153 height 9
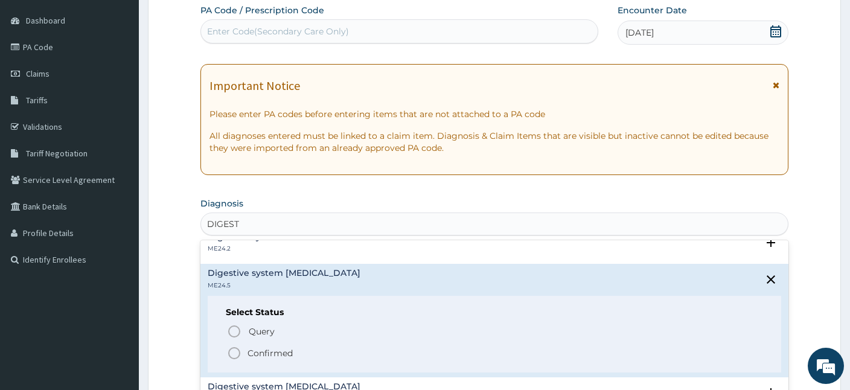
click at [237, 355] on icon "status option filled" at bounding box center [234, 353] width 14 height 14
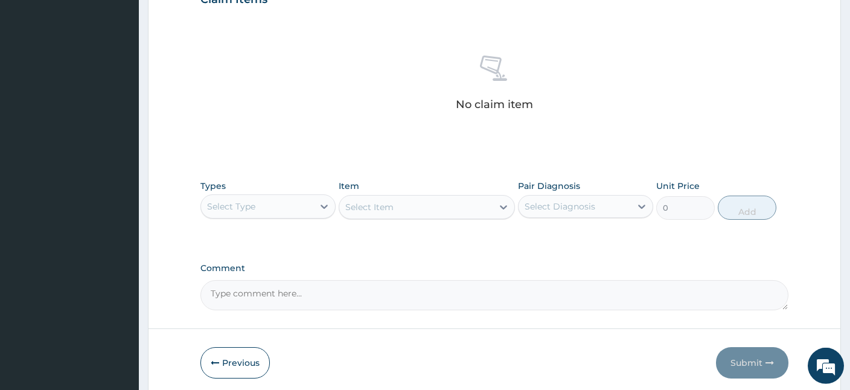
scroll to position [479, 0]
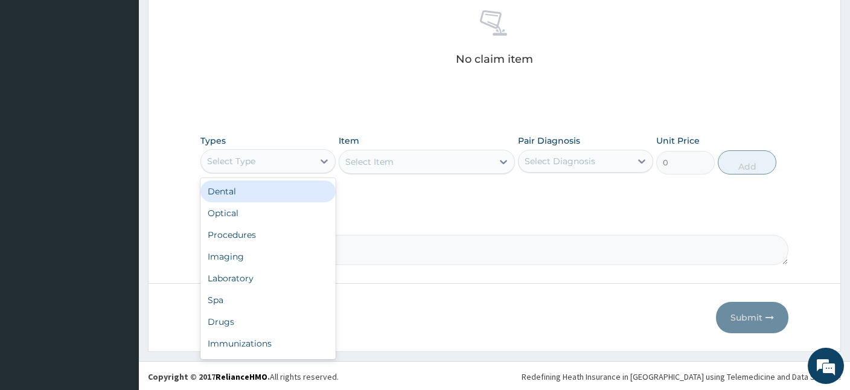
click at [281, 160] on div "Select Type" at bounding box center [257, 161] width 112 height 19
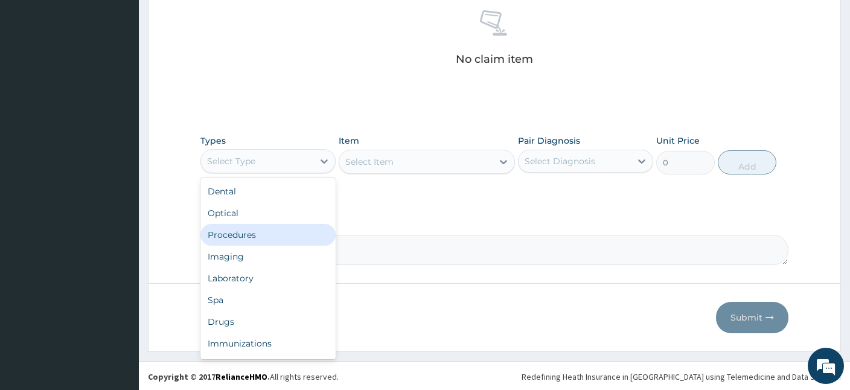
click at [246, 231] on div "Procedures" at bounding box center [268, 235] width 135 height 22
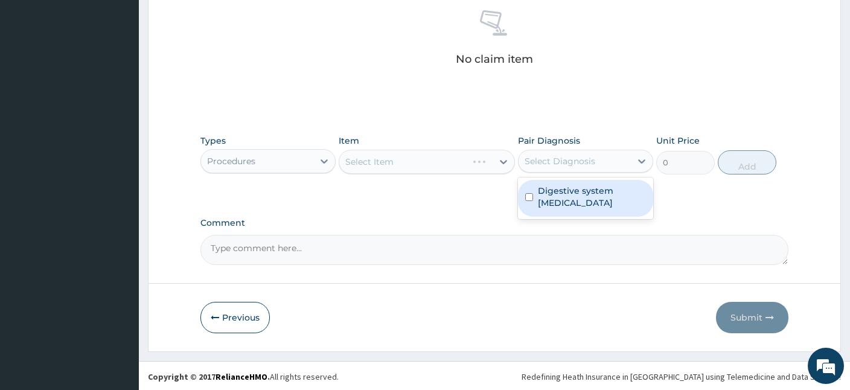
click at [552, 161] on div "Select Diagnosis" at bounding box center [560, 161] width 71 height 12
click at [553, 190] on label "Digestive system ulcer" at bounding box center [592, 197] width 108 height 24
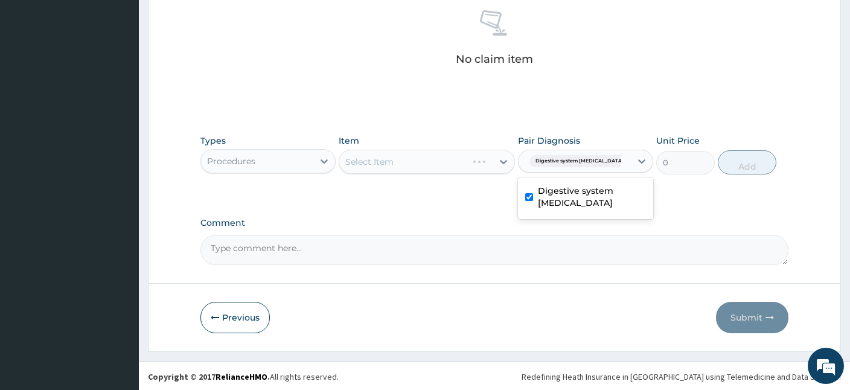
checkbox input "true"
click at [411, 158] on div "Select Item" at bounding box center [427, 162] width 176 height 24
click at [409, 159] on div "Select Item" at bounding box center [415, 161] width 153 height 19
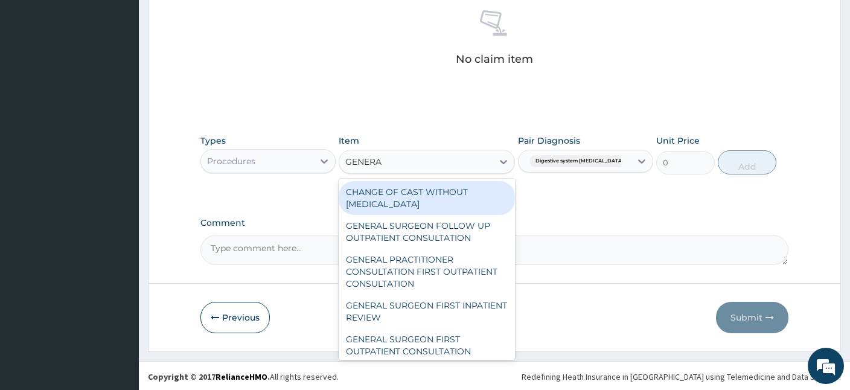
type input "GENERAL"
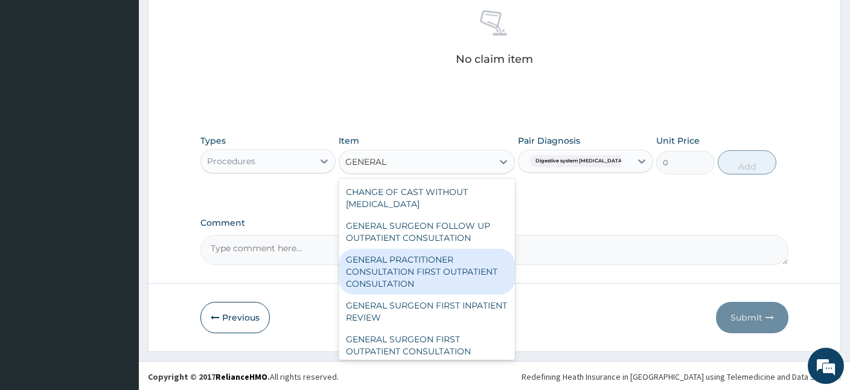
click at [399, 268] on div "GENERAL PRACTITIONER CONSULTATION FIRST OUTPATIENT CONSULTATION" at bounding box center [427, 272] width 176 height 46
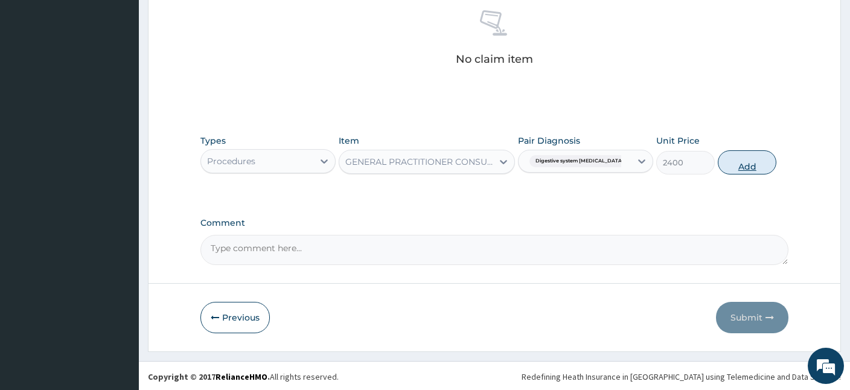
click at [749, 161] on button "Add" at bounding box center [747, 162] width 59 height 24
type input "0"
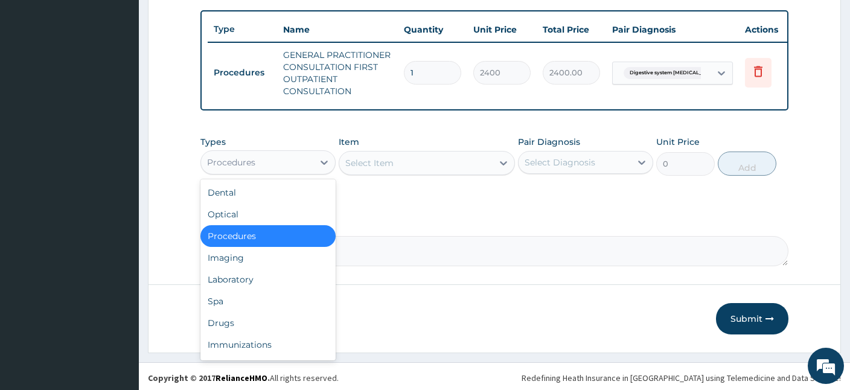
click at [297, 157] on div "Procedures" at bounding box center [257, 162] width 112 height 19
click at [239, 323] on div "Drugs" at bounding box center [268, 323] width 135 height 22
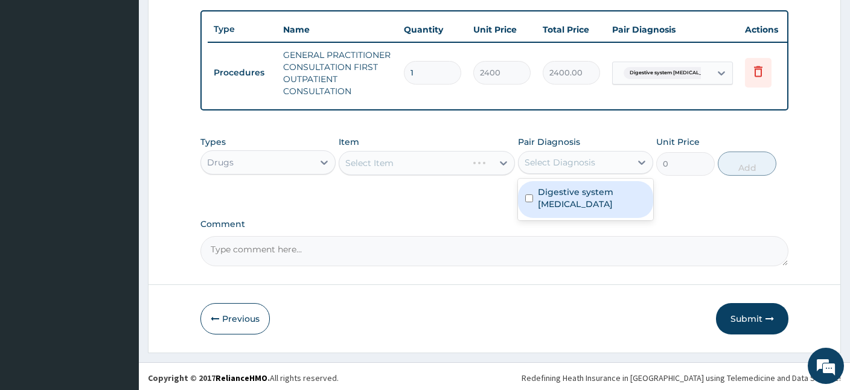
click at [571, 153] on div "Select Diagnosis" at bounding box center [575, 162] width 112 height 19
click at [552, 189] on label "Digestive system ulcer" at bounding box center [592, 198] width 108 height 24
checkbox input "true"
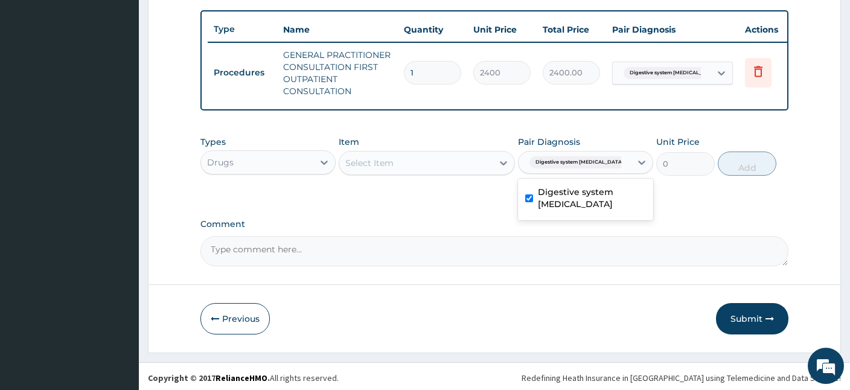
click at [431, 161] on div "Select Item" at bounding box center [415, 162] width 153 height 19
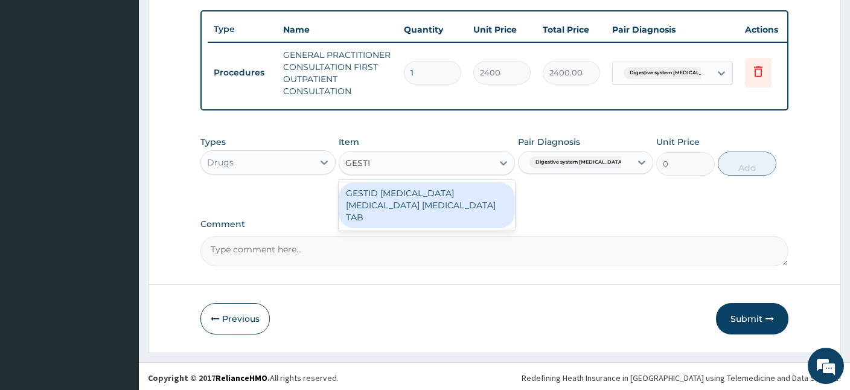
type input "GESTID"
click at [472, 208] on div "GESTID ALUMINUM HYDROXIDE MAGNESIUM HYDROXIDE SIMETHICONE TAB" at bounding box center [427, 205] width 176 height 46
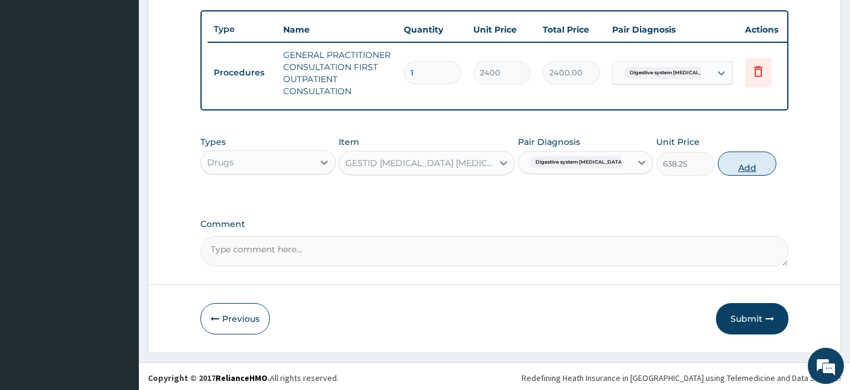
click at [731, 164] on button "Add" at bounding box center [747, 164] width 59 height 24
type input "0"
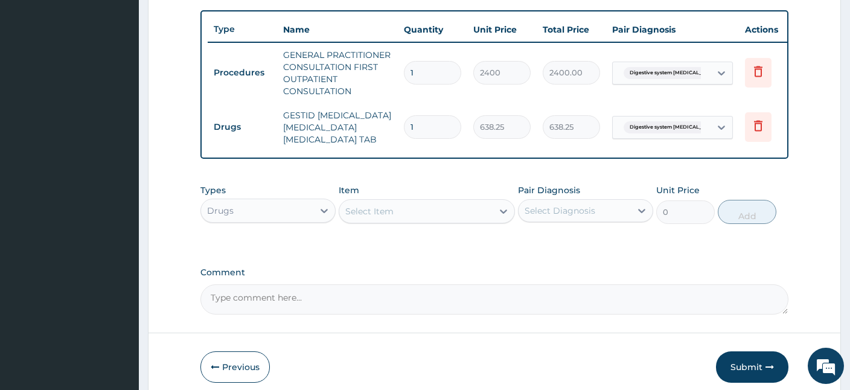
click at [434, 221] on div "Select Item" at bounding box center [415, 211] width 153 height 19
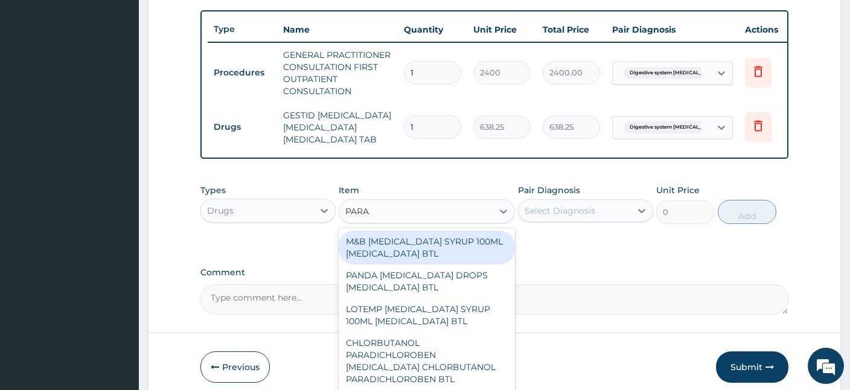
type input "PARAC"
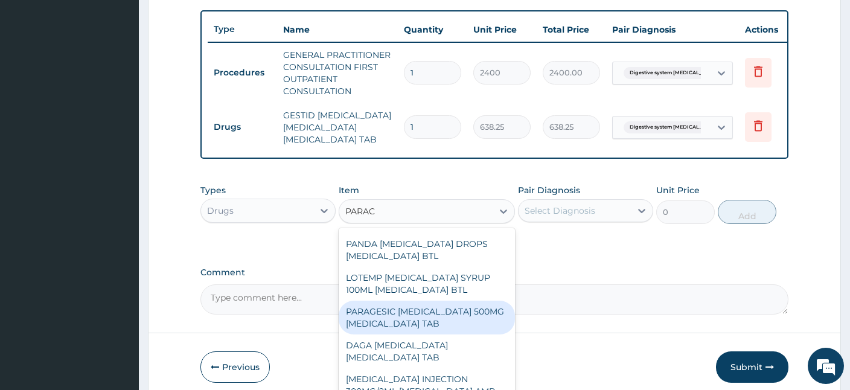
scroll to position [39, 0]
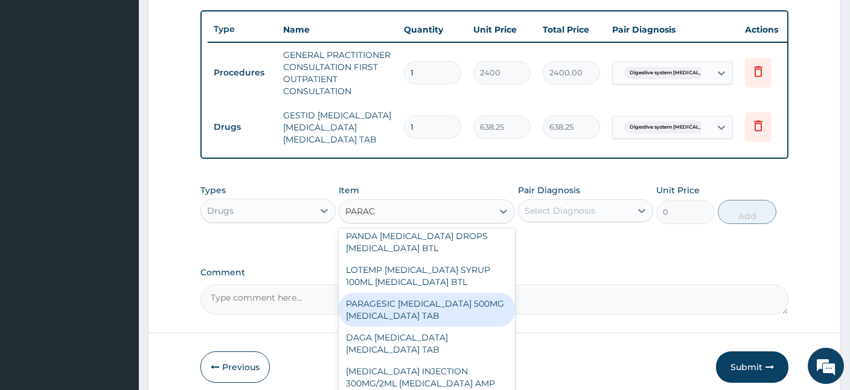
click at [419, 327] on div "PARAGESIC PARACETAMOL 500MG ACETAMINOPHEN TAB" at bounding box center [427, 310] width 176 height 34
type input "25.88"
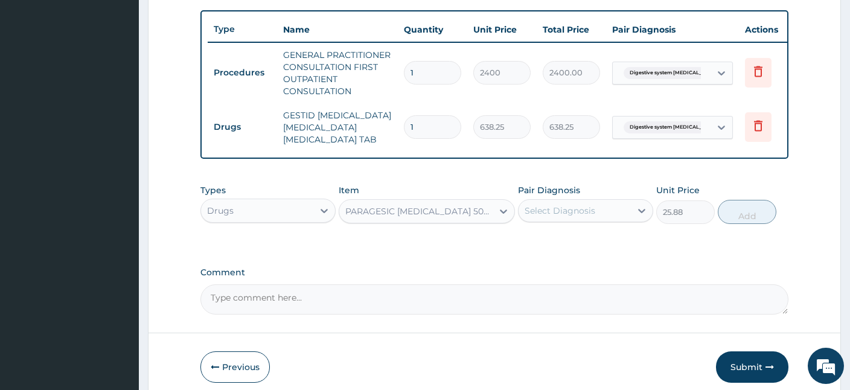
click at [605, 220] on div "Select Diagnosis" at bounding box center [575, 210] width 112 height 19
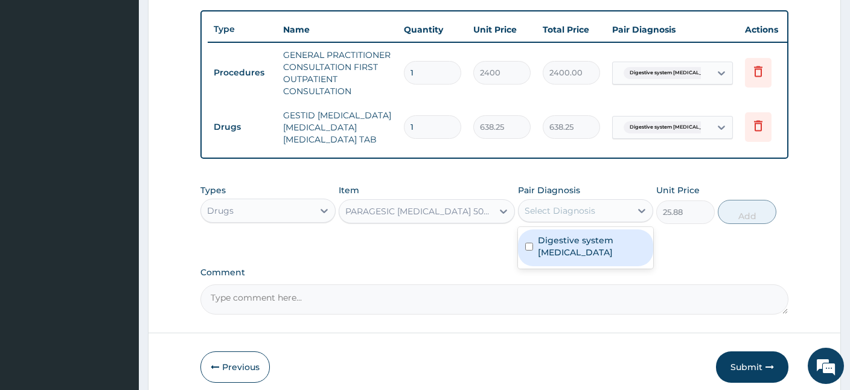
click at [567, 259] on label "Digestive system ulcer" at bounding box center [592, 246] width 108 height 24
checkbox input "true"
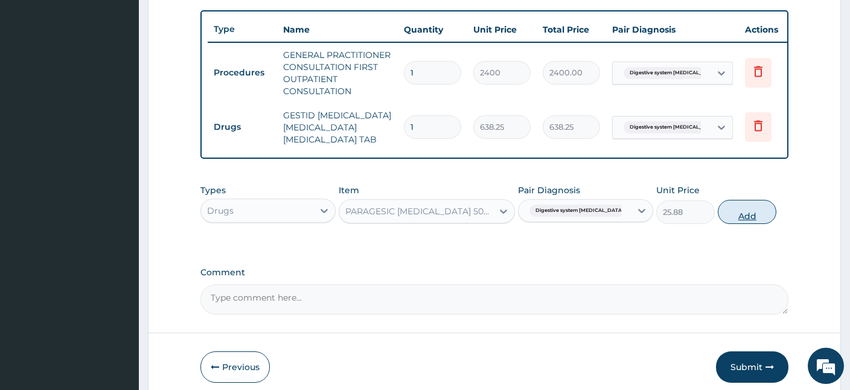
click at [742, 224] on button "Add" at bounding box center [747, 212] width 59 height 24
type input "0"
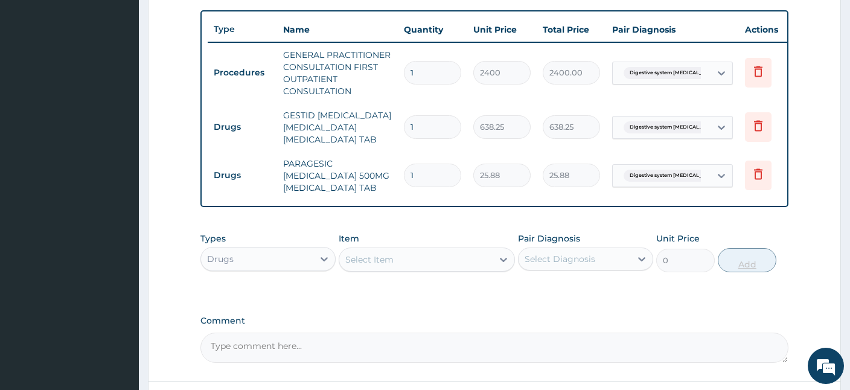
type input "18"
type input "465.84"
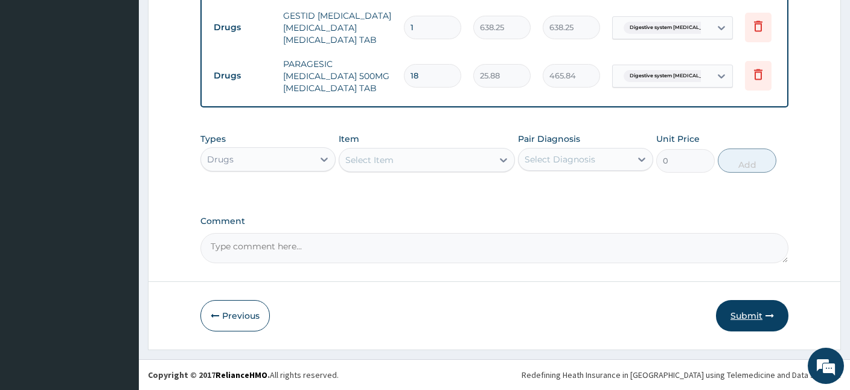
type input "18"
click at [740, 319] on button "Submit" at bounding box center [752, 315] width 72 height 31
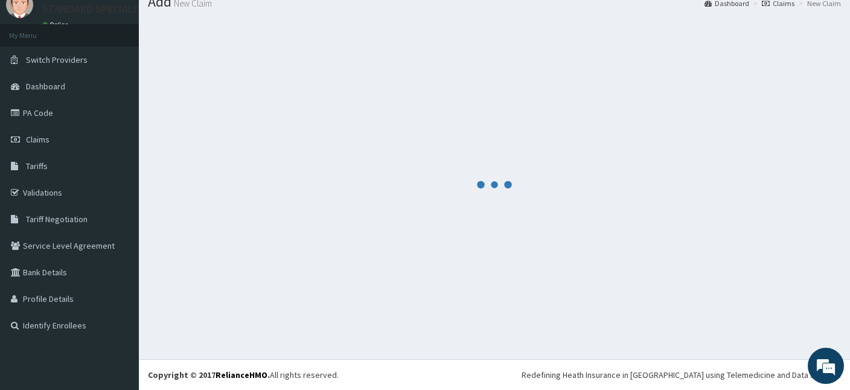
scroll to position [45, 0]
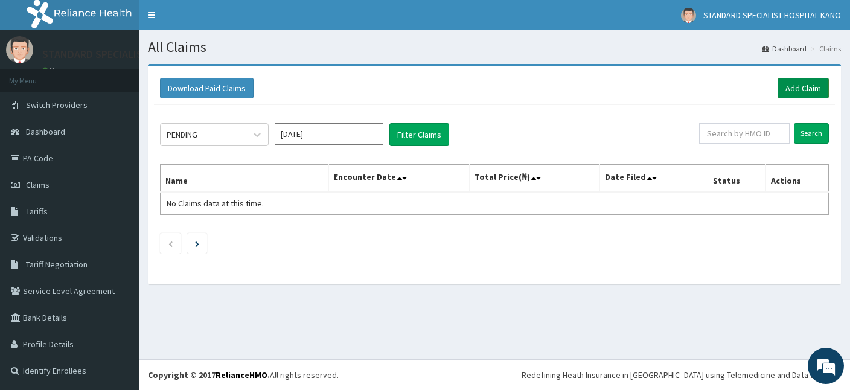
click at [801, 90] on link "Add Claim" at bounding box center [803, 88] width 51 height 21
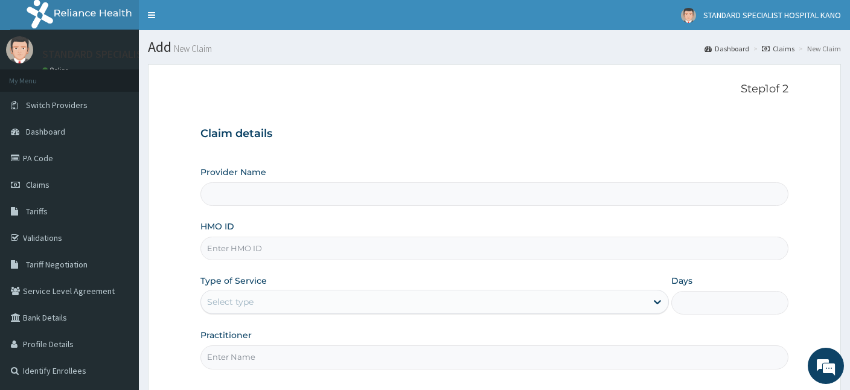
type input "STANDARD SPECIALIST HOSPITAL KANO"
click at [263, 249] on input "AGR/" at bounding box center [495, 249] width 588 height 24
type input "AGR/"
